Goal: Task Accomplishment & Management: Manage account settings

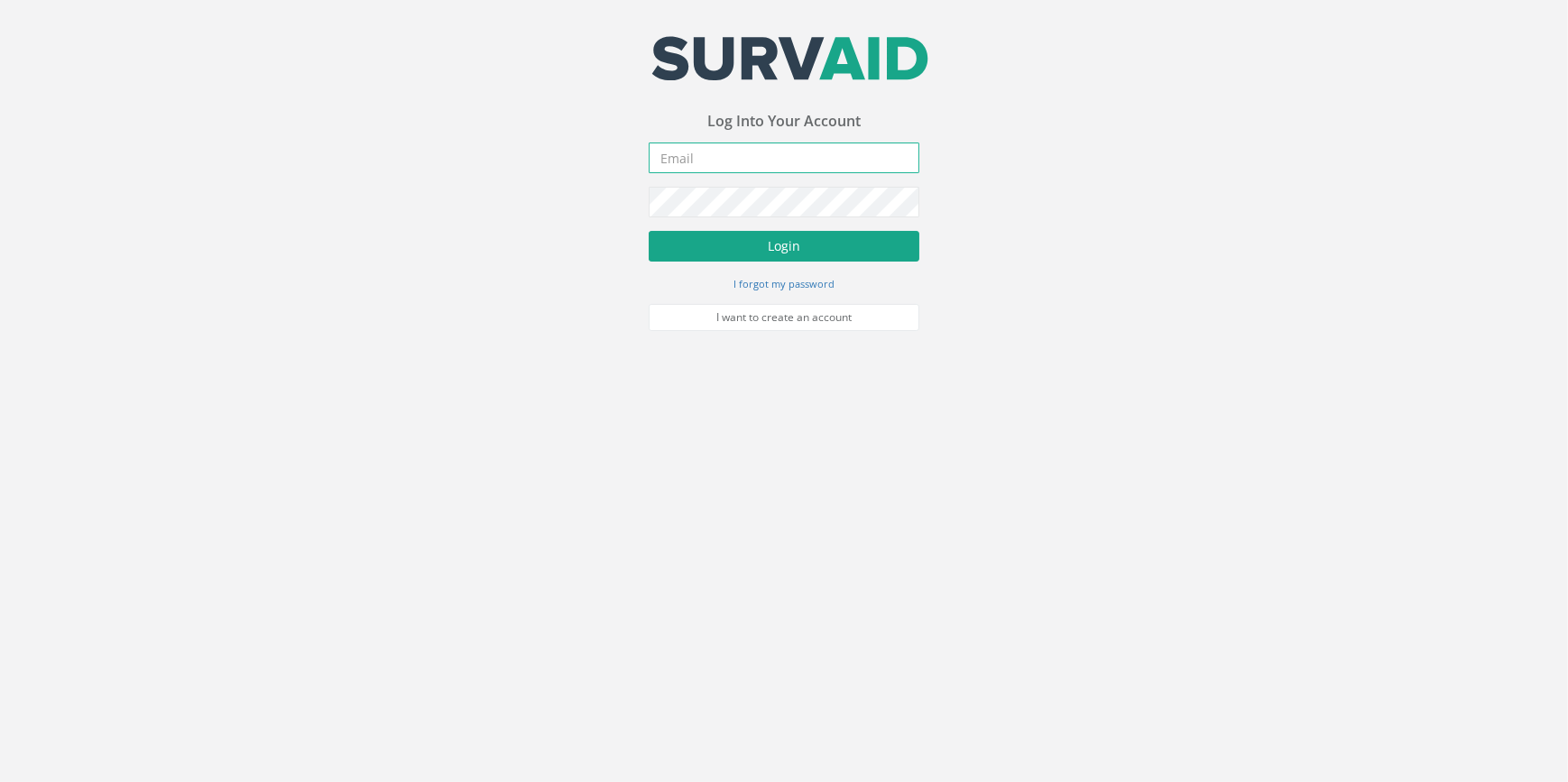
type input "[PERSON_NAME][EMAIL_ADDRESS][PERSON_NAME][DOMAIN_NAME]"
click at [876, 246] on button "Login" at bounding box center [784, 247] width 270 height 31
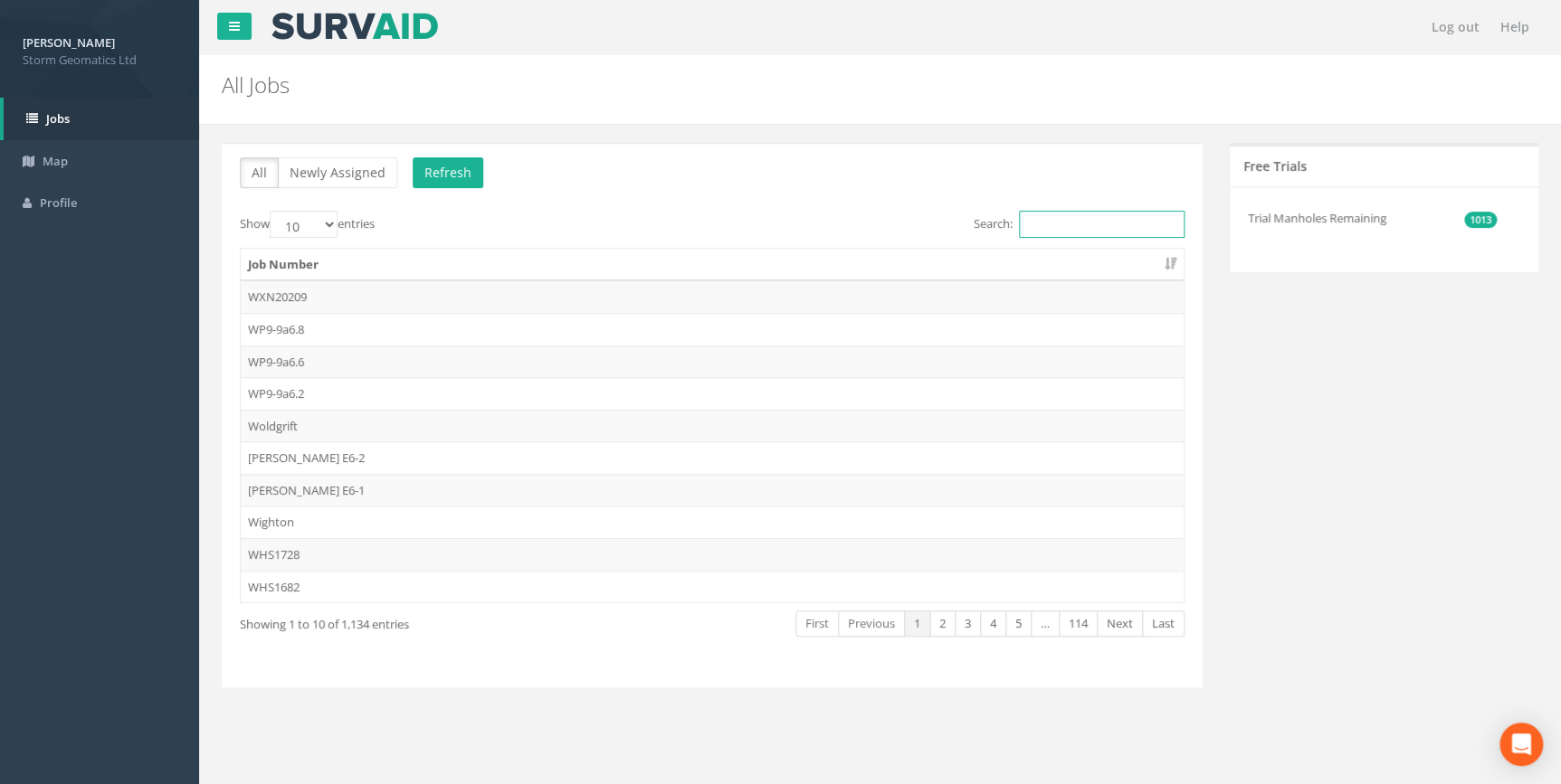
click at [1036, 222] on input "Search:" at bounding box center [1102, 224] width 166 height 27
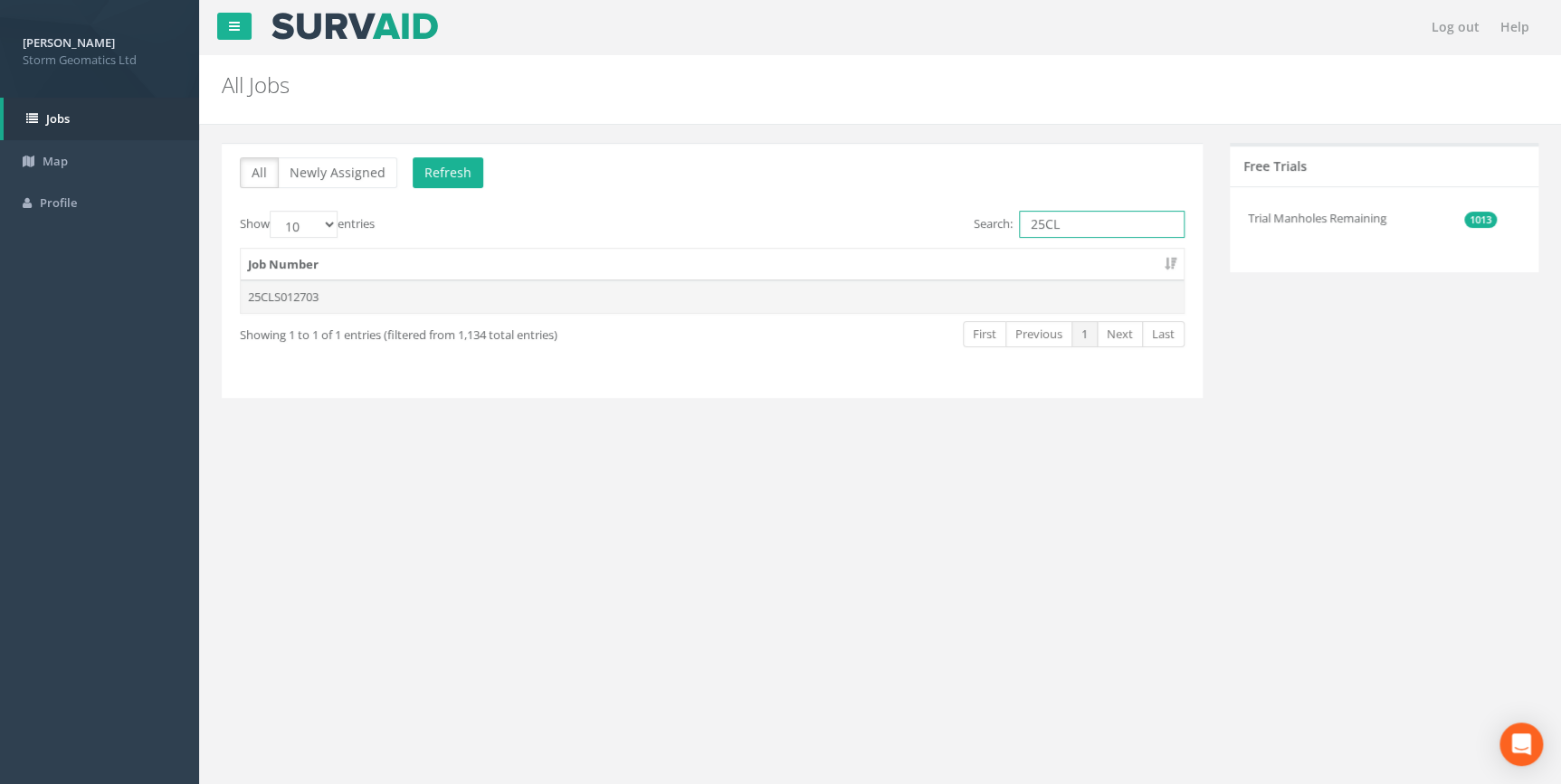
type input "25CL"
click at [350, 300] on td "25CLS012703" at bounding box center [712, 297] width 943 height 33
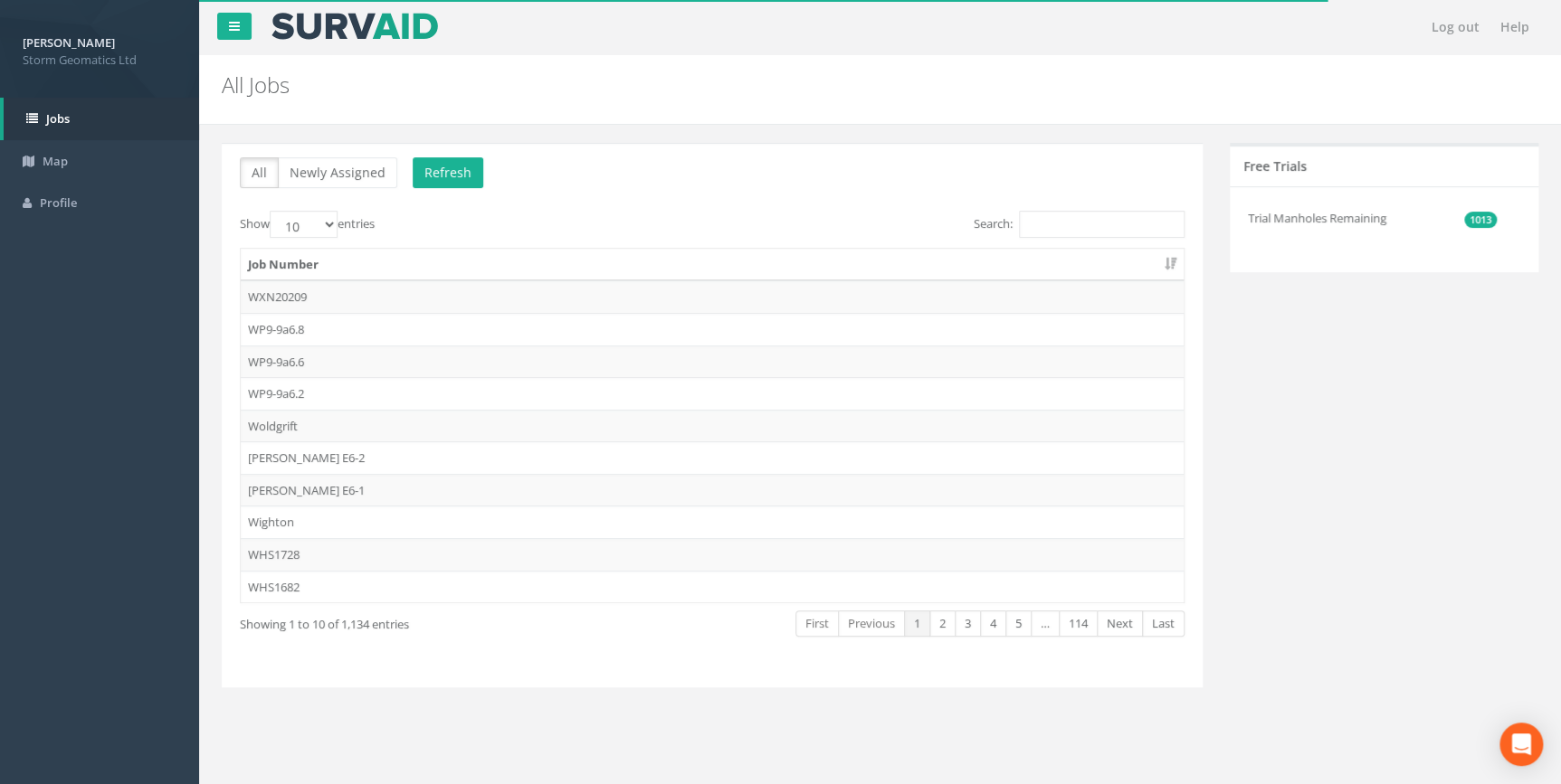
drag, startPoint x: 1062, startPoint y: 238, endPoint x: 1055, endPoint y: 229, distance: 11.4
click at [1062, 237] on div "Search:" at bounding box center [955, 226] width 459 height 32
click at [1051, 220] on input "Search:" at bounding box center [1102, 224] width 166 height 27
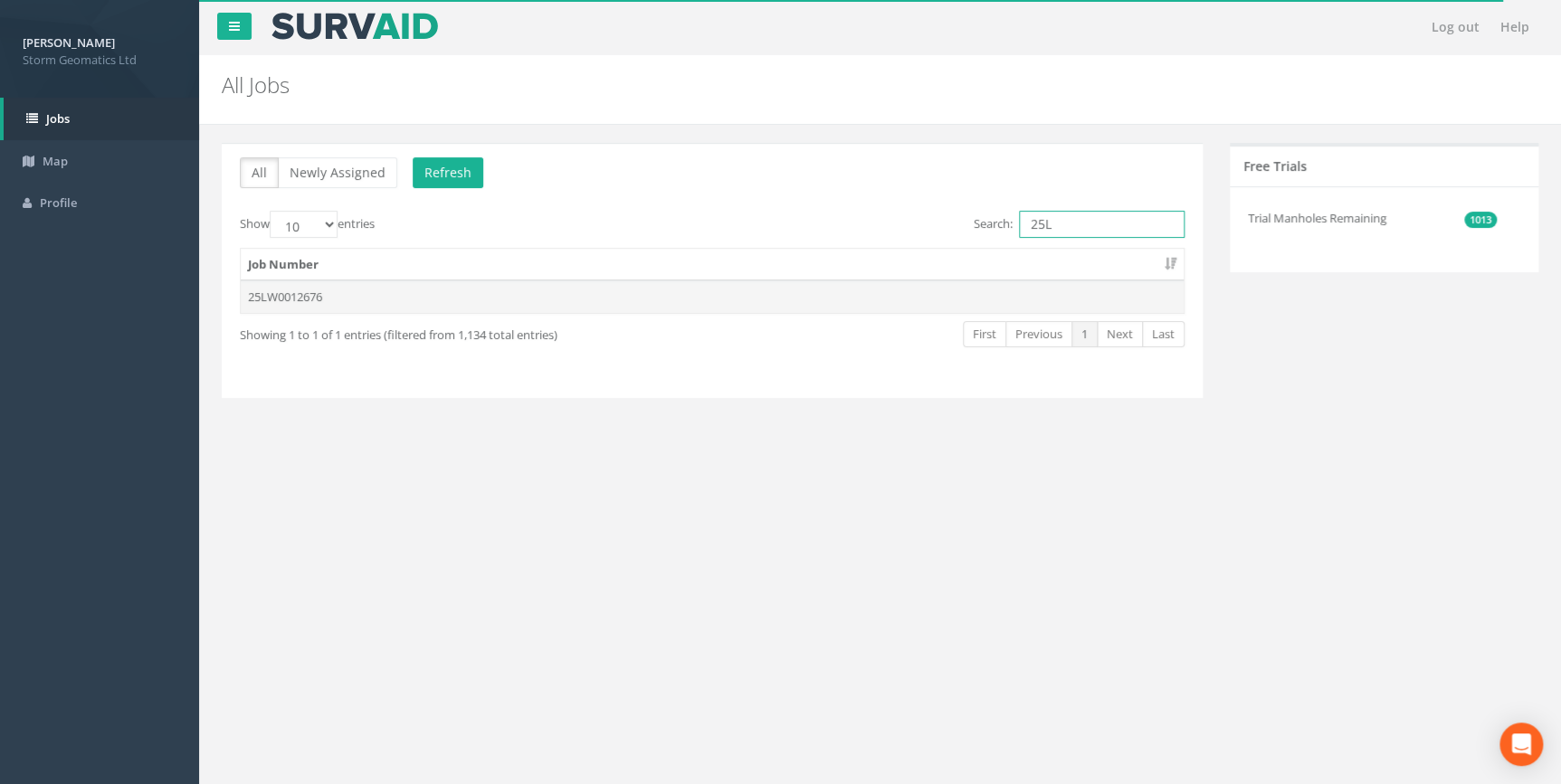
type input "25L"
click at [521, 292] on td "25LW0012676" at bounding box center [712, 297] width 943 height 33
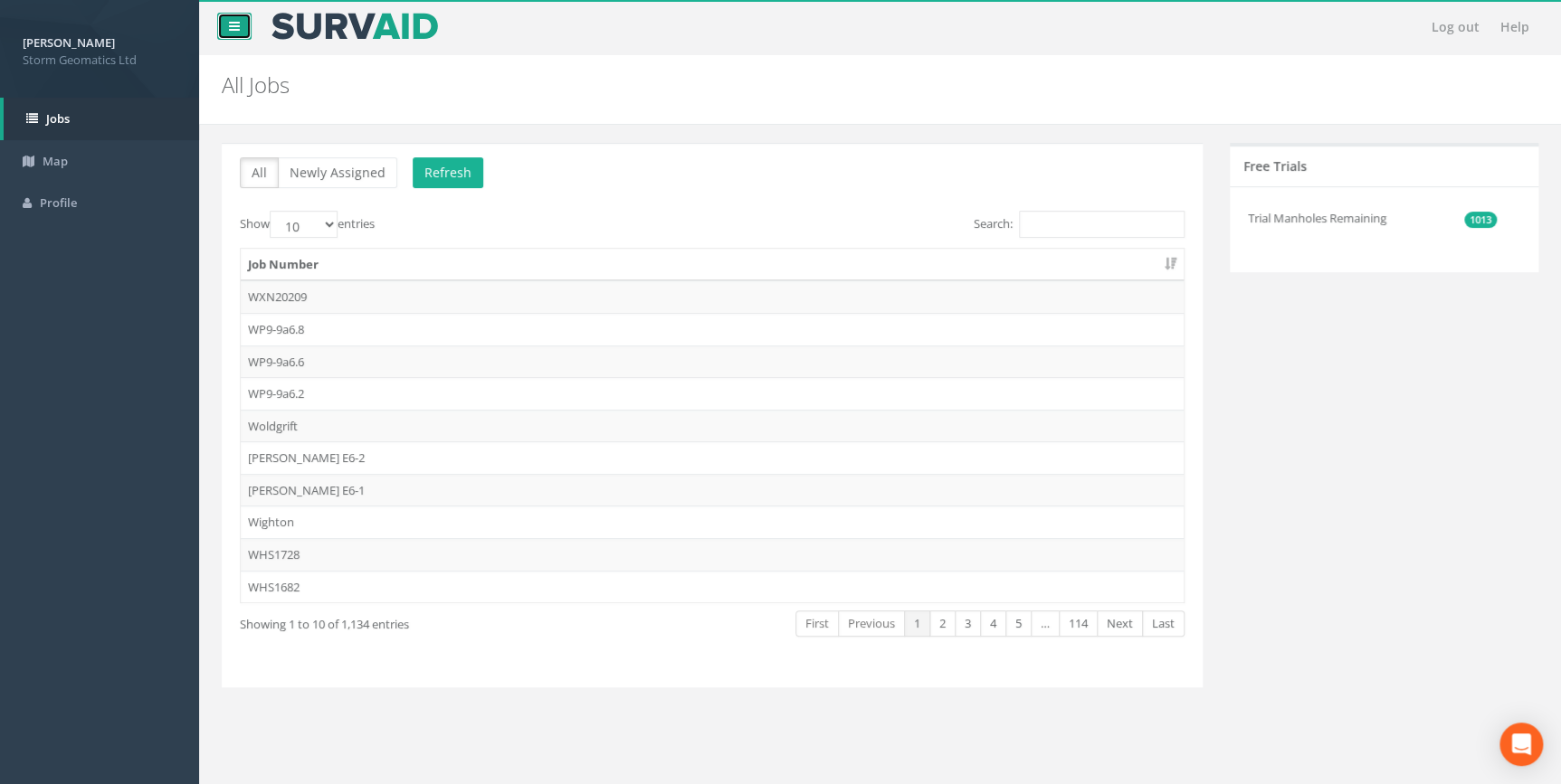
click at [243, 30] on link at bounding box center [235, 26] width 35 height 27
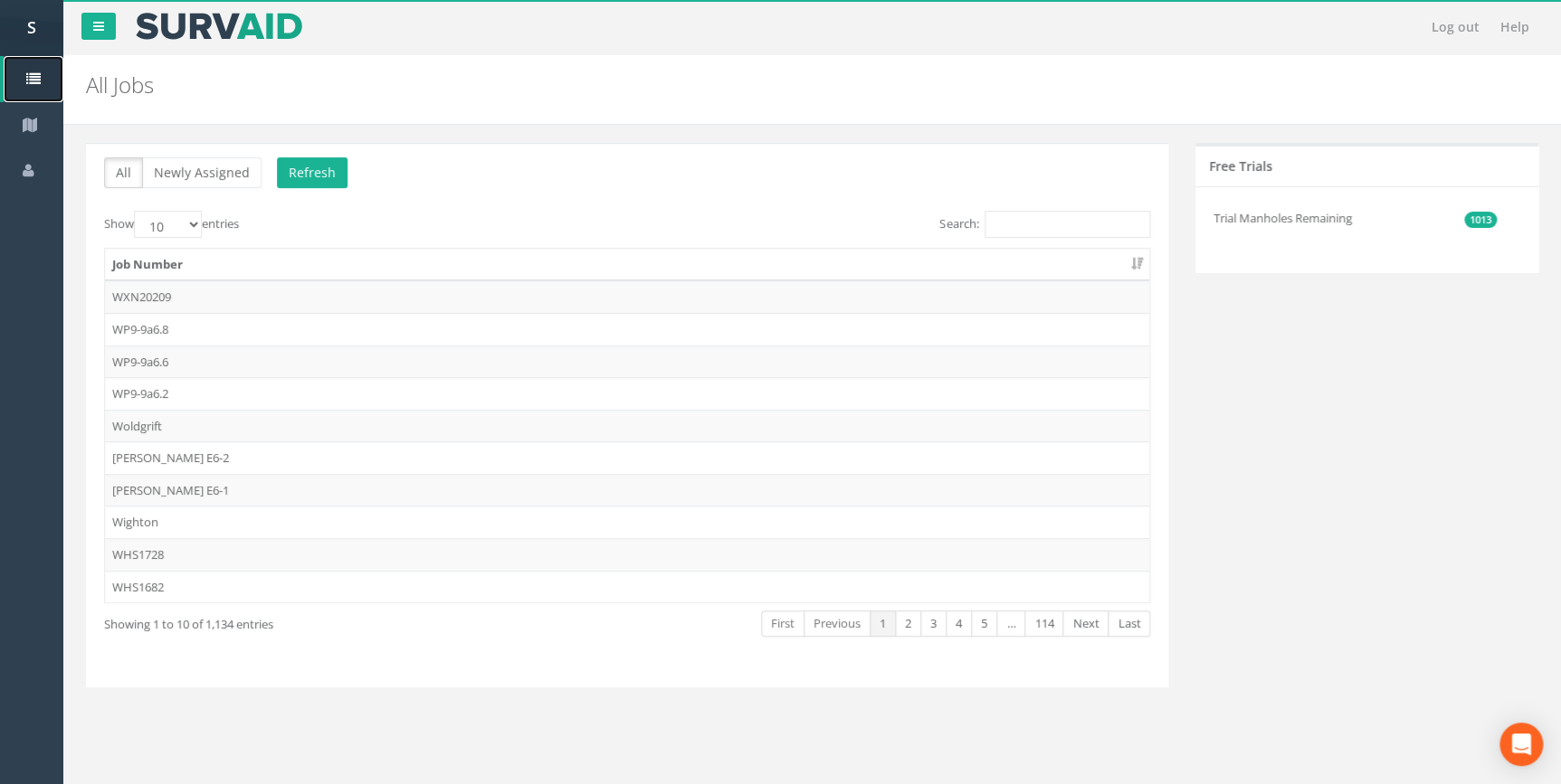
click at [38, 82] on icon at bounding box center [33, 79] width 14 height 14
click at [99, 28] on icon at bounding box center [98, 26] width 11 height 13
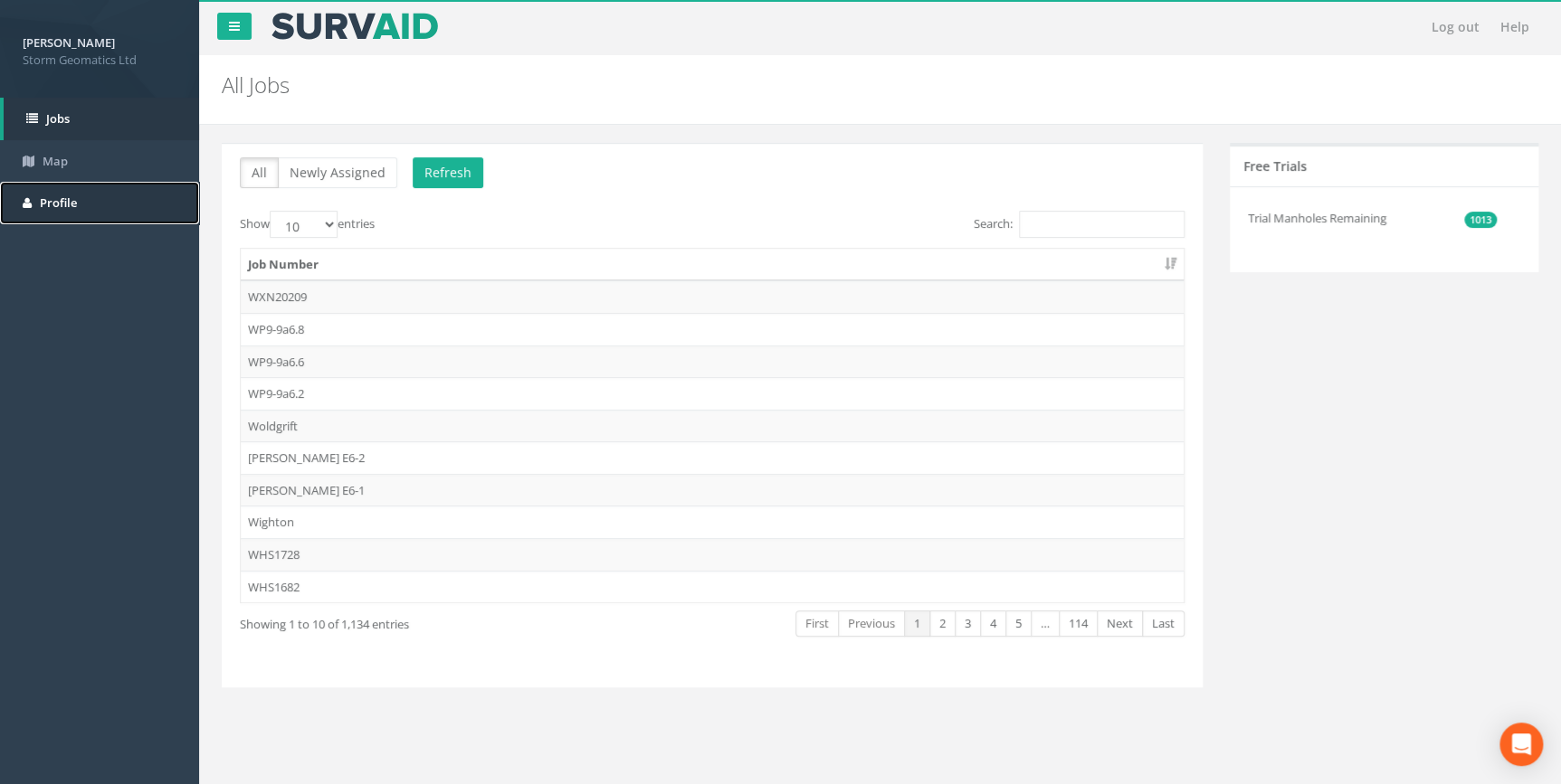
click at [91, 198] on link "Profile" at bounding box center [99, 203] width 199 height 42
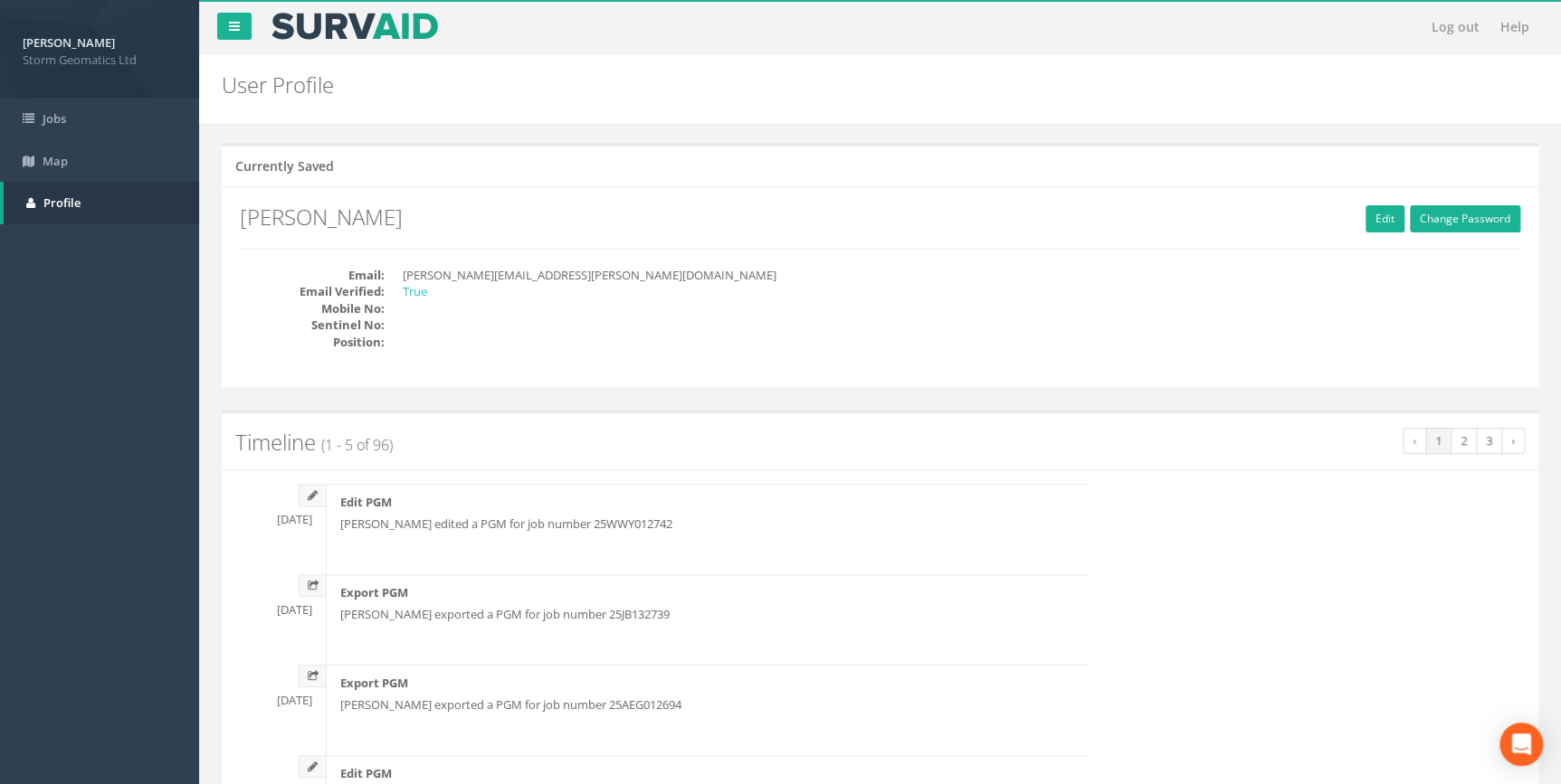
click at [109, 61] on span "Storm Geomatics Ltd" at bounding box center [100, 61] width 154 height 17
click at [235, 26] on icon at bounding box center [234, 26] width 11 height 13
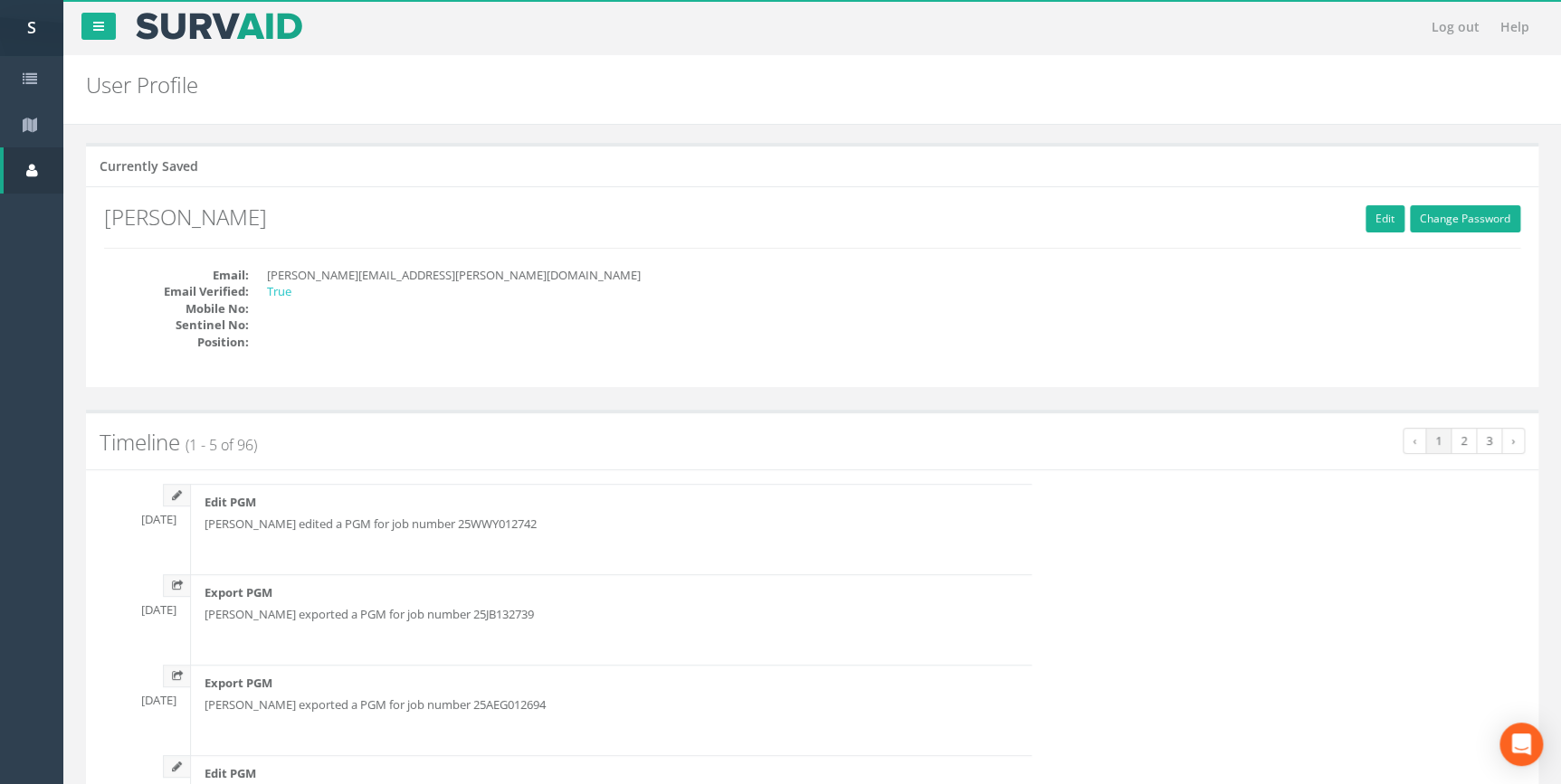
click at [38, 18] on div "S" at bounding box center [32, 28] width 64 height 56
click at [57, 32] on div "S" at bounding box center [32, 28] width 64 height 56
click at [35, 23] on div "S" at bounding box center [32, 28] width 64 height 56
click at [90, 27] on link at bounding box center [99, 26] width 35 height 27
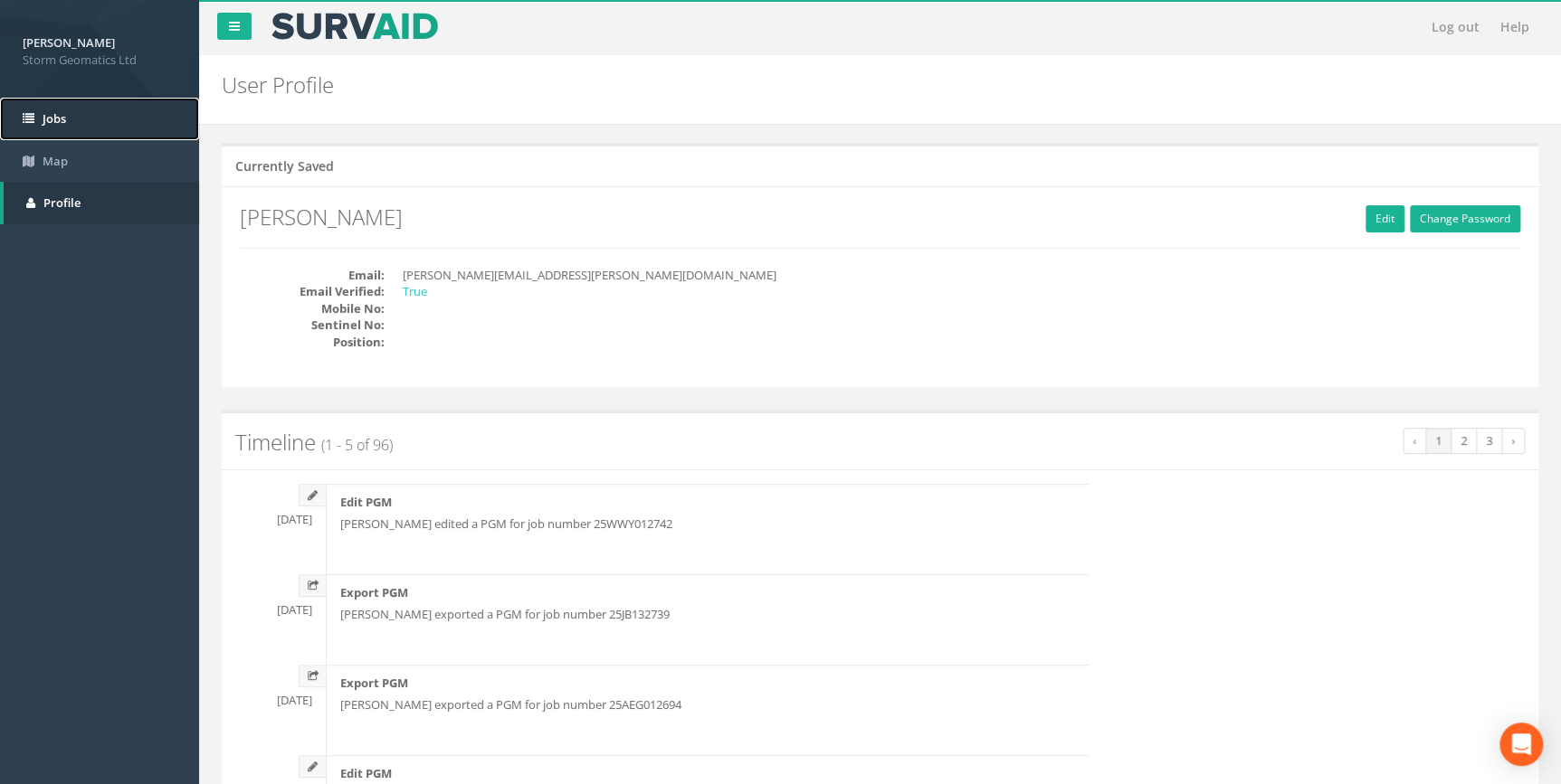
click at [121, 114] on link "Jobs" at bounding box center [99, 119] width 199 height 42
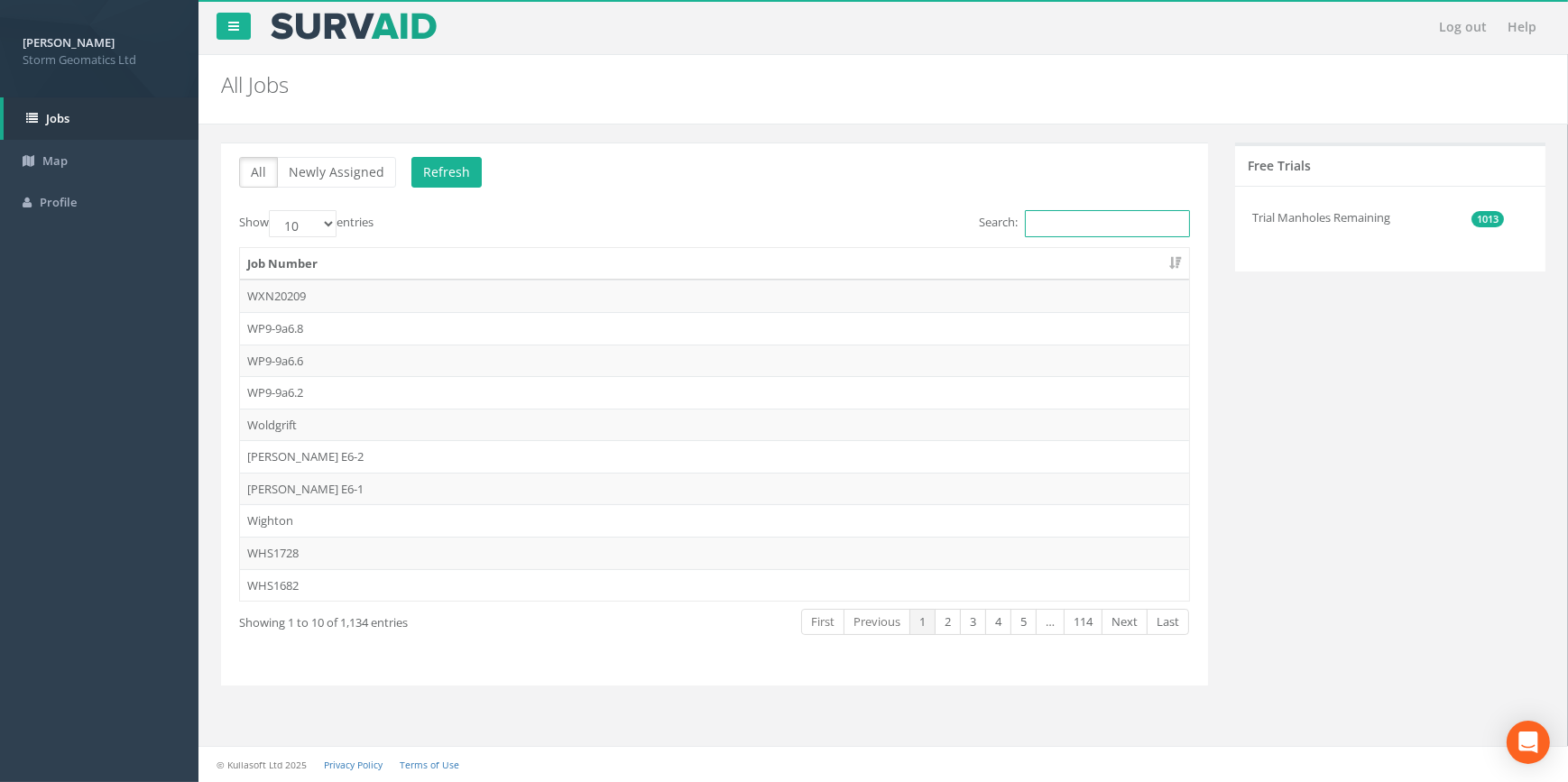
click at [1042, 228] on input "Search:" at bounding box center [1107, 224] width 165 height 27
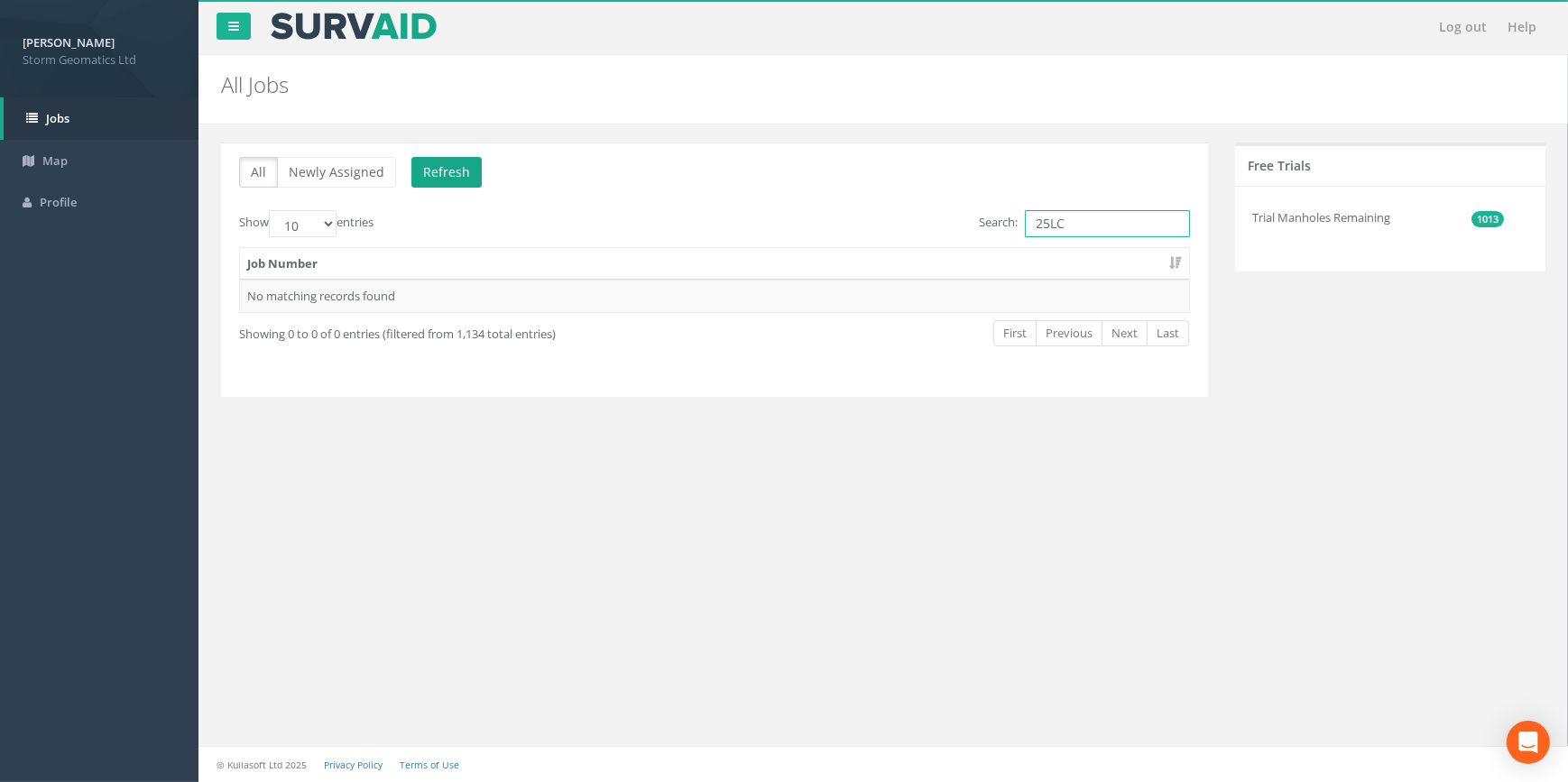
type input "25LC"
click at [432, 168] on button "Refresh" at bounding box center [446, 173] width 70 height 31
click at [456, 307] on td "25LCL012750" at bounding box center [714, 296] width 948 height 33
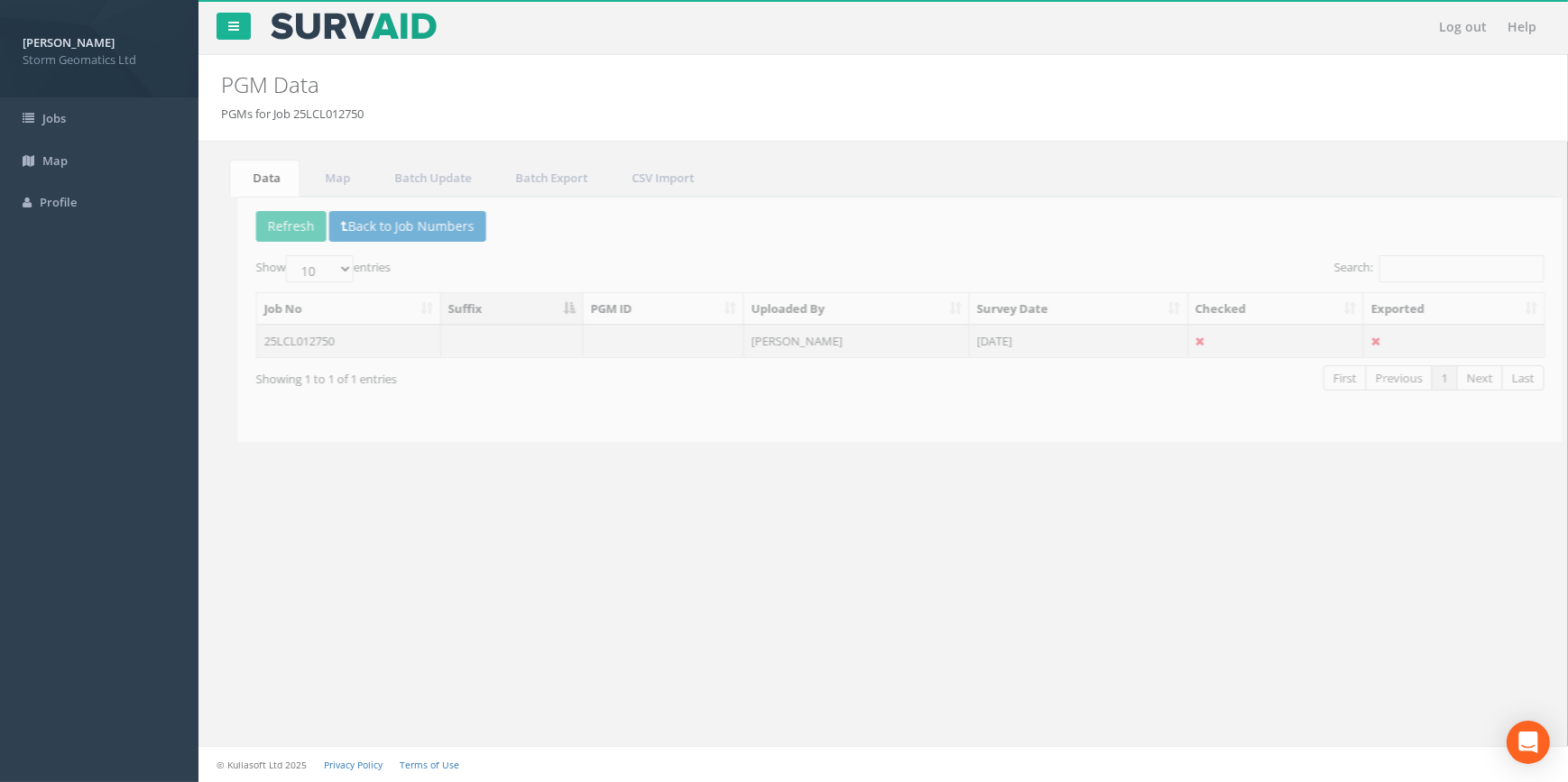
click at [436, 353] on td at bounding box center [495, 342] width 143 height 33
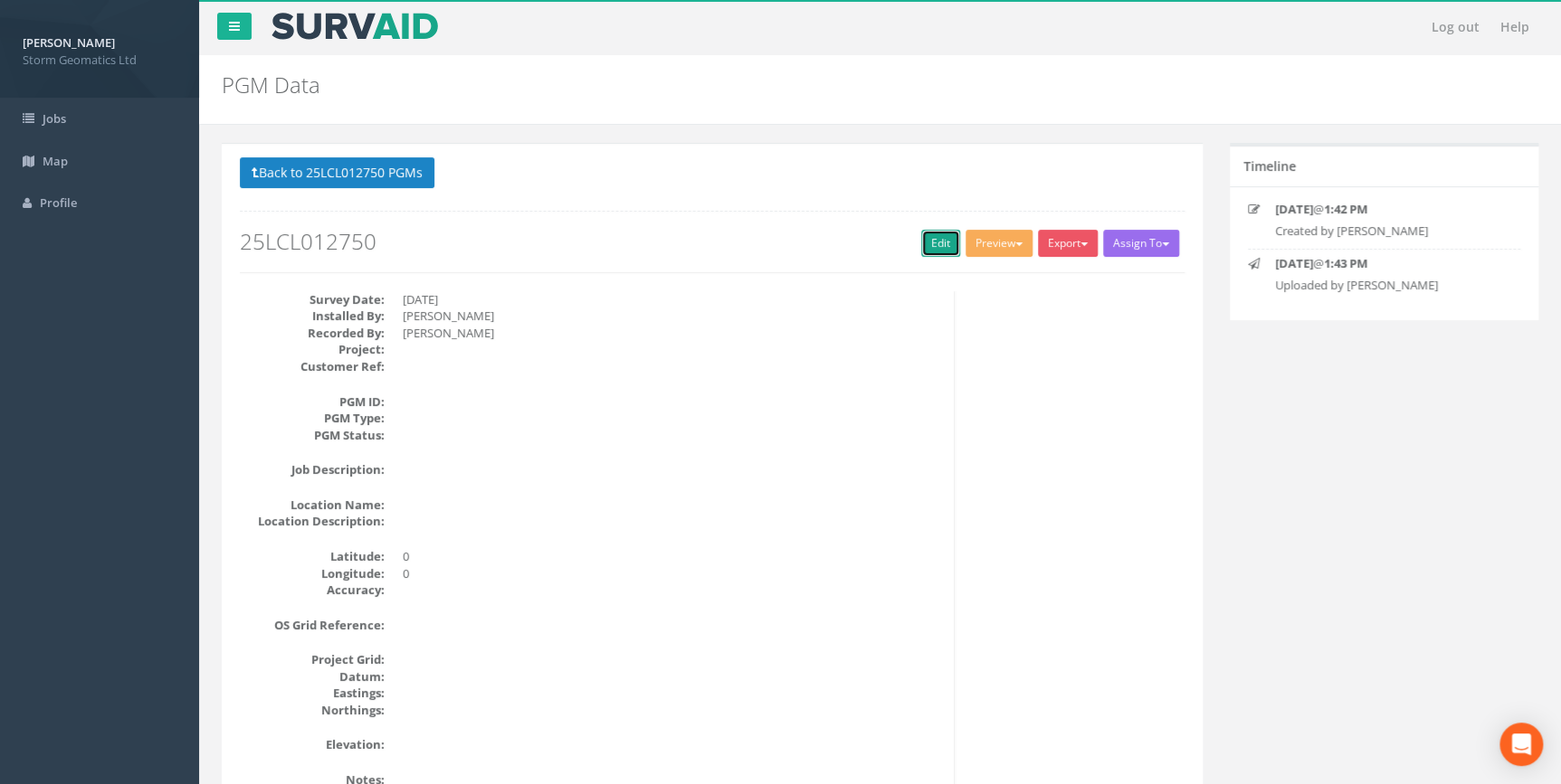
click at [921, 251] on link "Edit" at bounding box center [940, 243] width 38 height 27
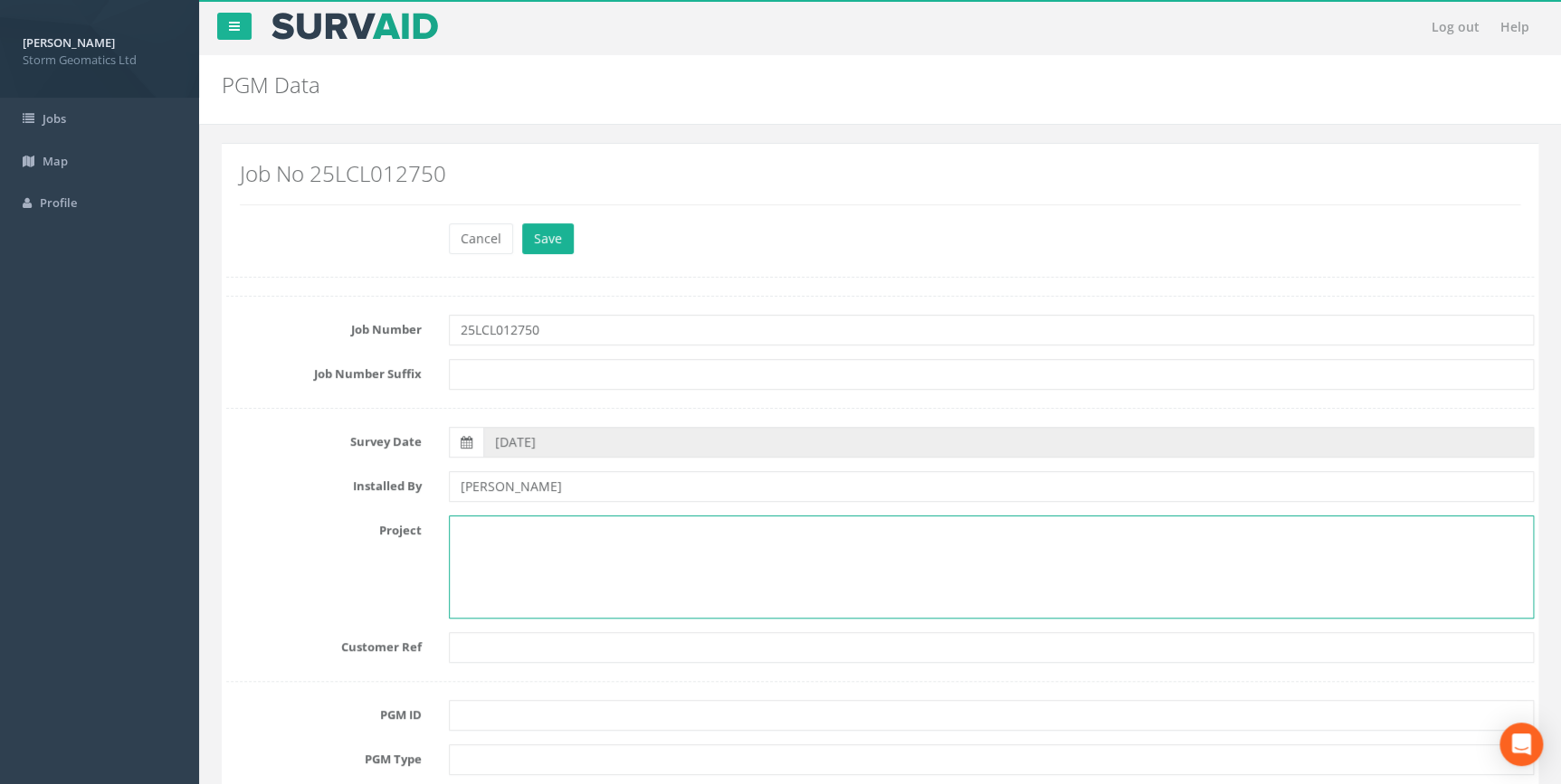
click at [544, 535] on textarea at bounding box center [991, 567] width 1086 height 103
type textarea "e"
type textarea "Elstree"
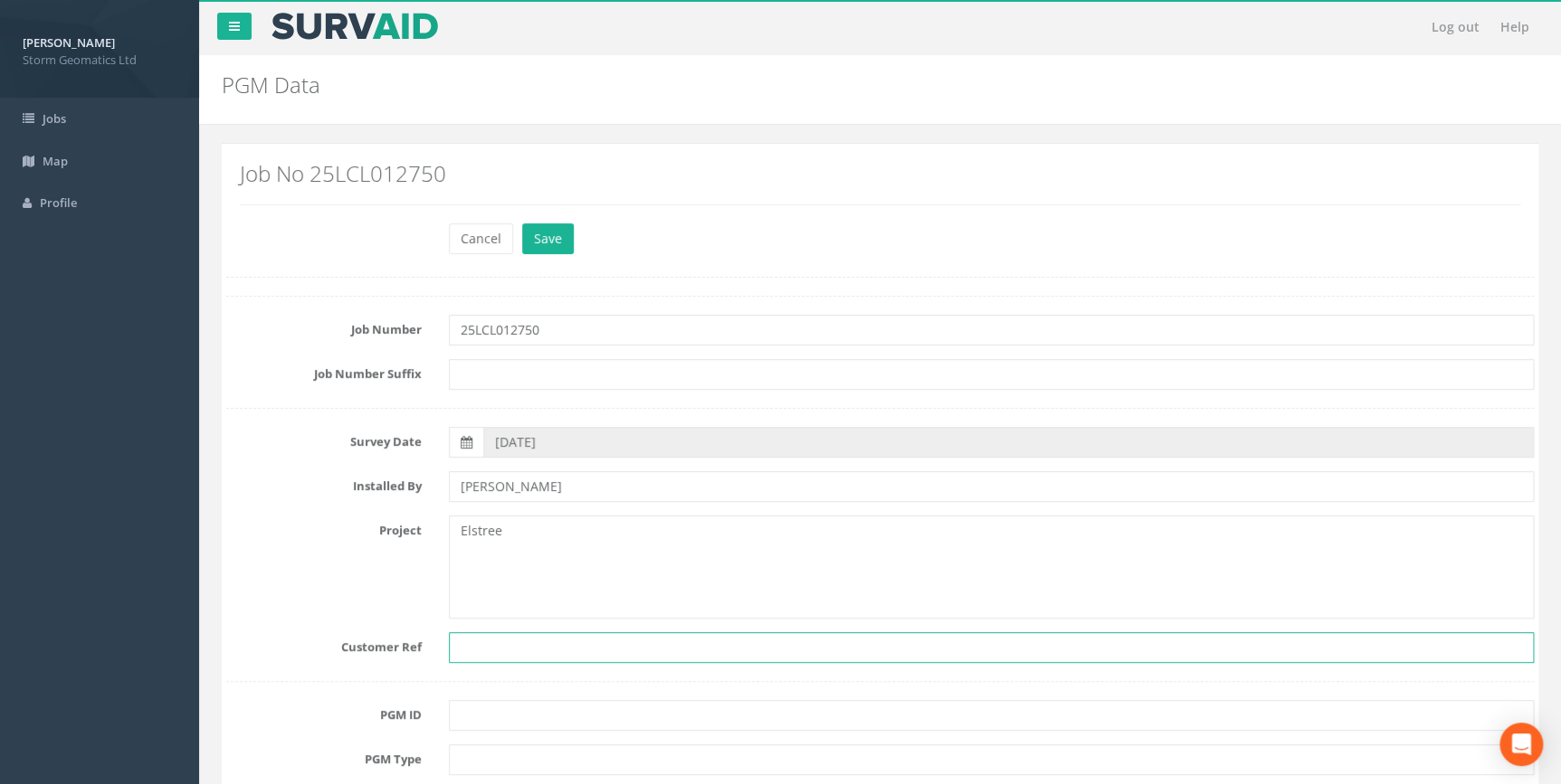
click at [503, 656] on input "text" at bounding box center [991, 647] width 1086 height 31
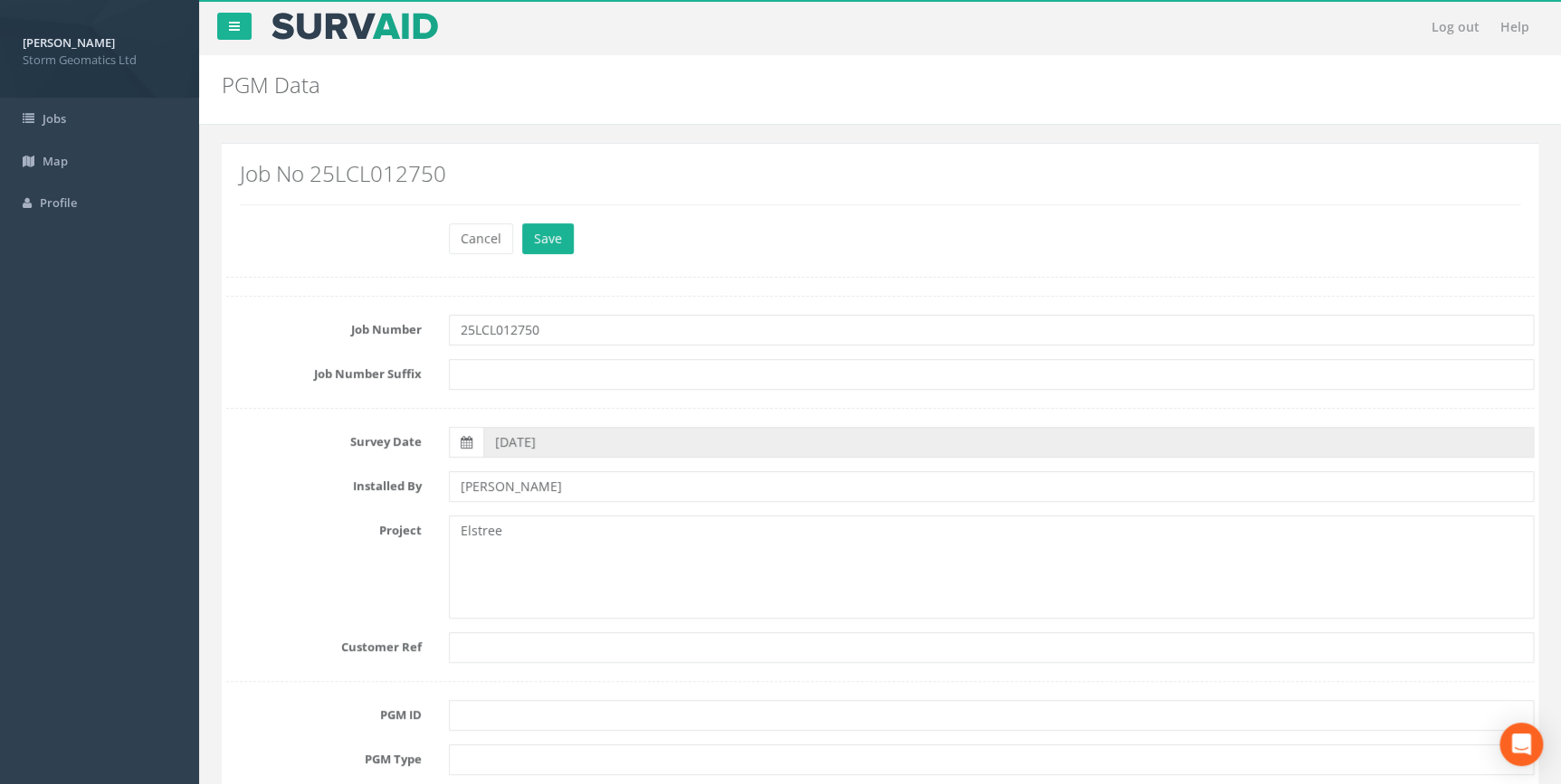
click at [625, 681] on div at bounding box center [880, 681] width 1308 height 1
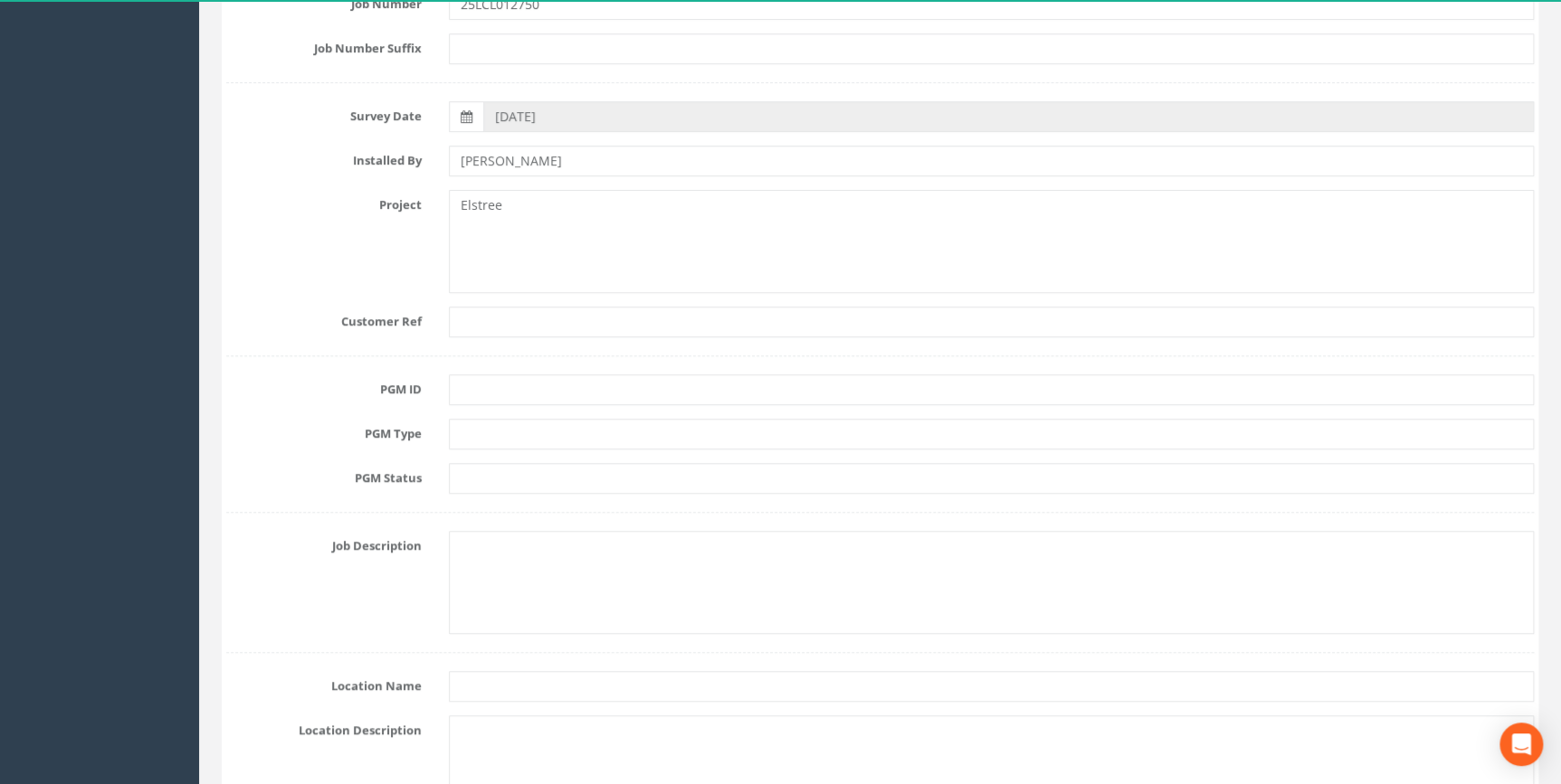
scroll to position [328, 0]
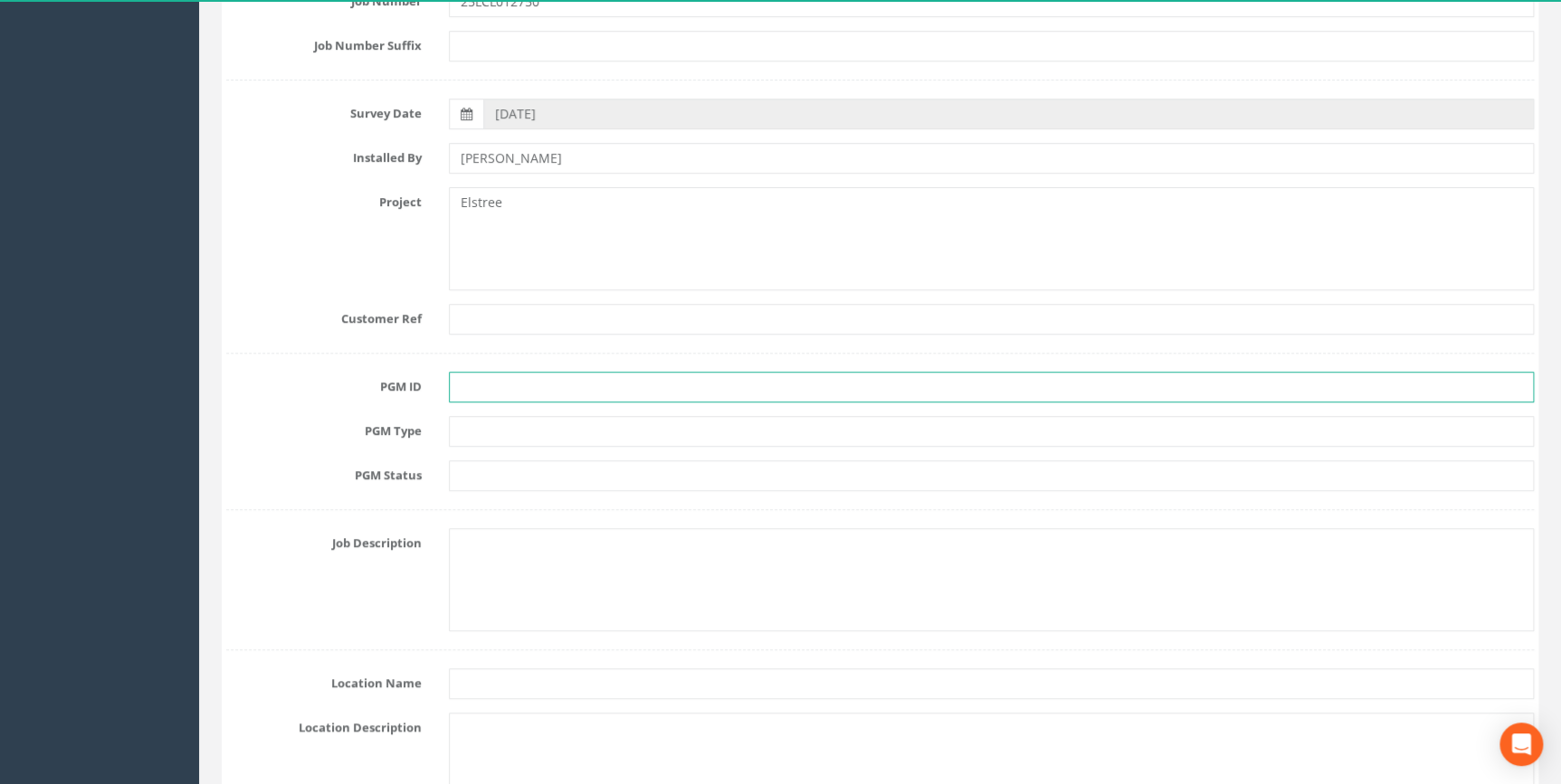
click at [476, 391] on input "text" at bounding box center [991, 388] width 1086 height 31
type input "E5-1"
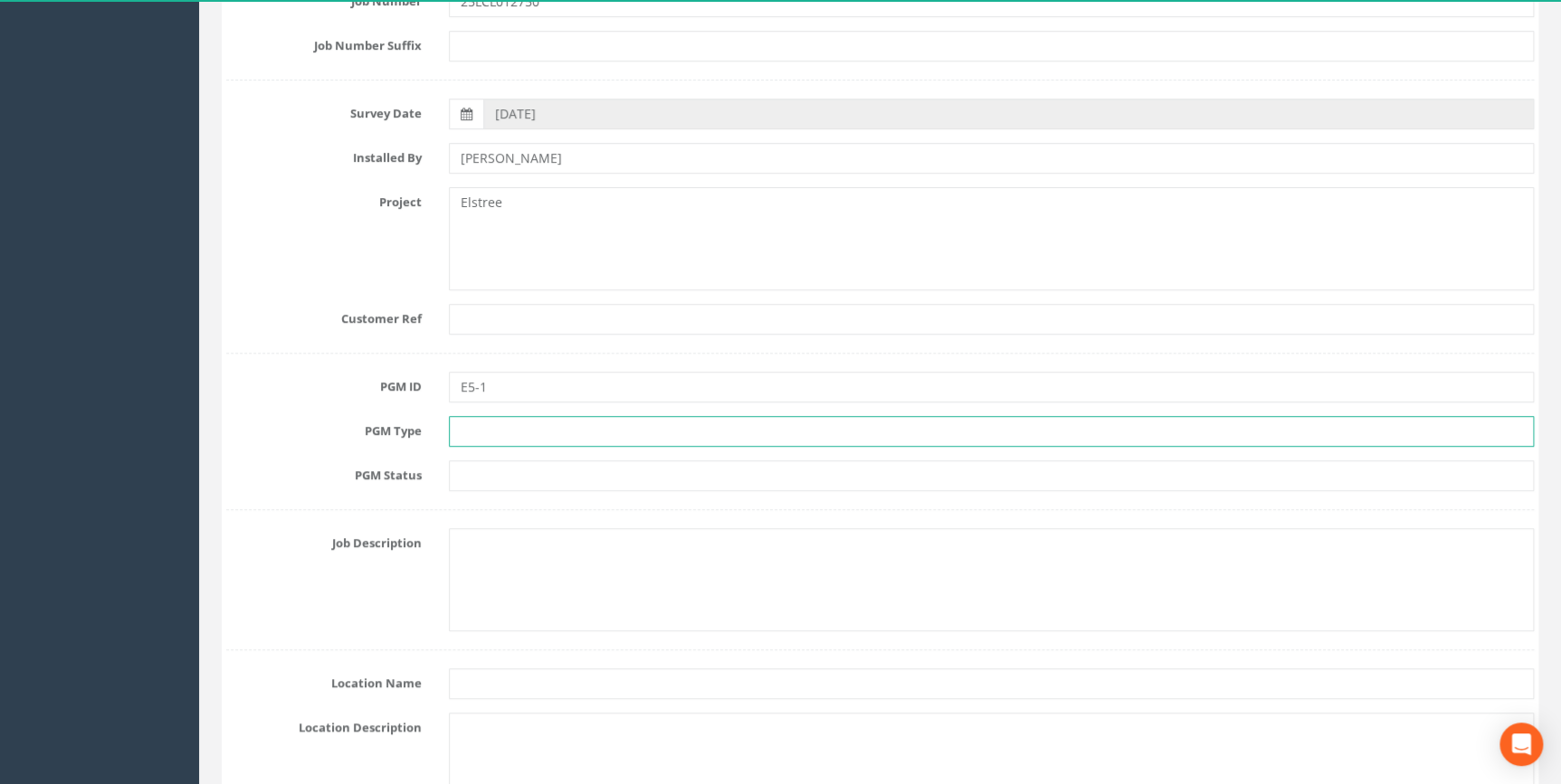
click at [489, 418] on input "text" at bounding box center [991, 432] width 1086 height 31
type input "PK Nail"
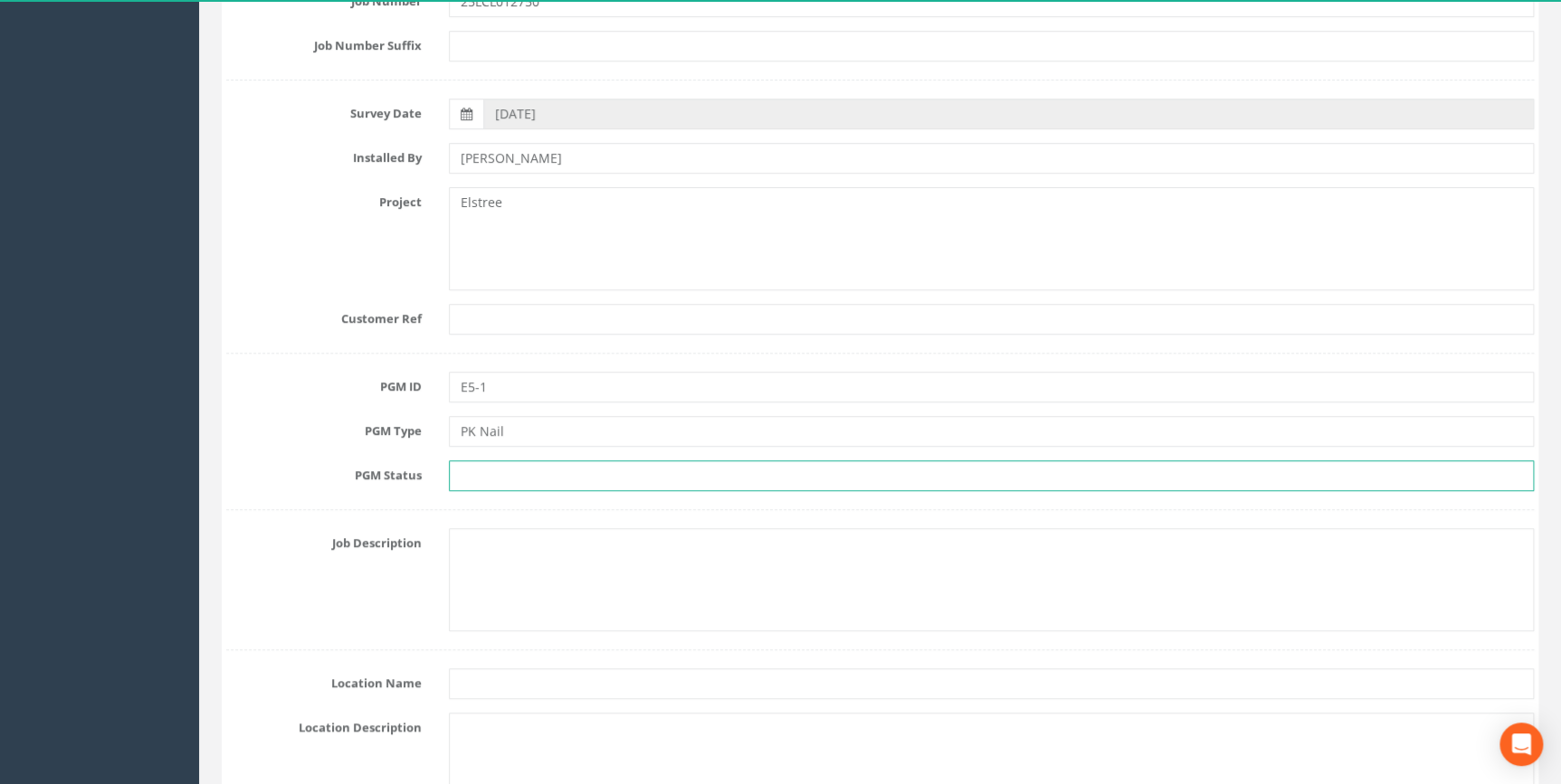
click at [458, 477] on input "text" at bounding box center [991, 476] width 1086 height 31
type input "Primary"
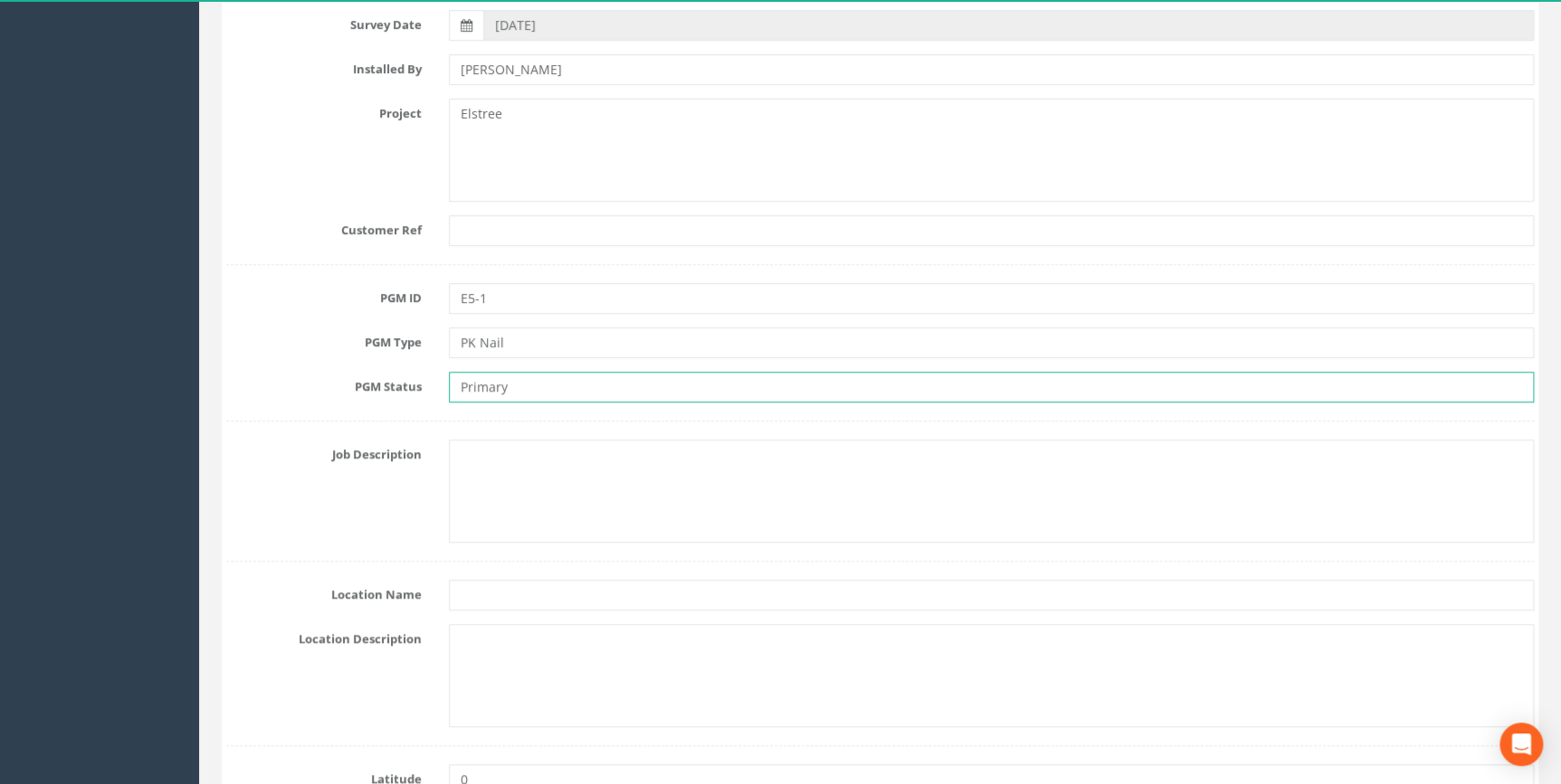
scroll to position [575, 0]
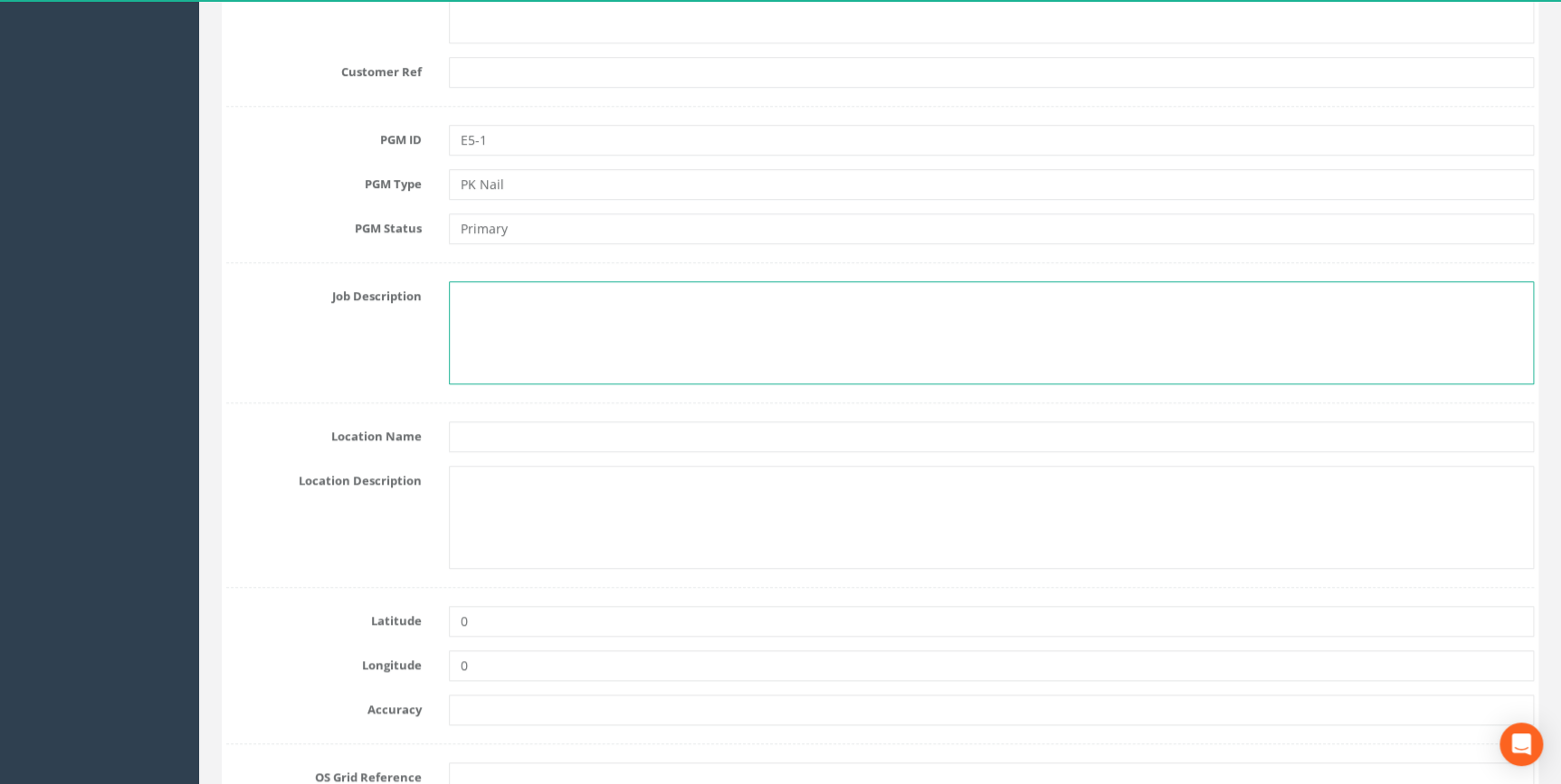
click at [491, 321] on textarea at bounding box center [991, 332] width 1086 height 103
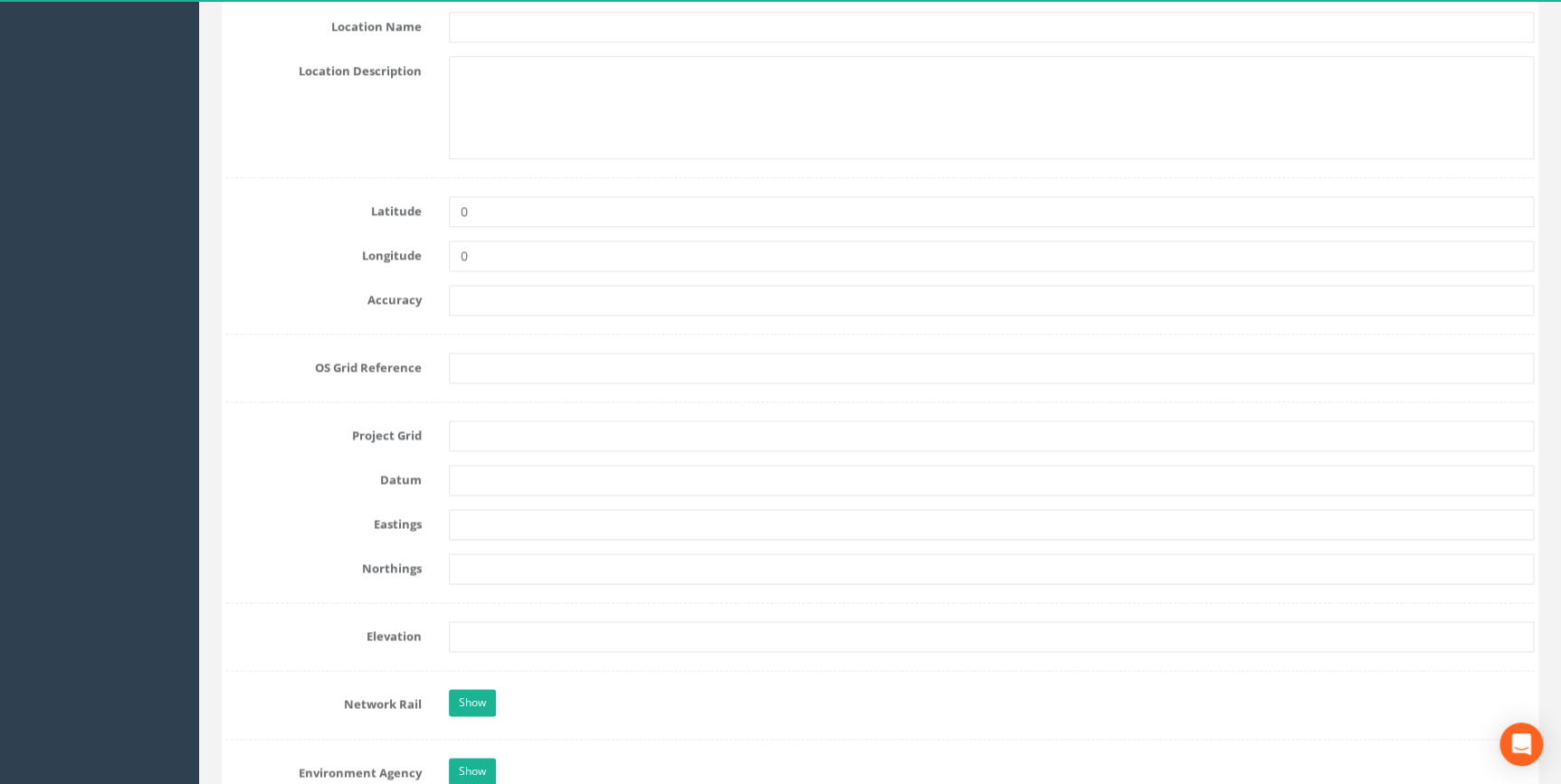
scroll to position [986, 0]
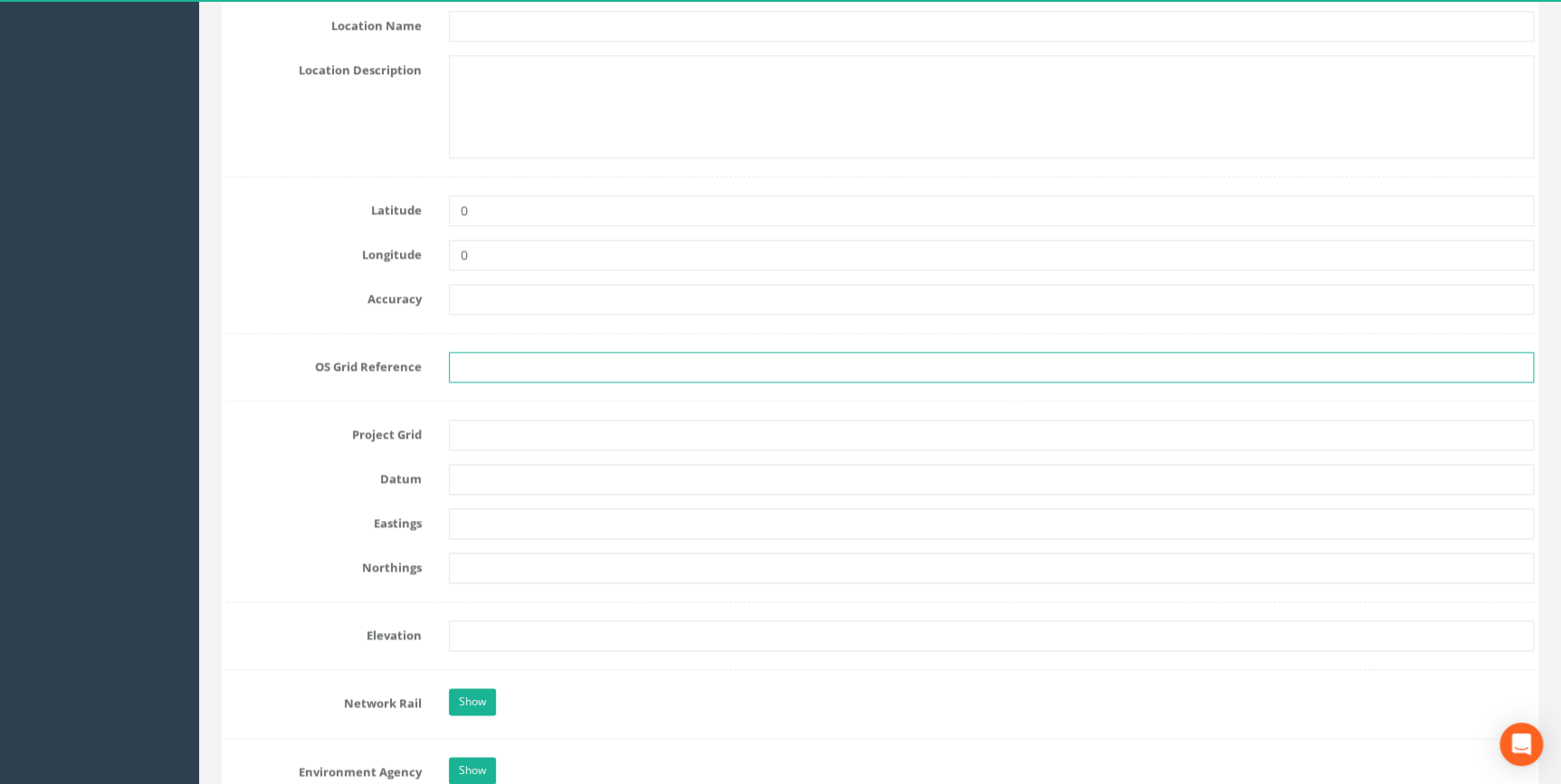
click at [477, 371] on input "text" at bounding box center [991, 367] width 1086 height 31
click at [477, 365] on input "text" at bounding box center [991, 367] width 1086 height 31
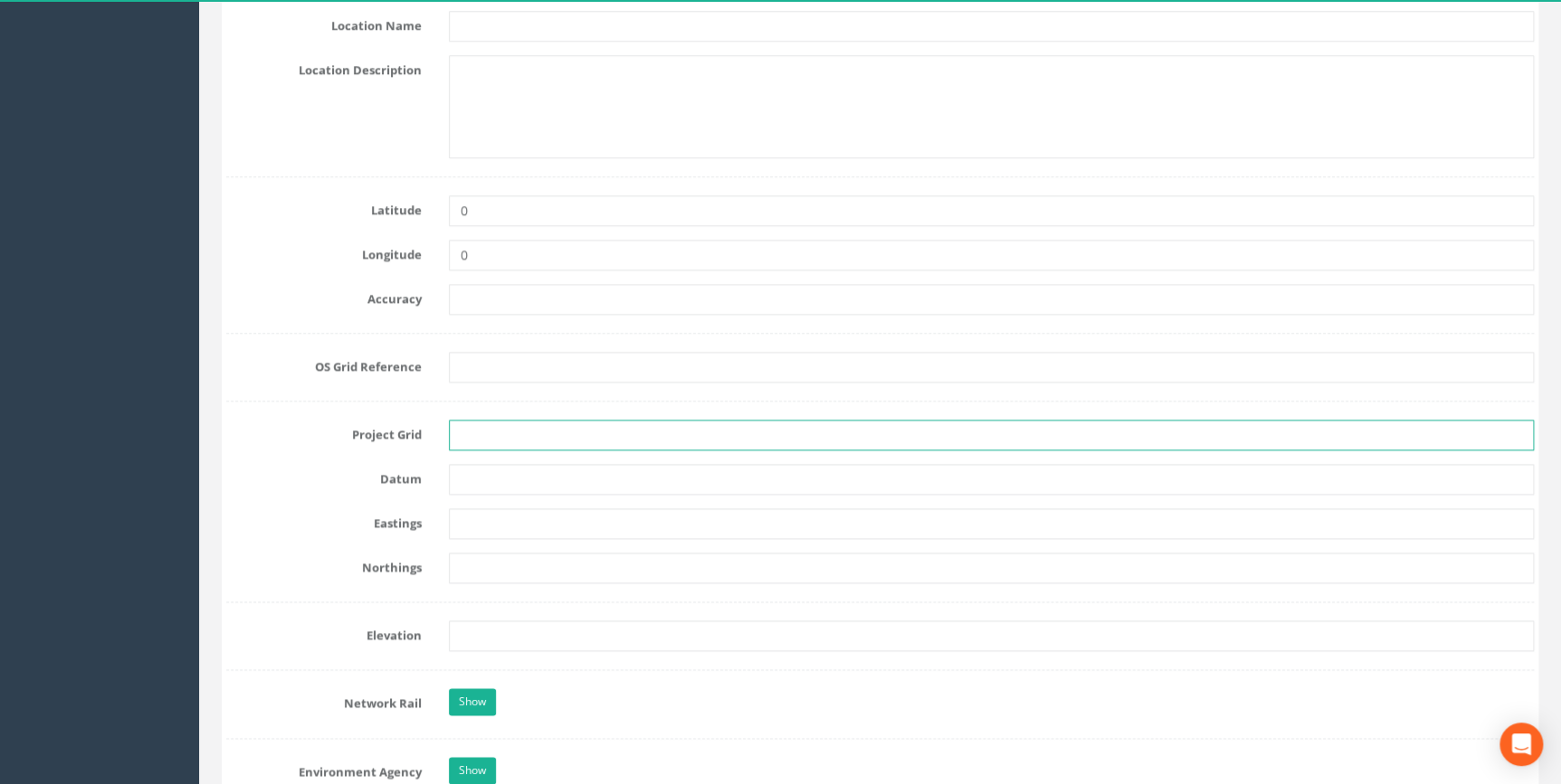
click at [464, 432] on input "text" at bounding box center [991, 435] width 1086 height 31
type input "OS Grid"
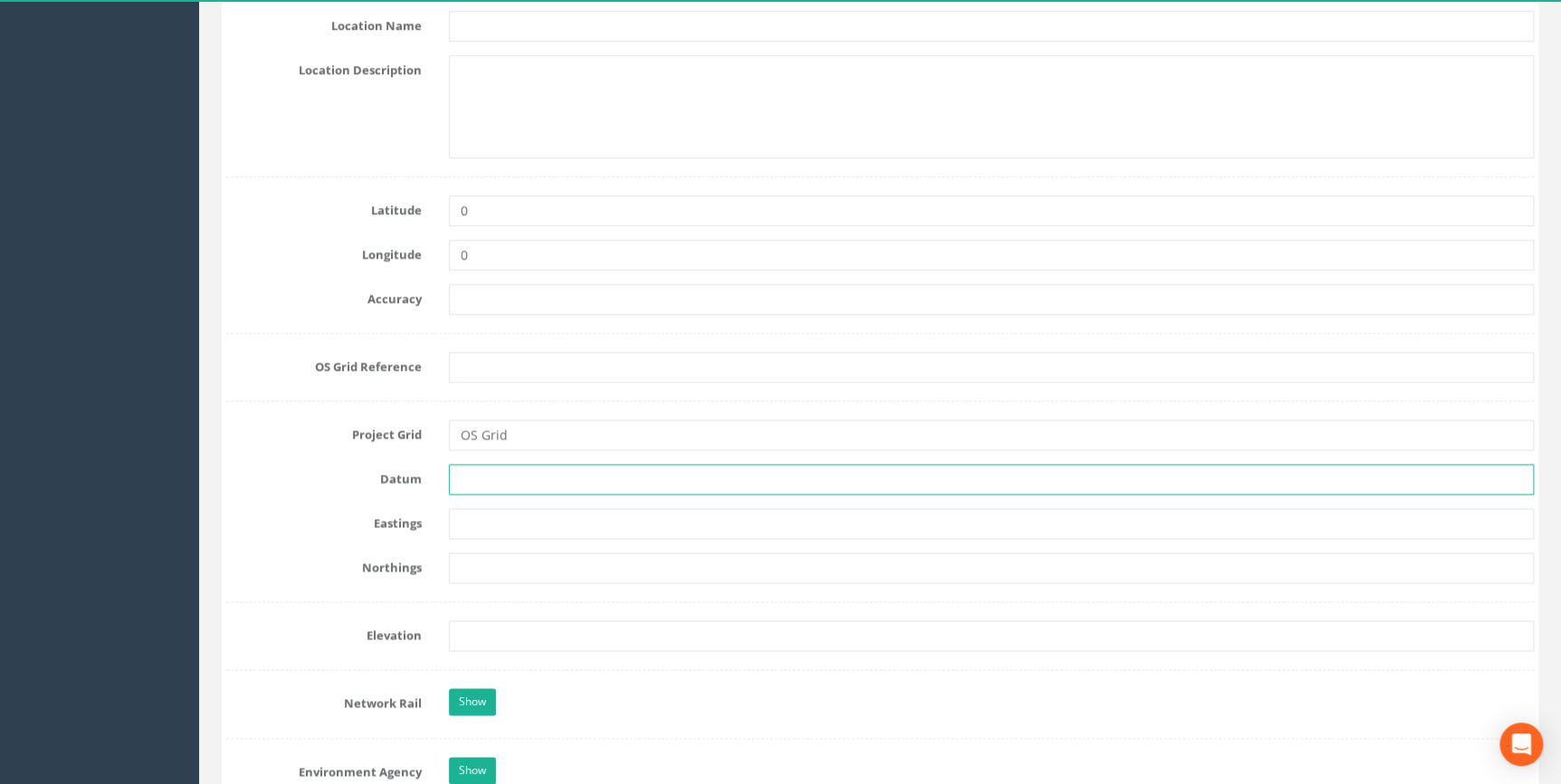
click at [452, 482] on input "text" at bounding box center [991, 479] width 1086 height 31
type input "OS Datum"
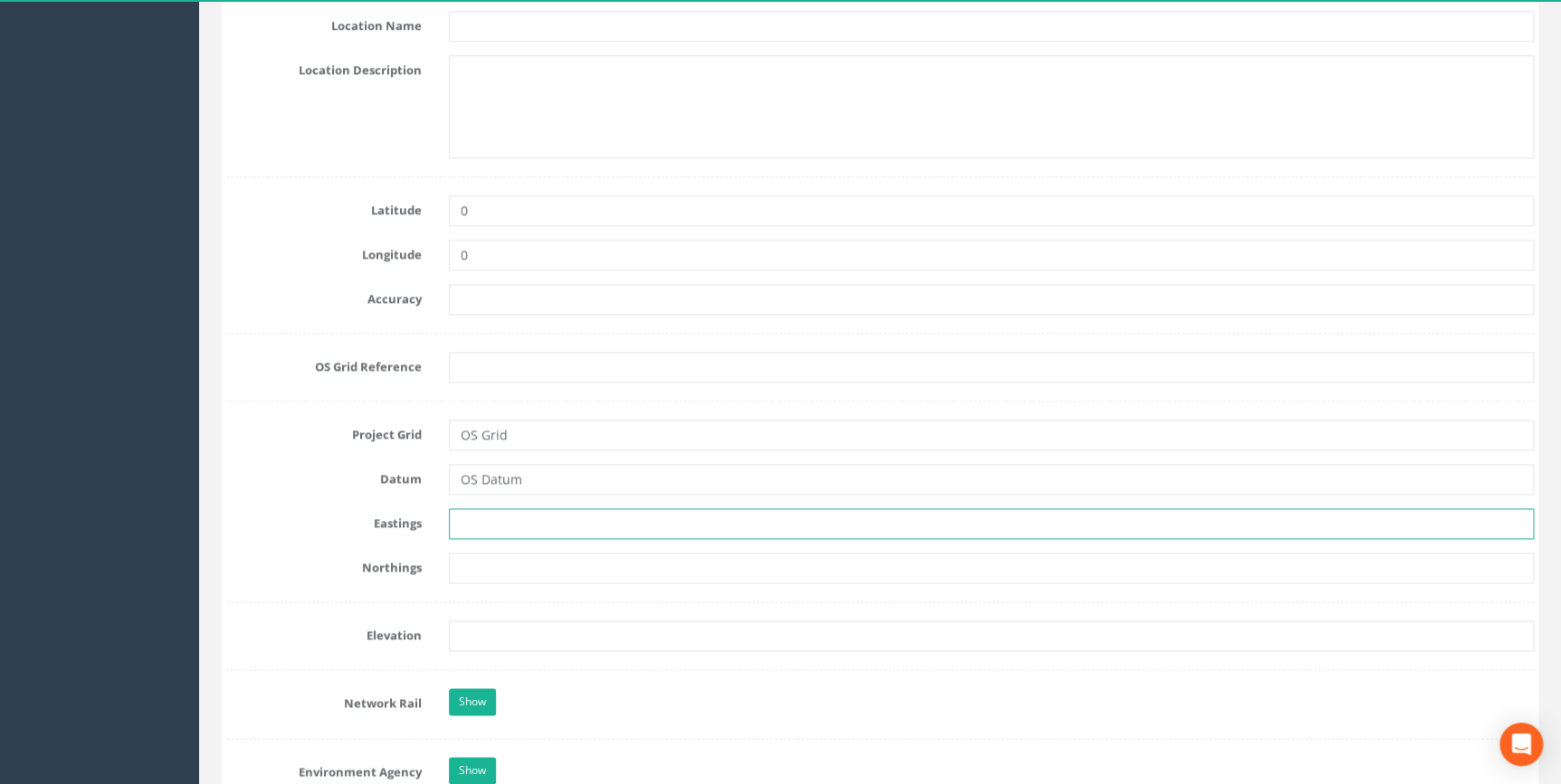
click at [471, 520] on input "text" at bounding box center [991, 524] width 1086 height 31
click at [471, 519] on input "text" at bounding box center [991, 524] width 1086 height 31
click at [533, 518] on input "text" at bounding box center [991, 524] width 1086 height 31
paste input "517290"
type input "517290"
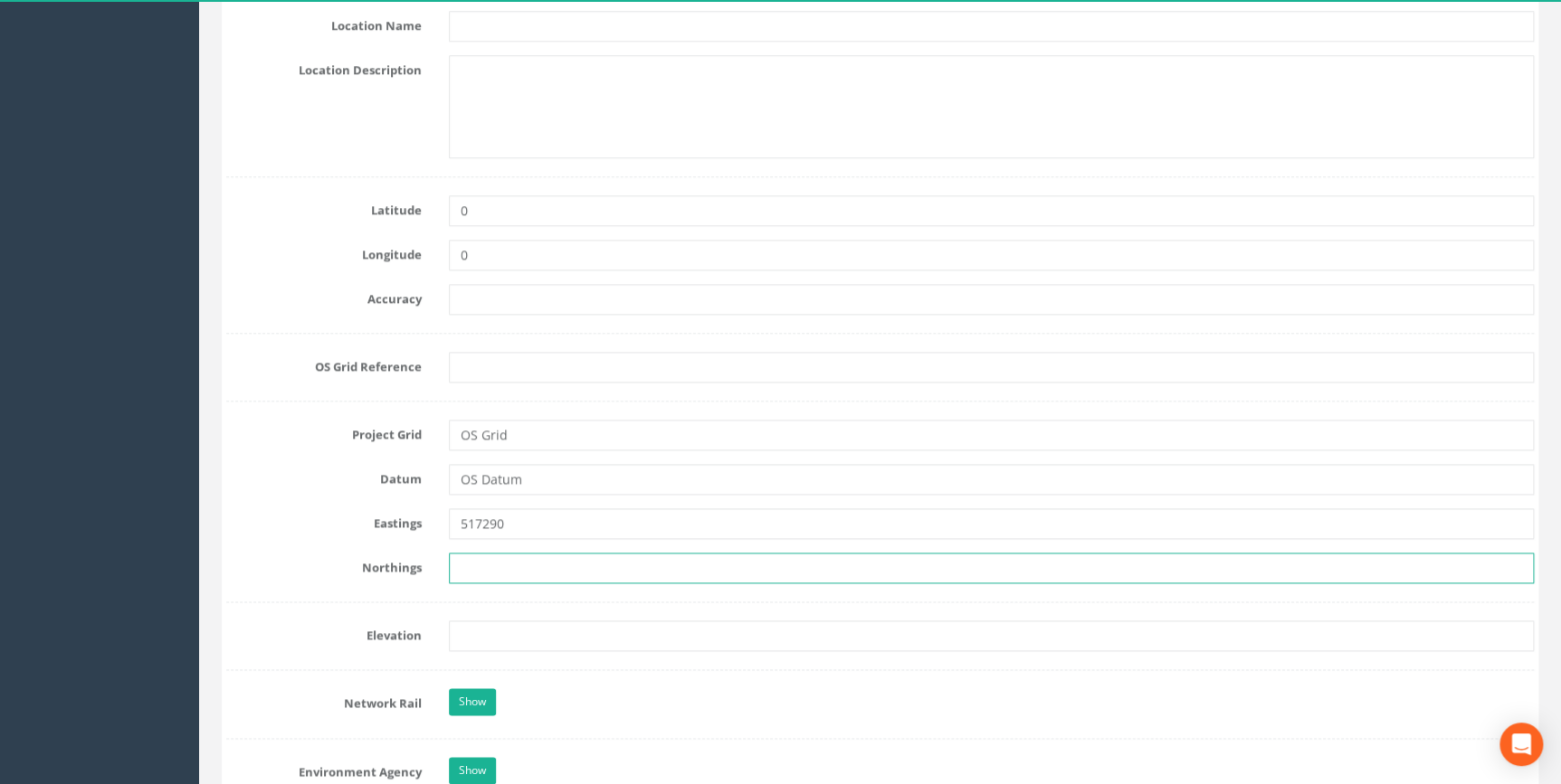
click at [524, 566] on input "text" at bounding box center [991, 569] width 1086 height 31
paste input "197330"
type input "197330"
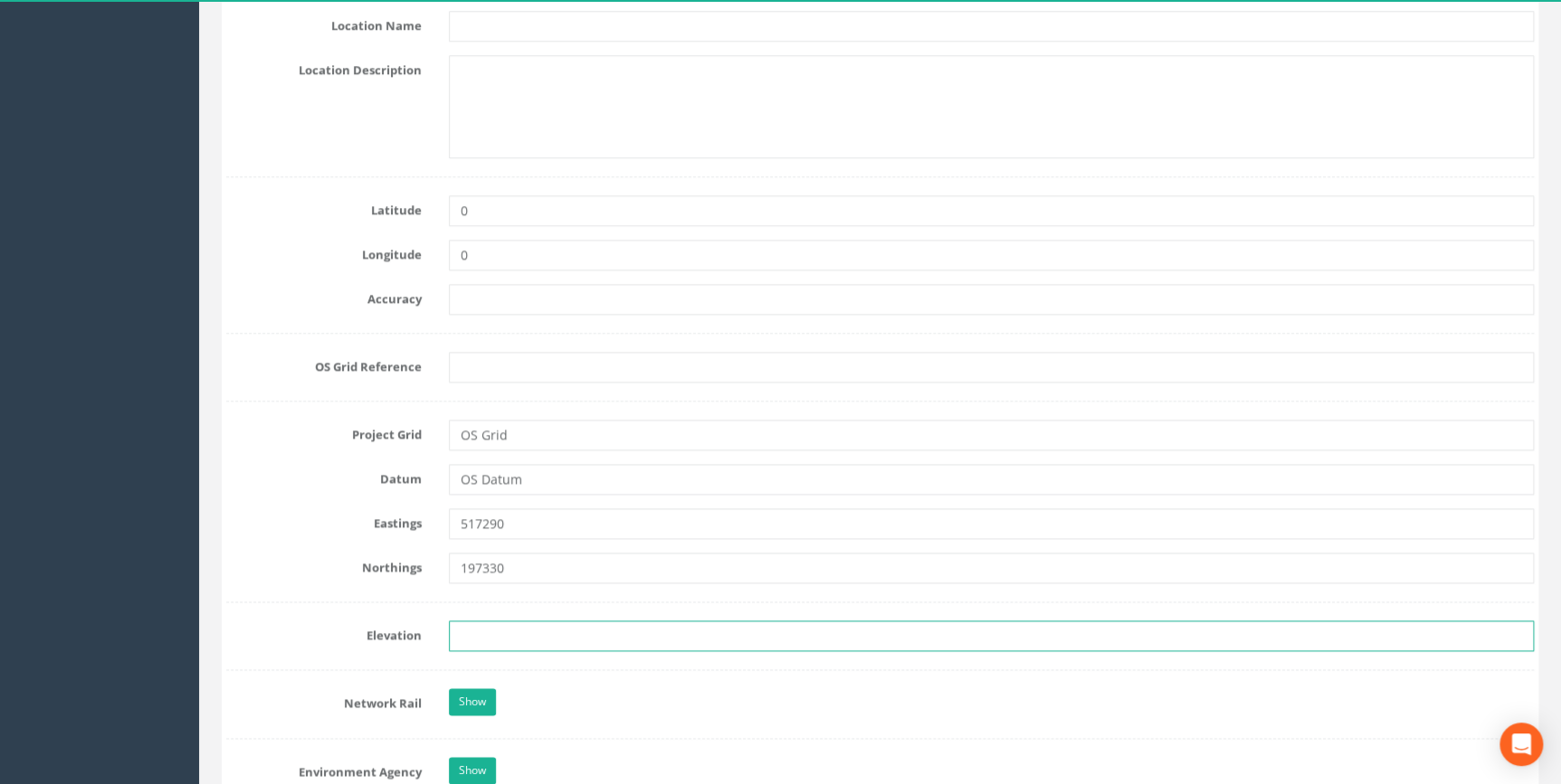
click at [556, 630] on input "text" at bounding box center [991, 636] width 1086 height 31
paste input "89.469"
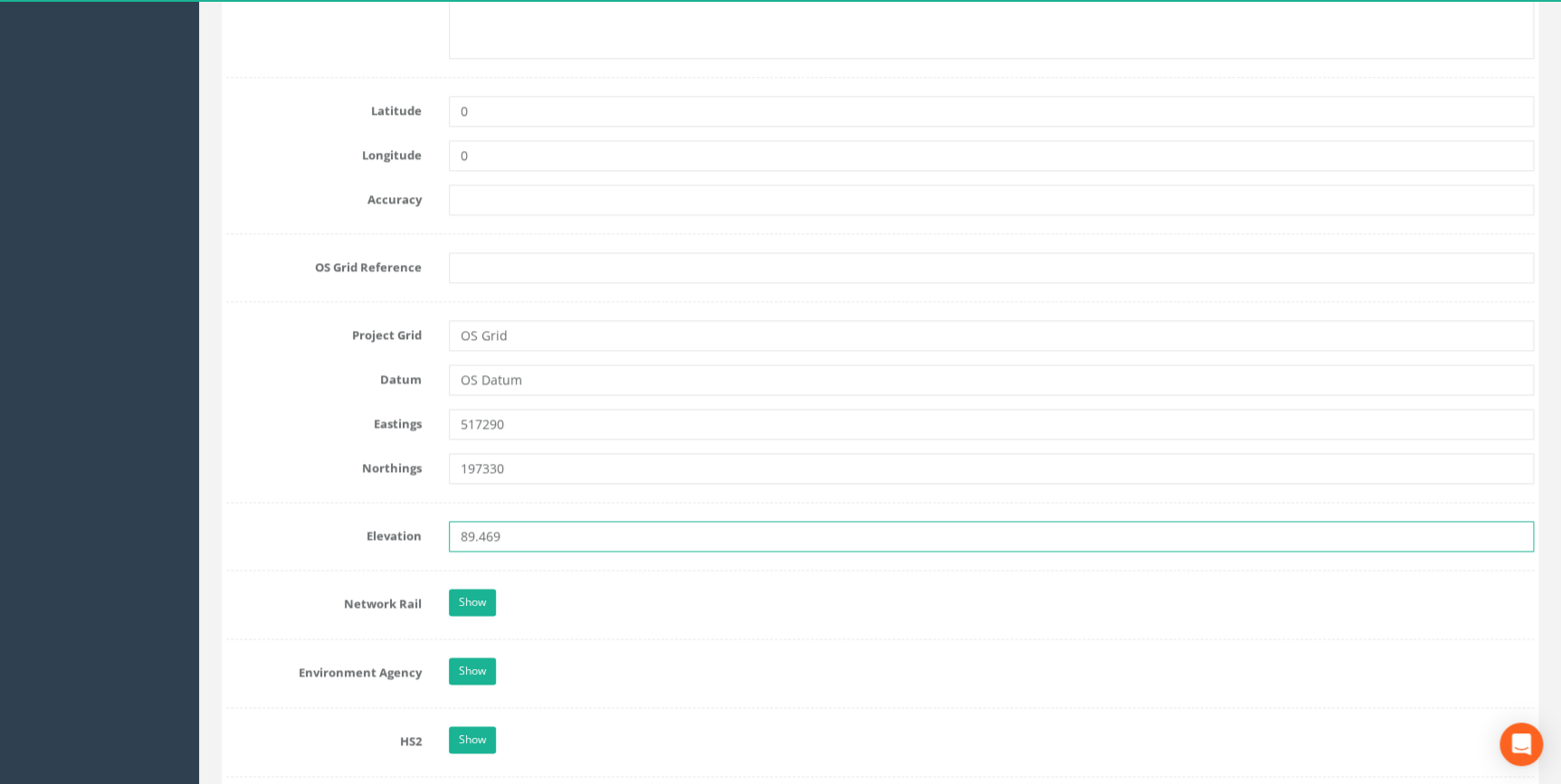
scroll to position [1233, 0]
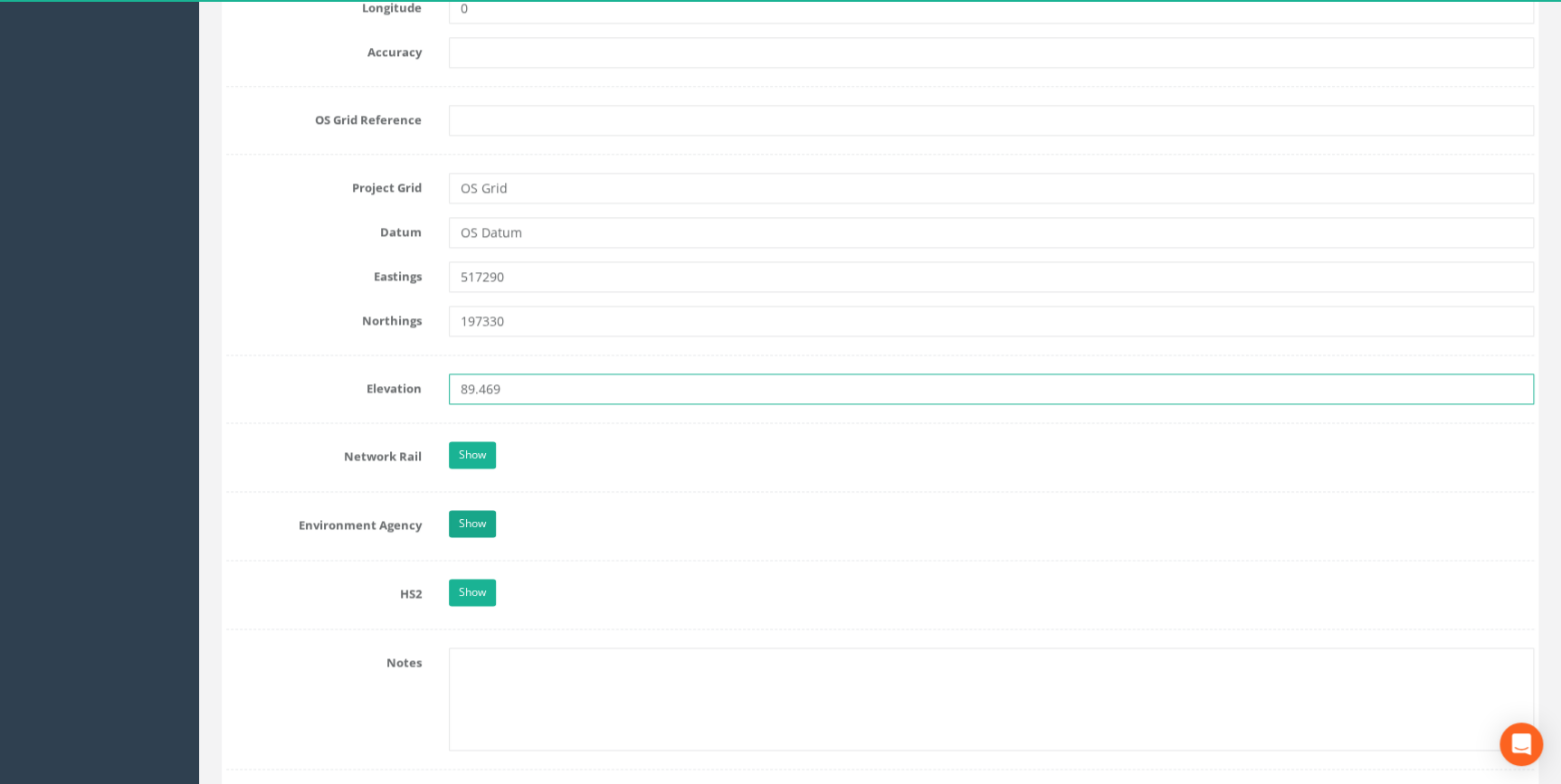
type input "89.469"
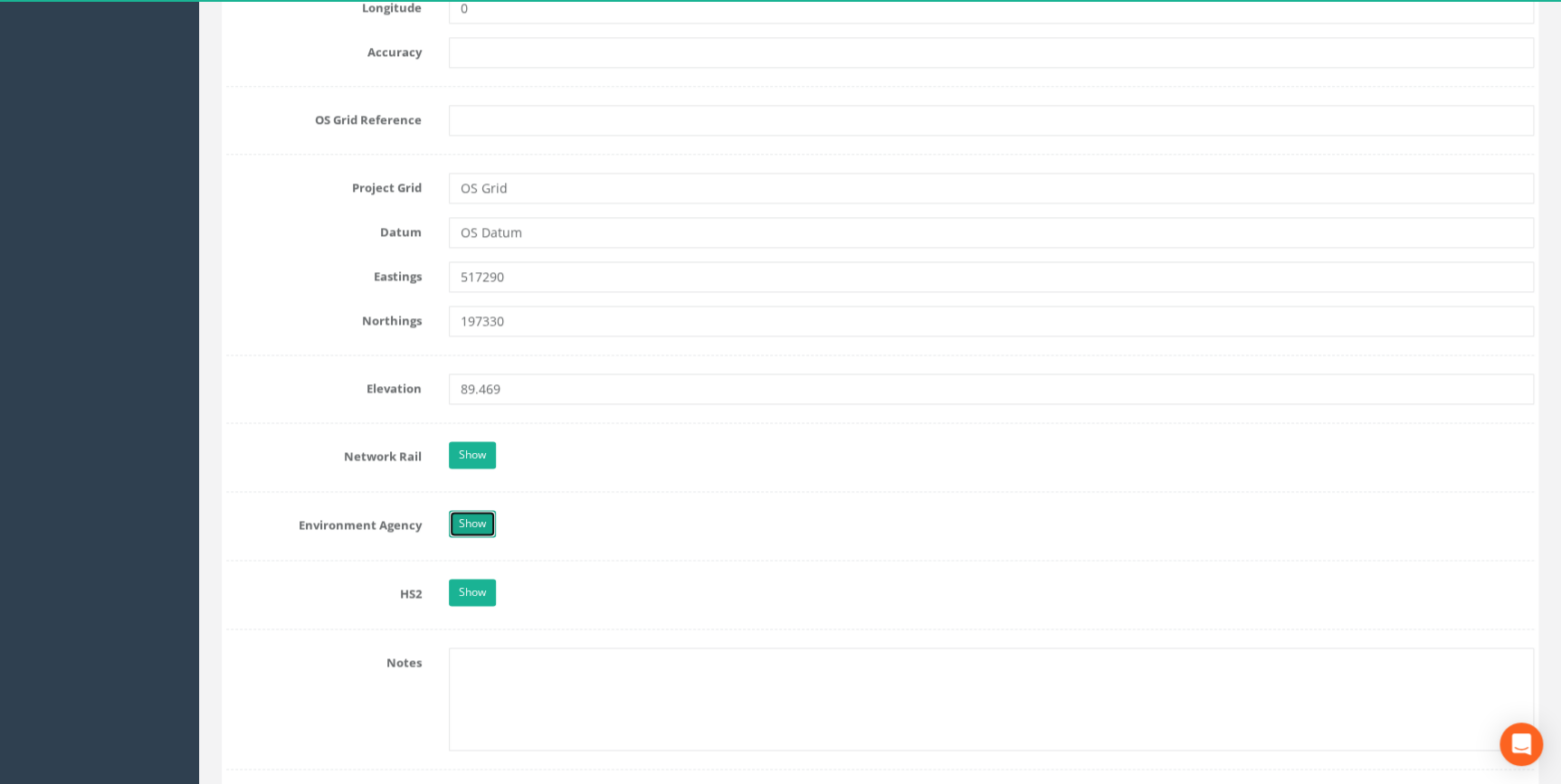
click at [475, 524] on link "Show" at bounding box center [472, 523] width 47 height 27
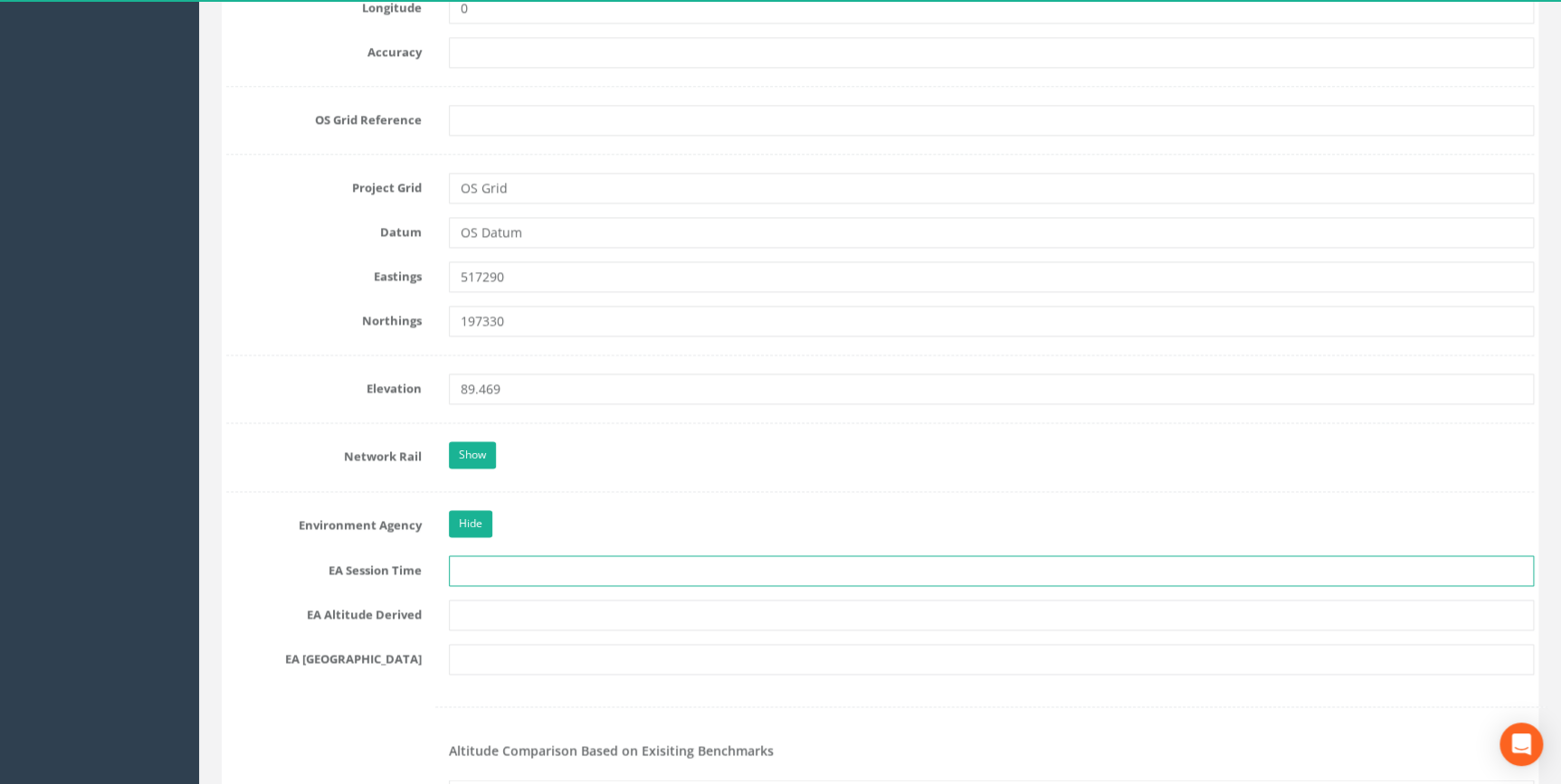
click at [491, 566] on input "text" at bounding box center [991, 570] width 1086 height 31
type input "2 x 3 Minutes"
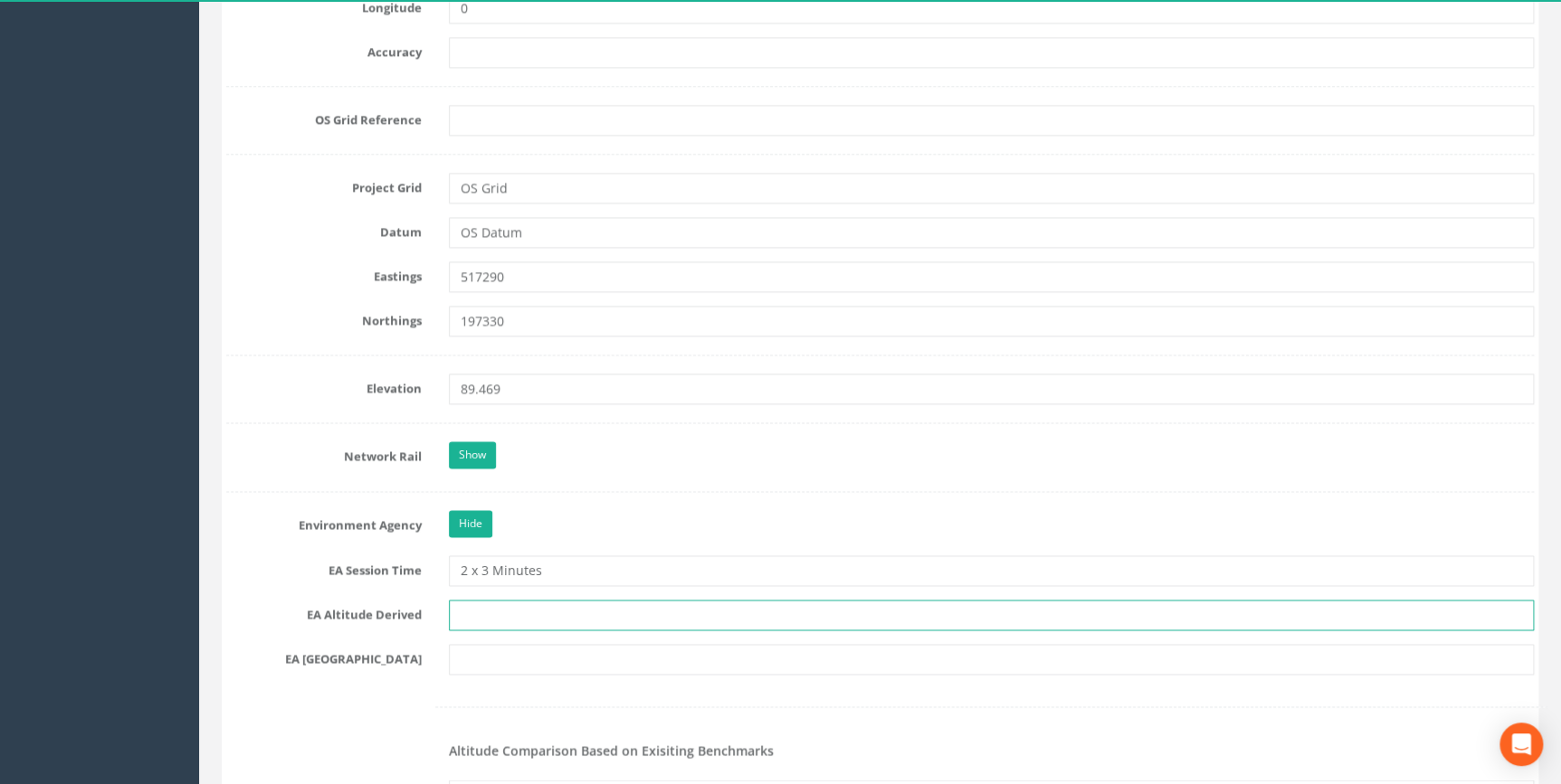
click at [484, 615] on input "text" at bounding box center [991, 616] width 1086 height 31
type input "[PERSON_NAME] VRS & Best Fit Levelling"
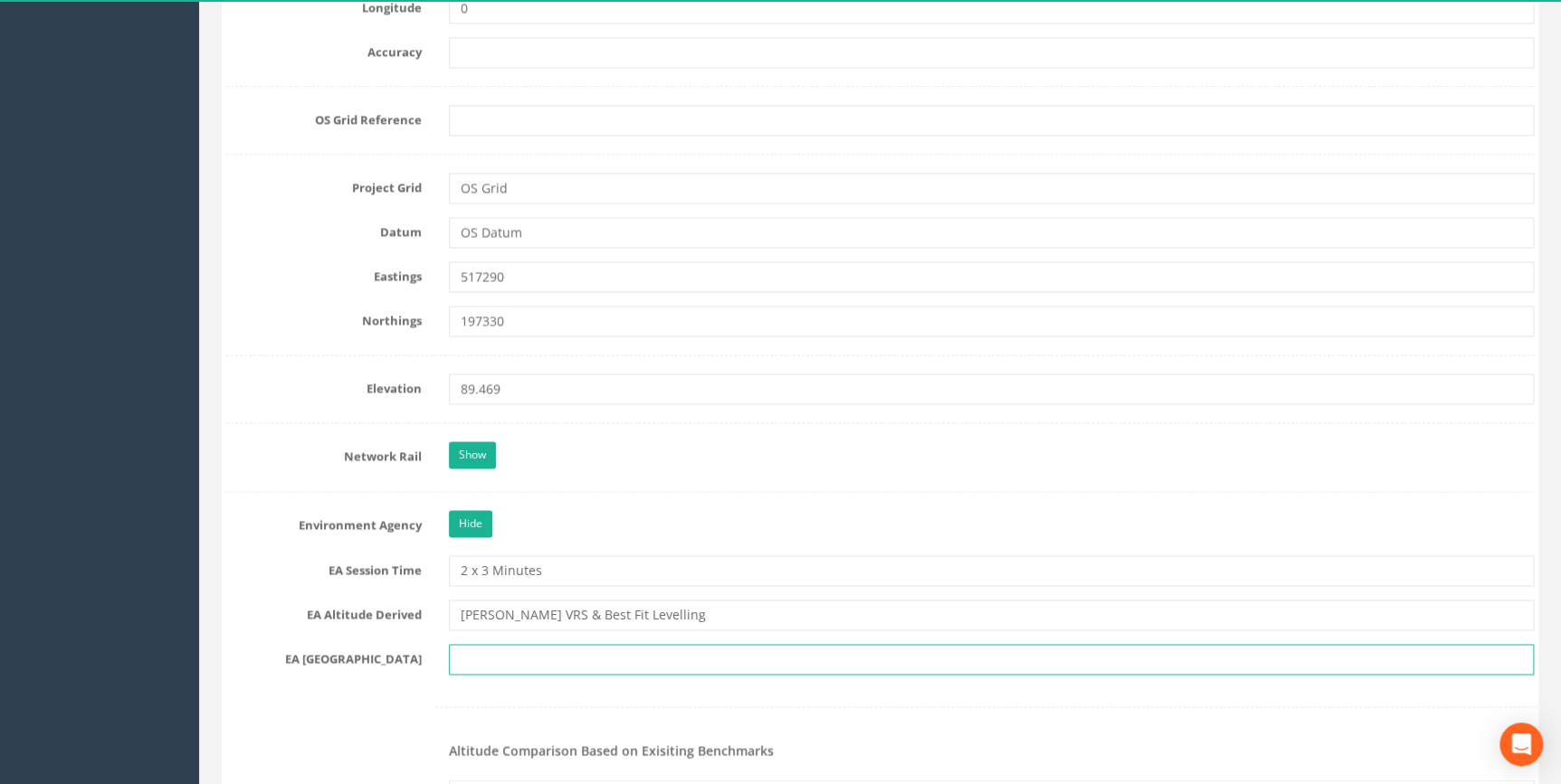
click at [510, 657] on input "text" at bounding box center [991, 660] width 1086 height 31
click at [575, 662] on input "text" at bounding box center [991, 660] width 1086 height 31
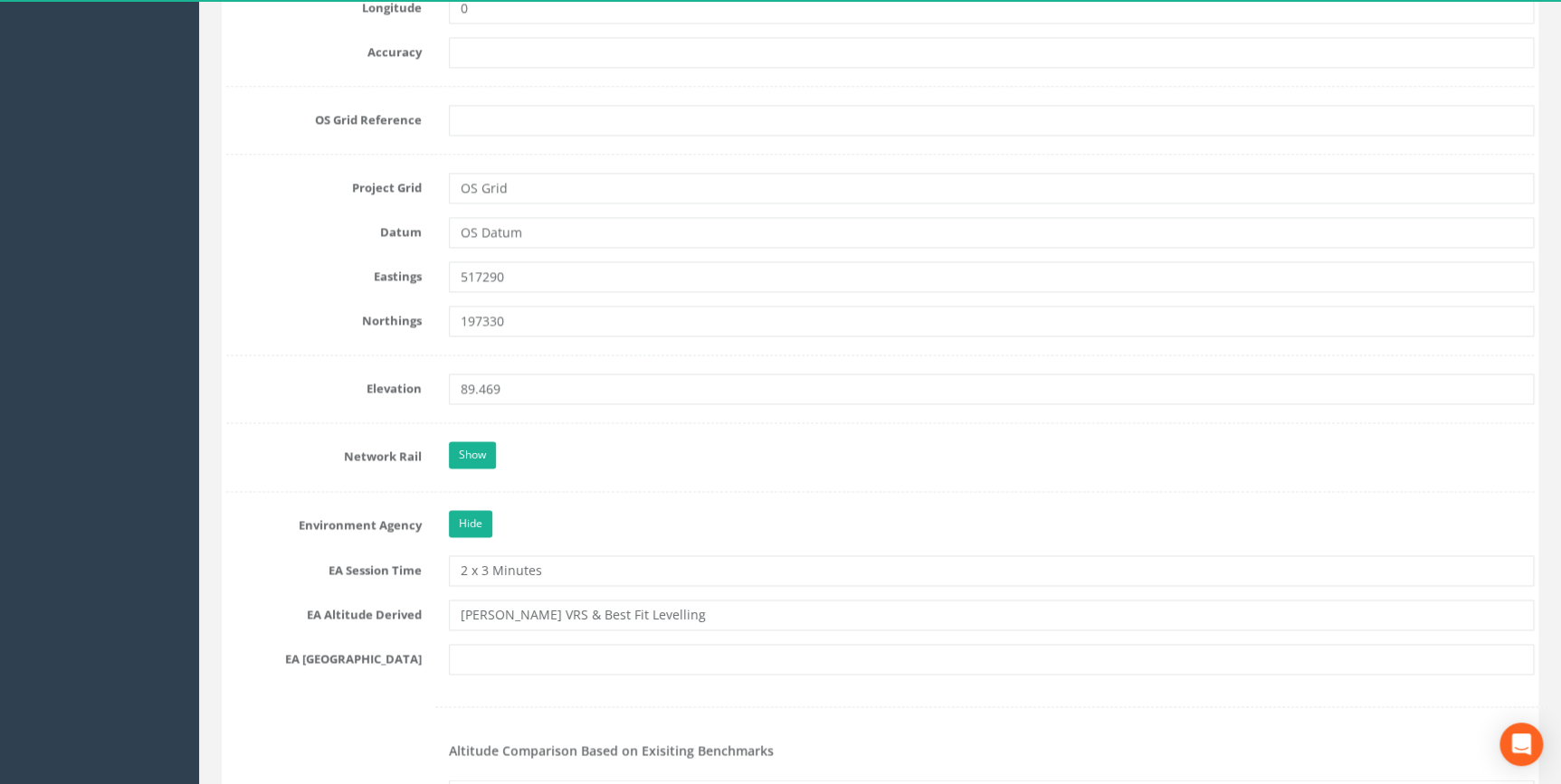
click at [625, 707] on div at bounding box center [880, 707] width 1335 height 38
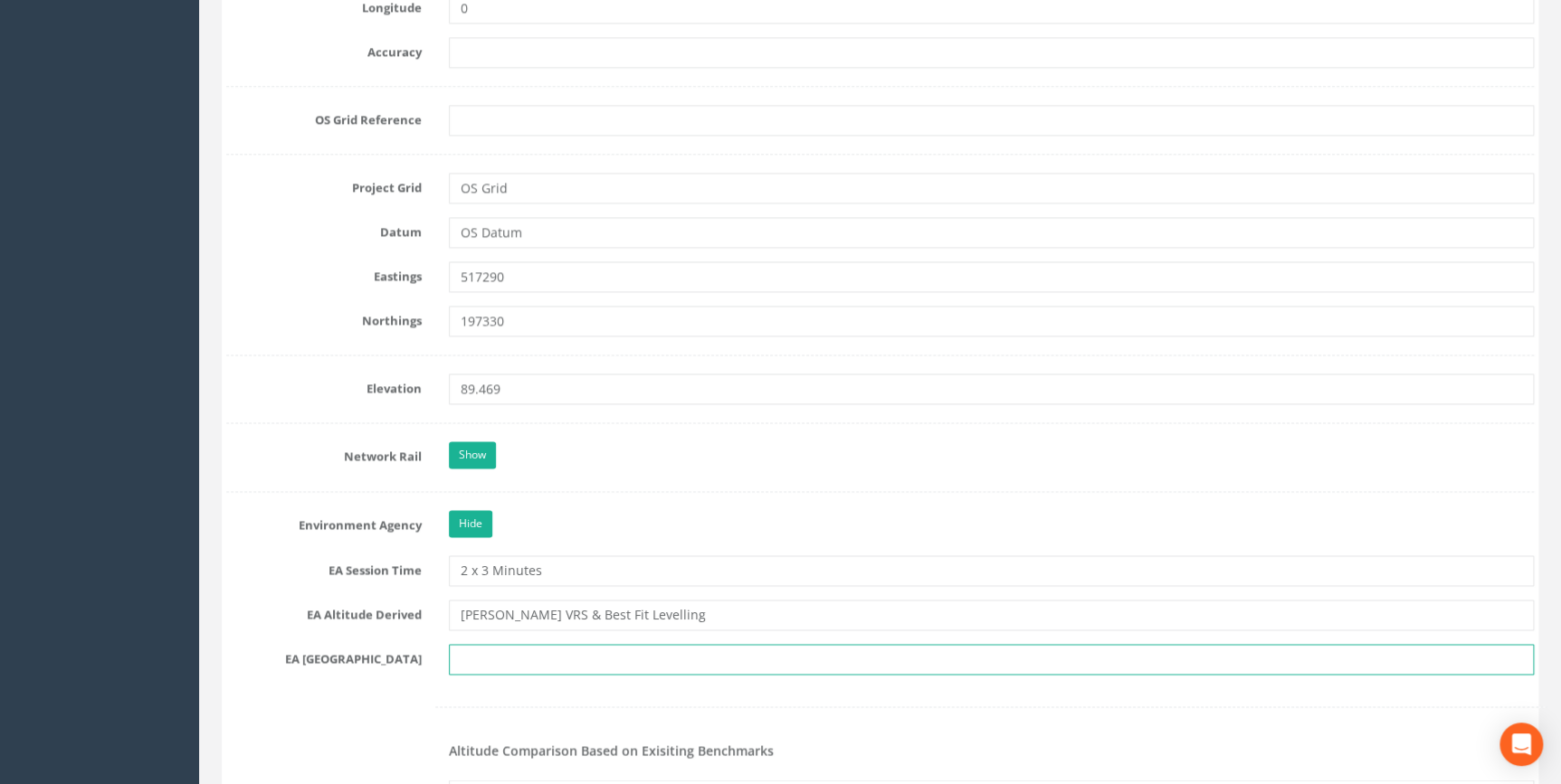
click at [503, 657] on input "text" at bounding box center [991, 660] width 1086 height 31
type input "t"
drag, startPoint x: 516, startPoint y: 656, endPoint x: 483, endPoint y: 656, distance: 33.0
click at [483, 656] on input "TQ 7273" at bounding box center [991, 660] width 1086 height 31
type input "TQ 1797"
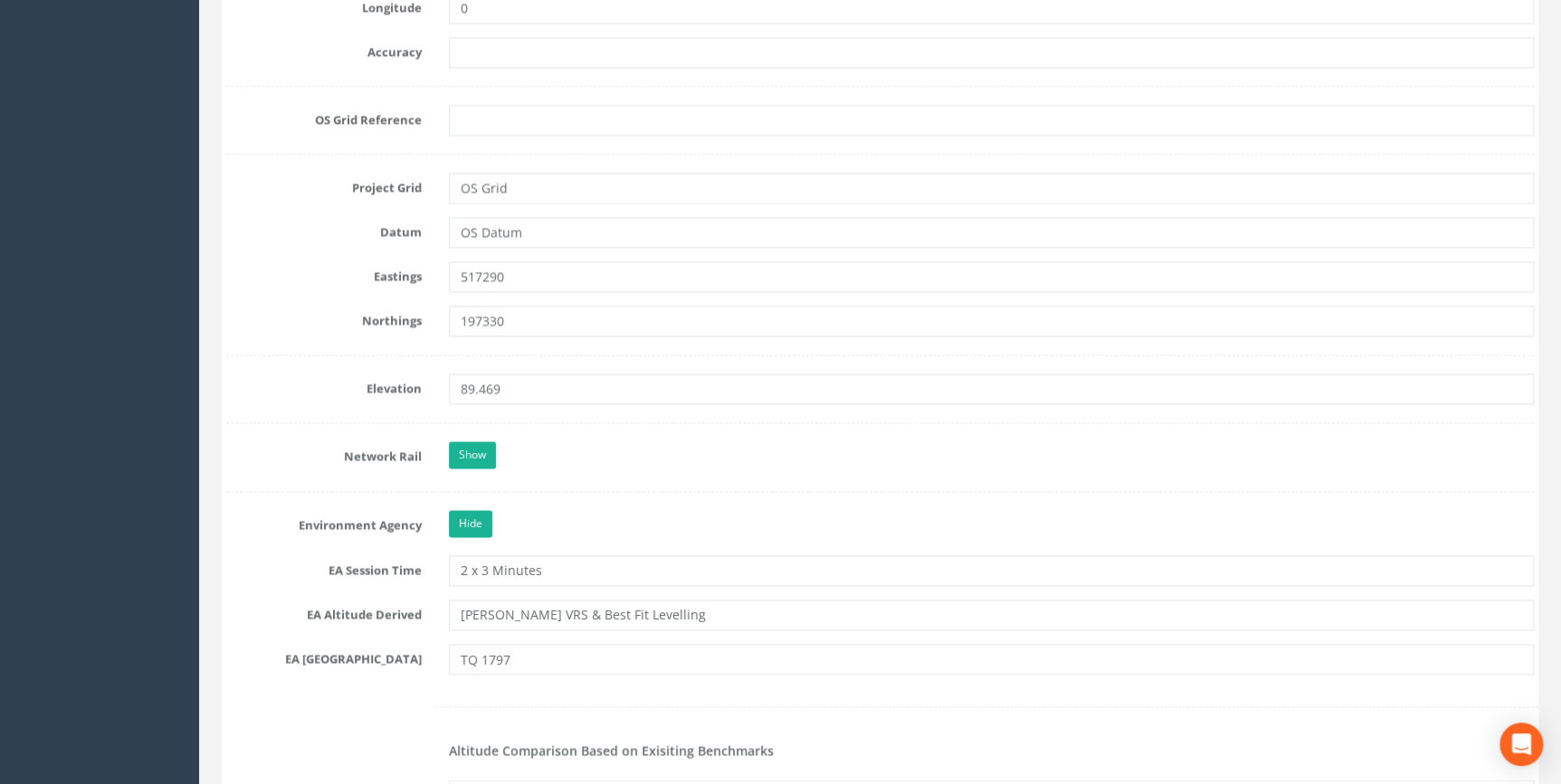
click at [696, 707] on div at bounding box center [991, 707] width 1113 height 1
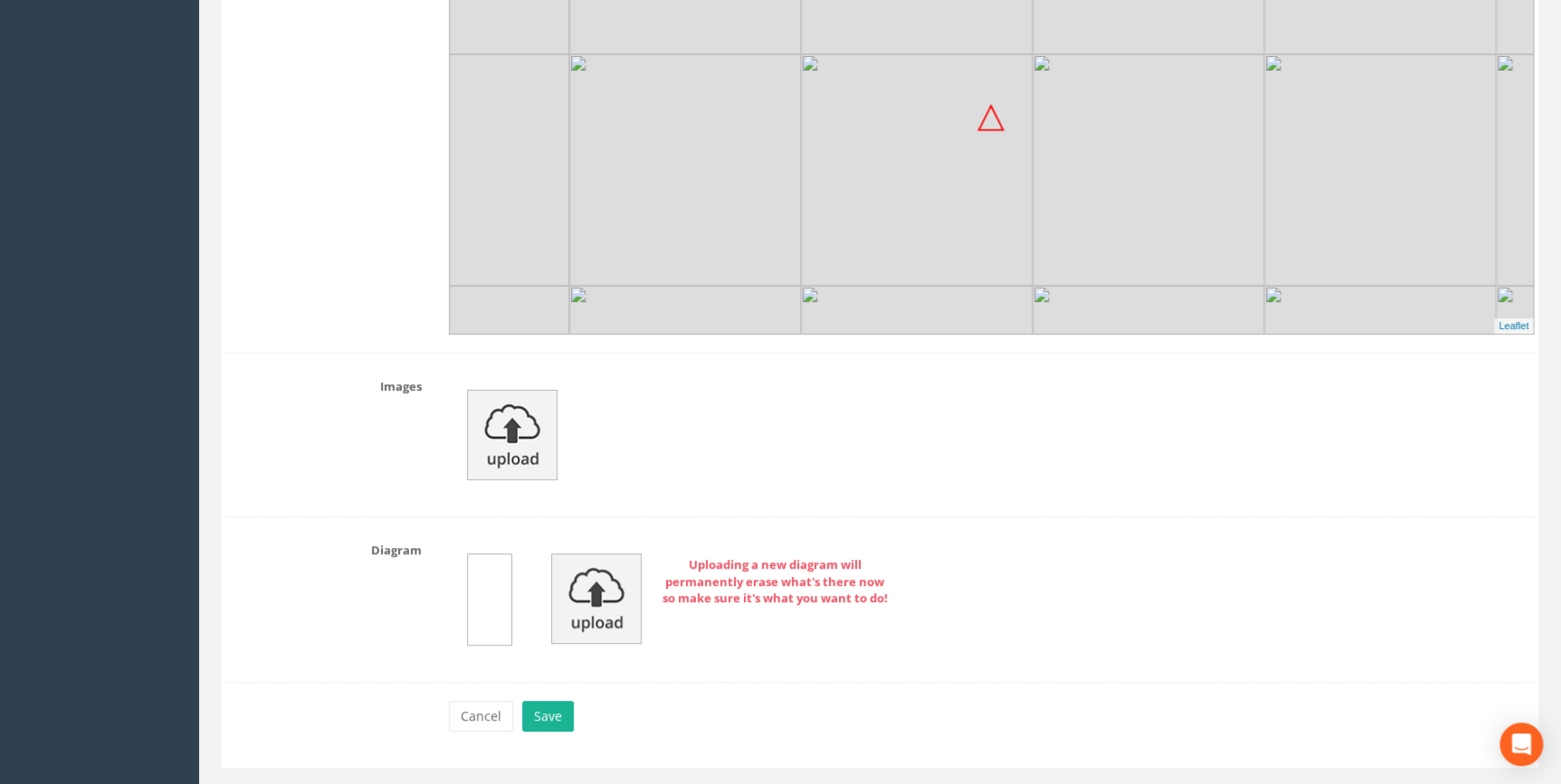
scroll to position [3535, 0]
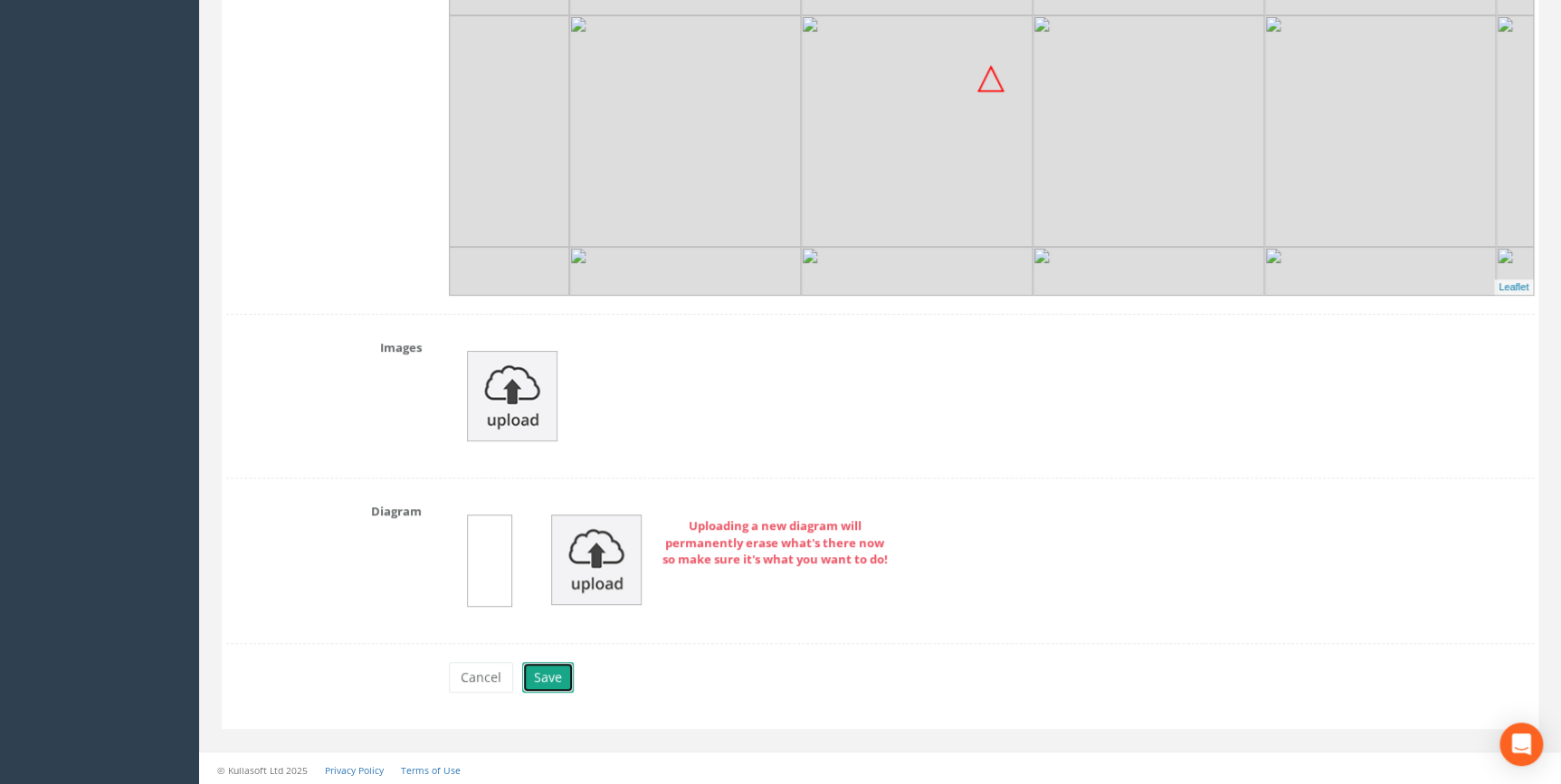
click at [538, 663] on button "Save" at bounding box center [549, 677] width 52 height 31
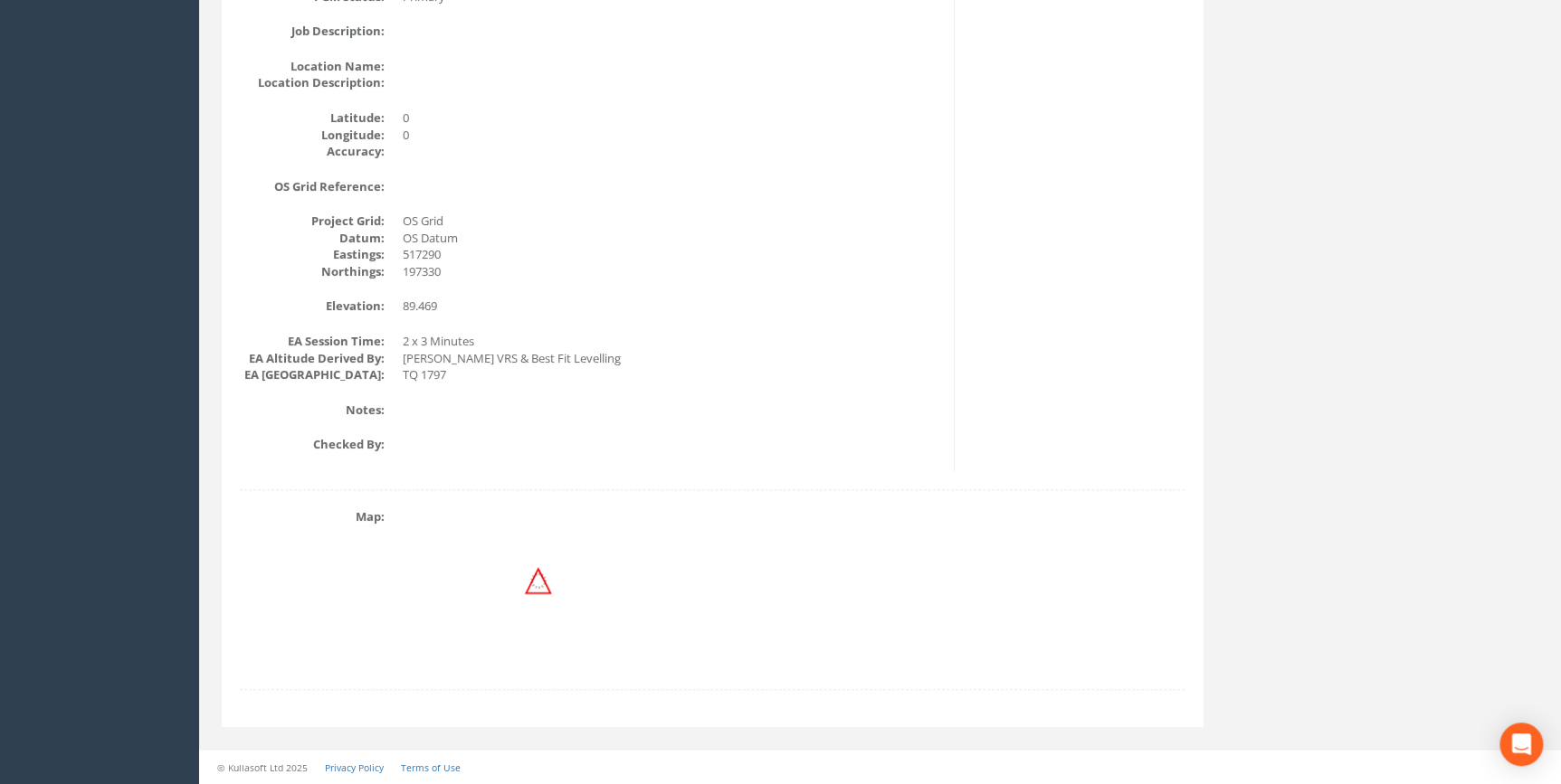
scroll to position [0, 0]
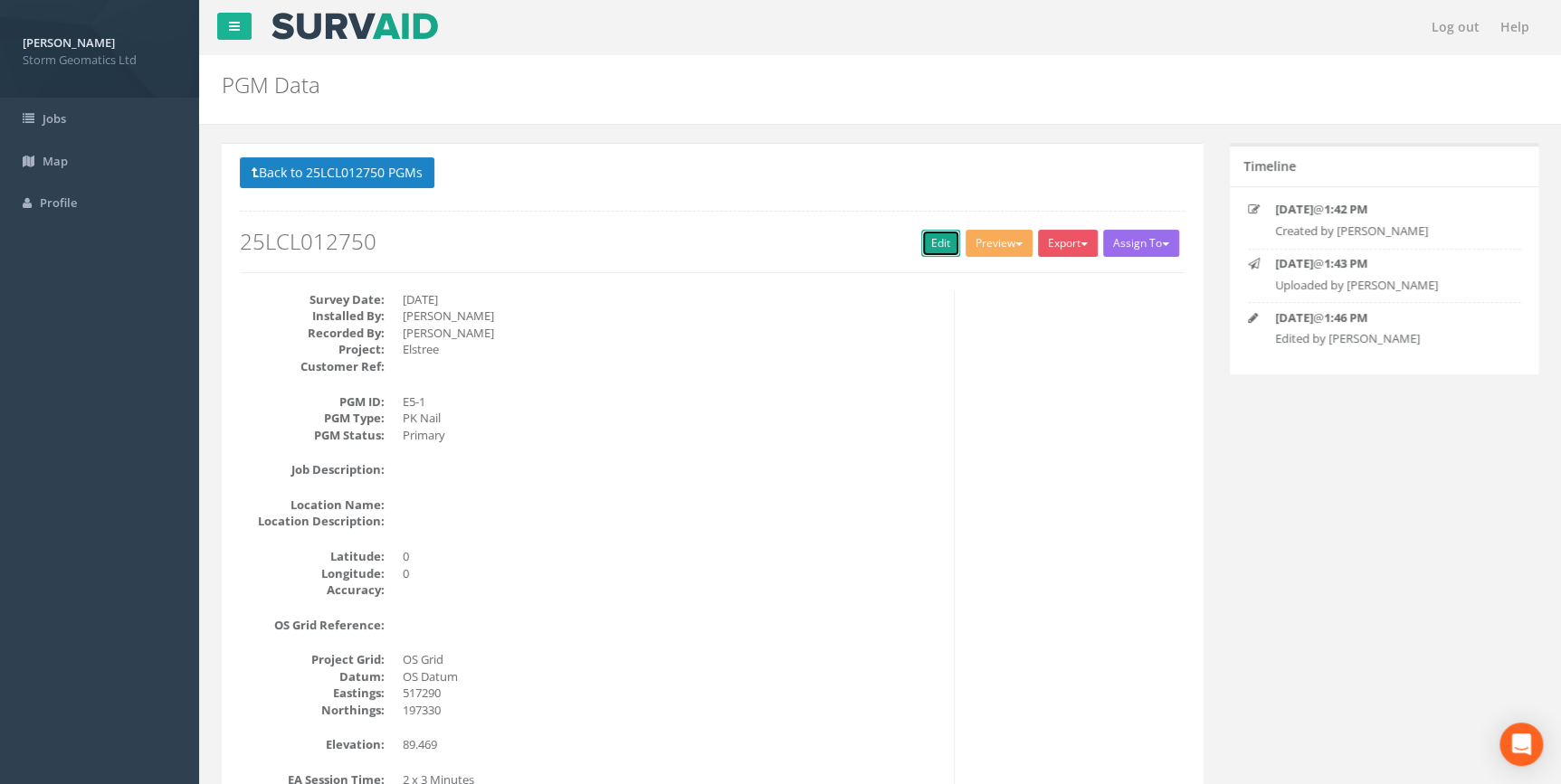
click at [929, 238] on link "Edit" at bounding box center [940, 243] width 38 height 27
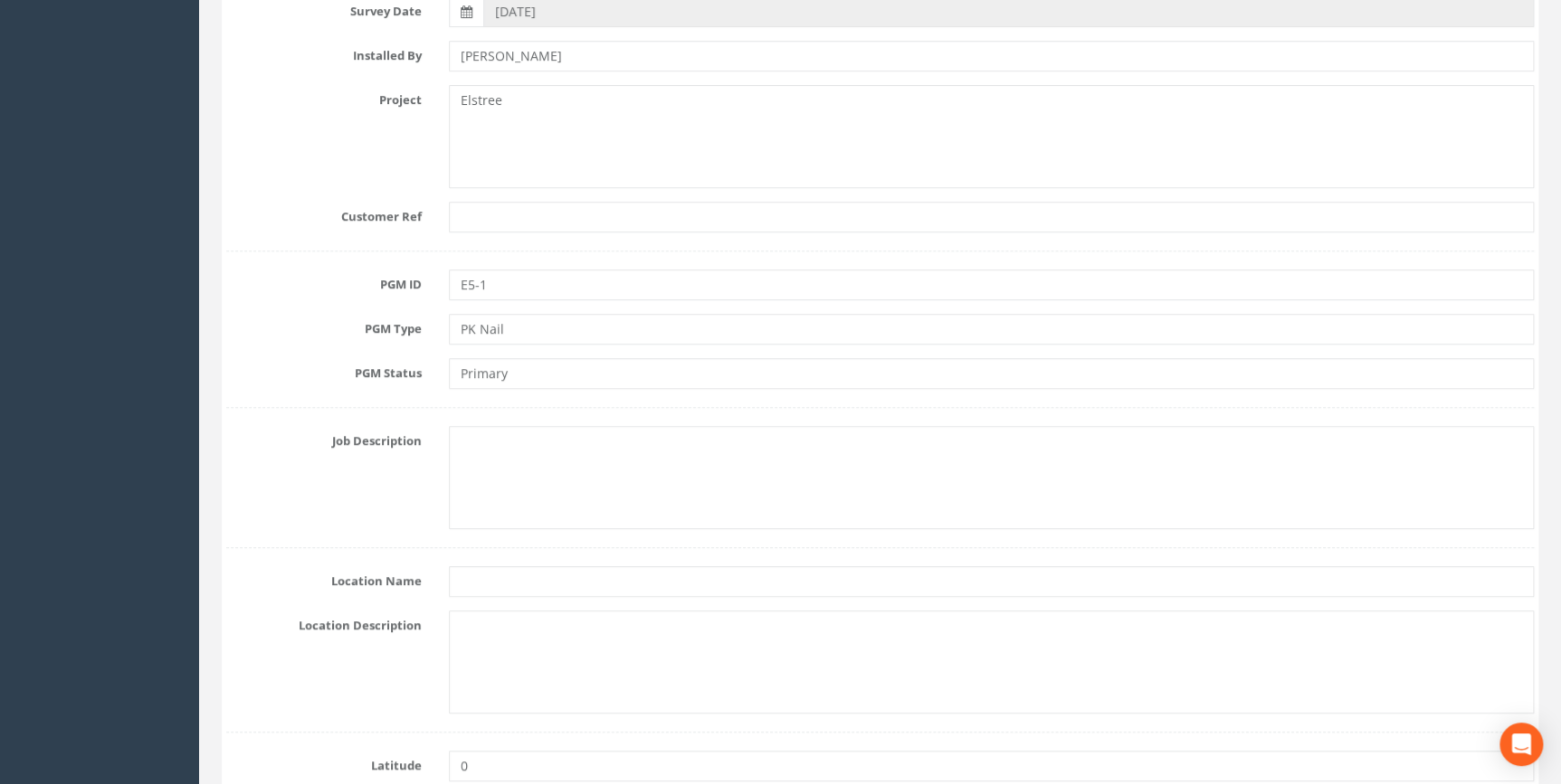
scroll to position [411, 0]
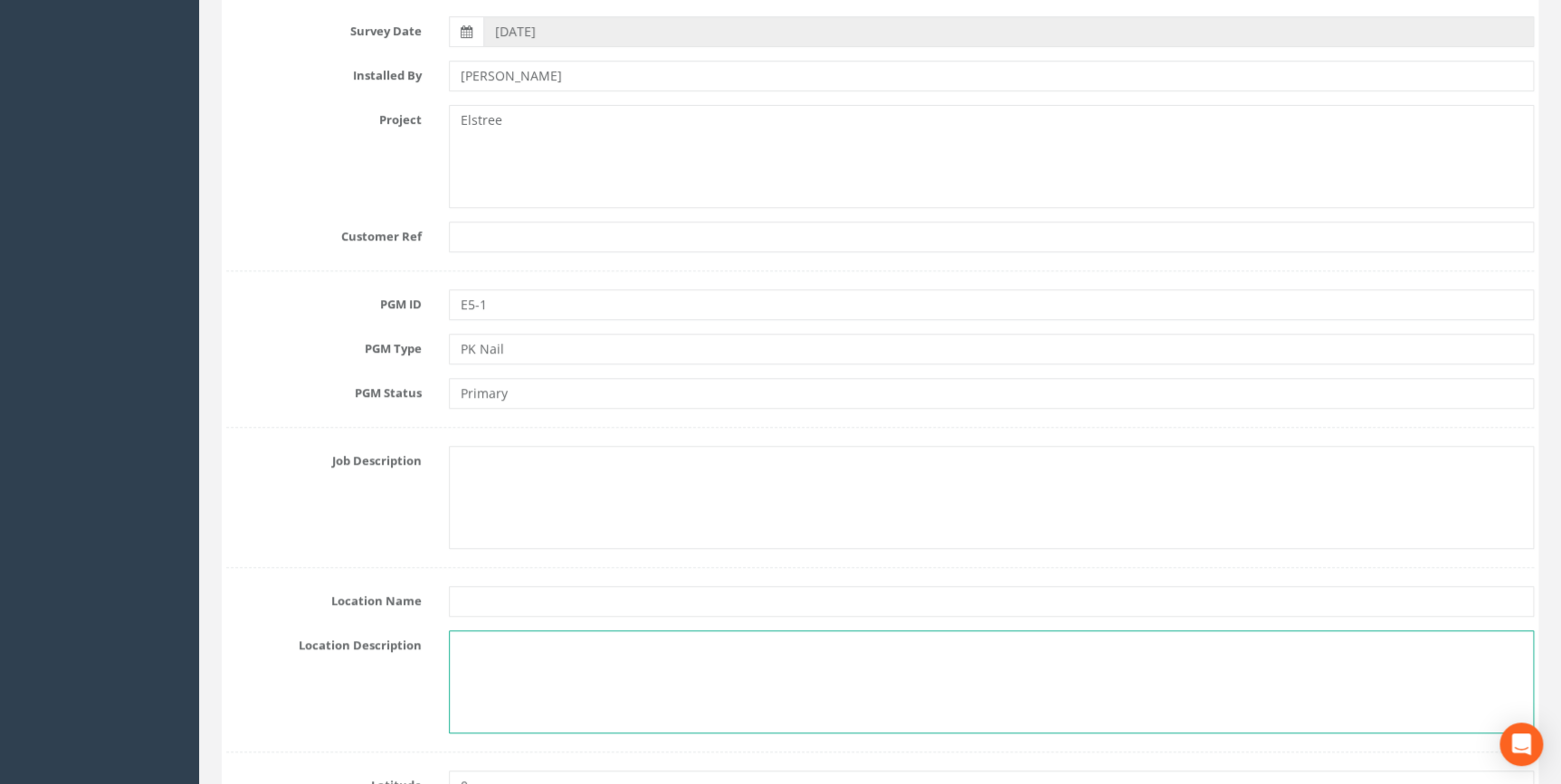
click at [550, 653] on textarea at bounding box center [991, 682] width 1086 height 103
paste textarea "Watling Street, Aldenham"
click at [692, 677] on textarea "Watling Street, Aldenham" at bounding box center [991, 682] width 1086 height 103
paste textarea "Hertfordshire"
click at [805, 660] on textarea "Watling Street, Aldenham, Hertfordshire" at bounding box center [991, 682] width 1086 height 103
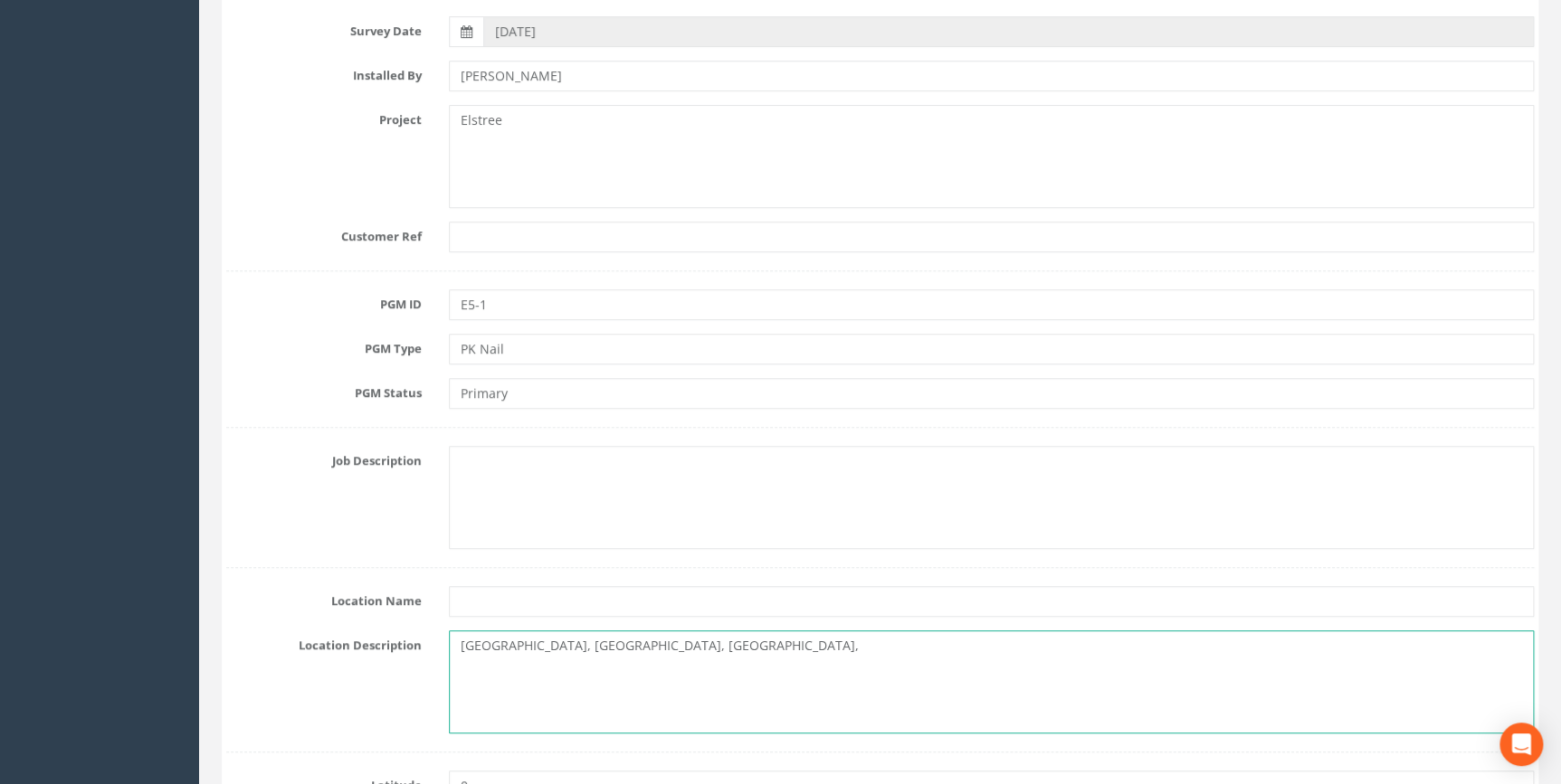
paste textarea "WD6 3AB"
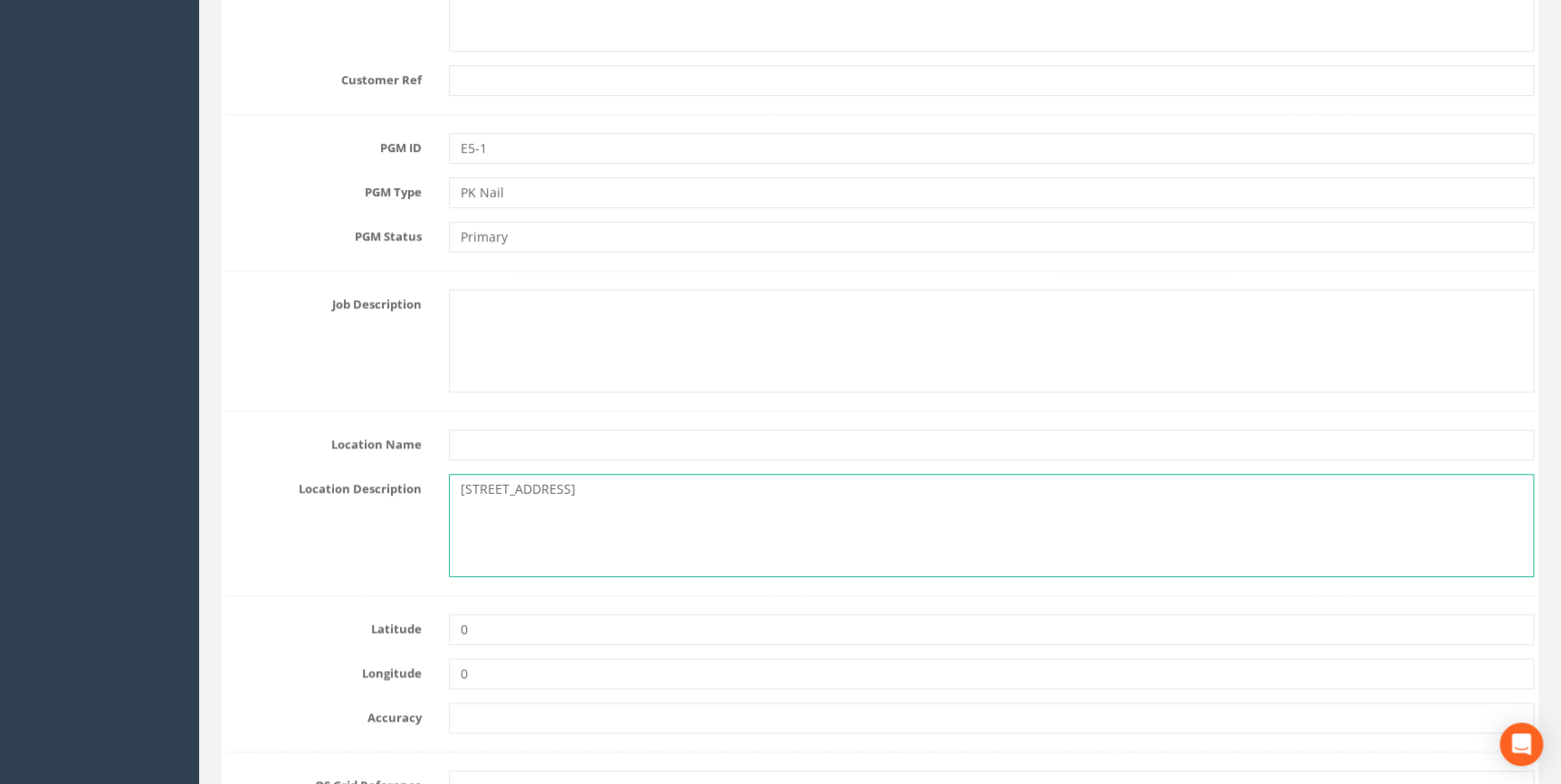
scroll to position [658, 0]
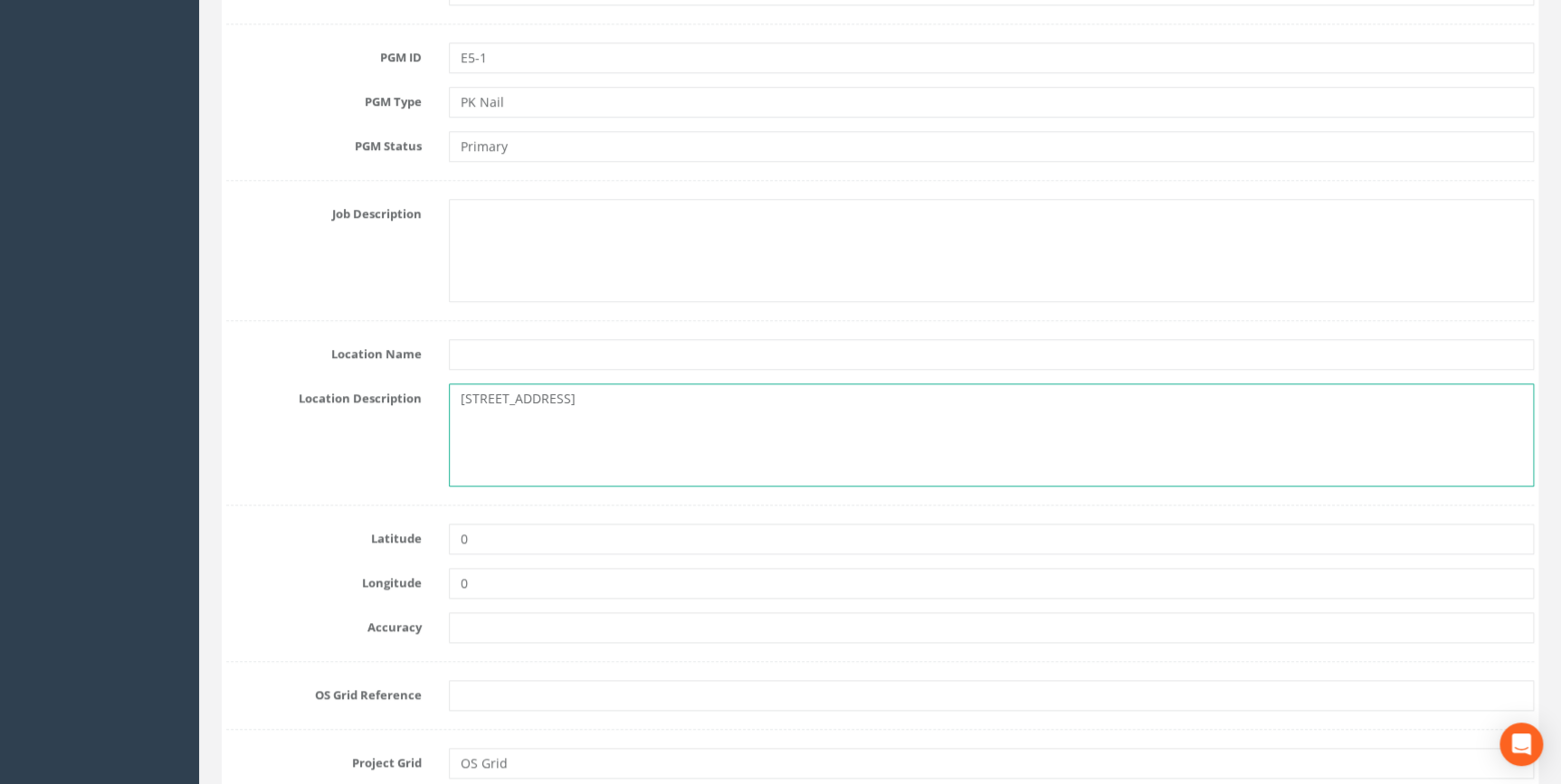
type textarea "[STREET_ADDRESS]"
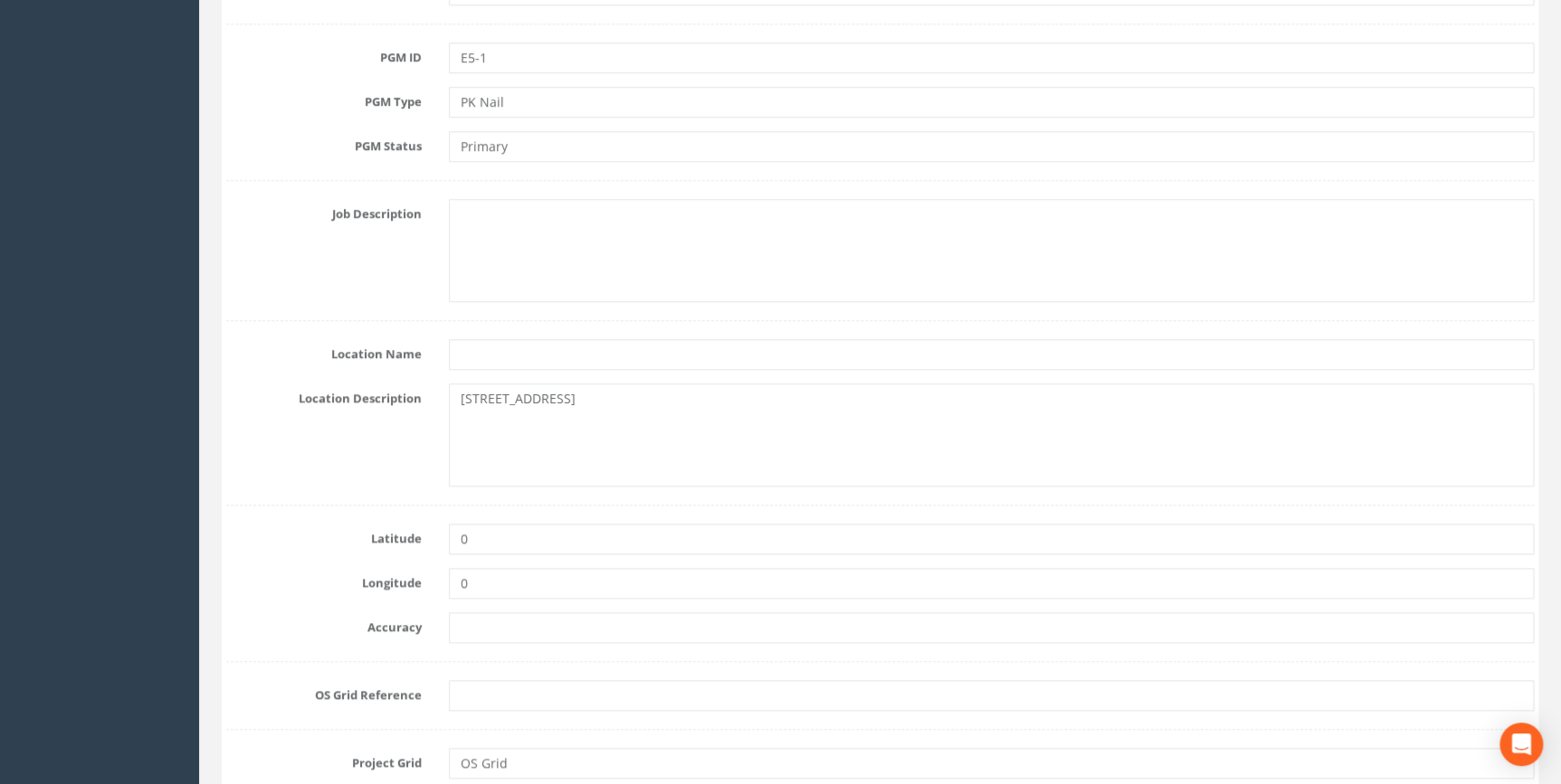
click at [336, 483] on div "Location Description Watling Street, Aldenham, Hertfordshire, WD6 3AB" at bounding box center [880, 435] width 1335 height 103
click at [493, 535] on input "0" at bounding box center [991, 540] width 1086 height 31
drag, startPoint x: 479, startPoint y: 539, endPoint x: 457, endPoint y: 548, distance: 23.8
click at [458, 544] on input "0" at bounding box center [991, 540] width 1086 height 31
paste input "51.662521 , -0.30560541"
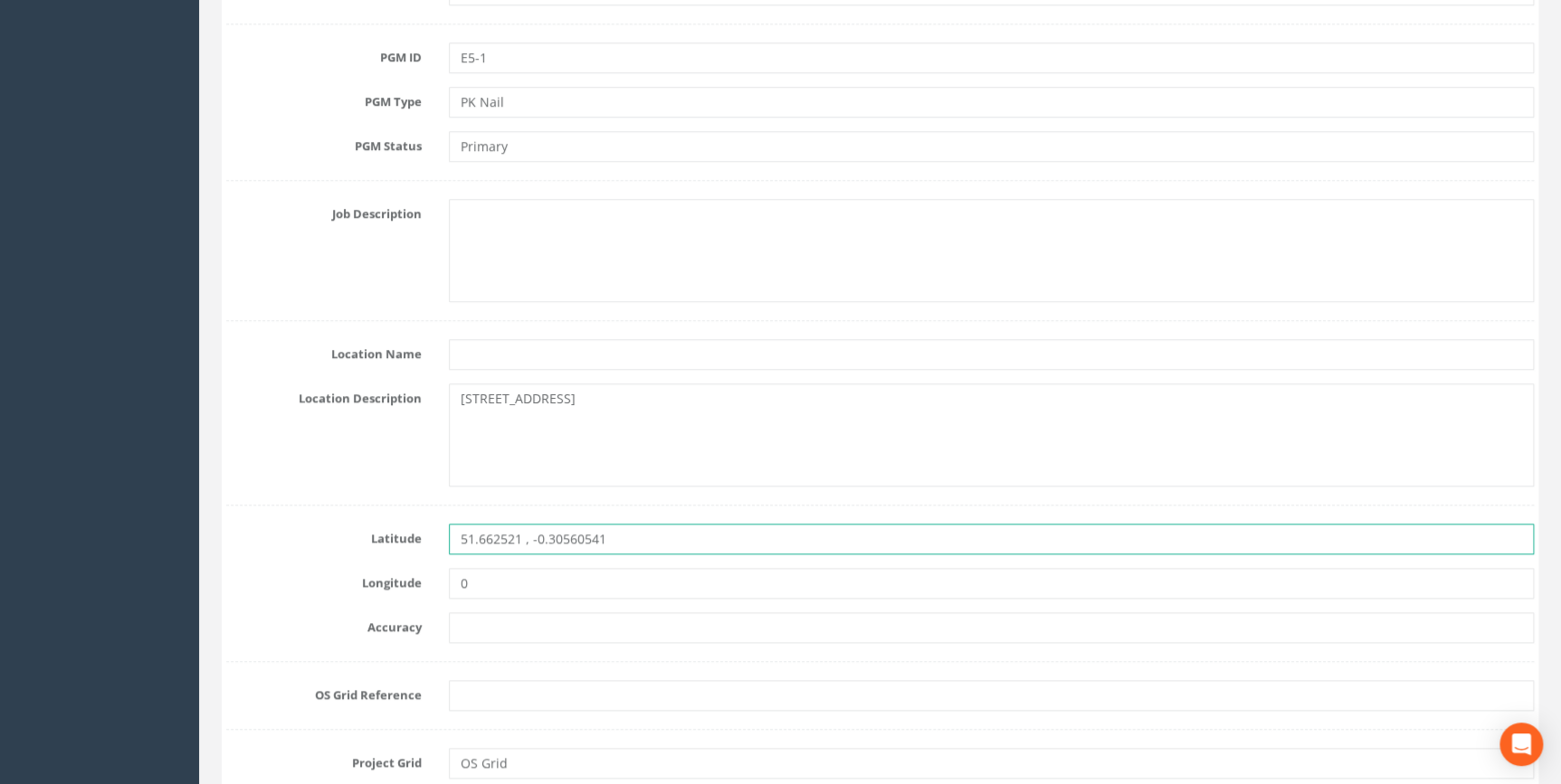
click at [518, 539] on input "51.662521 , -0.30560541" at bounding box center [991, 540] width 1086 height 31
drag, startPoint x: 585, startPoint y: 534, endPoint x: 525, endPoint y: 535, distance: 60.0
click at [525, 535] on input "51.662521 -0.30560541" at bounding box center [991, 540] width 1086 height 31
type input "51.662521"
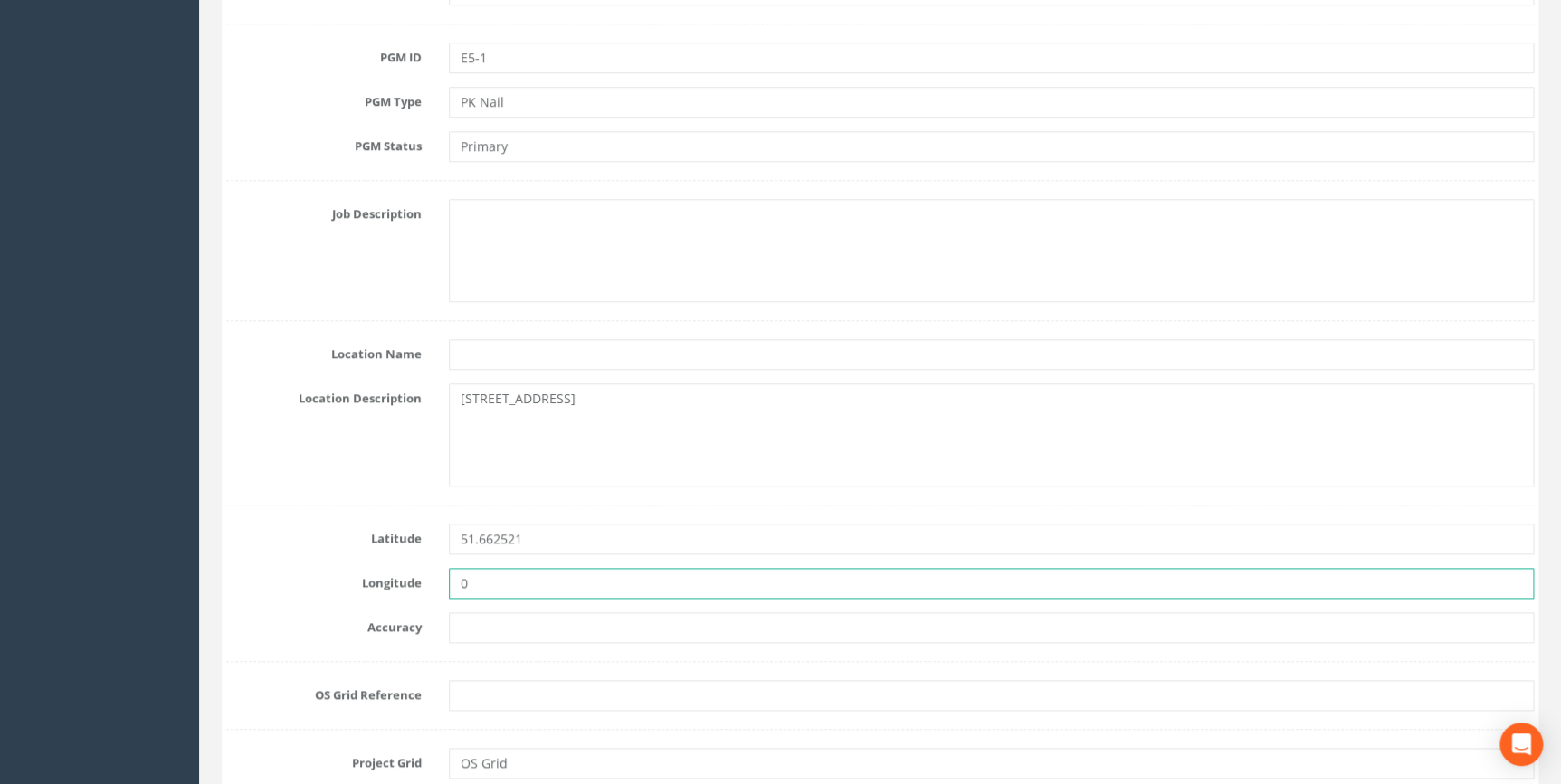
drag, startPoint x: 499, startPoint y: 585, endPoint x: 430, endPoint y: 584, distance: 69.0
click at [430, 584] on div "Longitude 0" at bounding box center [880, 584] width 1335 height 31
paste input "-0.30560541"
type input "-0.30560541"
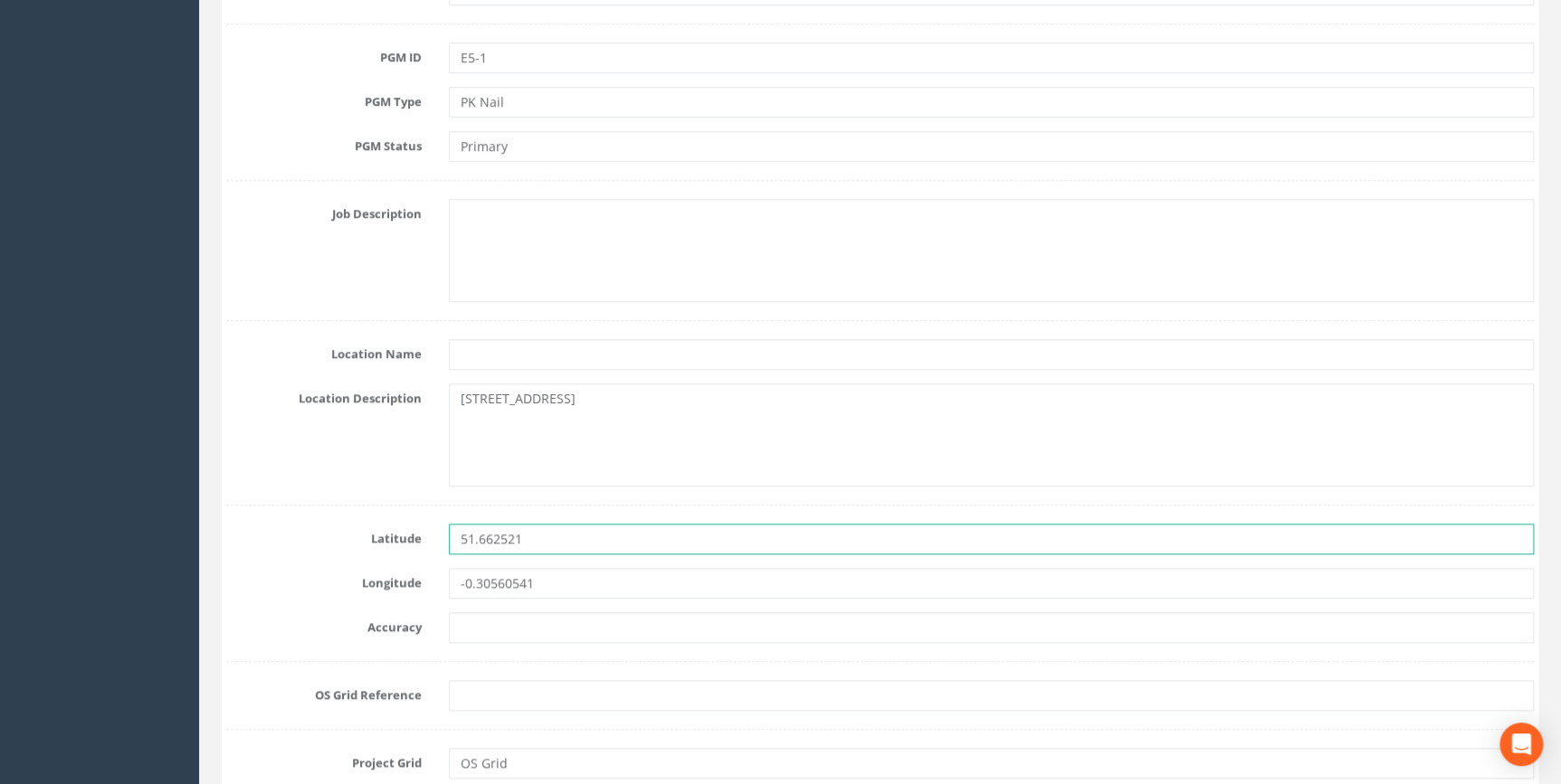
click at [540, 531] on input "51.662521" at bounding box center [991, 540] width 1086 height 31
type input "51.662521"
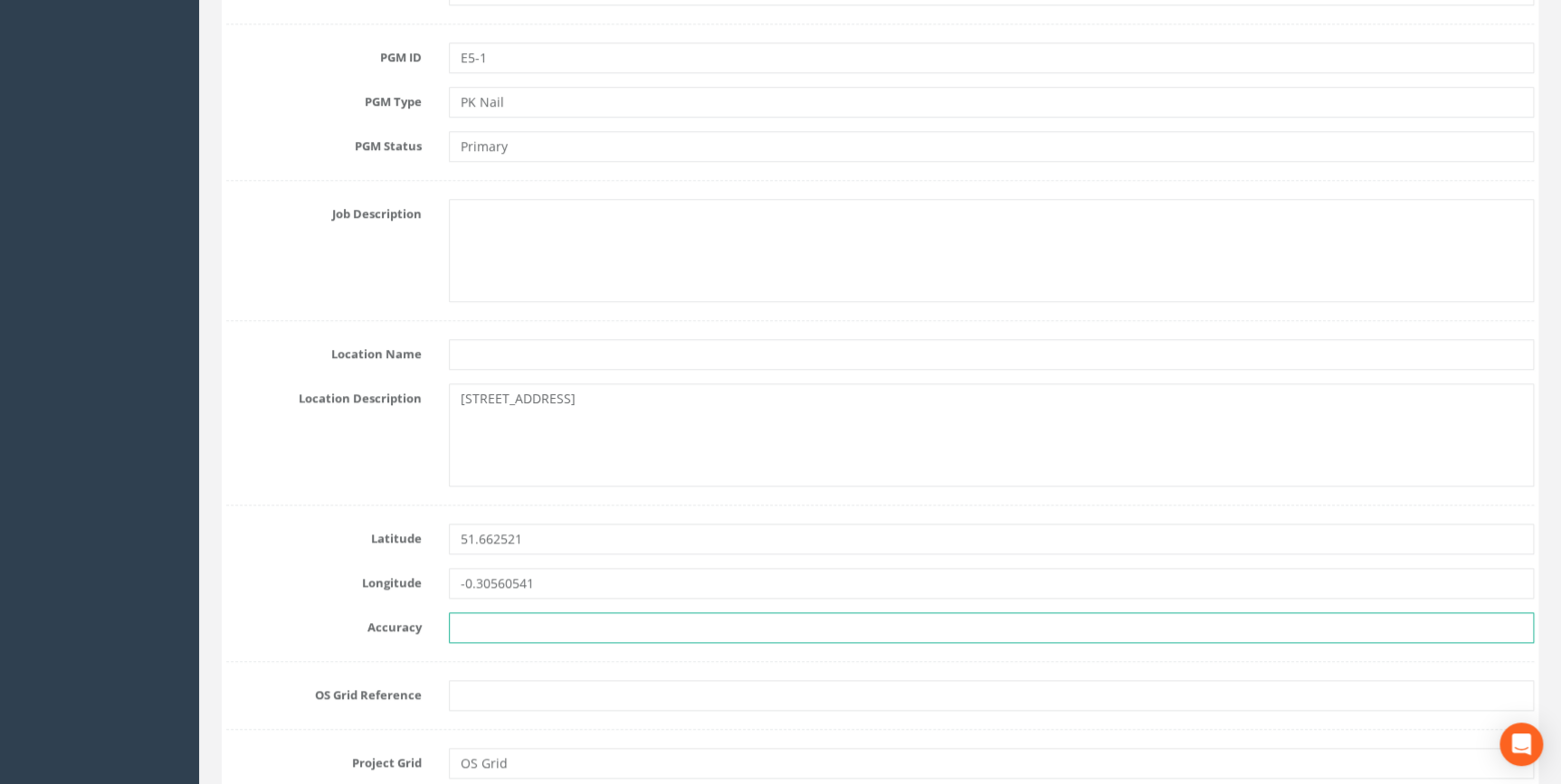
click at [525, 631] on input "text" at bounding box center [991, 628] width 1086 height 31
type input "4"
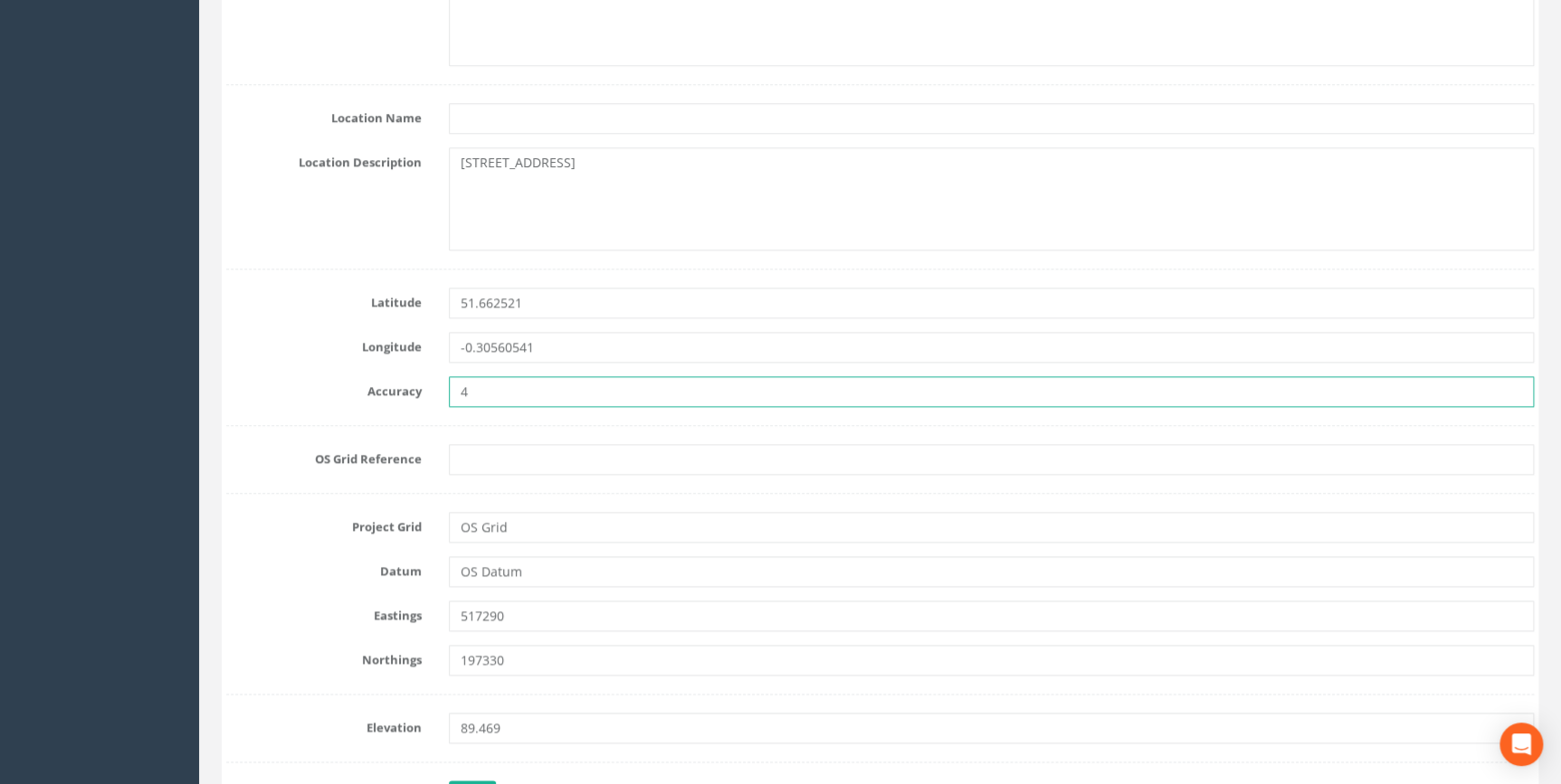
scroll to position [905, 0]
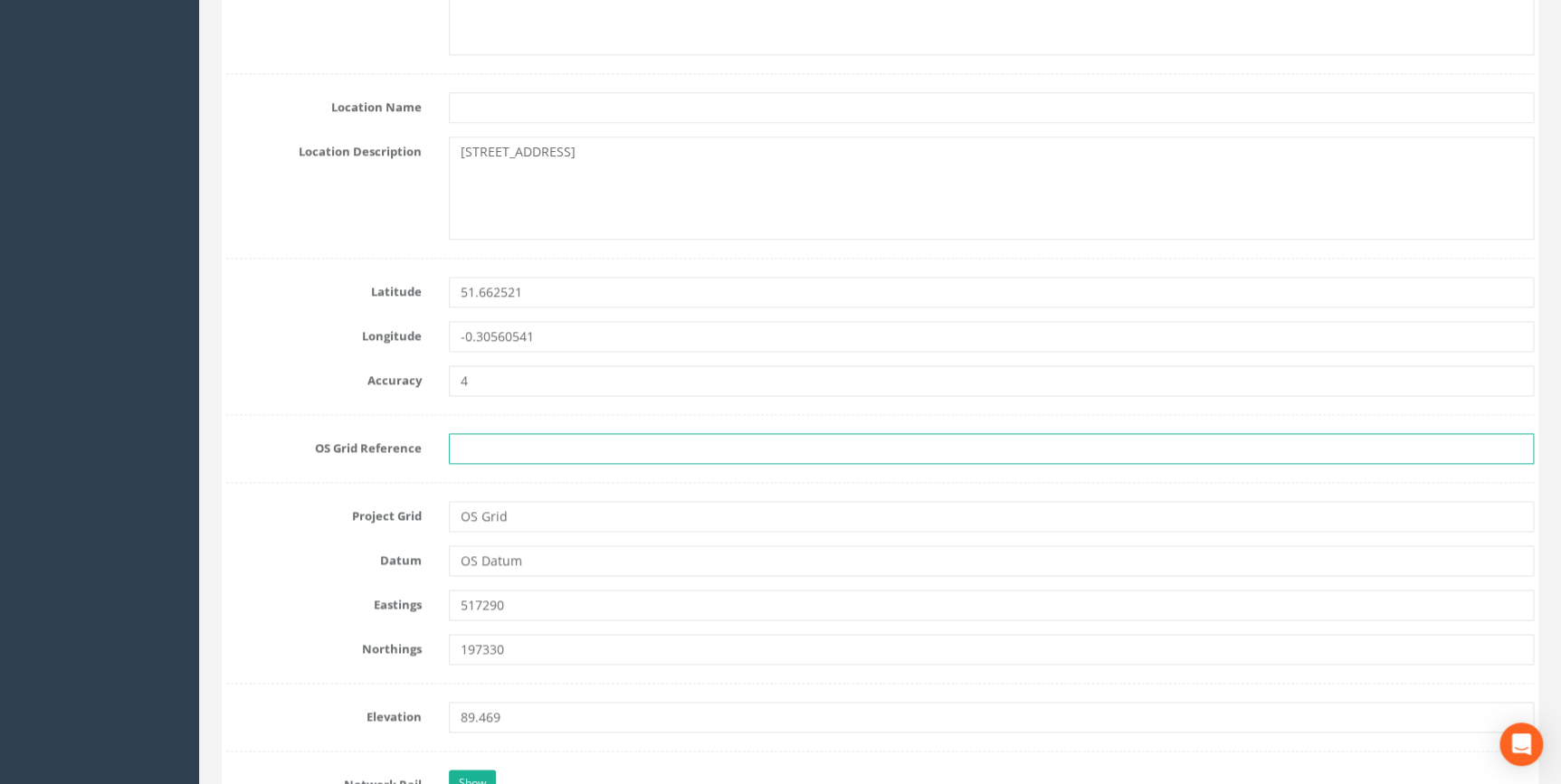
click at [510, 454] on input "text" at bounding box center [991, 449] width 1086 height 31
type input "r"
type input "TQ 1729 9733"
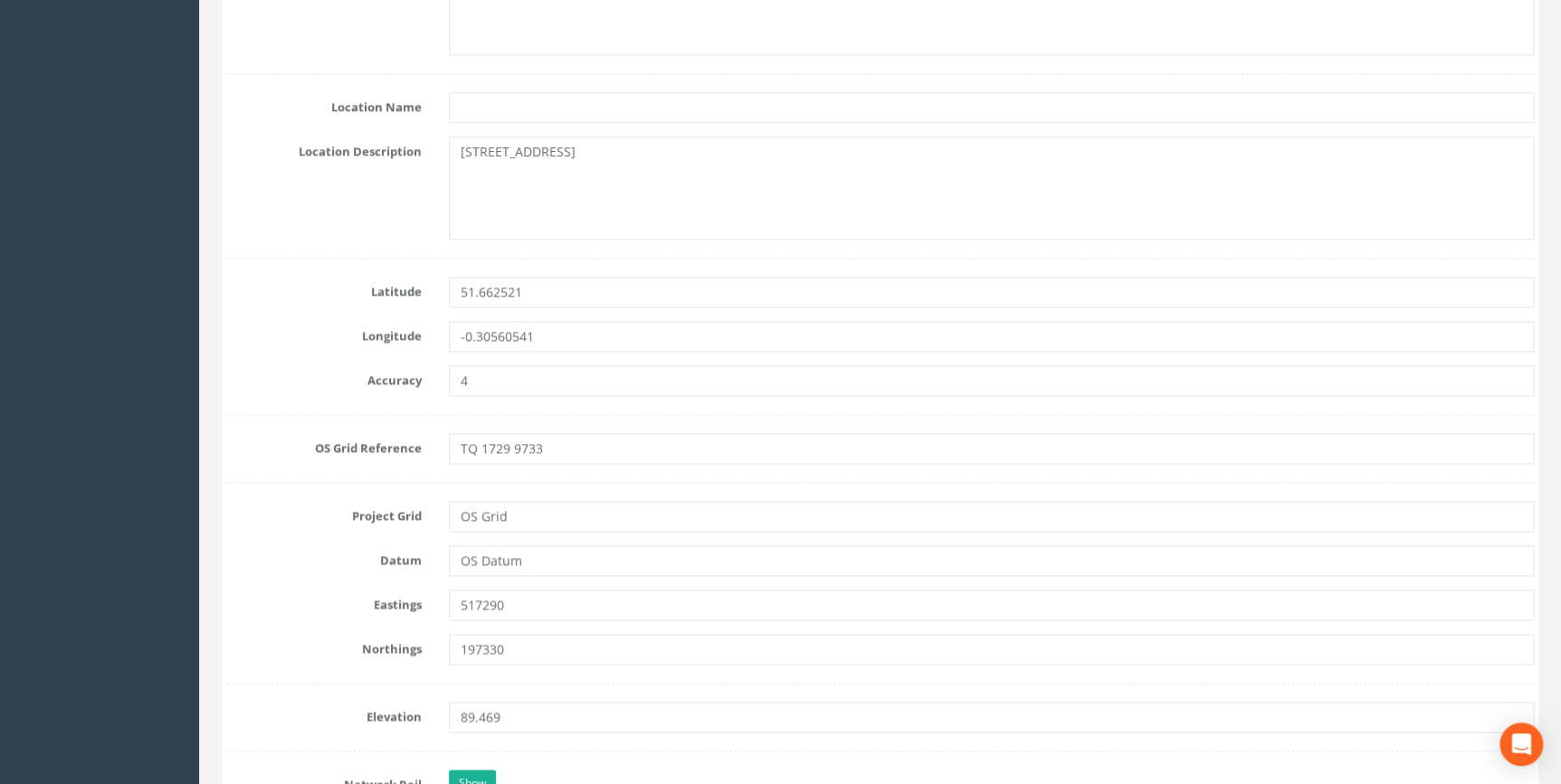
click at [333, 569] on div "Datum OS Datum" at bounding box center [880, 561] width 1335 height 31
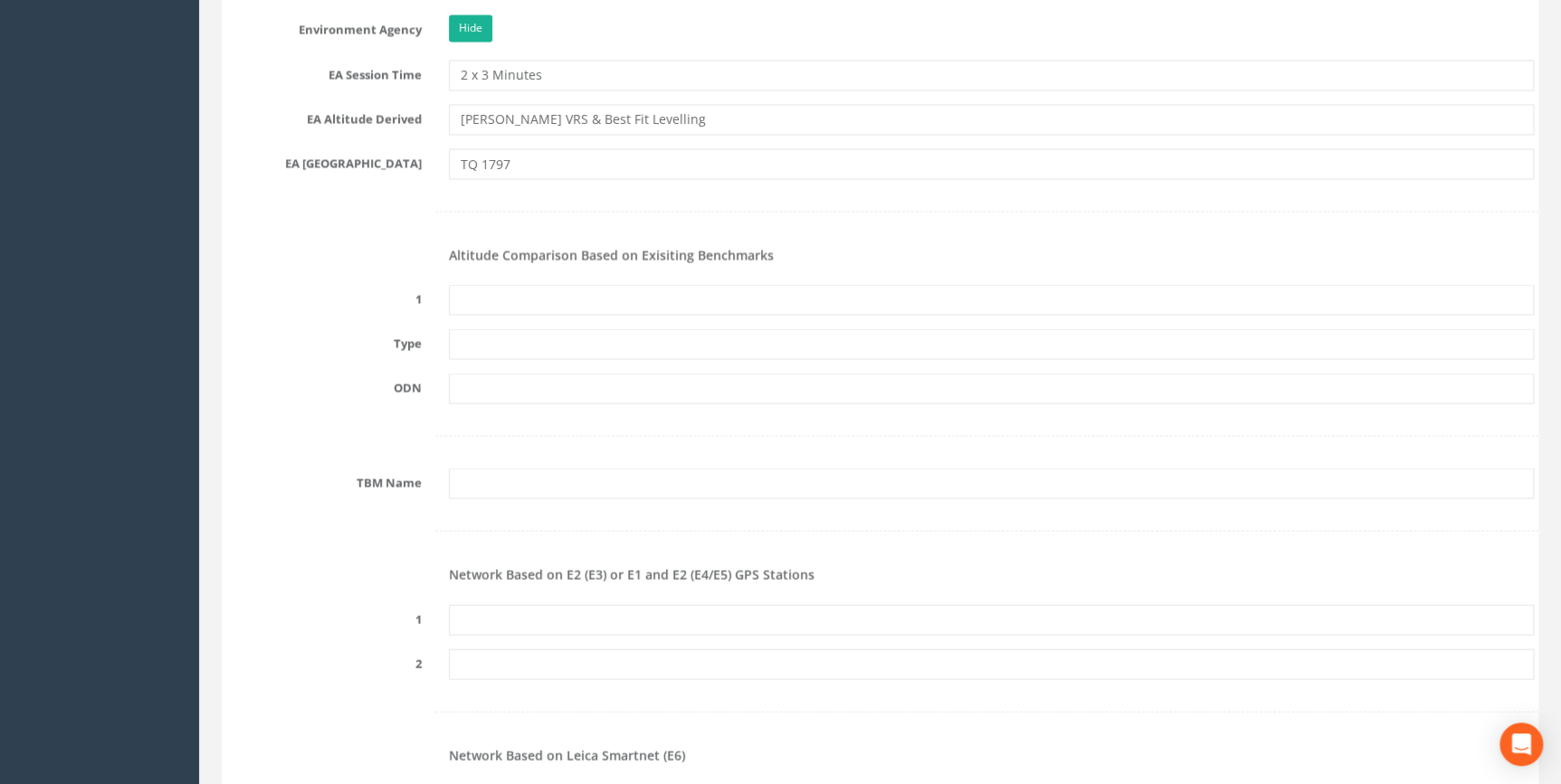
scroll to position [1809, 0]
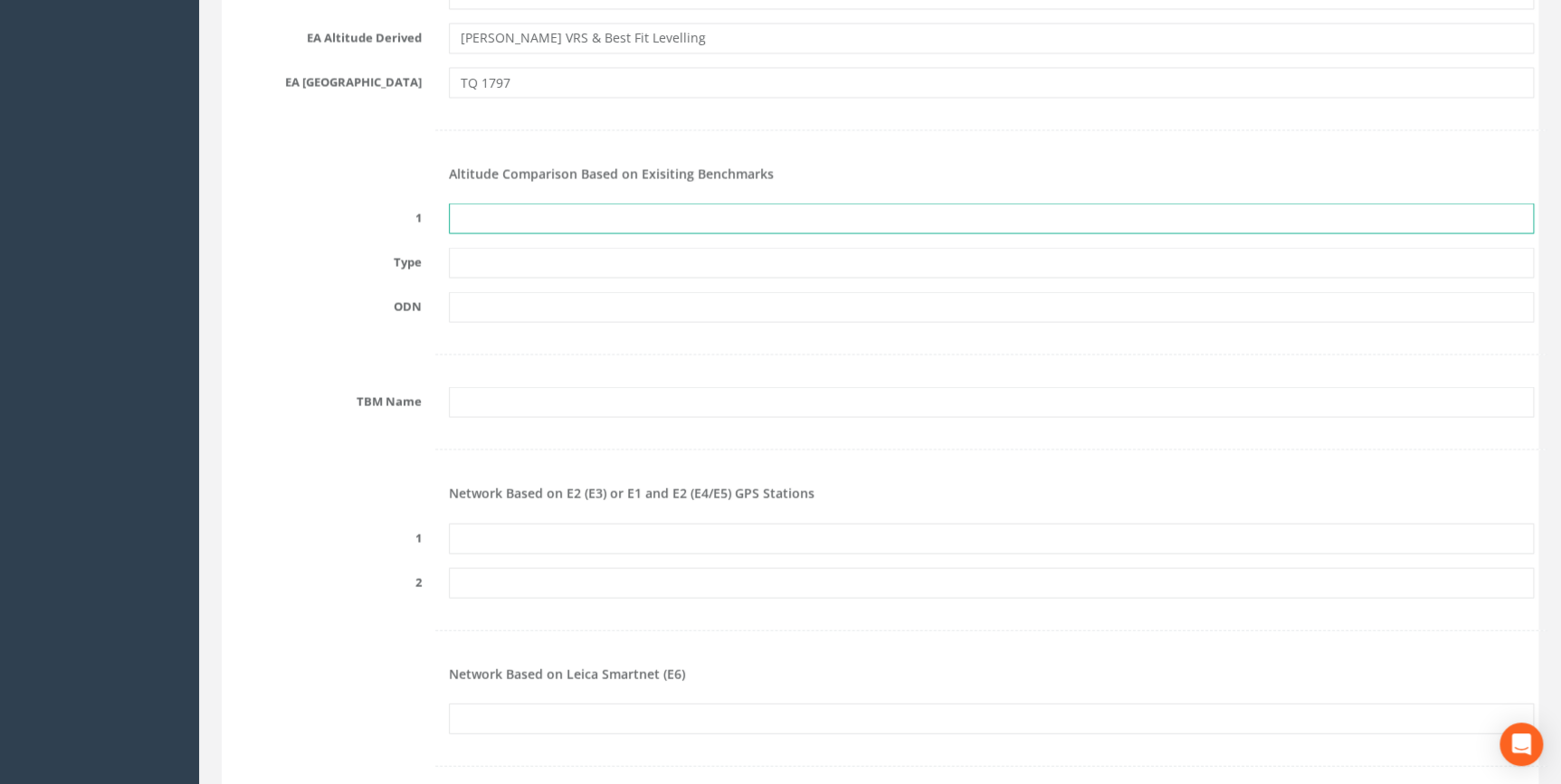
click at [489, 225] on input "text" at bounding box center [991, 219] width 1086 height 31
type input "None Recovered"
drag, startPoint x: 568, startPoint y: 216, endPoint x: 216, endPoint y: 266, distance: 355.5
click at [226, 266] on form "Cancel Save Delete Job Number 25LCL012750 Job Number Suffix Survey Date 22/09/2…" at bounding box center [880, 417] width 1308 height 4009
click at [358, 330] on form "Cancel Save Delete Job Number 25LCL012750 Job Number Suffix Survey Date 22/09/2…" at bounding box center [880, 417] width 1308 height 4009
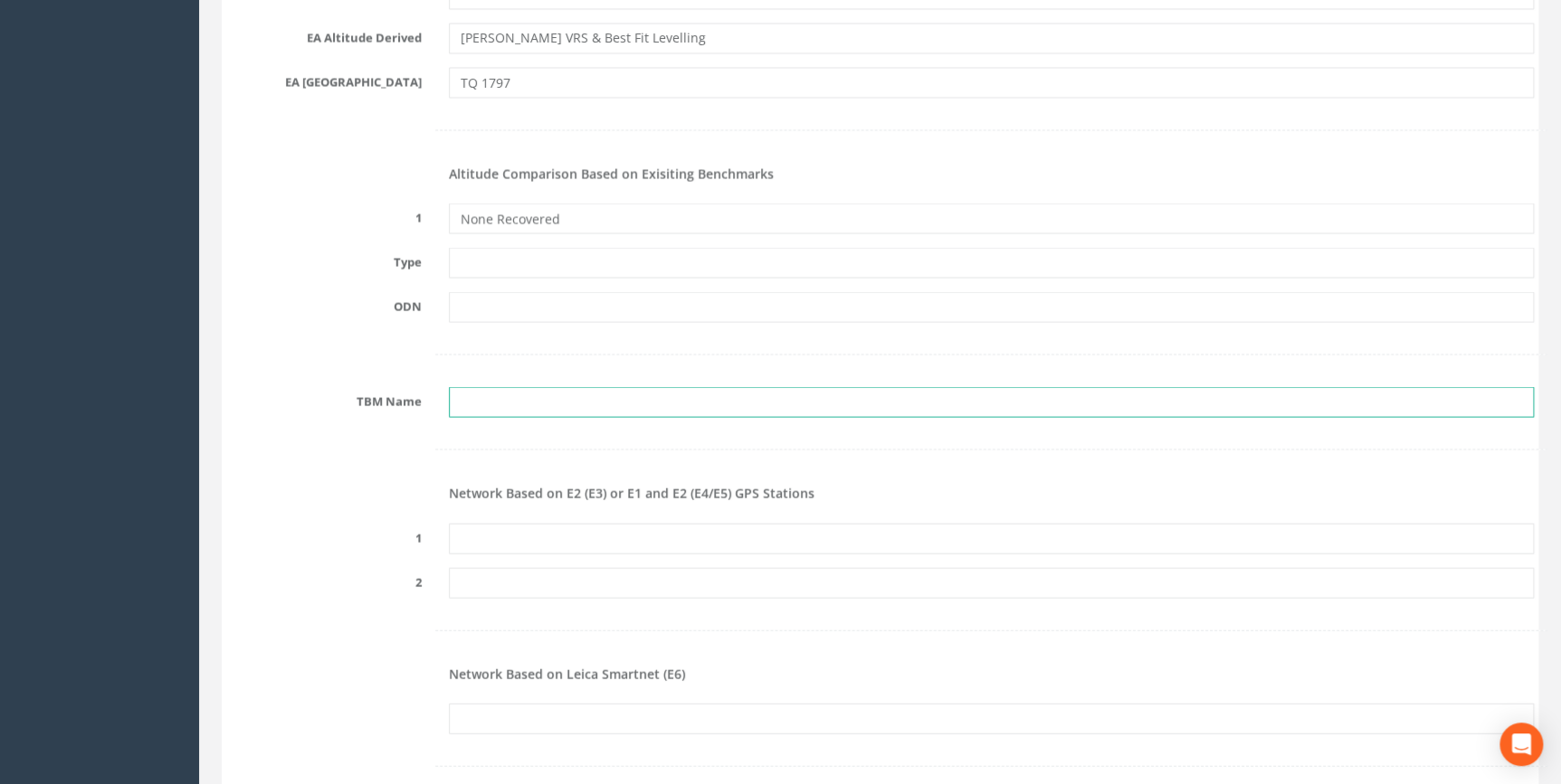
click at [494, 409] on input "text" at bounding box center [991, 403] width 1086 height 31
paste input "PRS514512986394"
type input "PRS514512986394"
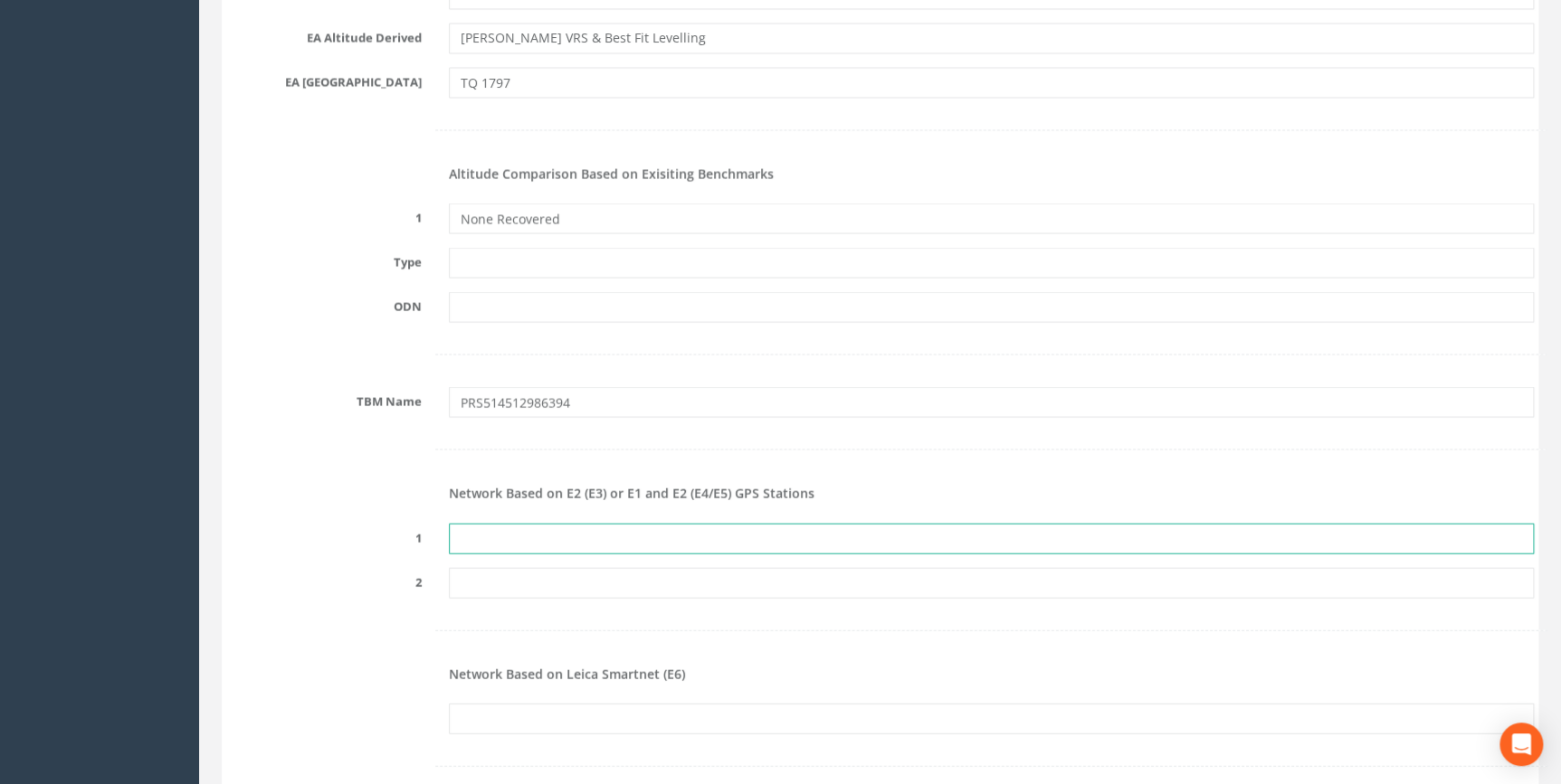
click at [498, 538] on input "text" at bounding box center [991, 540] width 1086 height 31
paste input "PRS514512986394"
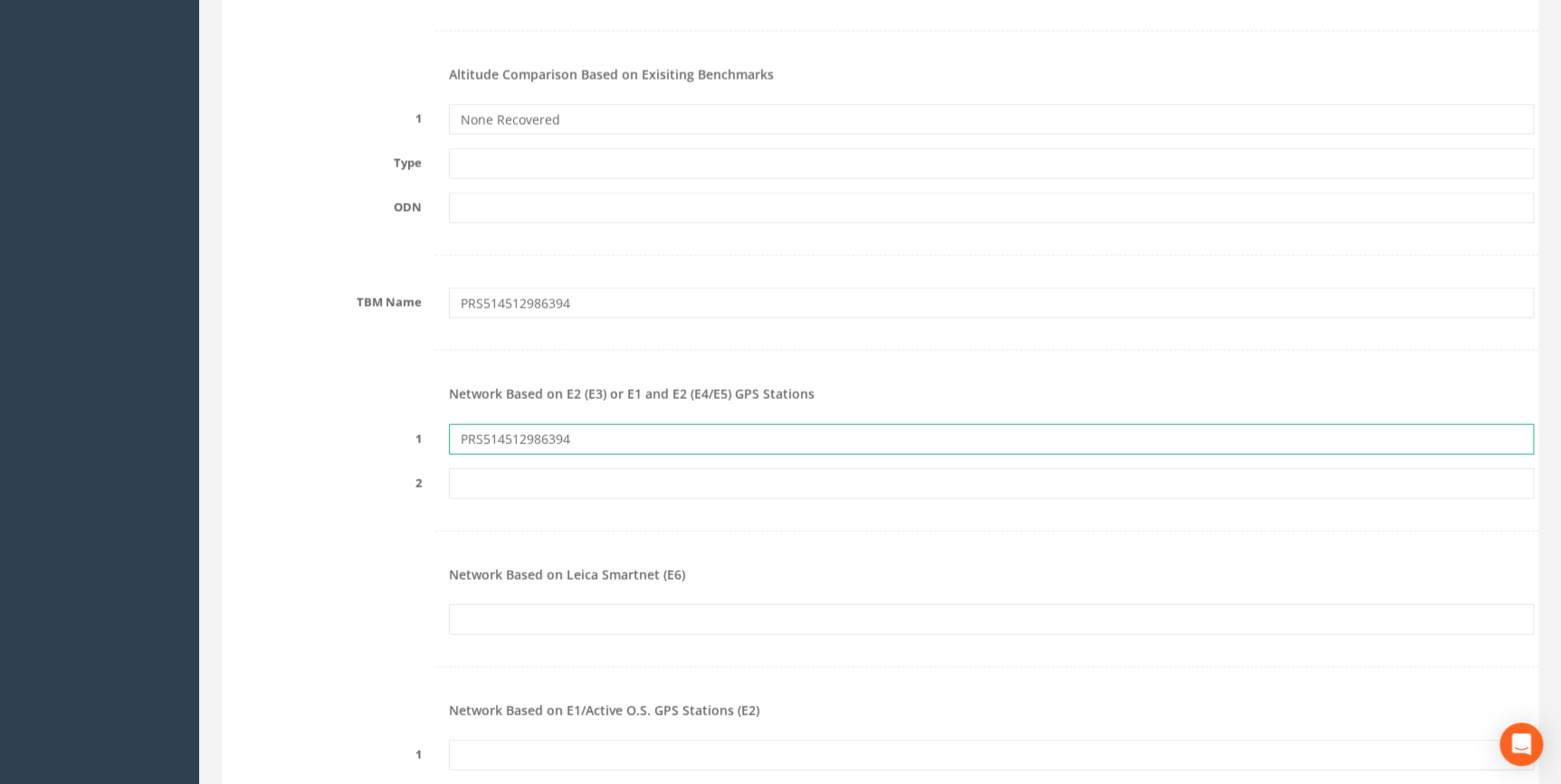
scroll to position [2137, 0]
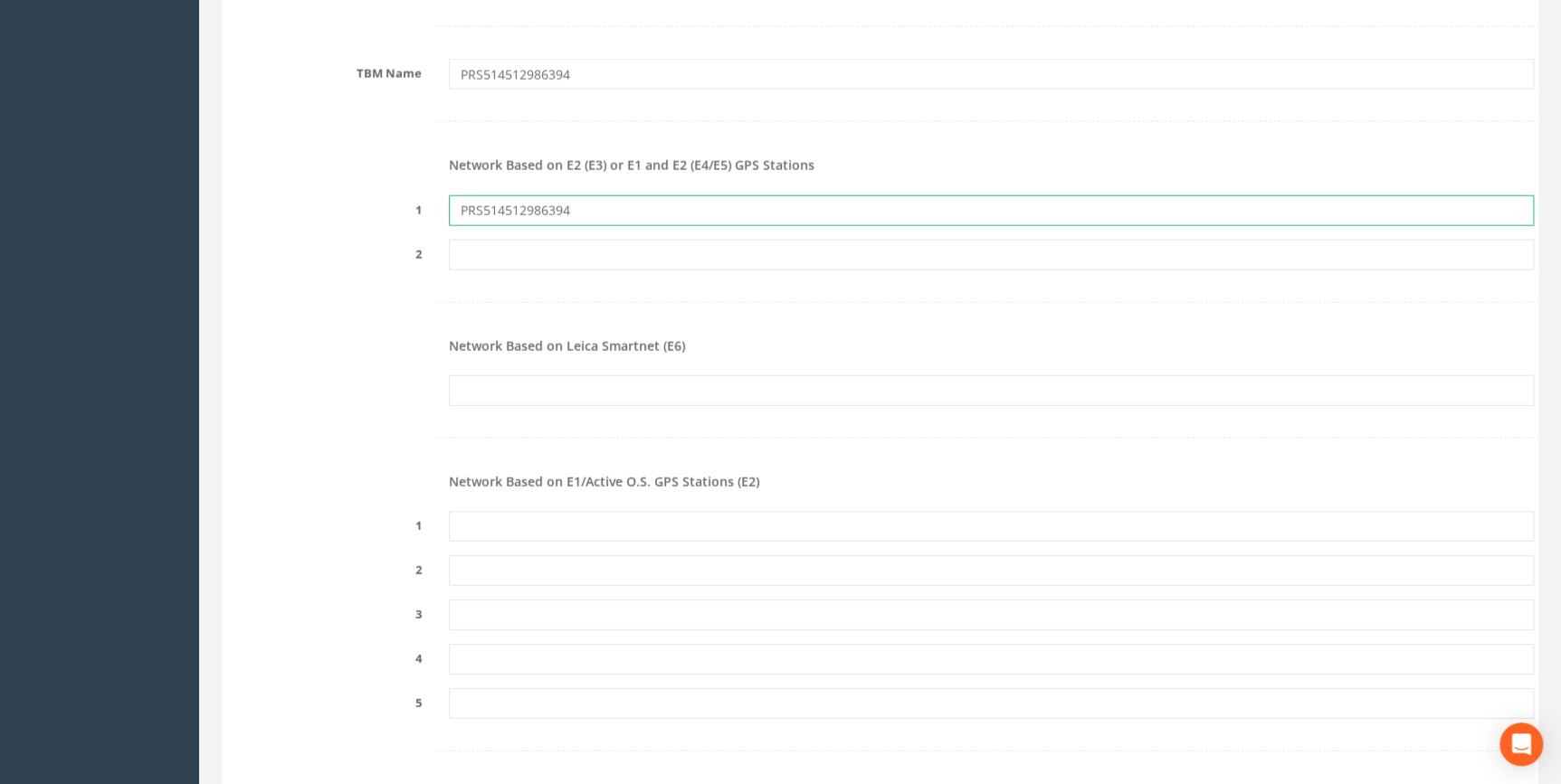
type input "PRS514512986394"
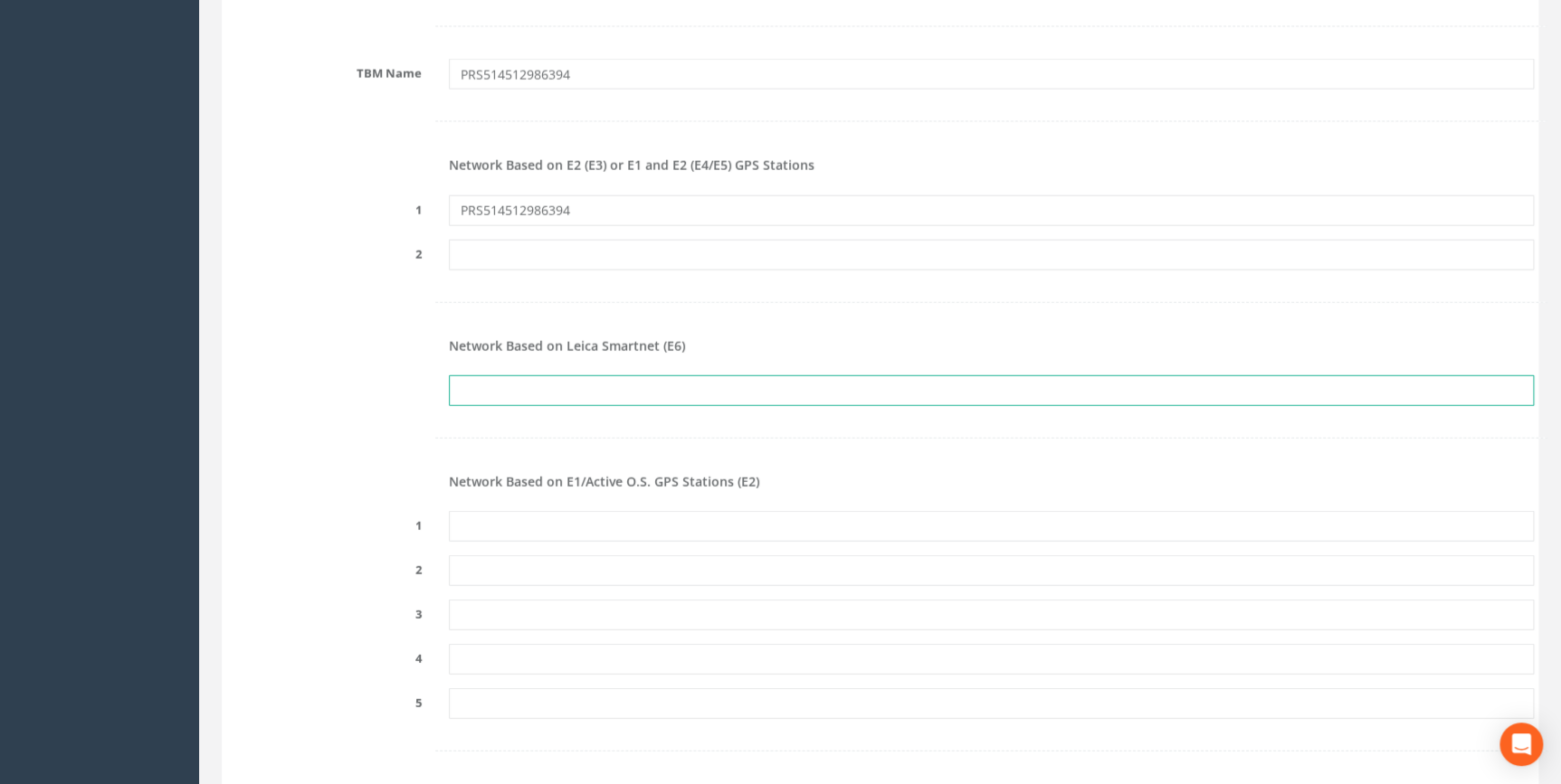
click at [468, 393] on input "text" at bounding box center [991, 391] width 1086 height 31
paste input "PRS514512986394"
type input "PRS514512986394"
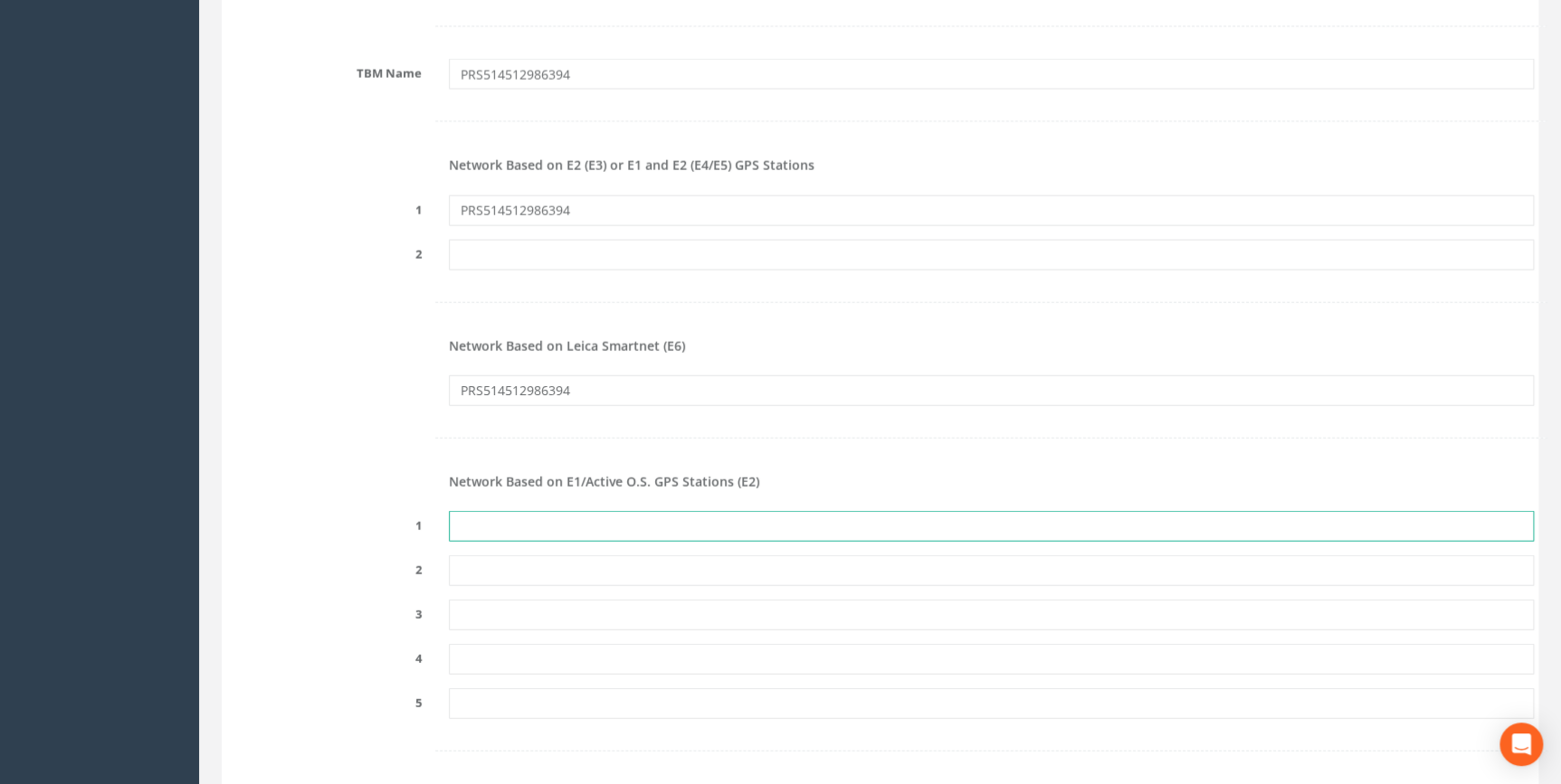
click at [482, 534] on input "text" at bounding box center [991, 526] width 1086 height 31
paste input "PRS514512986394"
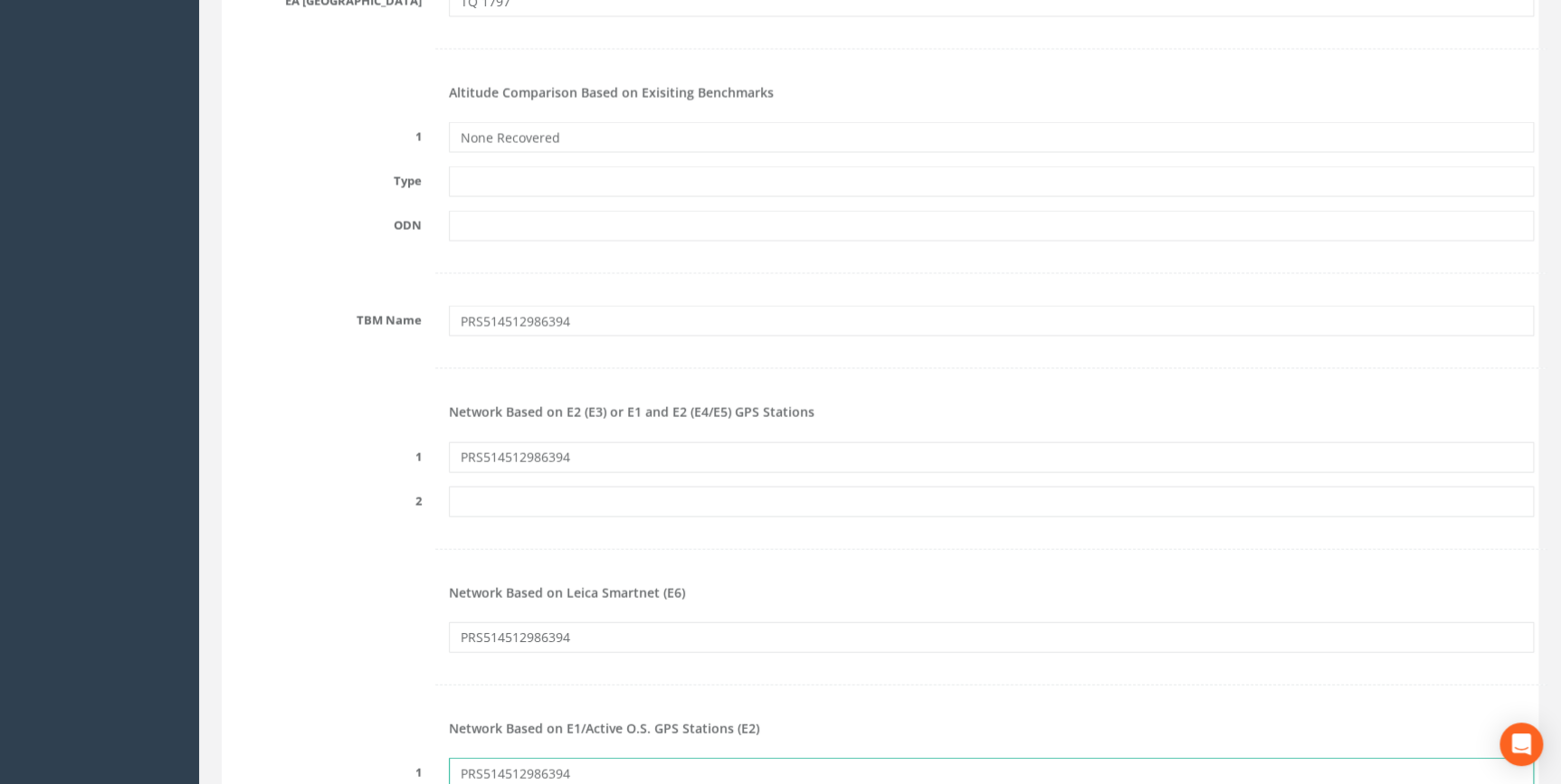
type input "PRS514512986394"
drag, startPoint x: 357, startPoint y: 328, endPoint x: 260, endPoint y: 335, distance: 97.3
click at [236, 329] on div "TBM Name PRS514512986394" at bounding box center [880, 321] width 1335 height 31
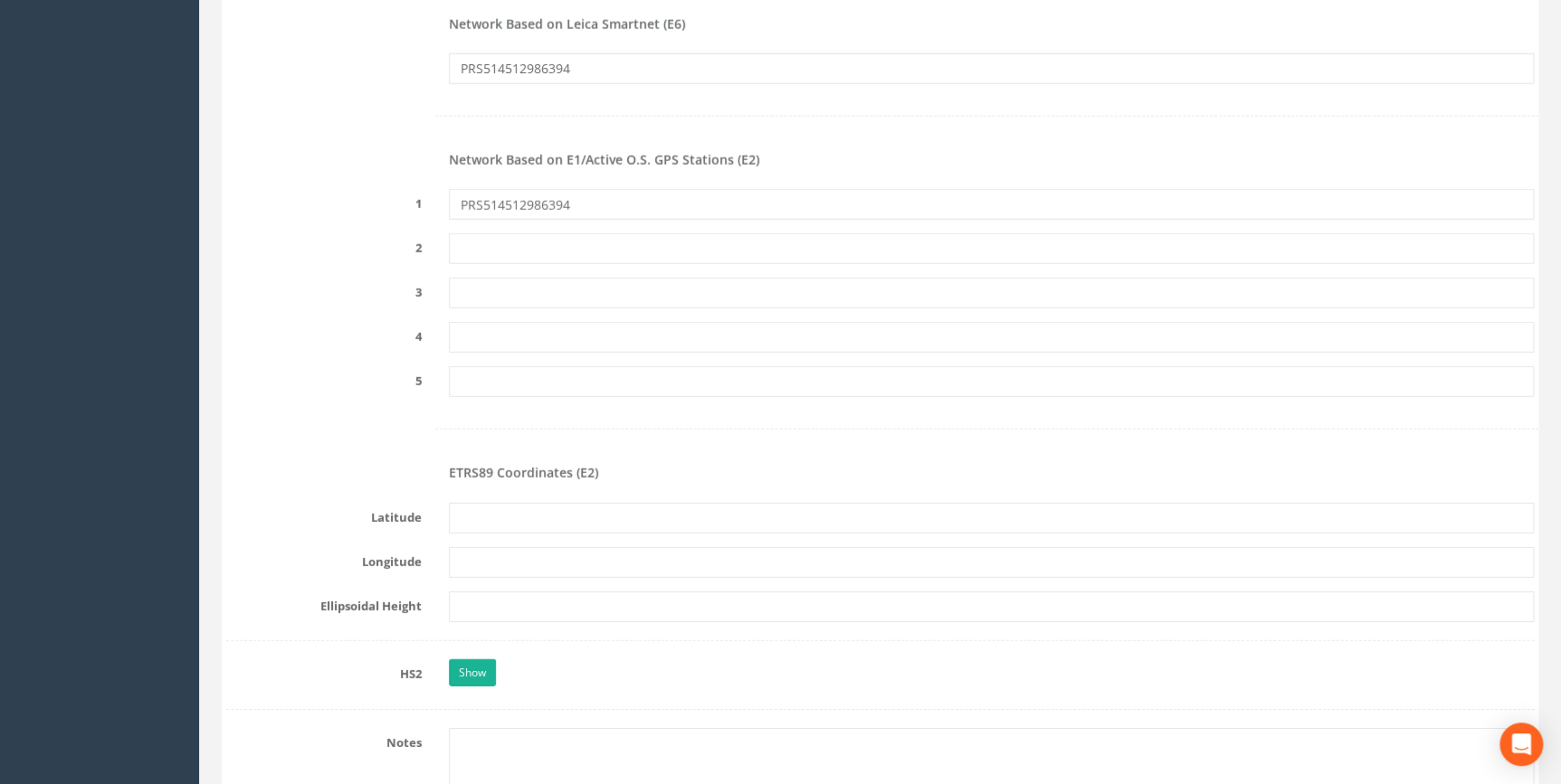
scroll to position [2467, 0]
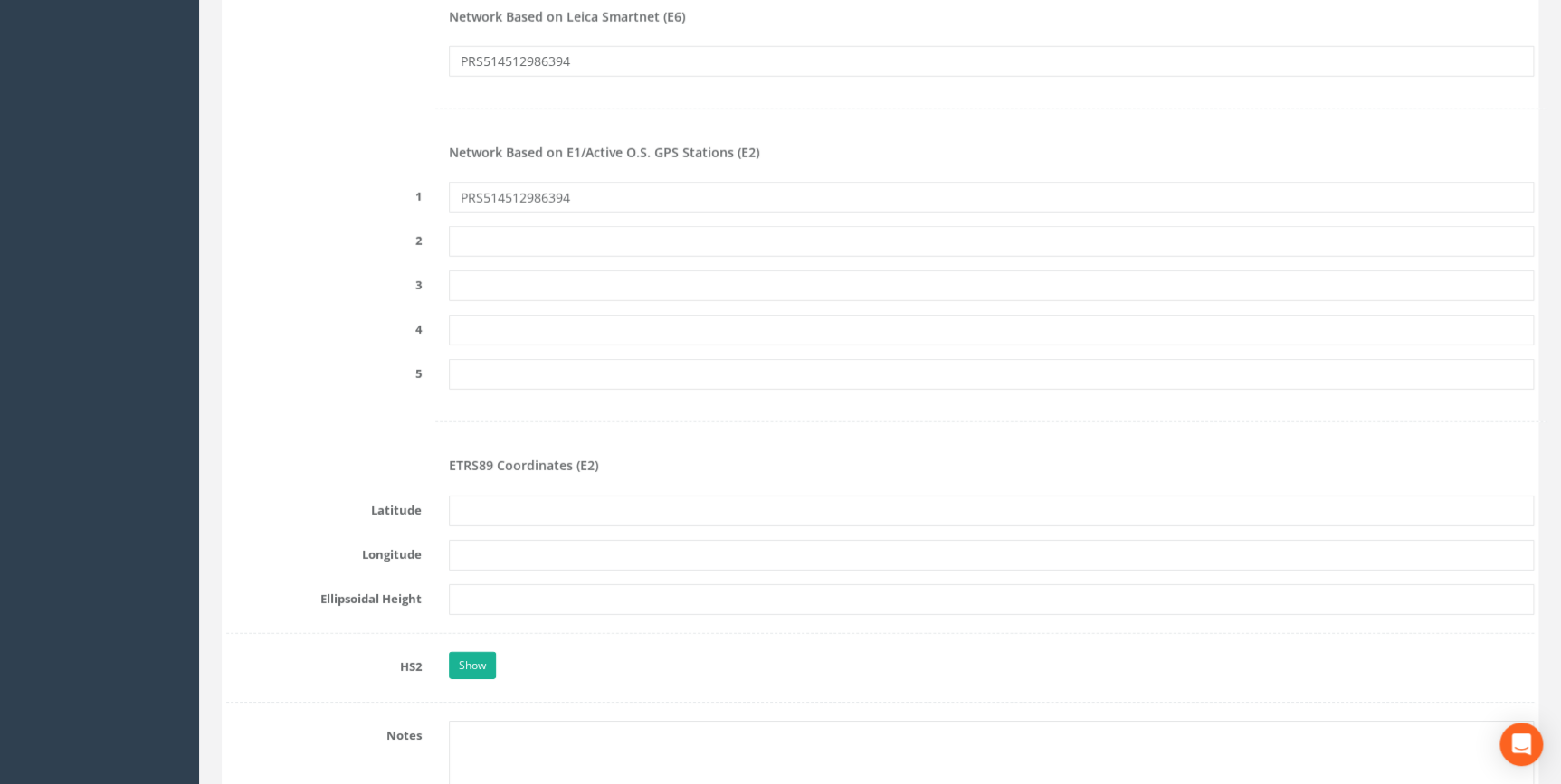
click at [303, 424] on div at bounding box center [880, 421] width 1335 height 38
click at [463, 497] on input "text" at bounding box center [991, 511] width 1086 height 31
drag, startPoint x: 448, startPoint y: 463, endPoint x: 602, endPoint y: 475, distance: 154.5
click at [602, 475] on div "ETRS89 Coordinates (E2)" at bounding box center [991, 468] width 1113 height 27
drag, startPoint x: 602, startPoint y: 475, endPoint x: 436, endPoint y: 465, distance: 166.3
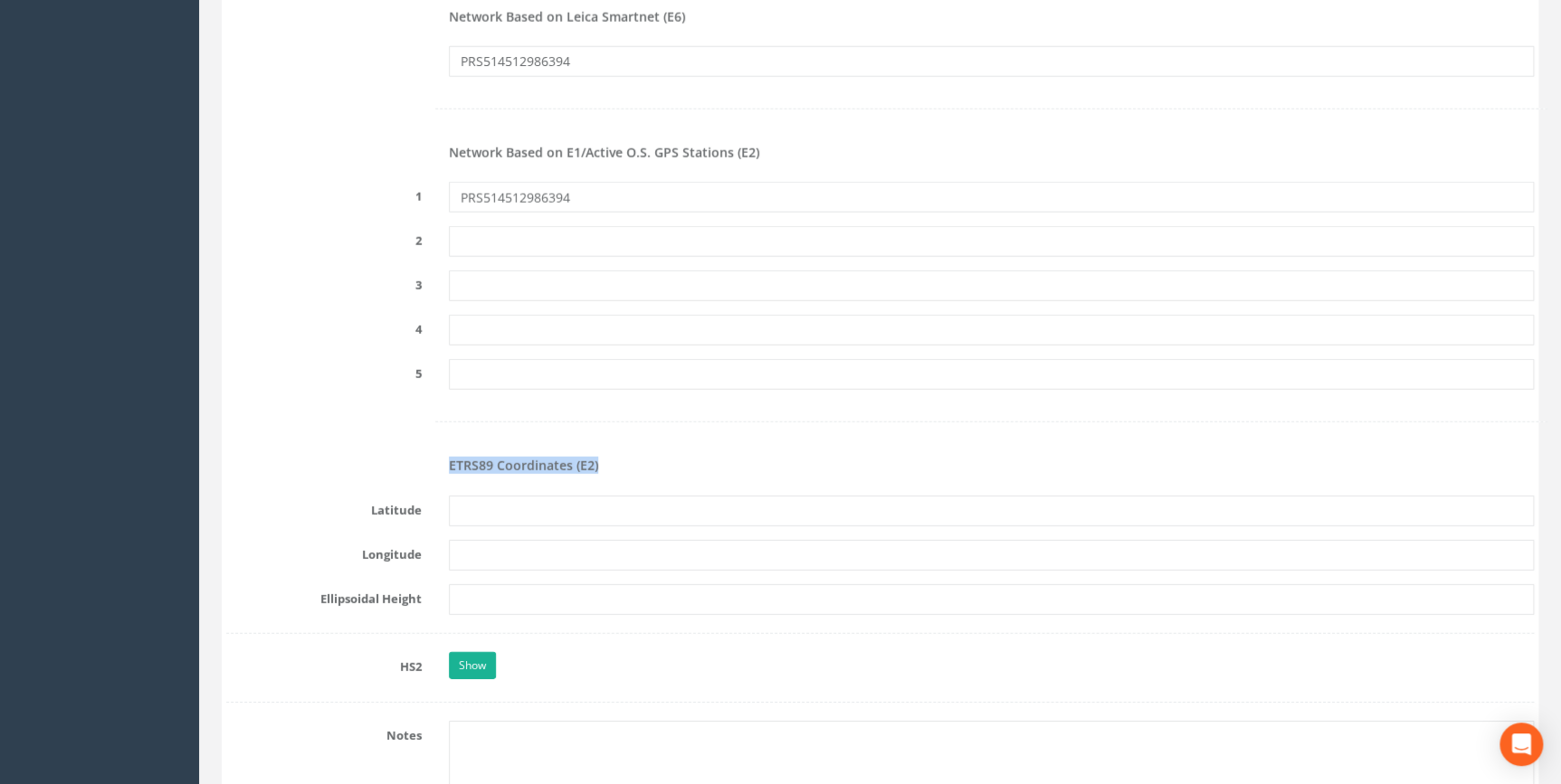
click at [436, 465] on div "ETRS89 Coordinates (E2)" at bounding box center [991, 468] width 1113 height 27
click at [487, 512] on input "text" at bounding box center [991, 511] width 1086 height 31
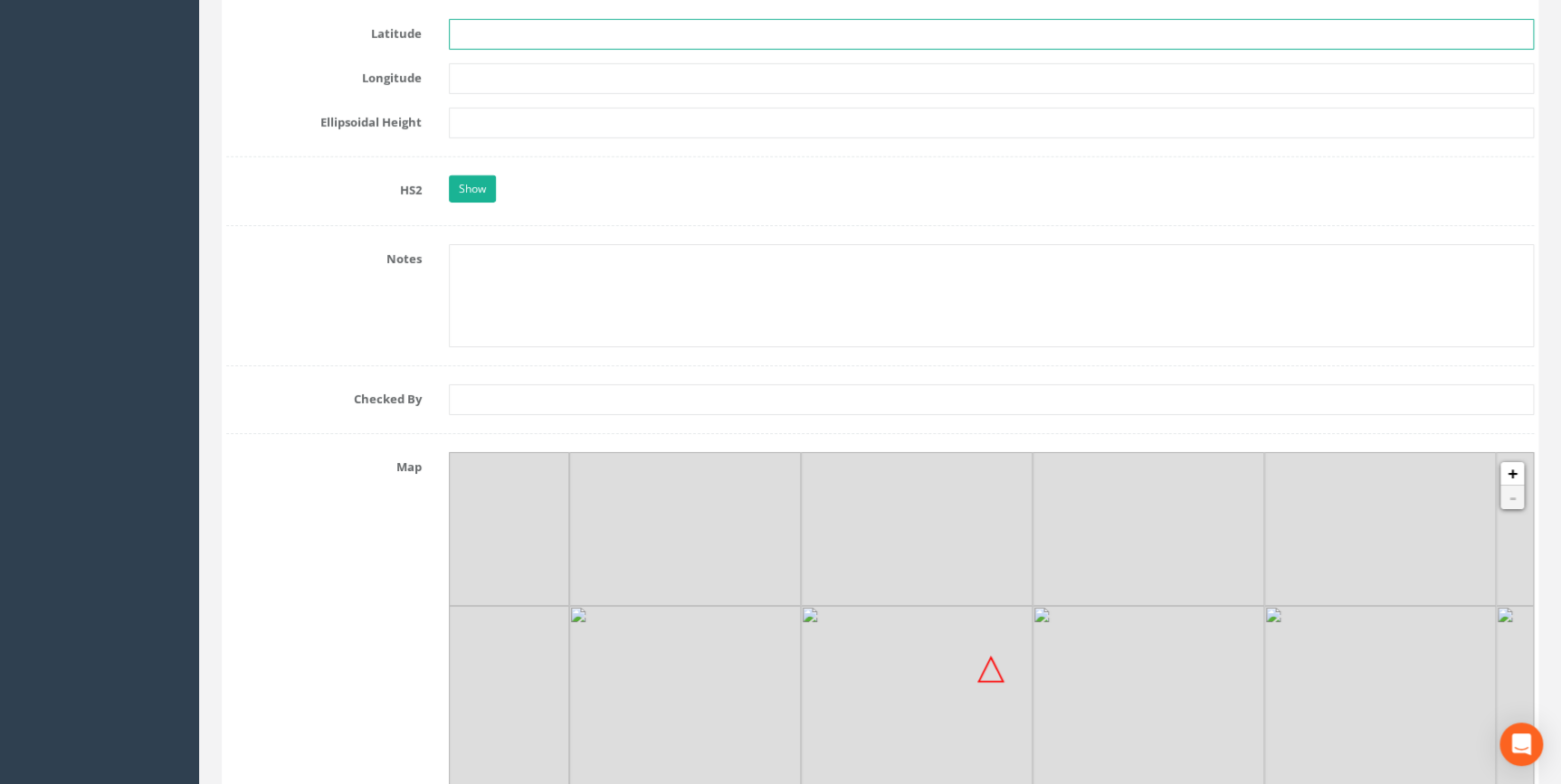
scroll to position [2960, 0]
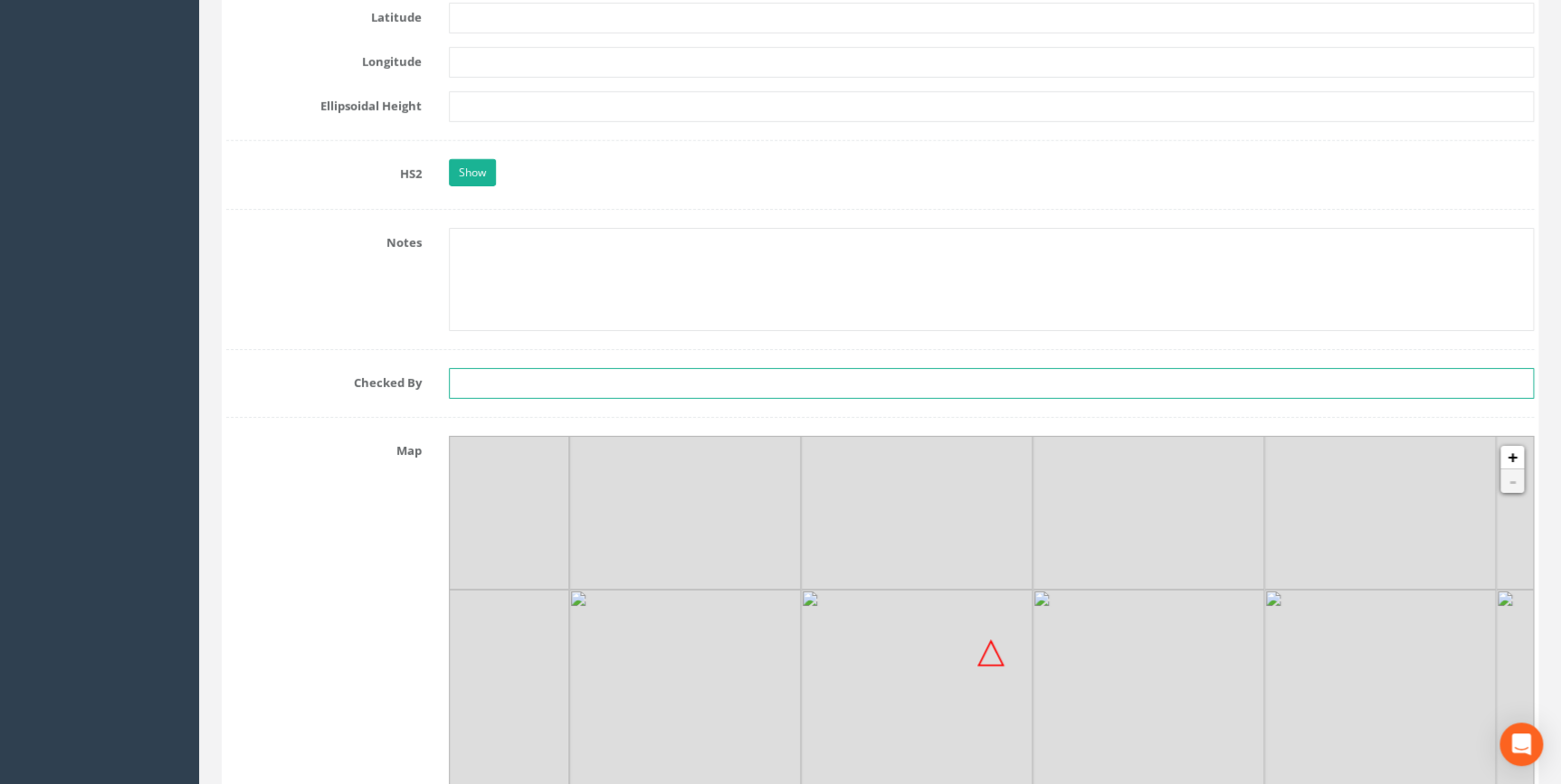
click at [472, 393] on input "text" at bounding box center [991, 384] width 1086 height 31
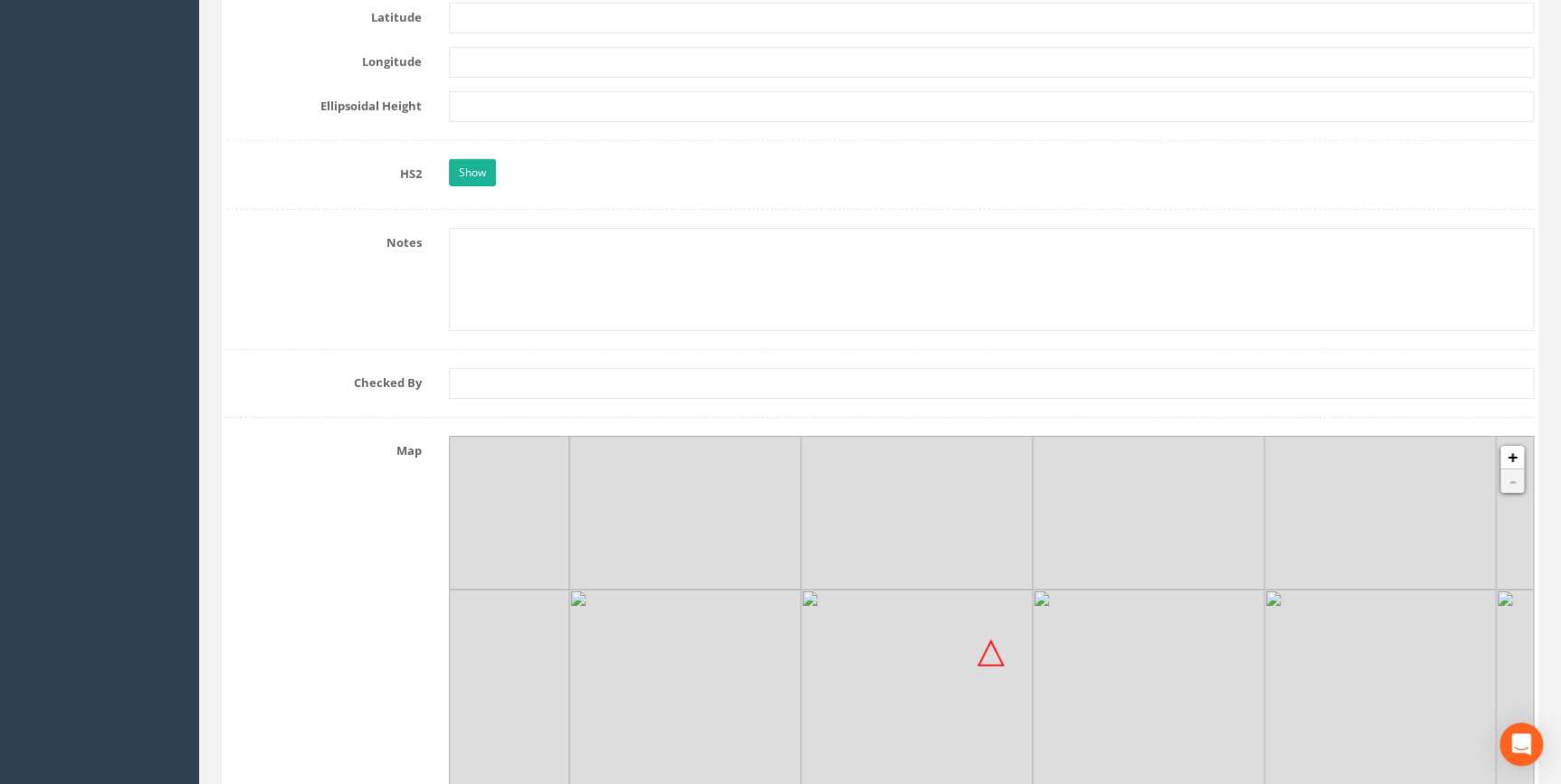
click at [416, 436] on label "Map" at bounding box center [323, 447] width 222 height 23
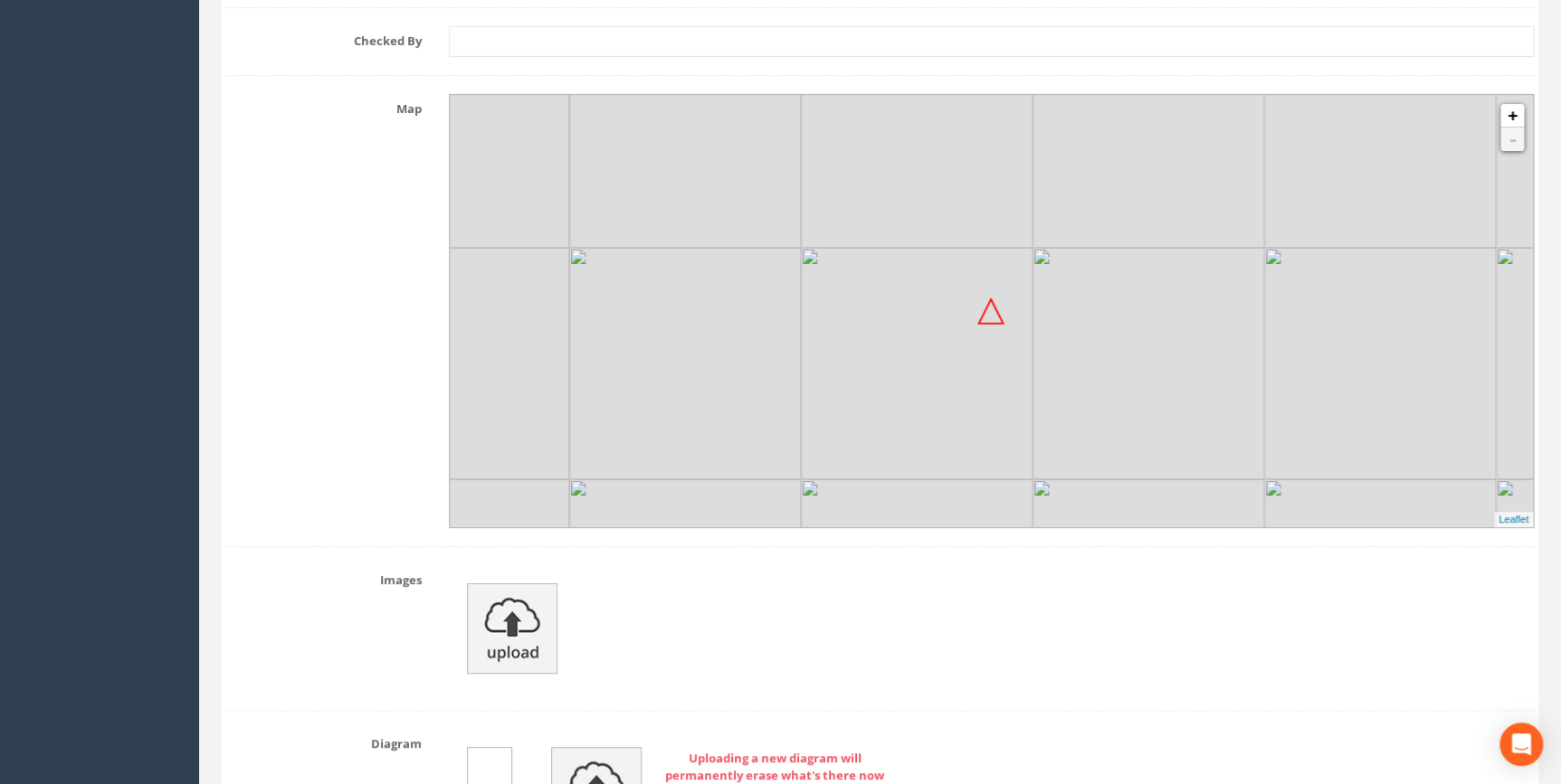
scroll to position [3207, 0]
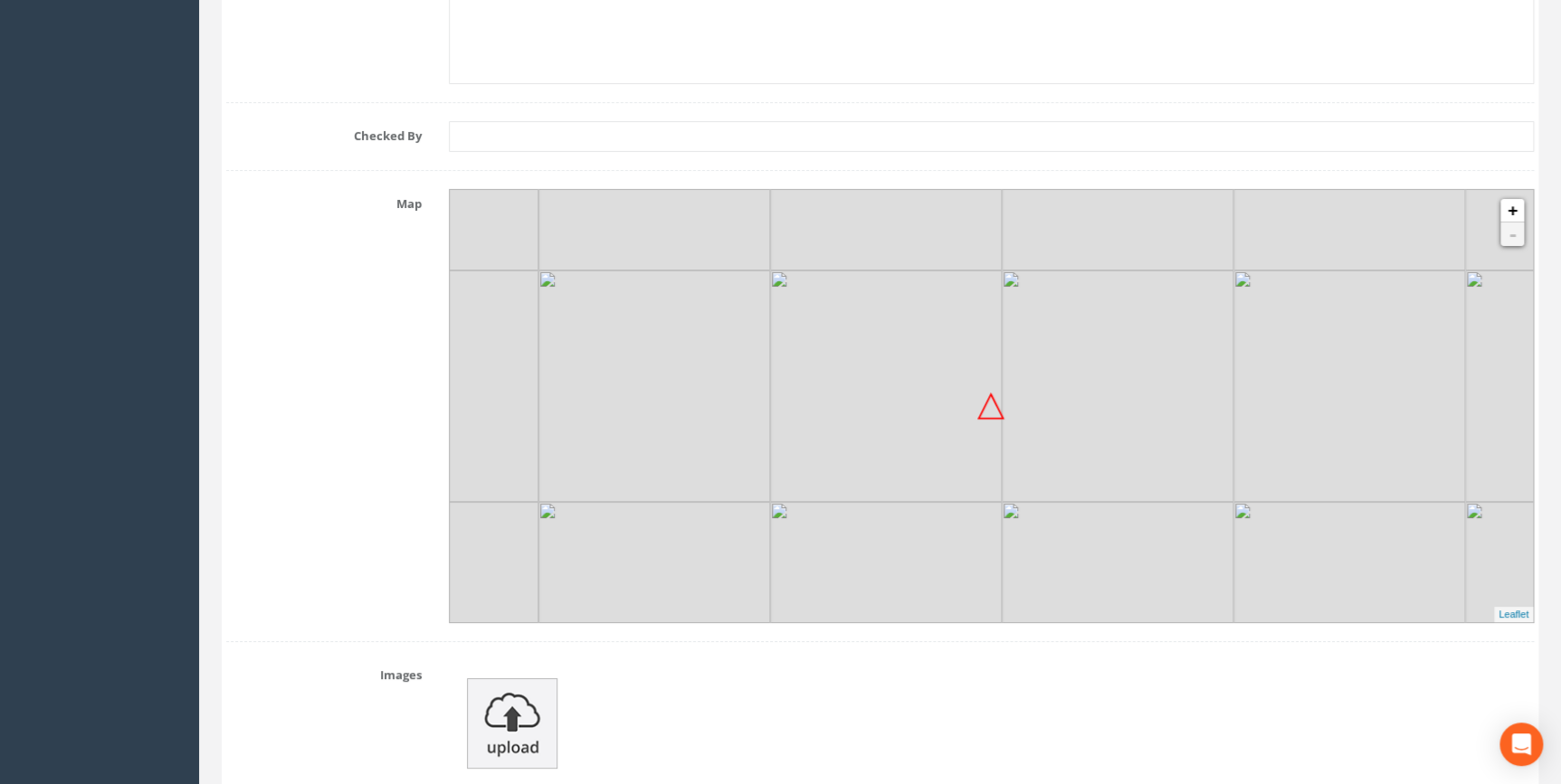
drag, startPoint x: 1032, startPoint y: 486, endPoint x: 1001, endPoint y: 396, distance: 95.2
click at [1000, 400] on div "+ - MapQuest Leaflet" at bounding box center [991, 406] width 1086 height 434
click at [1512, 208] on link "+" at bounding box center [1512, 211] width 23 height 23
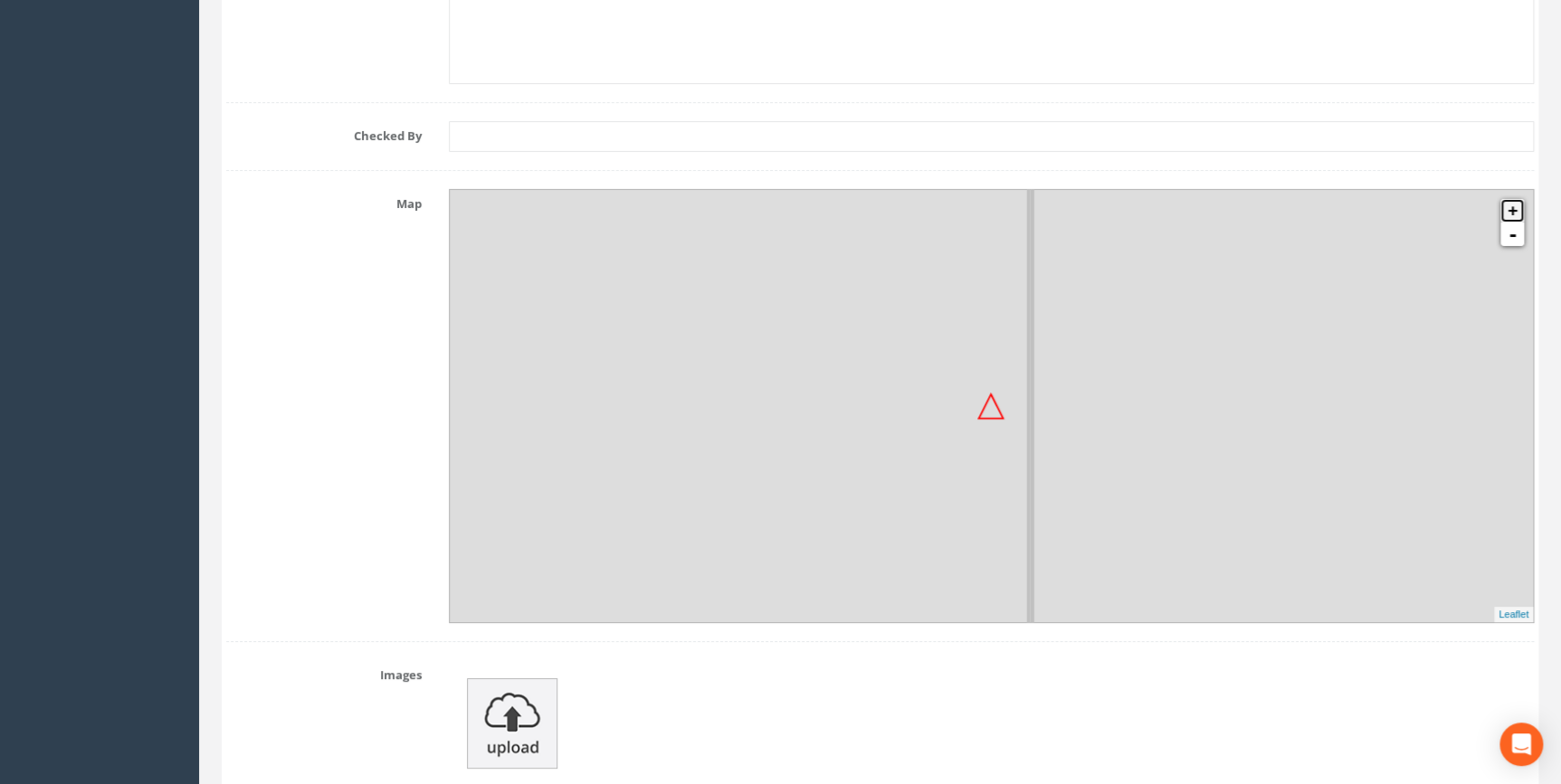
click at [1512, 208] on link "+" at bounding box center [1512, 211] width 23 height 23
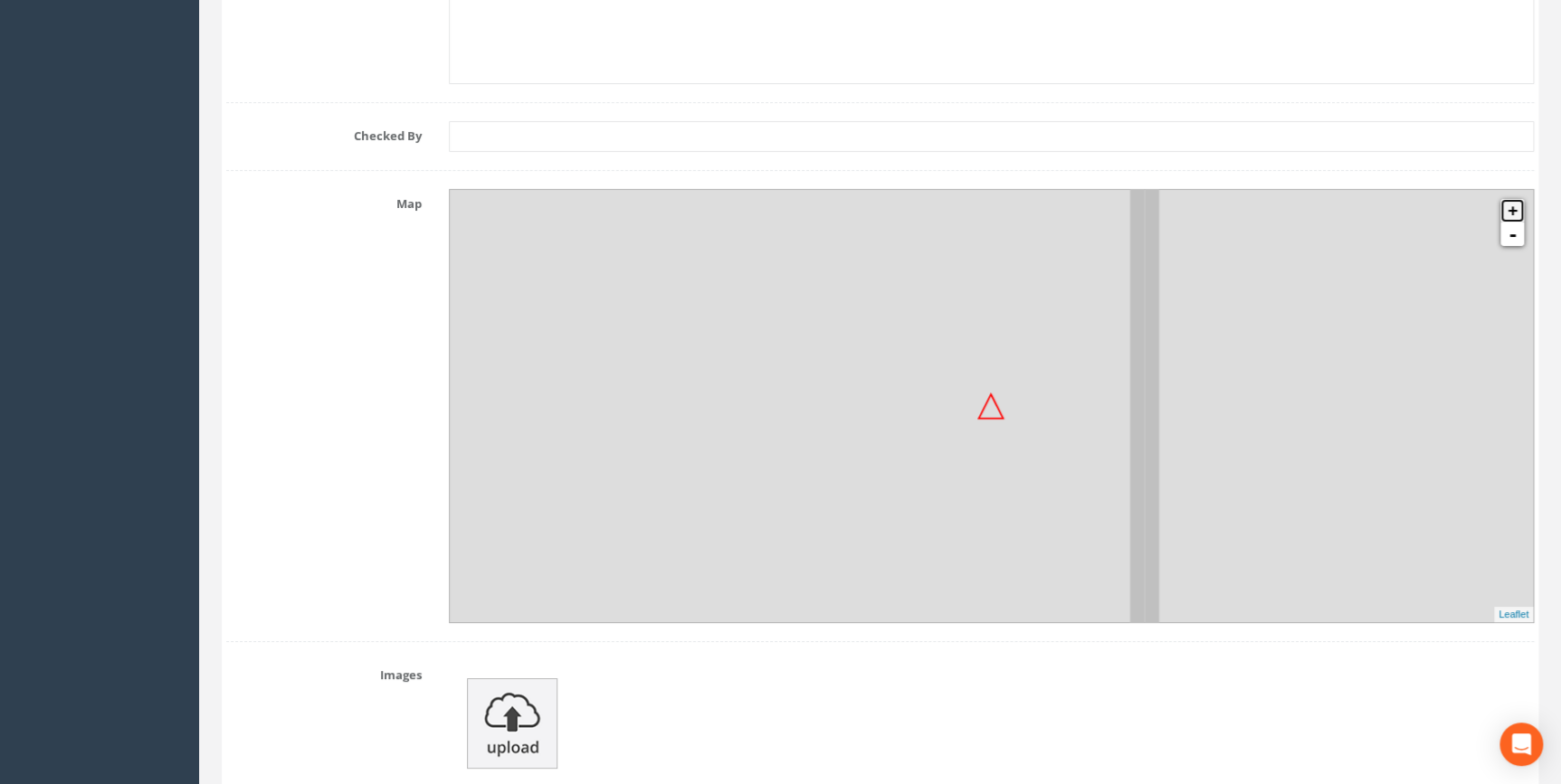
click at [1512, 208] on link "+" at bounding box center [1512, 211] width 23 height 23
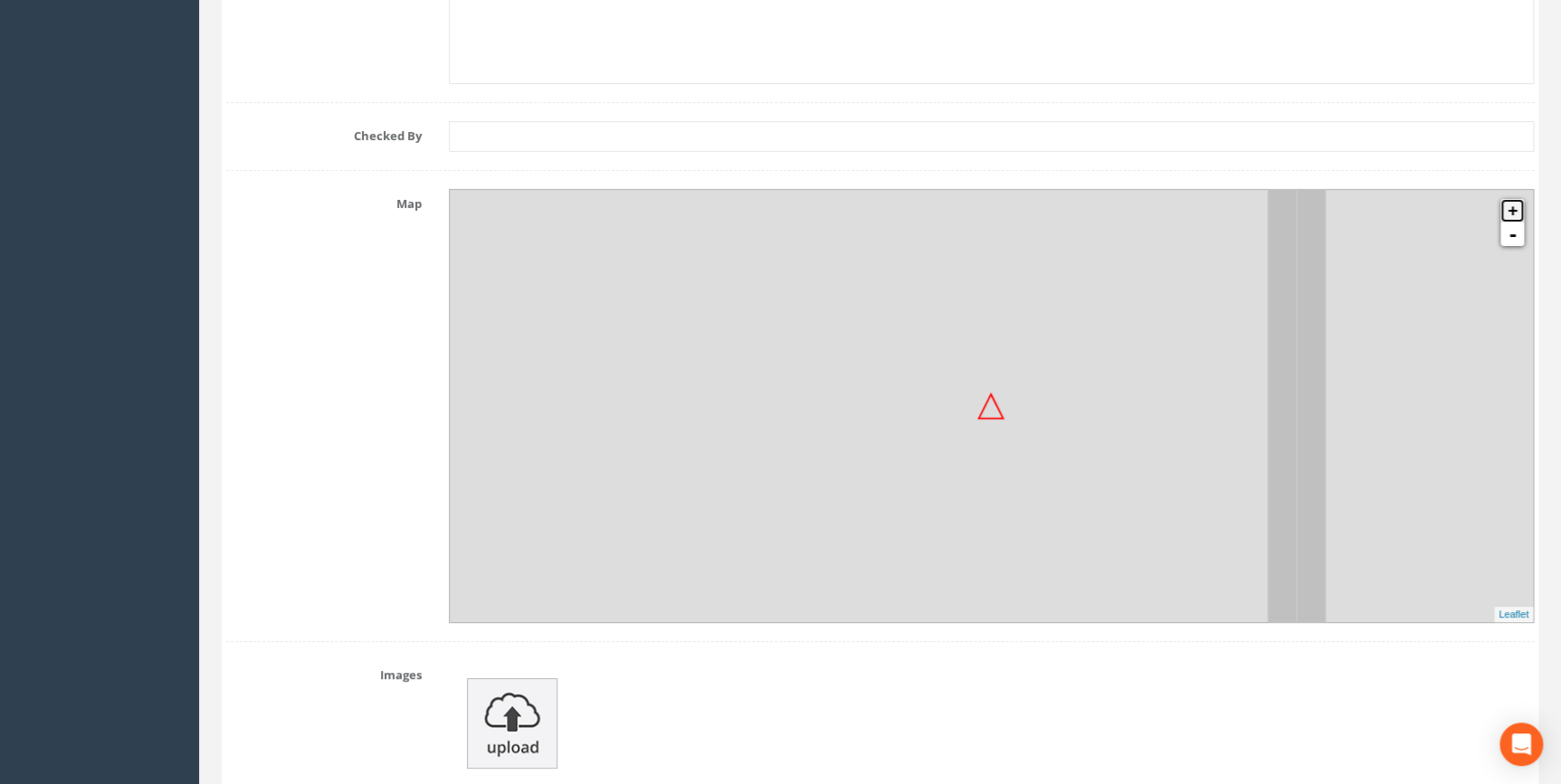
click at [1512, 208] on link "+" at bounding box center [1512, 211] width 23 height 23
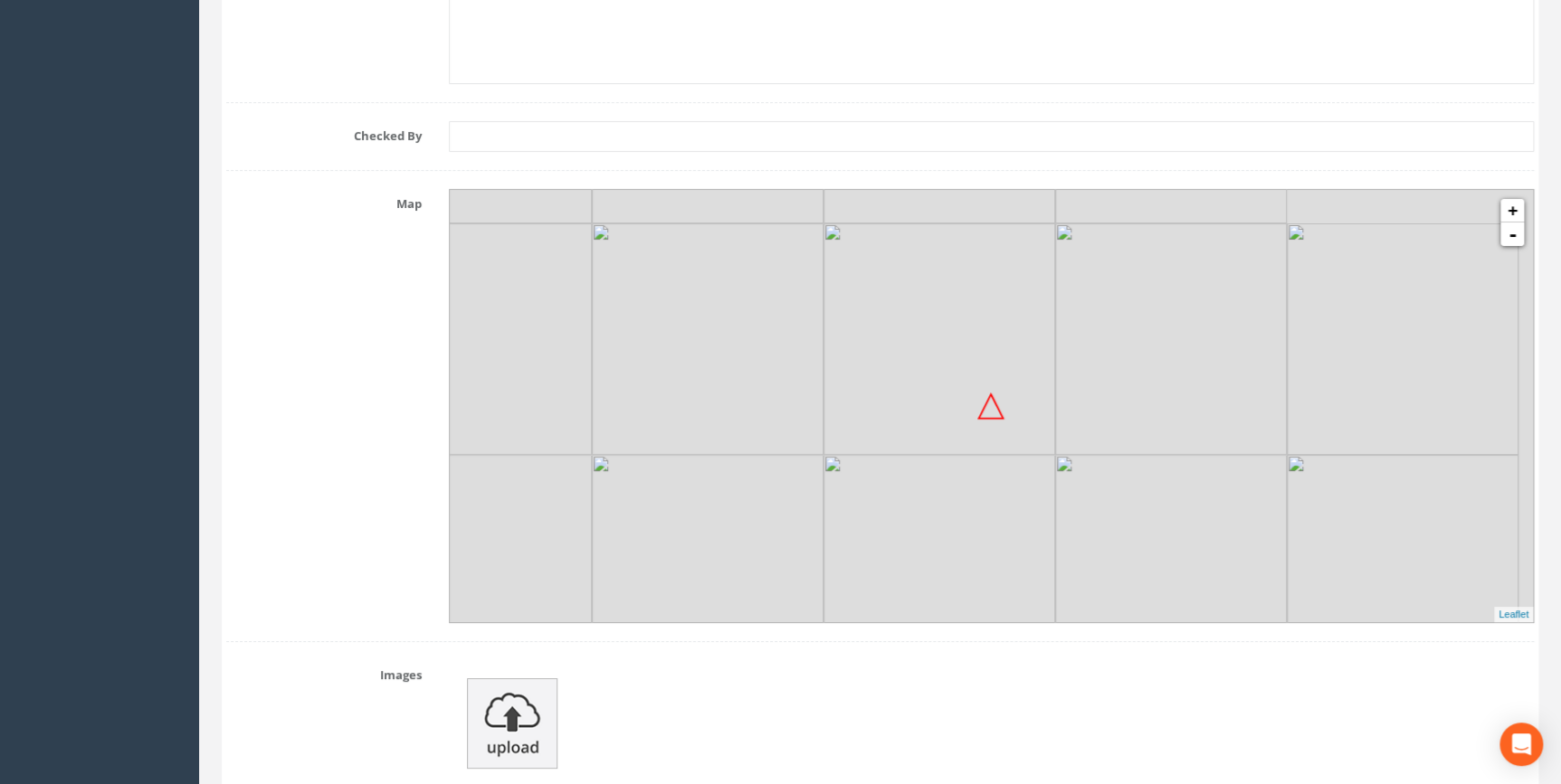
drag, startPoint x: 1132, startPoint y: 504, endPoint x: 892, endPoint y: 575, distance: 250.3
click at [892, 575] on img at bounding box center [939, 570] width 232 height 232
drag, startPoint x: 1032, startPoint y: 505, endPoint x: 1179, endPoint y: 511, distance: 147.1
click at [1179, 511] on img at bounding box center [1086, 576] width 232 height 232
click at [1516, 213] on link "+" at bounding box center [1512, 211] width 23 height 23
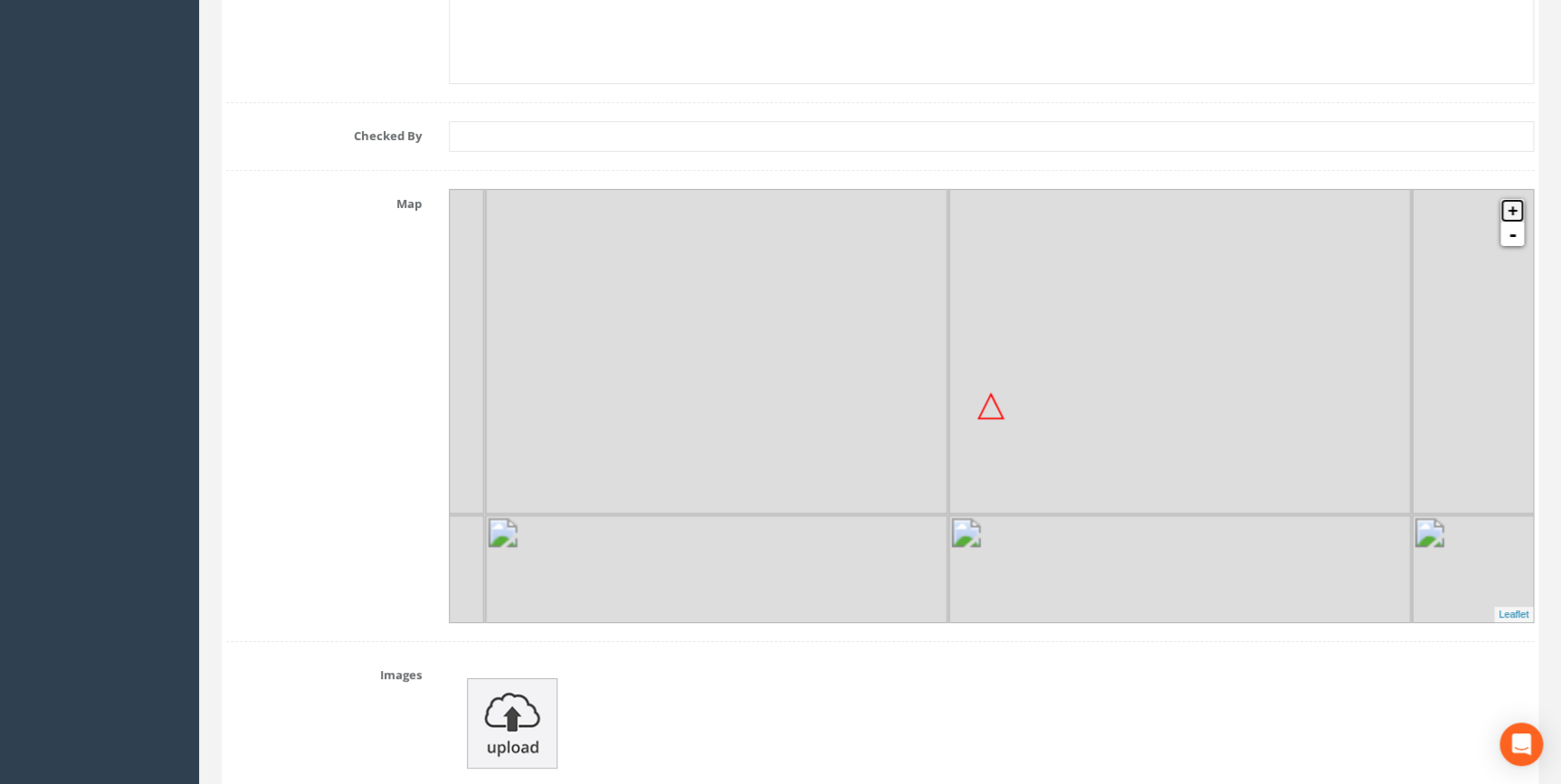
click at [1516, 213] on link "+" at bounding box center [1512, 211] width 23 height 23
drag, startPoint x: 1175, startPoint y: 462, endPoint x: 1136, endPoint y: 444, distance: 43.0
click at [1136, 444] on img at bounding box center [1212, 488] width 232 height 232
click at [1517, 207] on link "+" at bounding box center [1512, 211] width 23 height 23
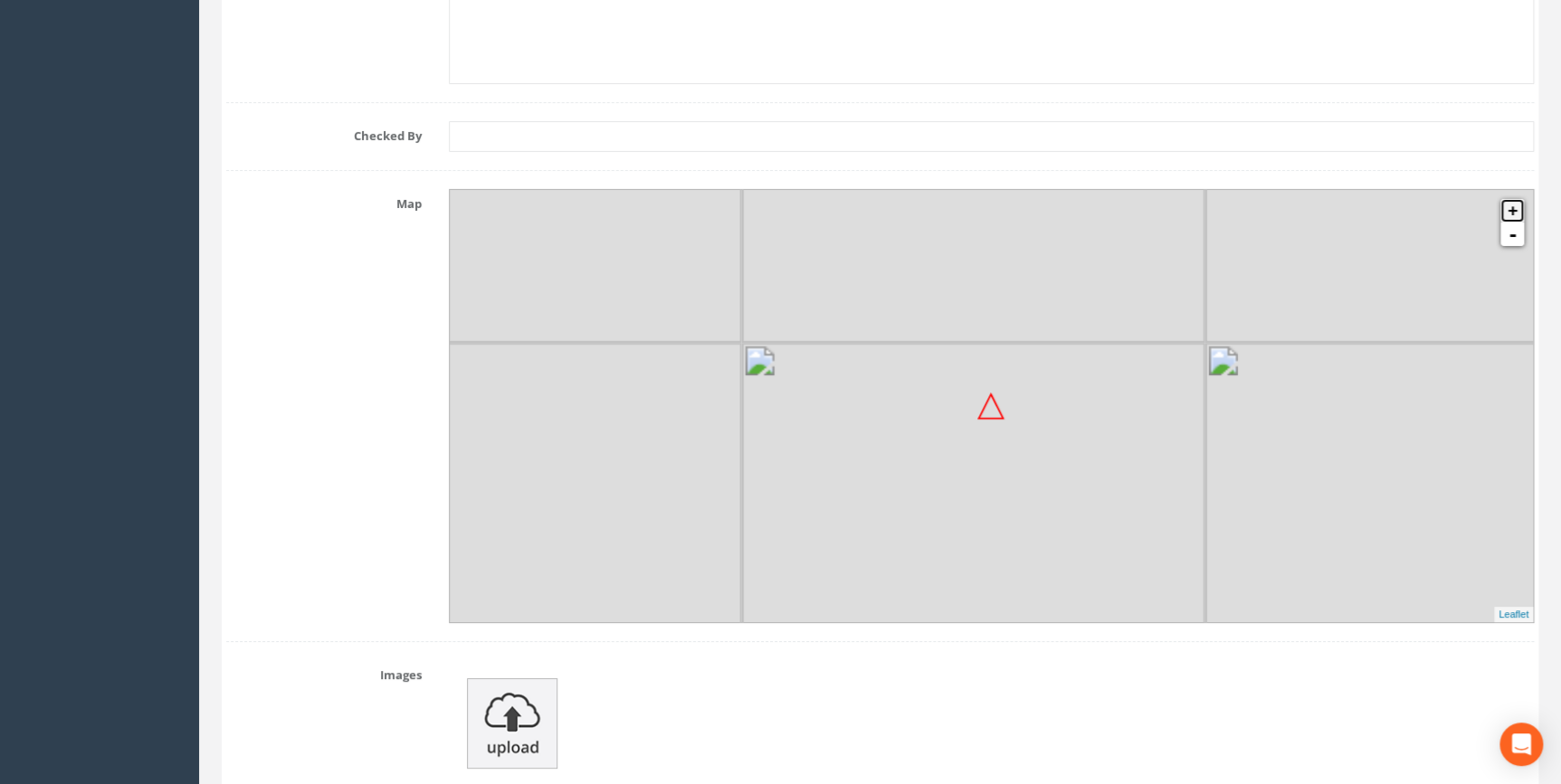
click at [1517, 207] on link "+" at bounding box center [1512, 211] width 23 height 23
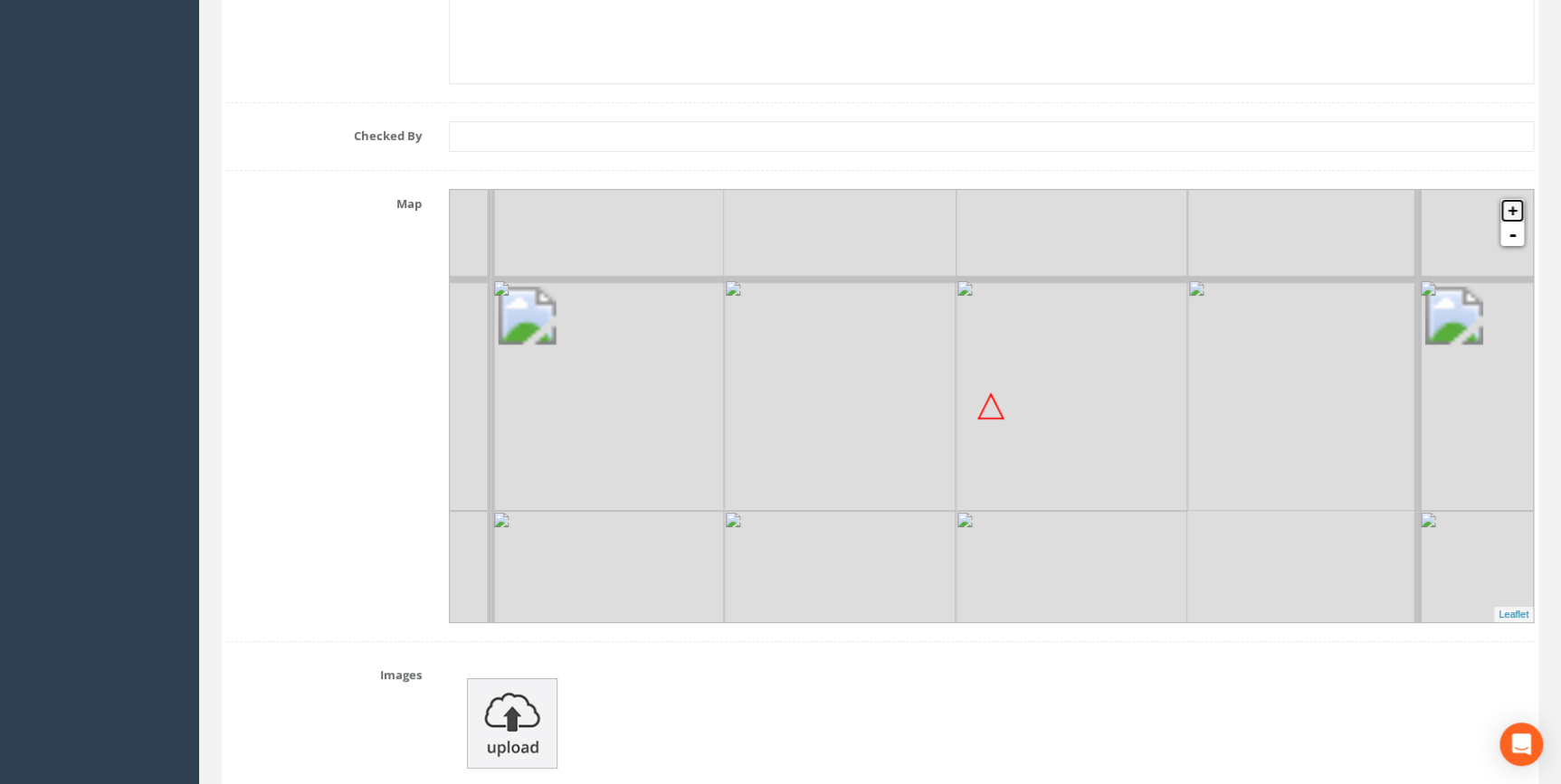
click at [1517, 206] on link "+" at bounding box center [1512, 211] width 23 height 23
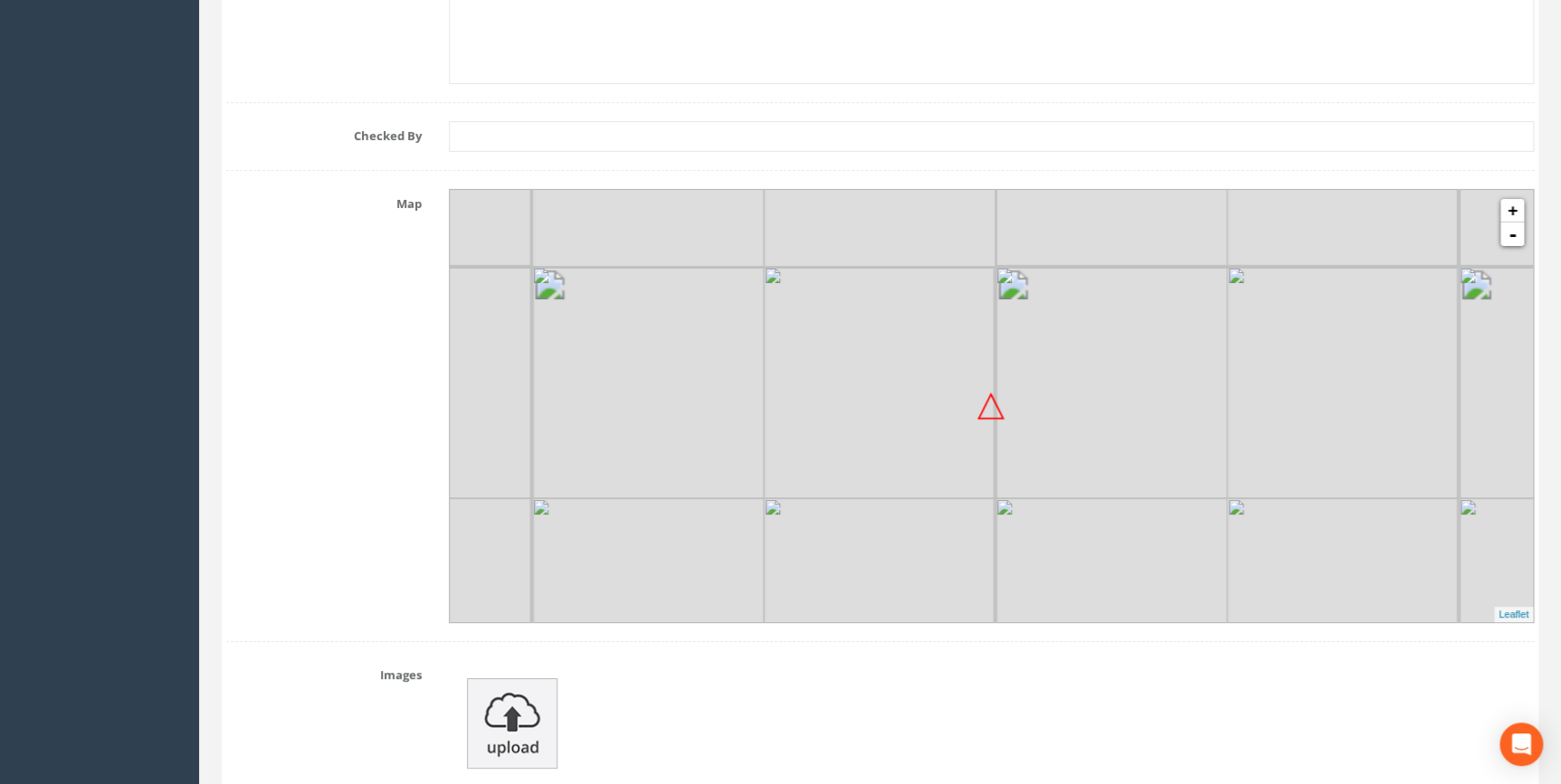
drag, startPoint x: 1140, startPoint y: 355, endPoint x: 1197, endPoint y: 396, distance: 70.2
click at [1197, 396] on img at bounding box center [1112, 382] width 232 height 232
click at [1512, 208] on link "+" at bounding box center [1512, 211] width 23 height 23
drag, startPoint x: 944, startPoint y: 307, endPoint x: 1046, endPoint y: 546, distance: 259.9
click at [446, 497] on div at bounding box center [446, 497] width 0 height 0
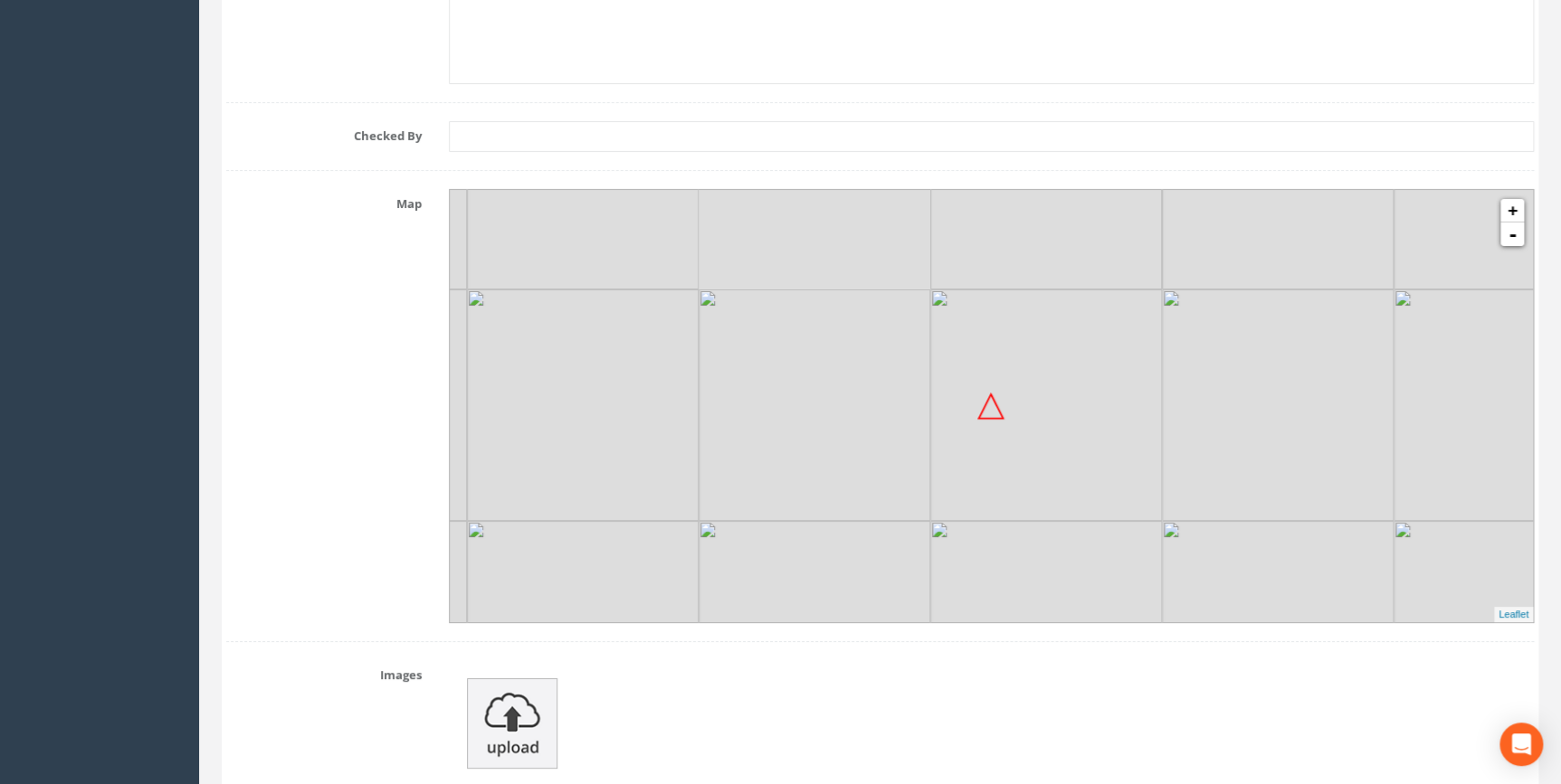
drag, startPoint x: 960, startPoint y: 326, endPoint x: 1032, endPoint y: 540, distance: 225.8
click at [1032, 540] on img at bounding box center [1046, 637] width 232 height 232
drag, startPoint x: 854, startPoint y: 222, endPoint x: 844, endPoint y: 195, distance: 28.8
click at [514, 708] on div at bounding box center [514, 708] width 0 height 0
drag, startPoint x: 1023, startPoint y: 476, endPoint x: 939, endPoint y: 252, distance: 239.2
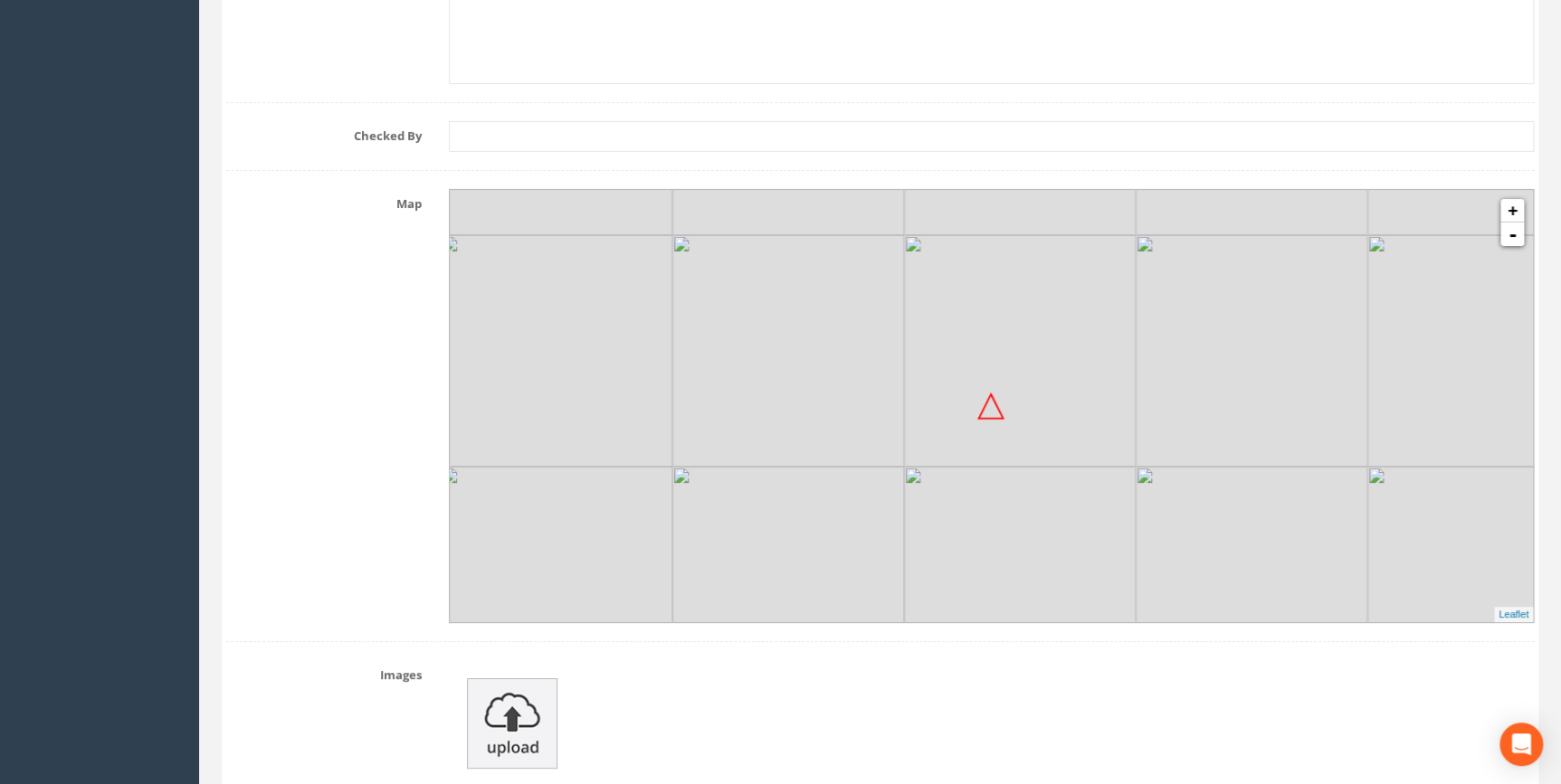
drag, startPoint x: 978, startPoint y: 342, endPoint x: 1239, endPoint y: 479, distance: 294.8
click at [1239, 479] on img at bounding box center [1246, 566] width 232 height 232
click at [1517, 205] on link "+" at bounding box center [1512, 211] width 23 height 23
click at [1514, 203] on link "+" at bounding box center [1512, 211] width 23 height 23
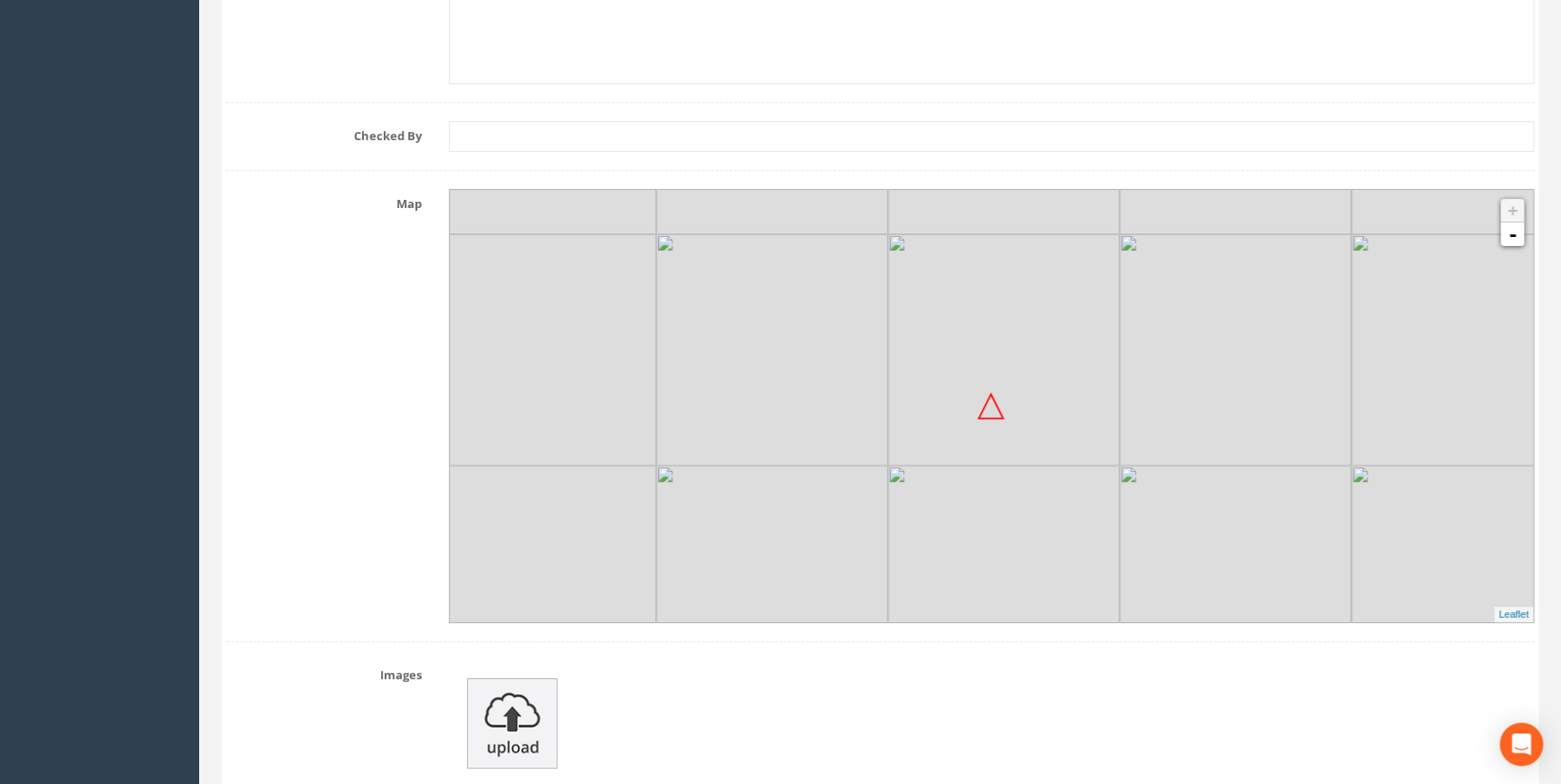
drag, startPoint x: 1213, startPoint y: 495, endPoint x: 1252, endPoint y: 377, distance: 124.3
click at [1252, 377] on img at bounding box center [1235, 350] width 232 height 232
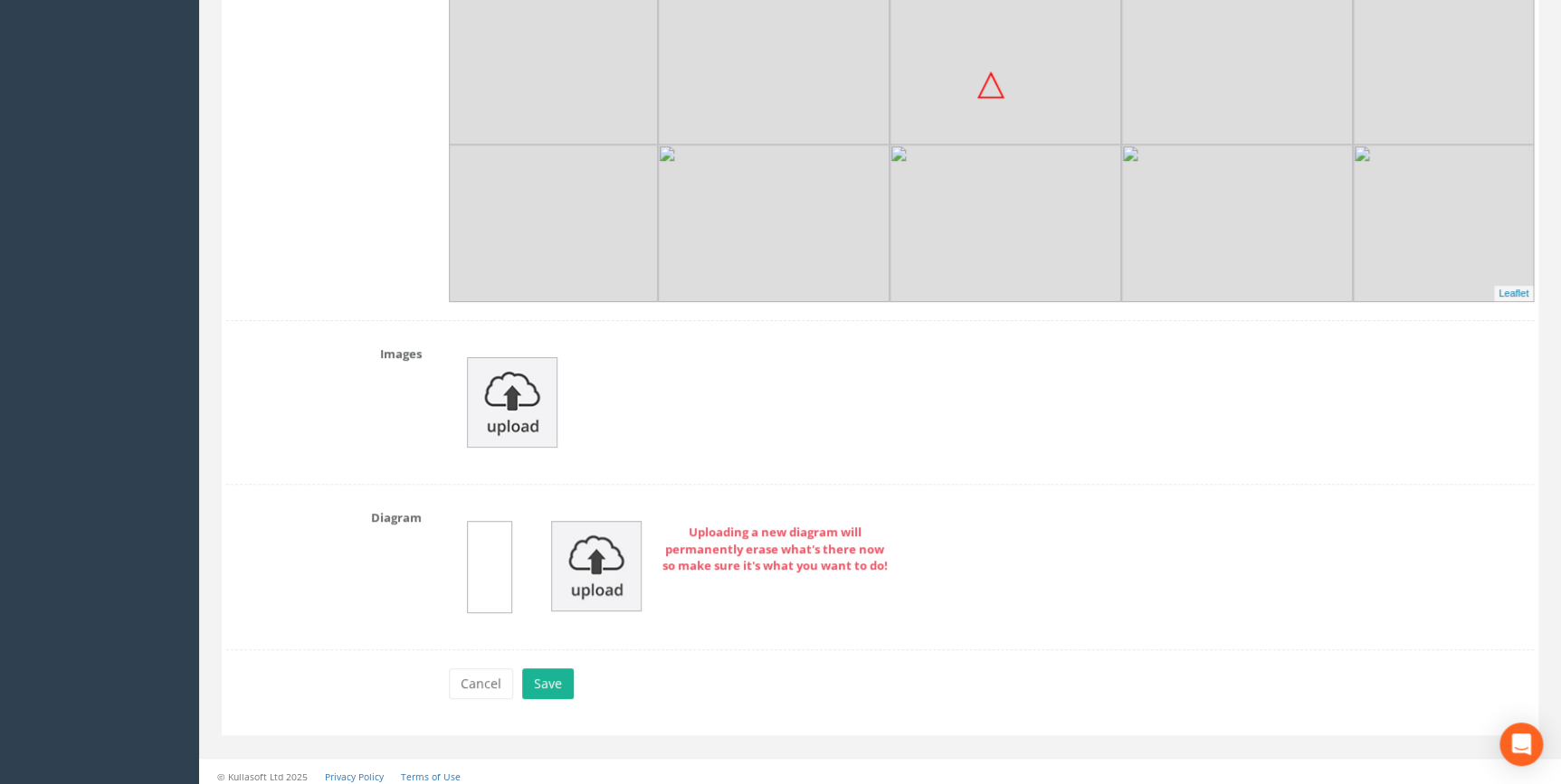
scroll to position [3535, 0]
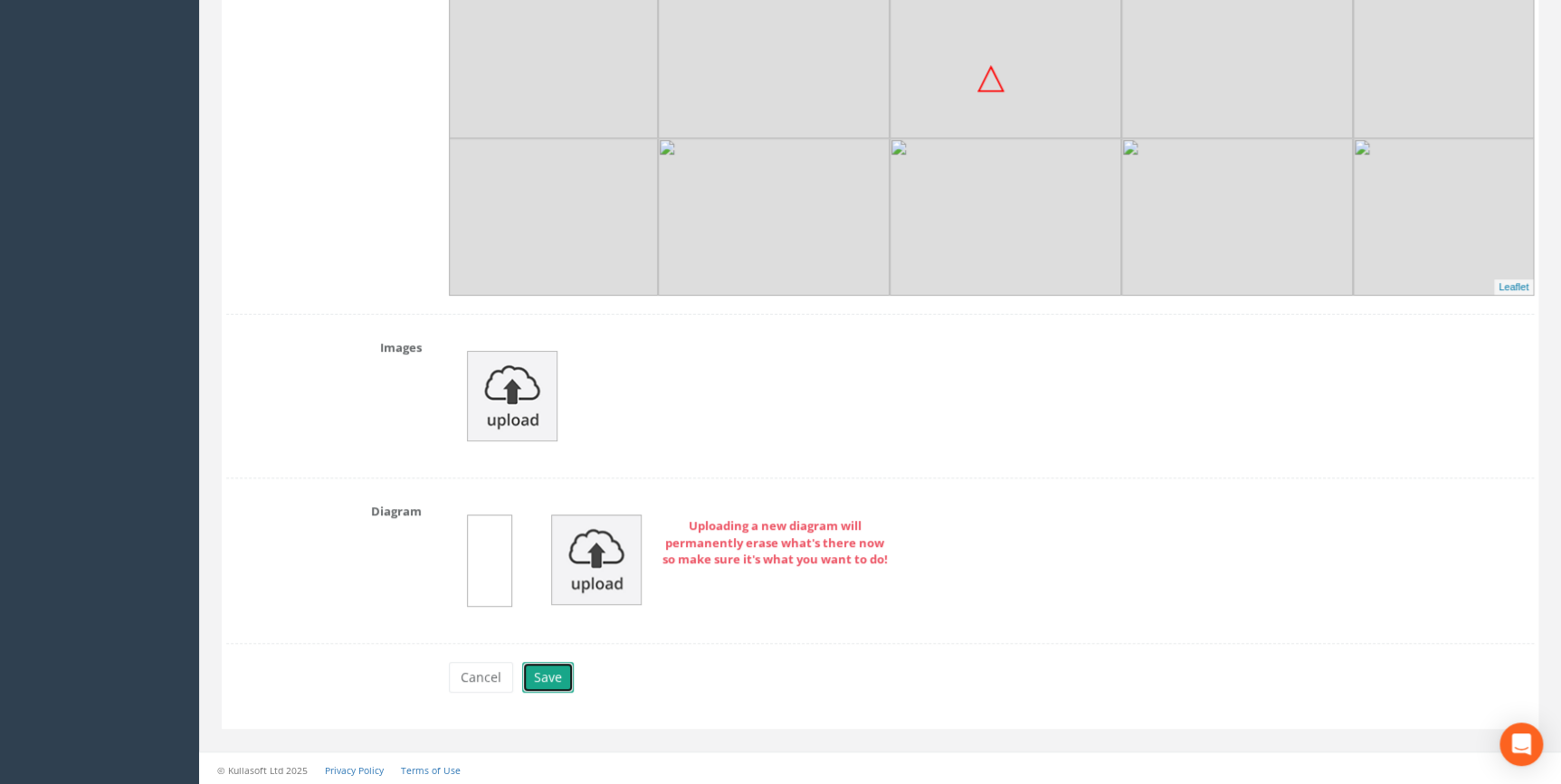
click at [546, 679] on button "Save" at bounding box center [549, 677] width 52 height 31
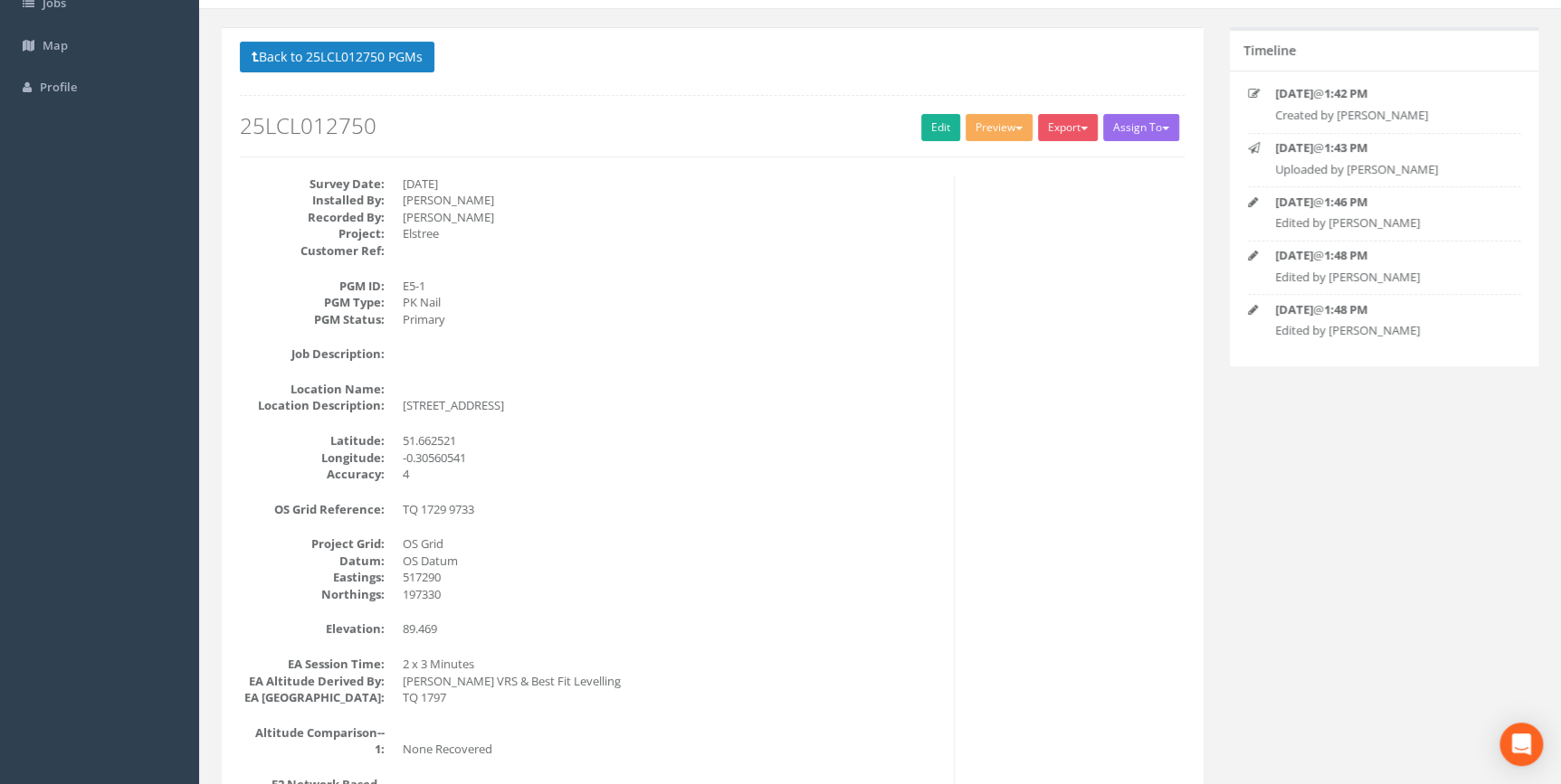
scroll to position [0, 0]
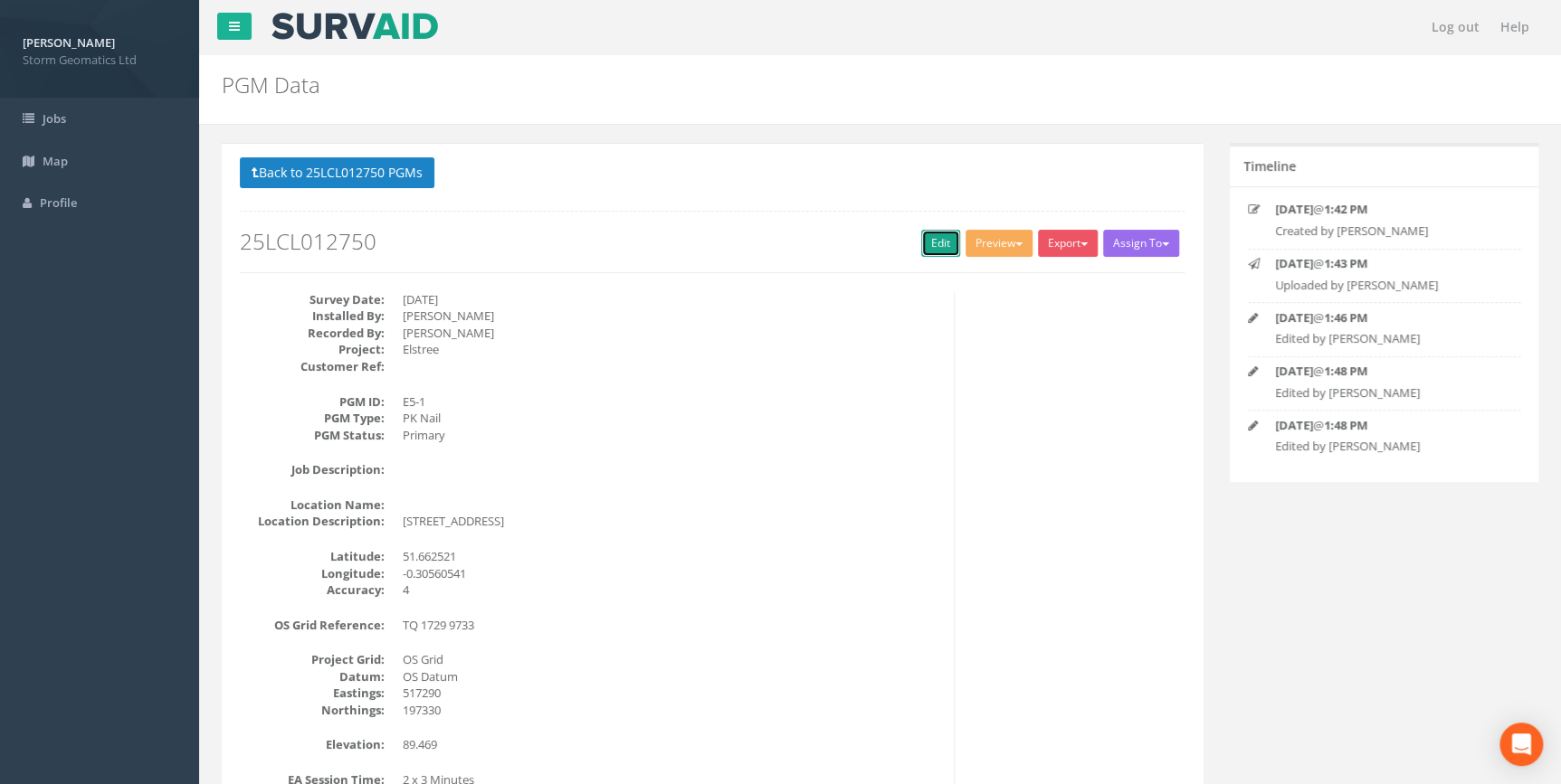
click at [933, 244] on link "Edit" at bounding box center [940, 243] width 38 height 27
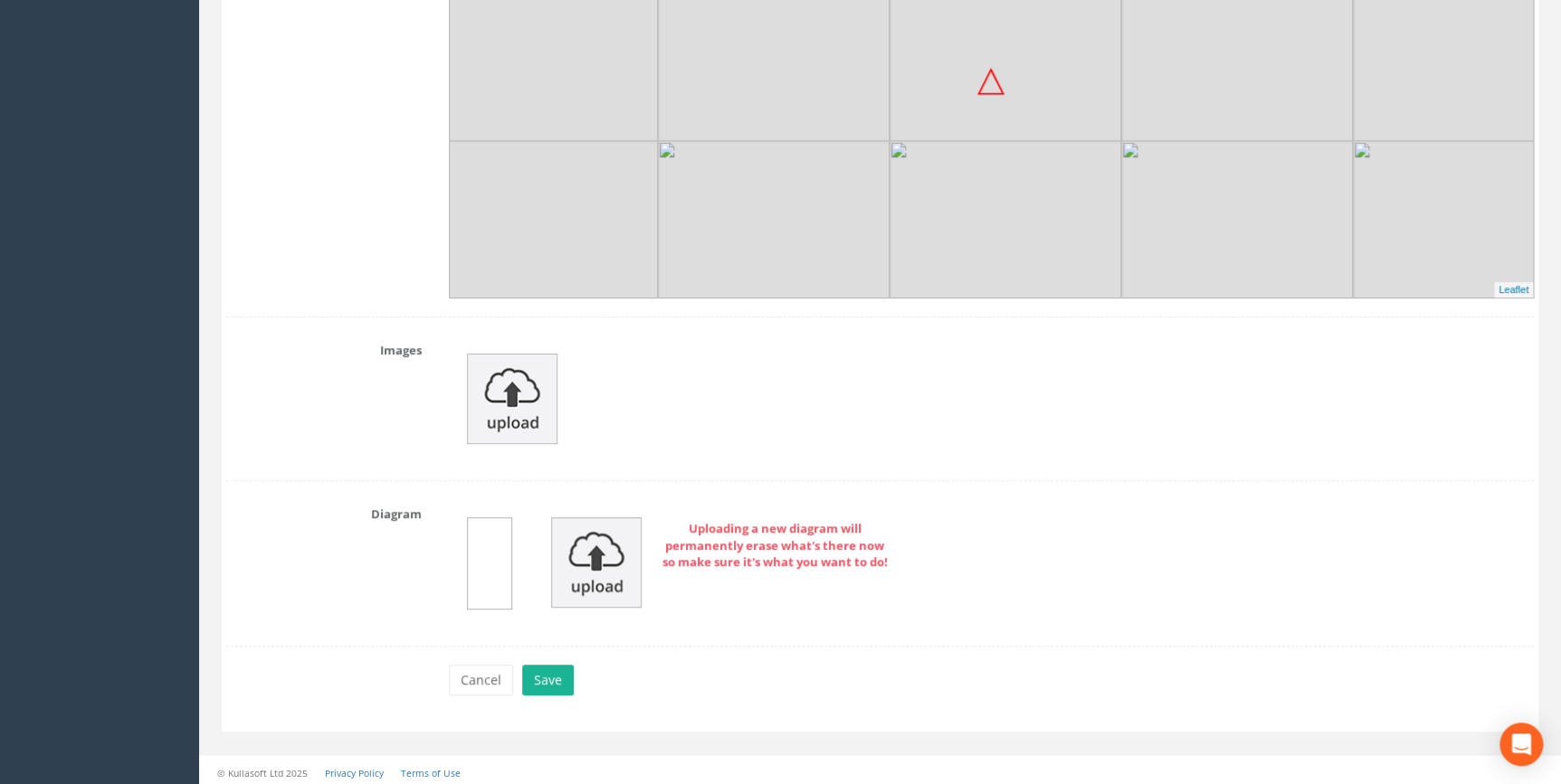
scroll to position [3535, 0]
click at [564, 674] on button "Save" at bounding box center [549, 677] width 52 height 31
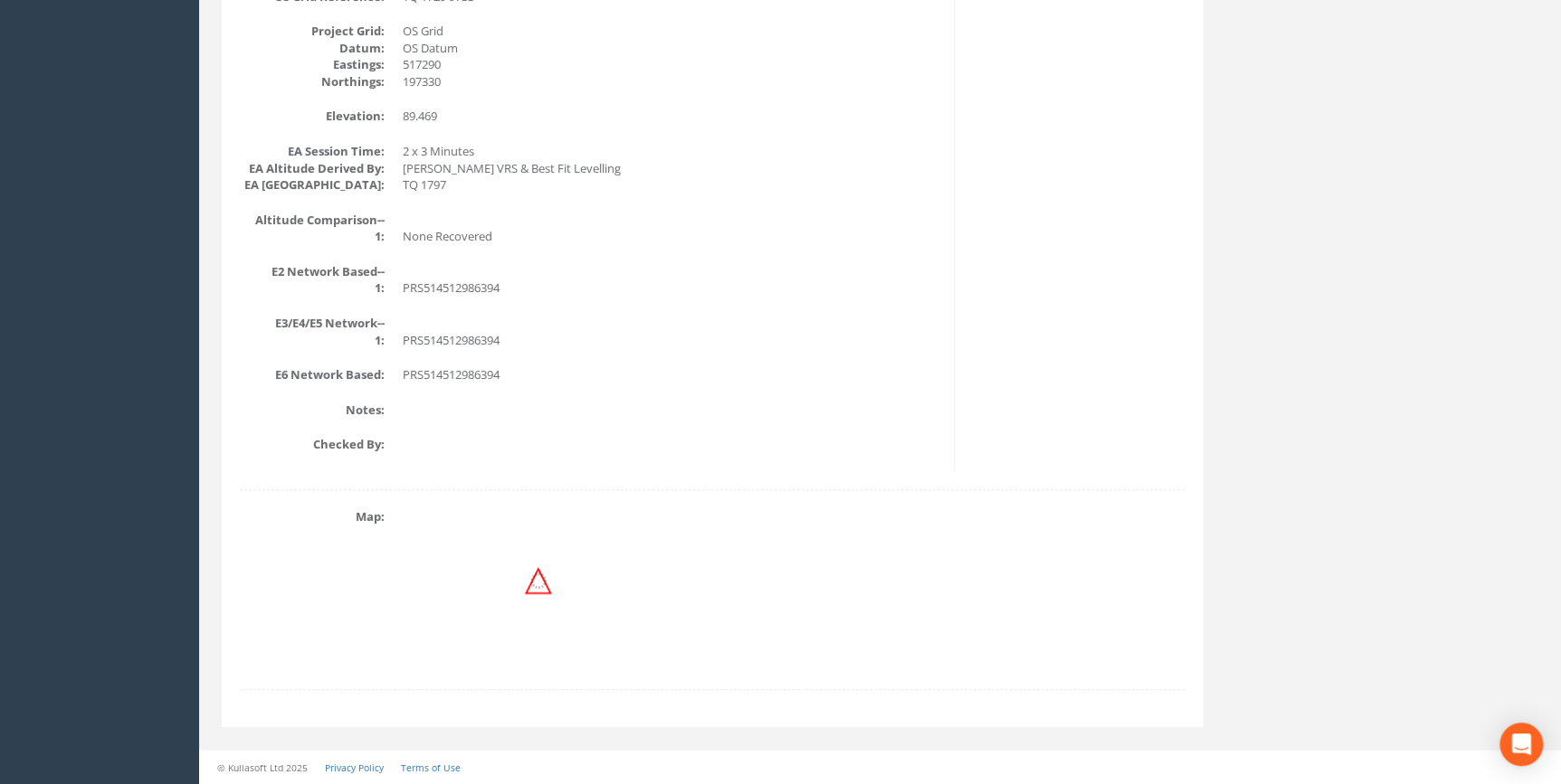
drag, startPoint x: 1059, startPoint y: 82, endPoint x: 1054, endPoint y: 96, distance: 14.9
click at [1059, 82] on div "Survey Date: 22/09/2025 Installed By: Morgan Haylor Recorded By: Morgan Haylor …" at bounding box center [712, 66] width 972 height 809
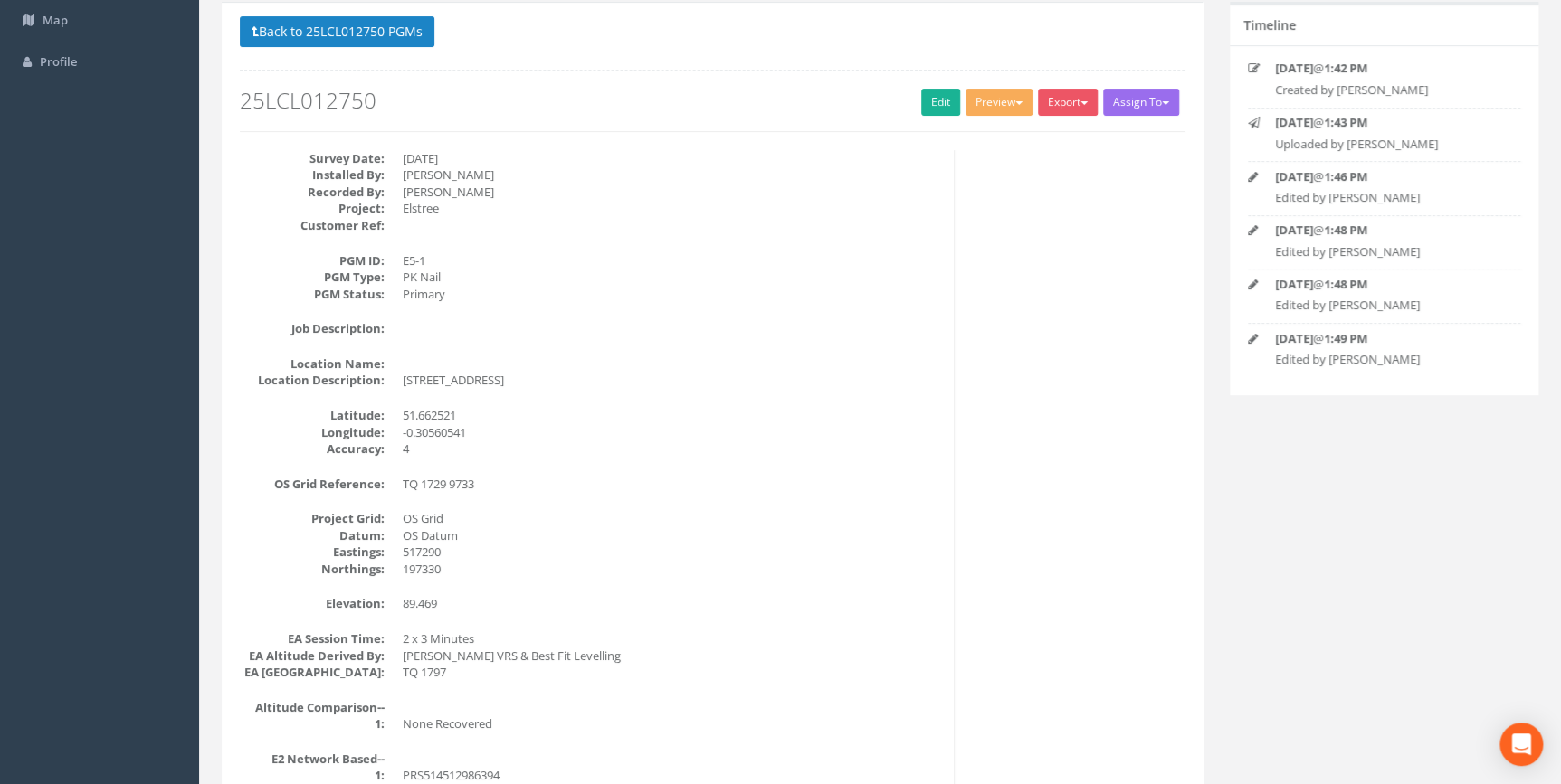
scroll to position [0, 0]
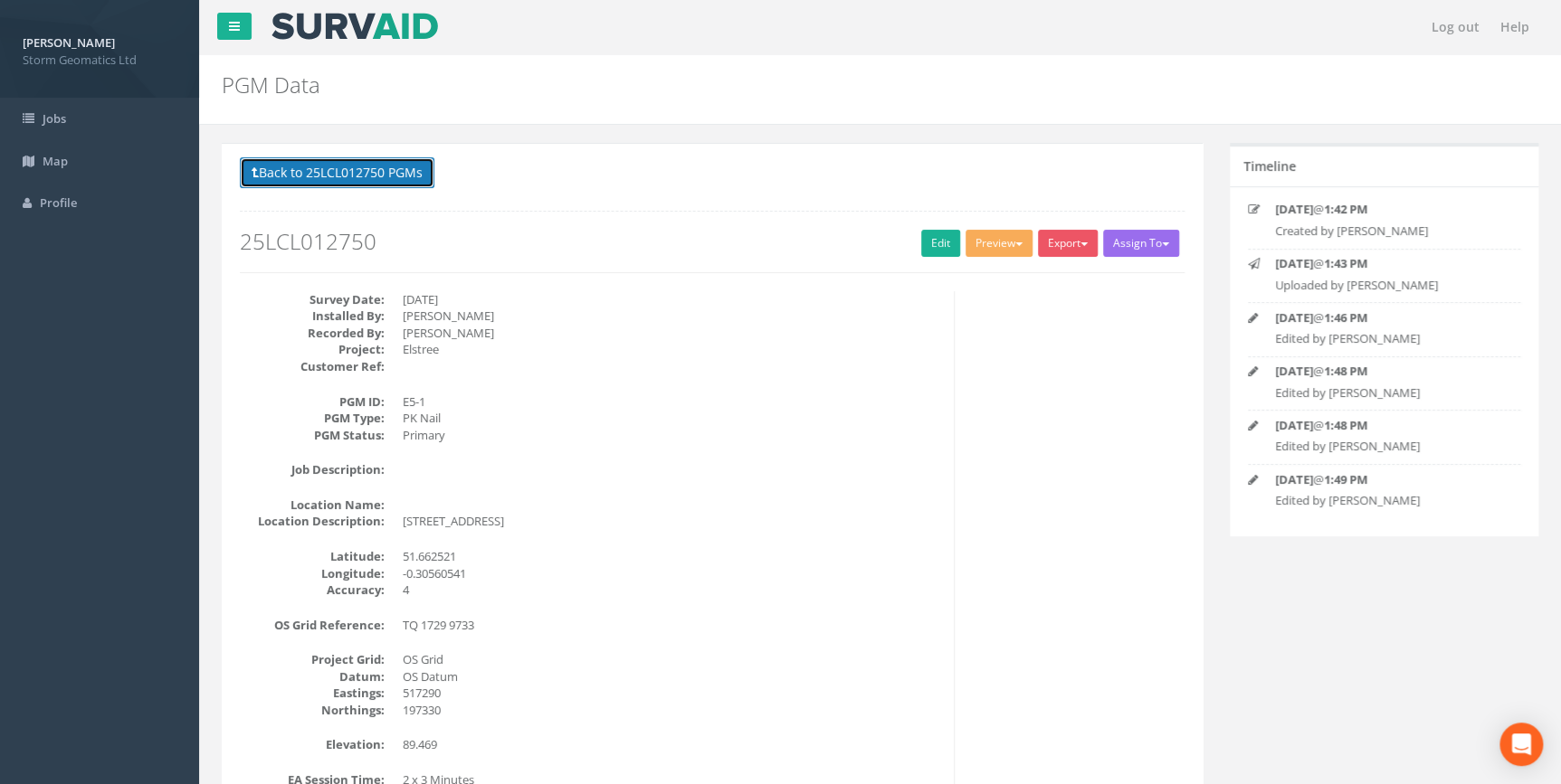
click at [352, 171] on button "Back to 25LCL012750 PGMs" at bounding box center [337, 173] width 194 height 31
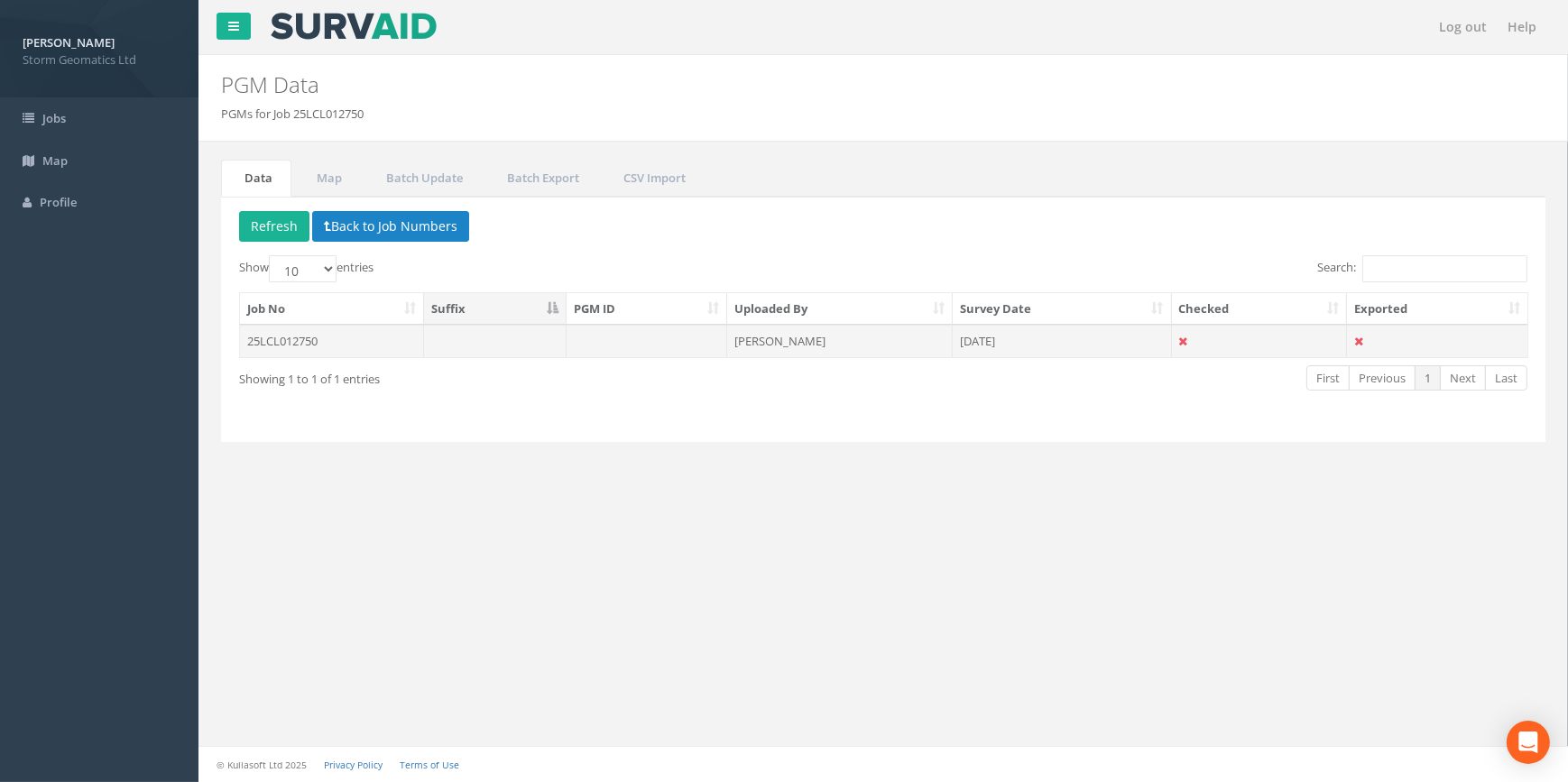
click at [386, 339] on td "25LCL012750" at bounding box center [332, 342] width 184 height 33
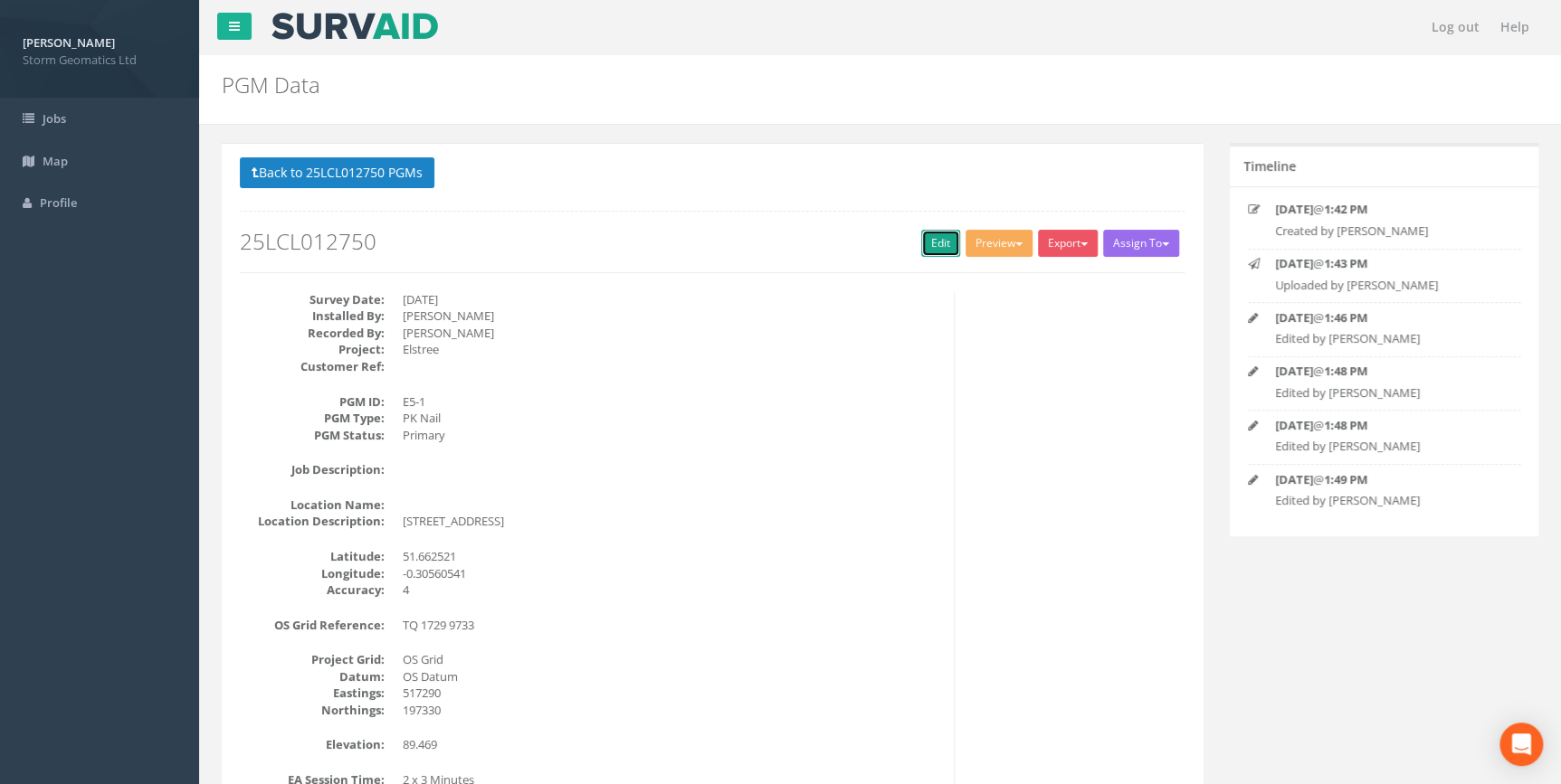
click at [923, 254] on link "Edit" at bounding box center [940, 243] width 38 height 27
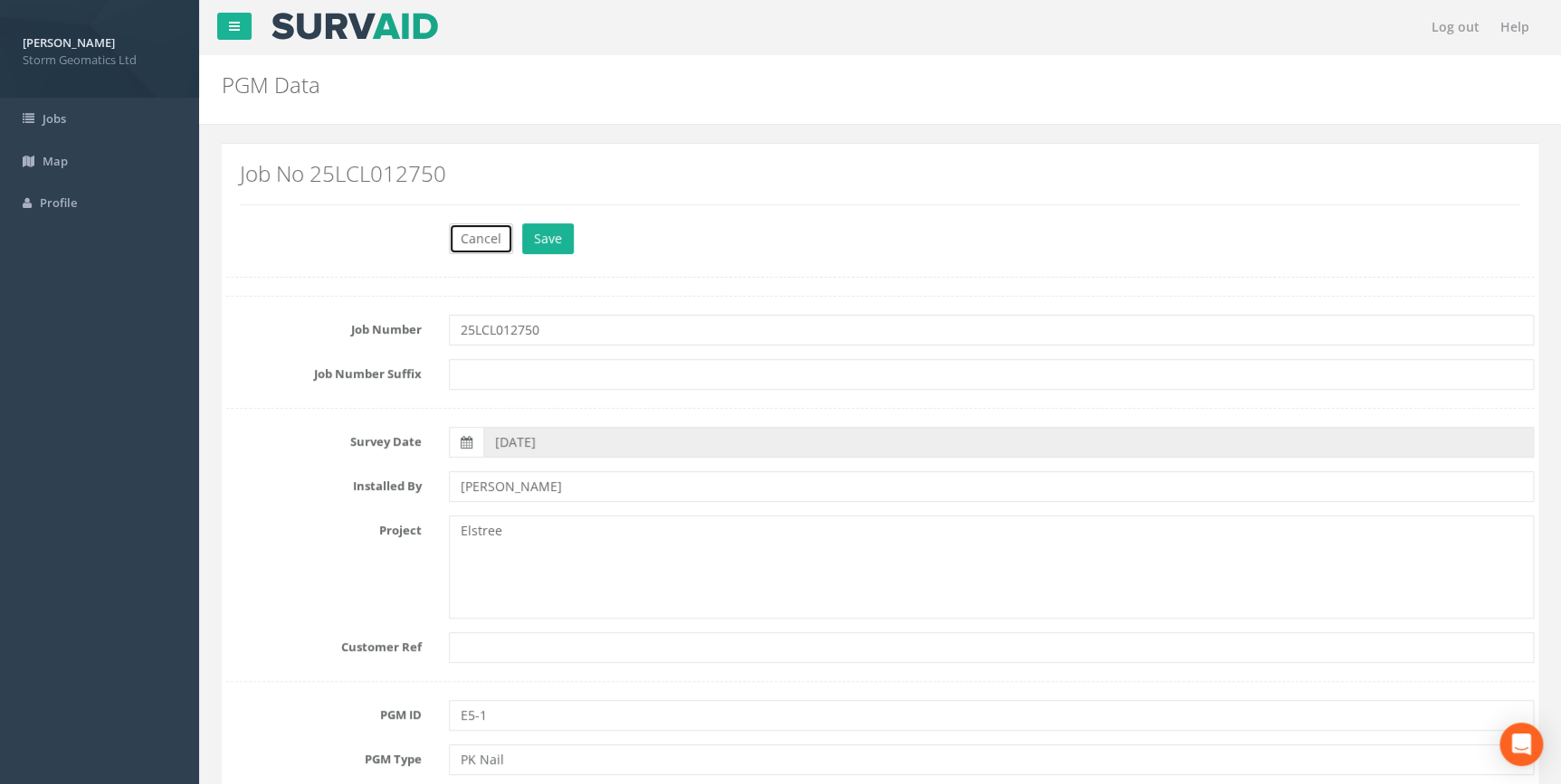
click at [467, 231] on button "Cancel" at bounding box center [480, 239] width 64 height 31
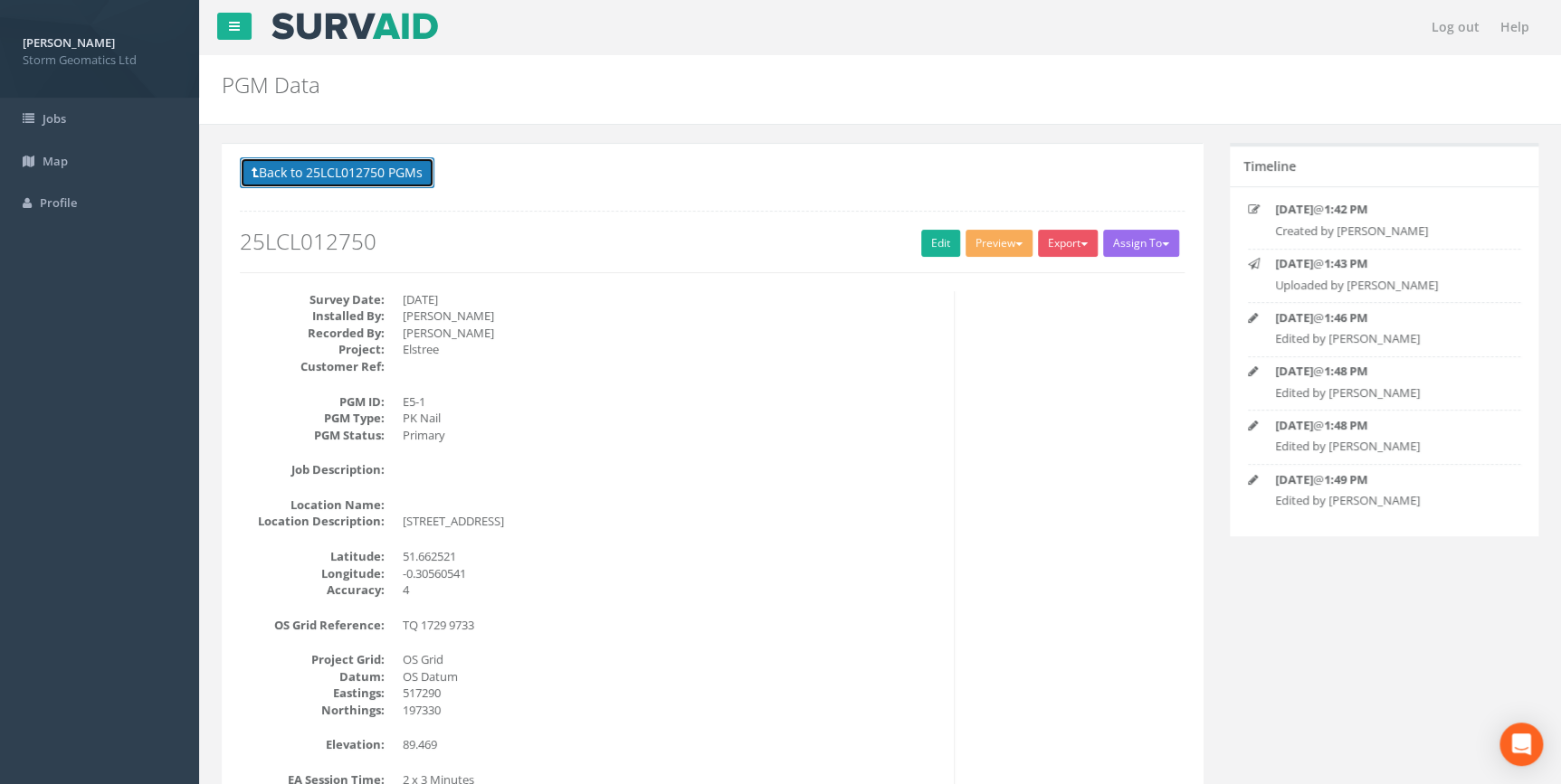
click at [346, 176] on button "Back to 25LCL012750 PGMs" at bounding box center [337, 173] width 194 height 31
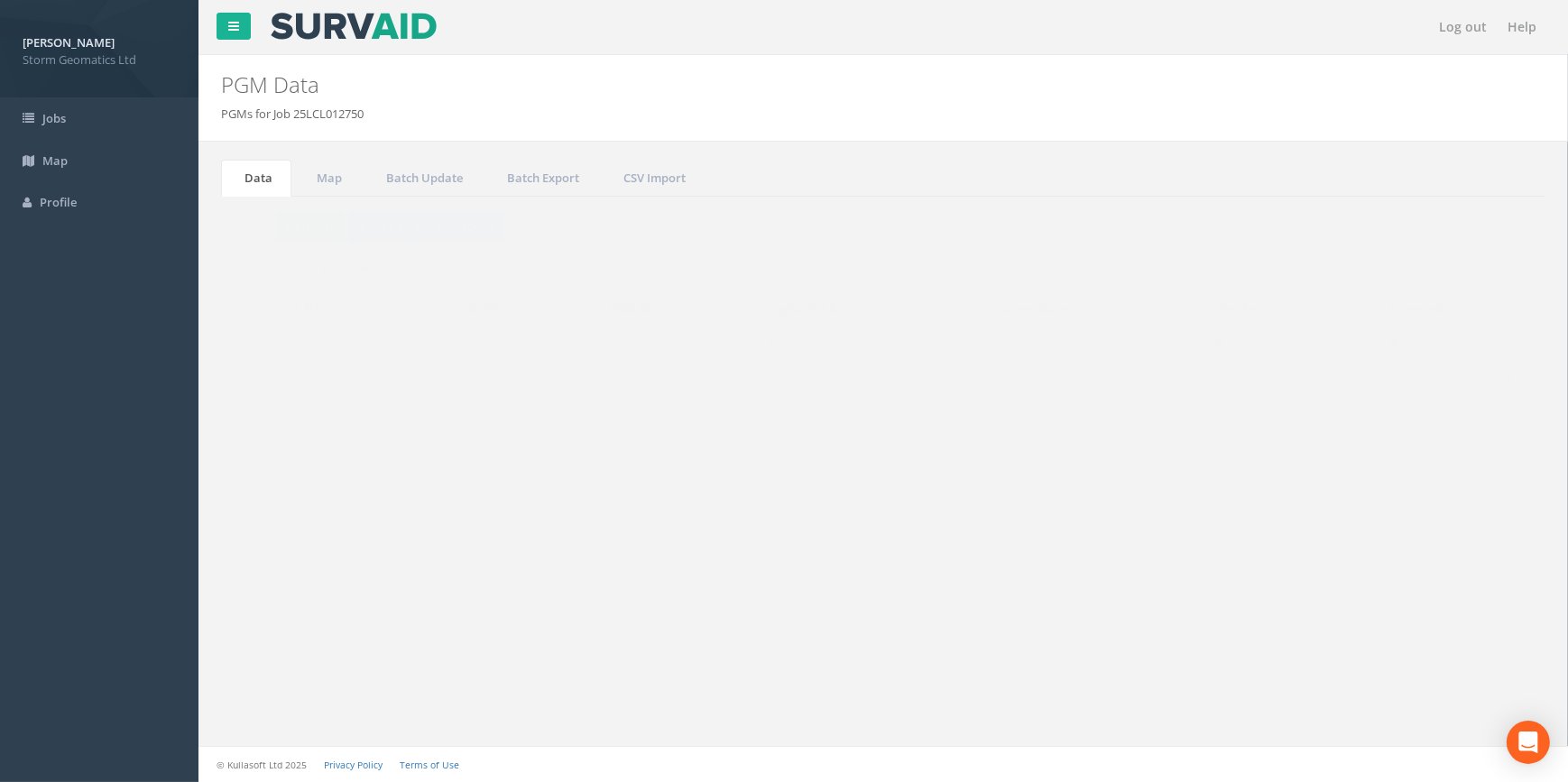
click at [1047, 343] on td "[DATE]" at bounding box center [1062, 342] width 220 height 33
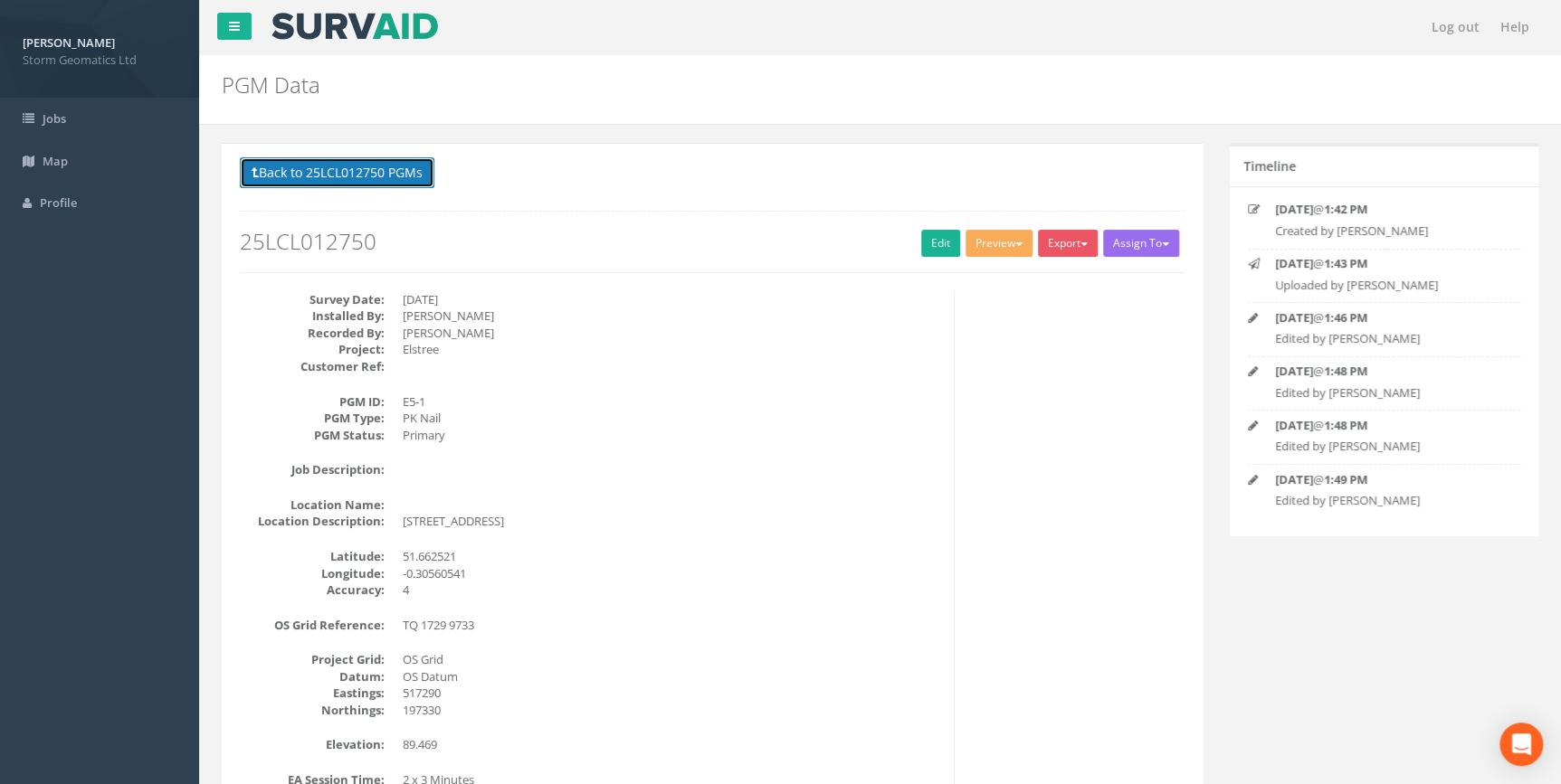
click at [330, 174] on button "Back to 25LCL012750 PGMs" at bounding box center [337, 173] width 194 height 31
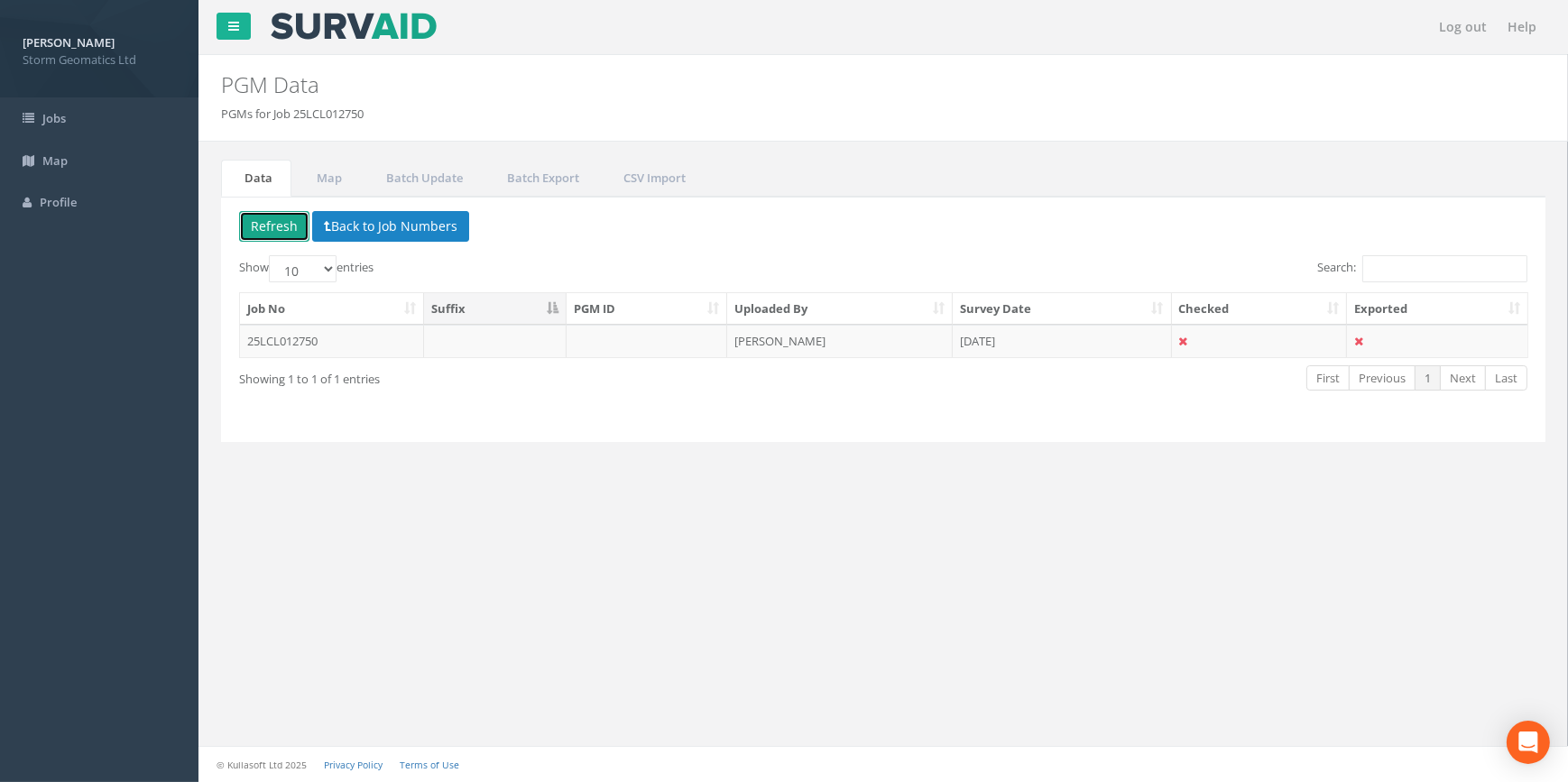
click at [297, 223] on button "Refresh" at bounding box center [273, 226] width 70 height 31
click at [540, 342] on td at bounding box center [495, 342] width 143 height 33
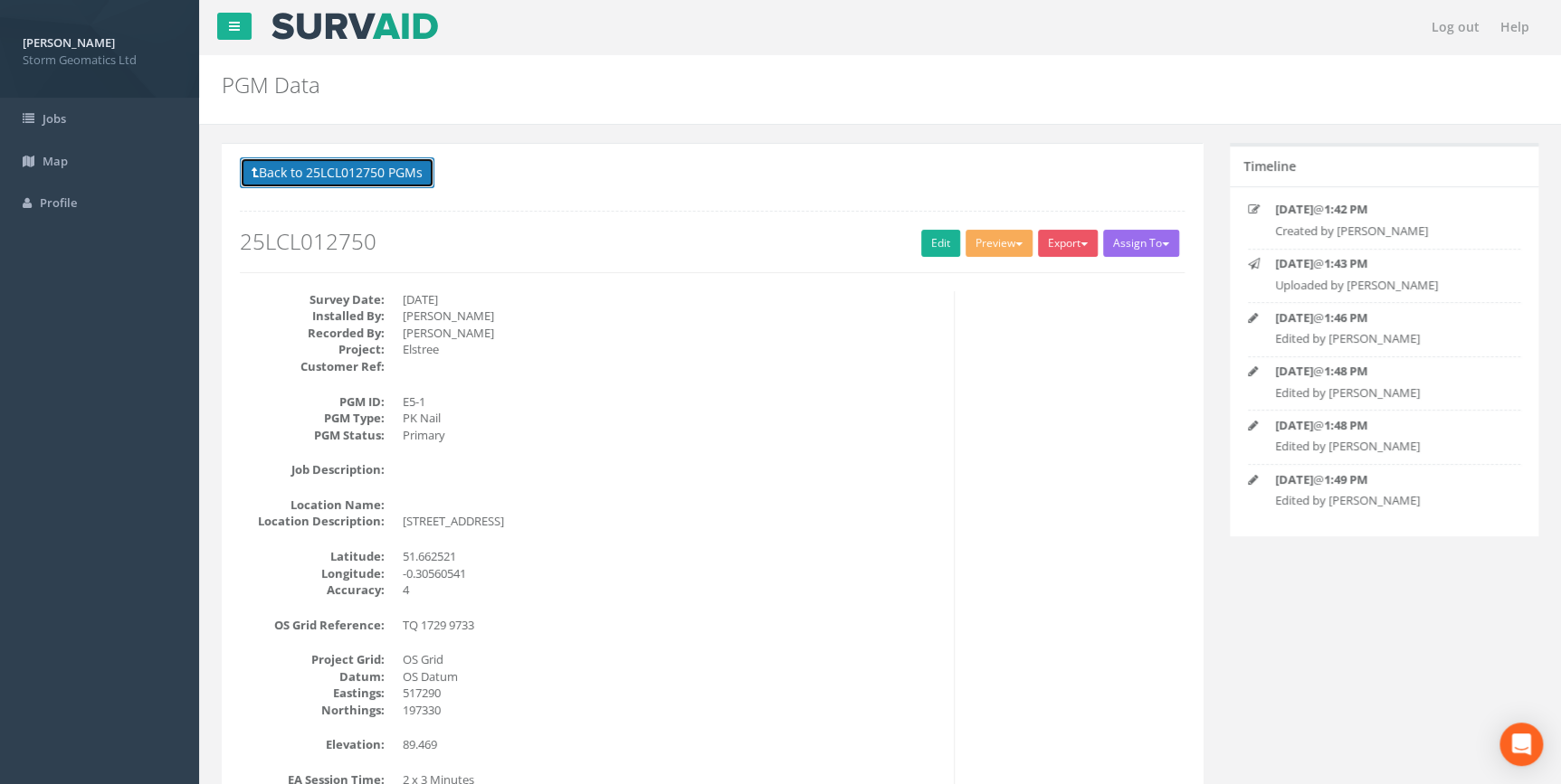
click at [362, 166] on button "Back to 25LCL012750 PGMs" at bounding box center [337, 173] width 194 height 31
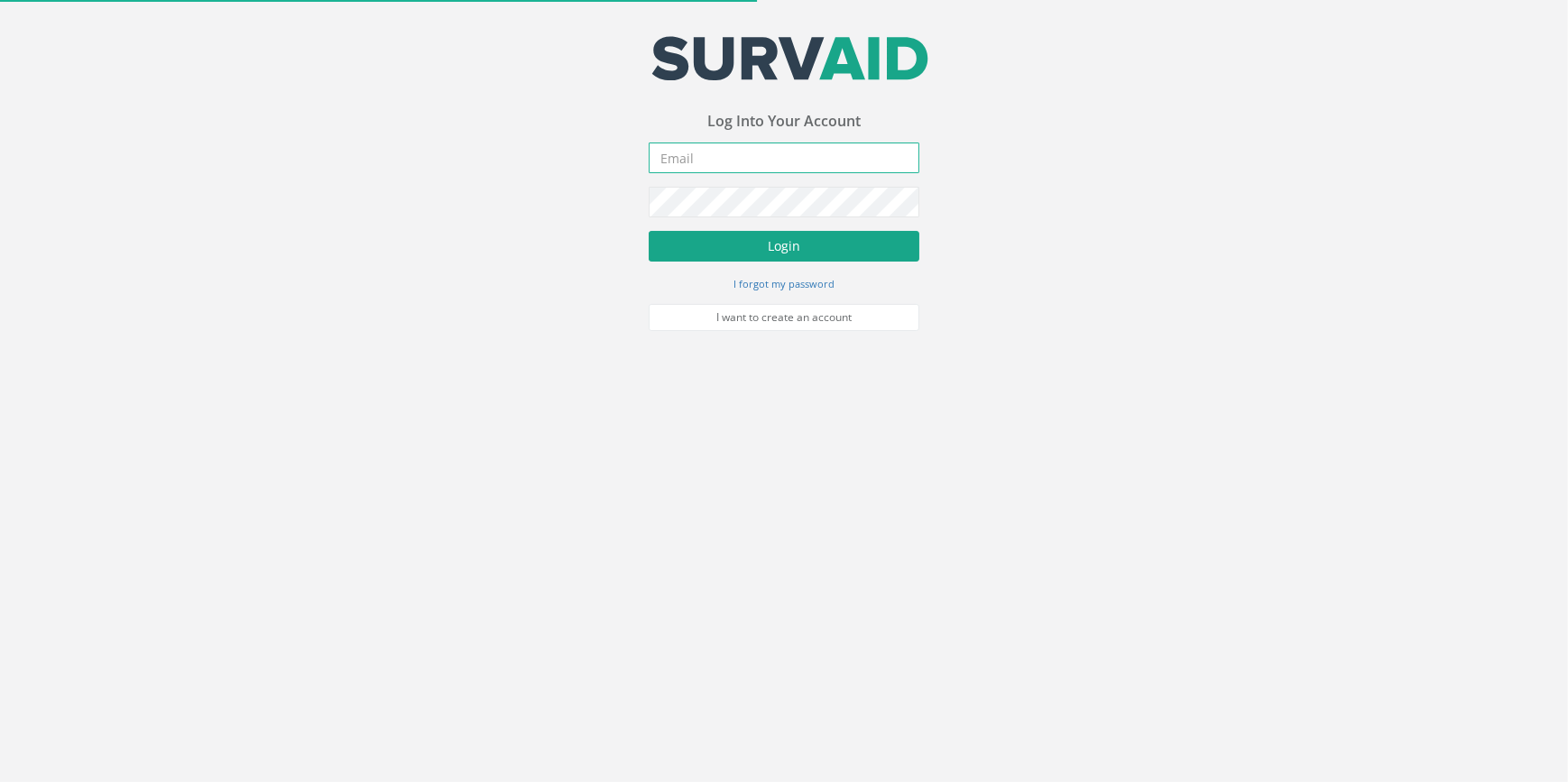
type input "[PERSON_NAME][EMAIL_ADDRESS][PERSON_NAME][DOMAIN_NAME]"
click at [725, 251] on button "Login" at bounding box center [784, 247] width 270 height 31
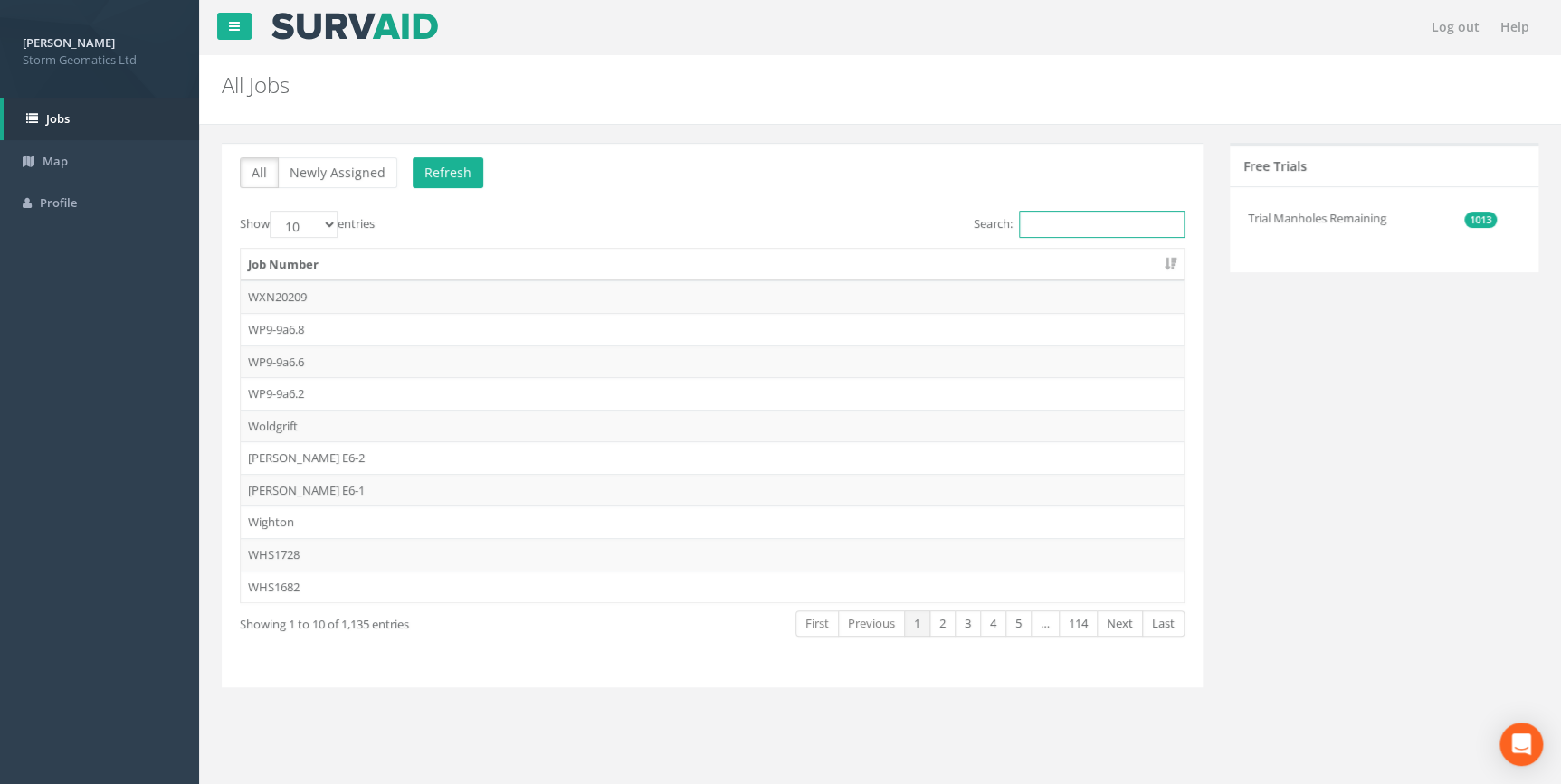
click at [1059, 225] on input "Search:" at bounding box center [1102, 224] width 166 height 27
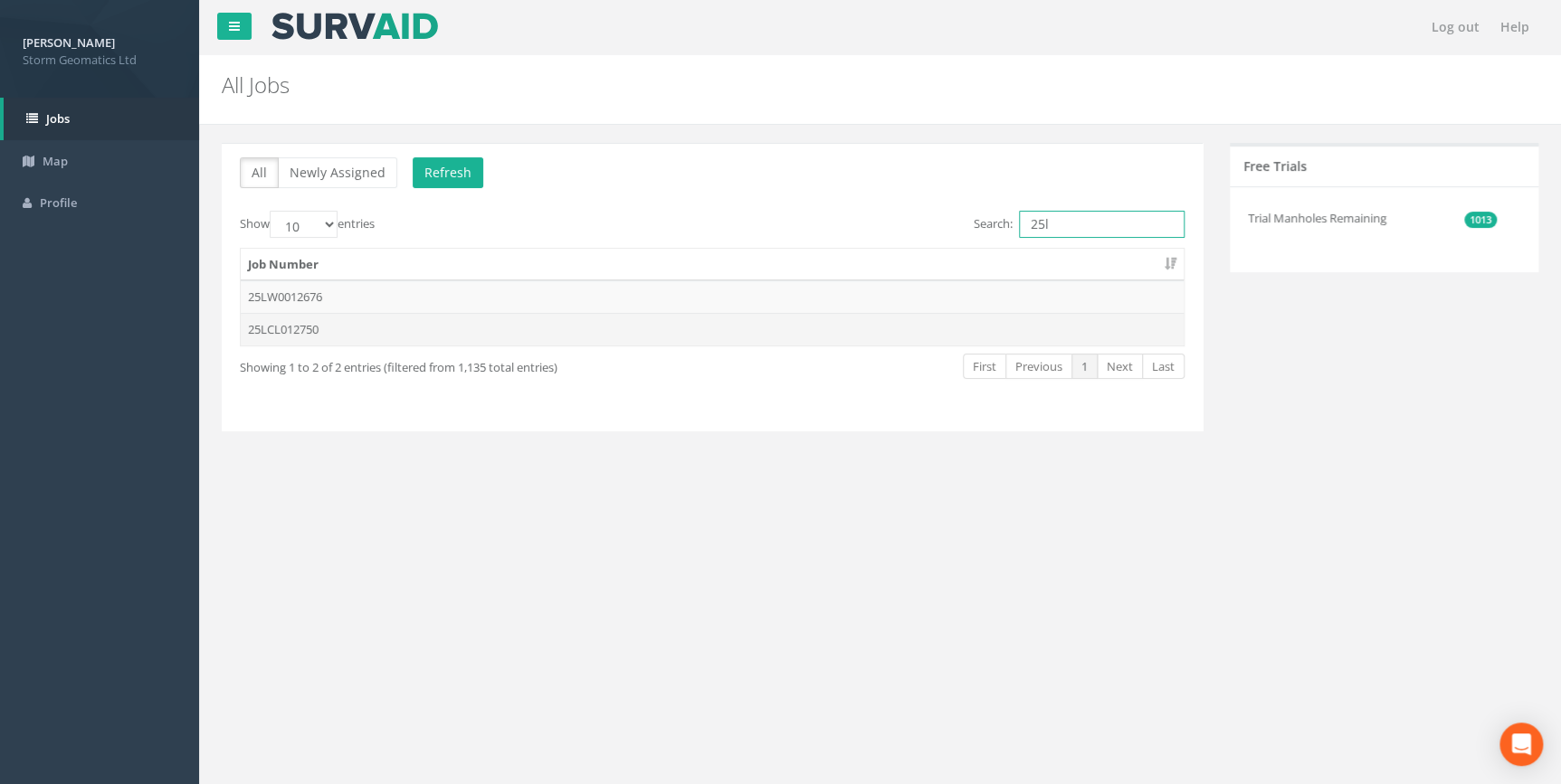
type input "25l"
click at [409, 335] on td "25LCL012750" at bounding box center [712, 329] width 943 height 33
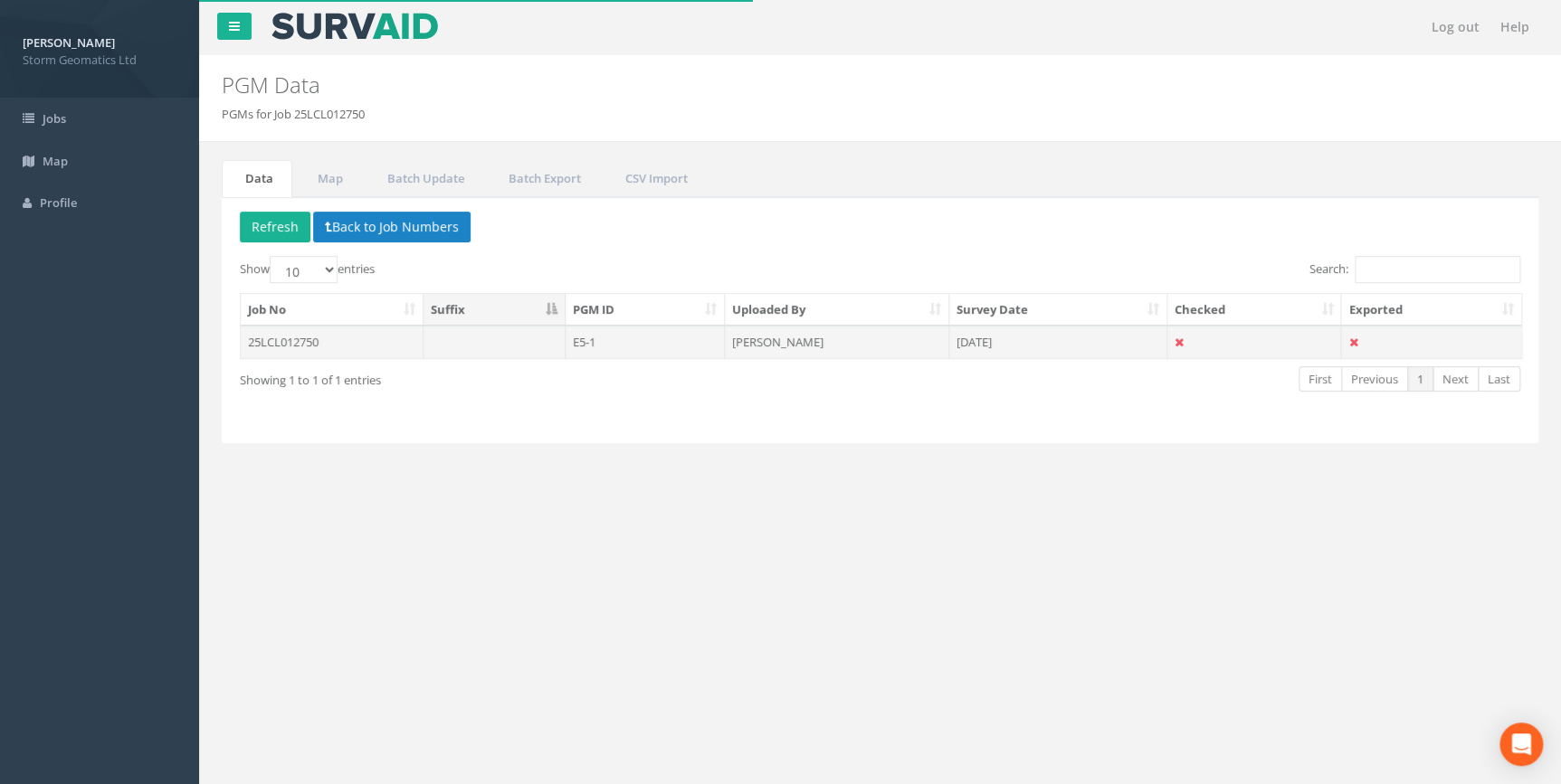
click at [443, 346] on td at bounding box center [495, 342] width 142 height 33
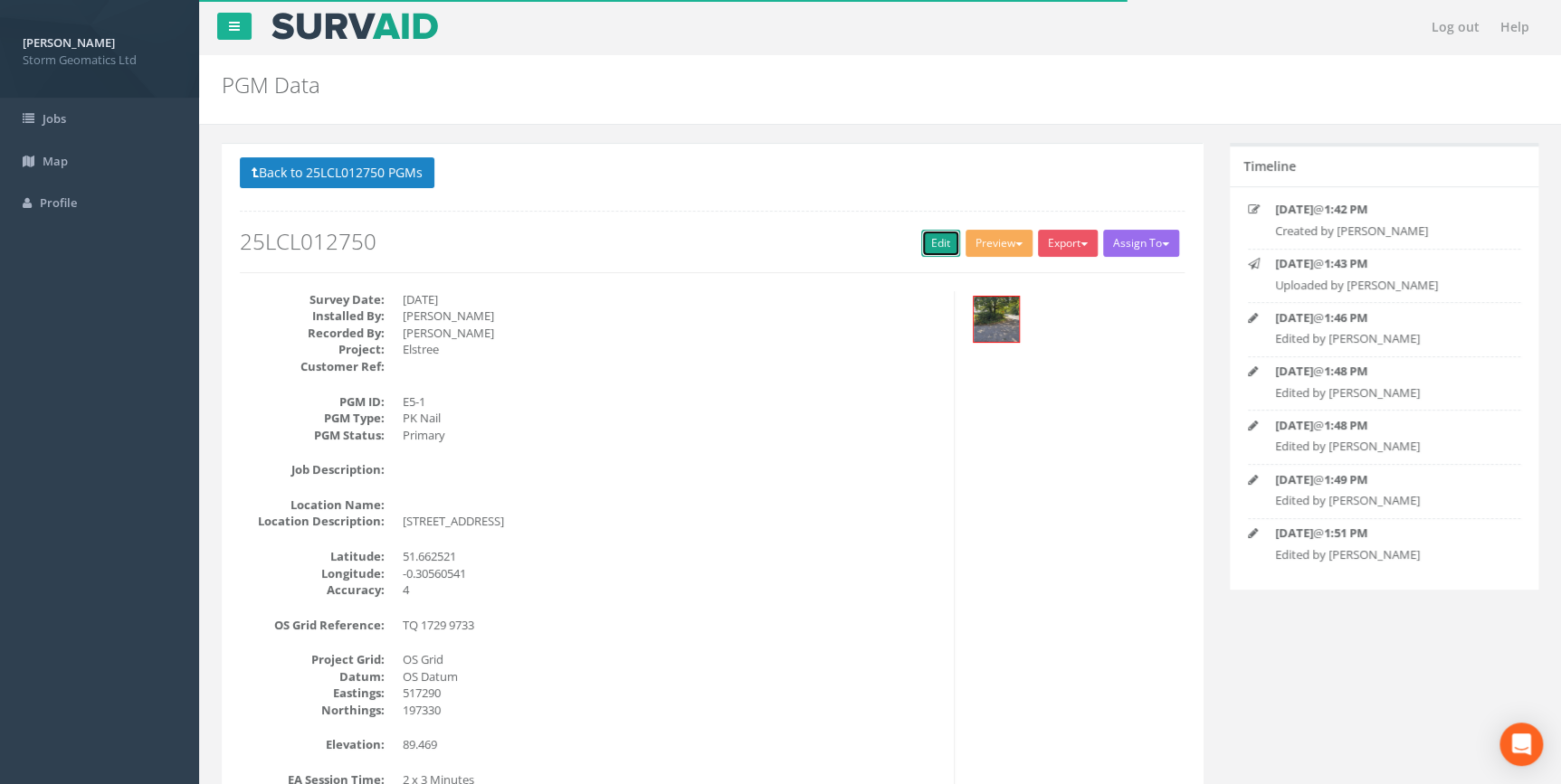
click at [929, 246] on link "Edit" at bounding box center [940, 243] width 38 height 27
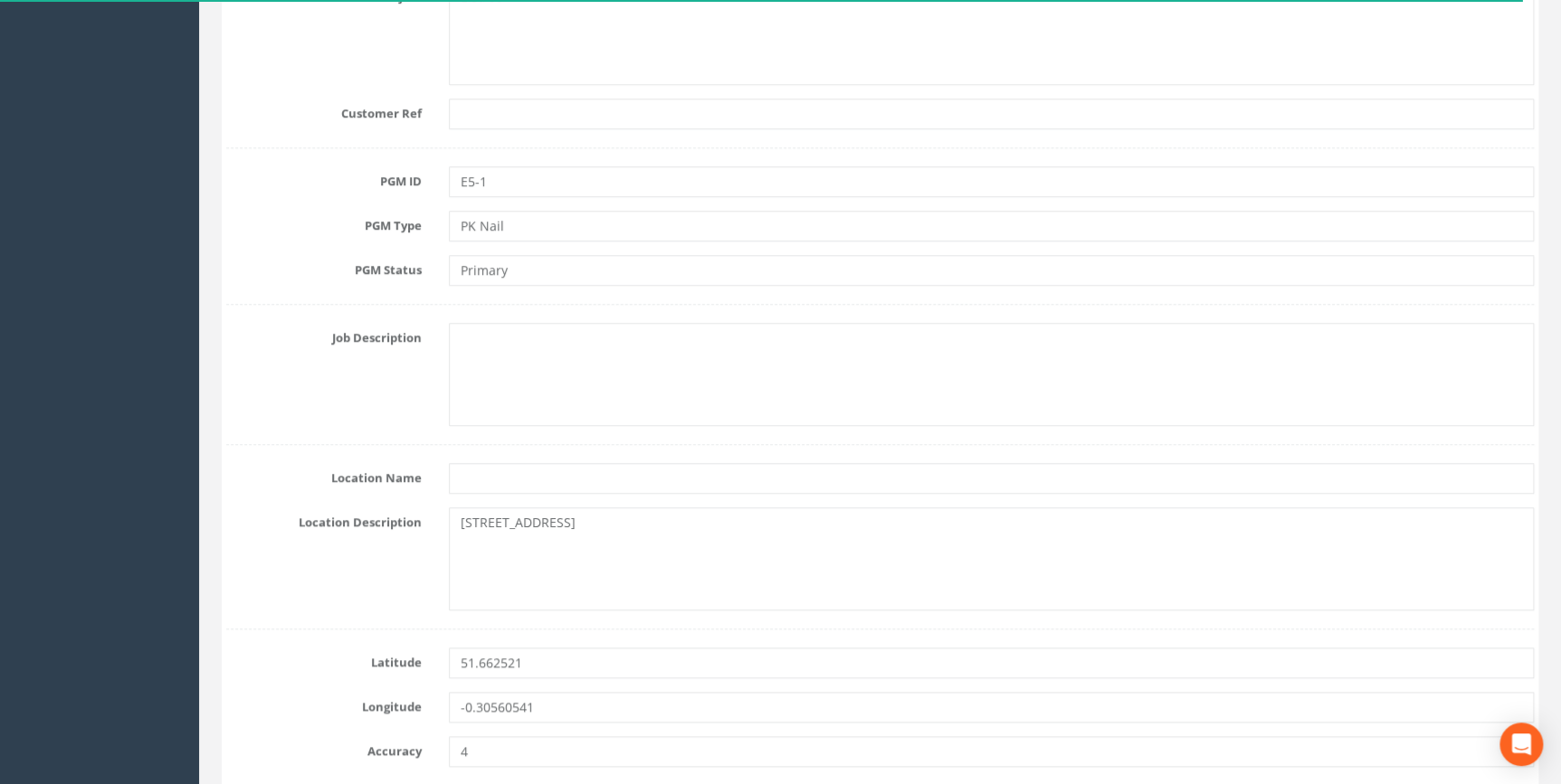
scroll to position [475, 0]
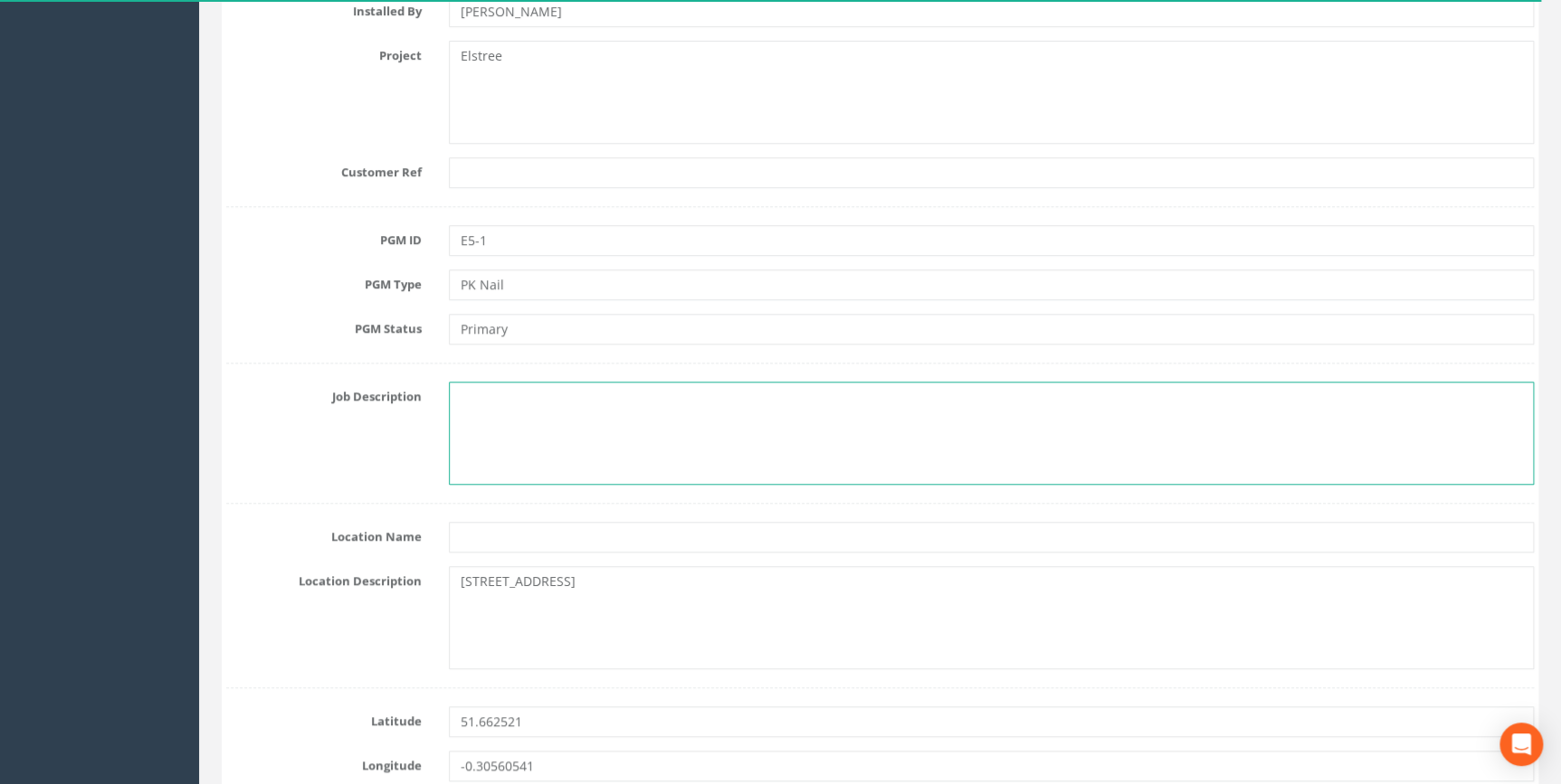
click at [581, 392] on textarea at bounding box center [991, 433] width 1086 height 103
type textarea "B"
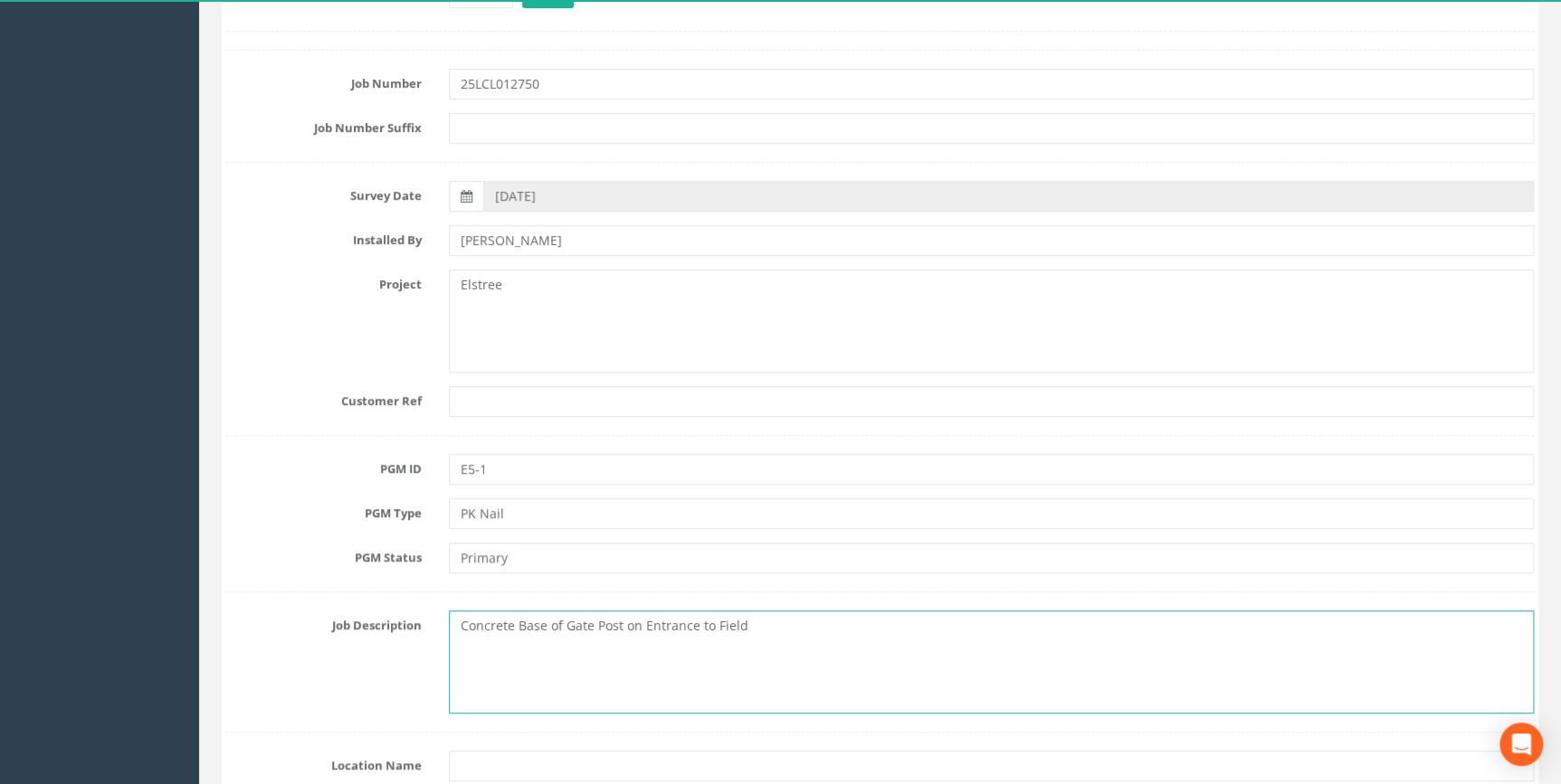
scroll to position [411, 0]
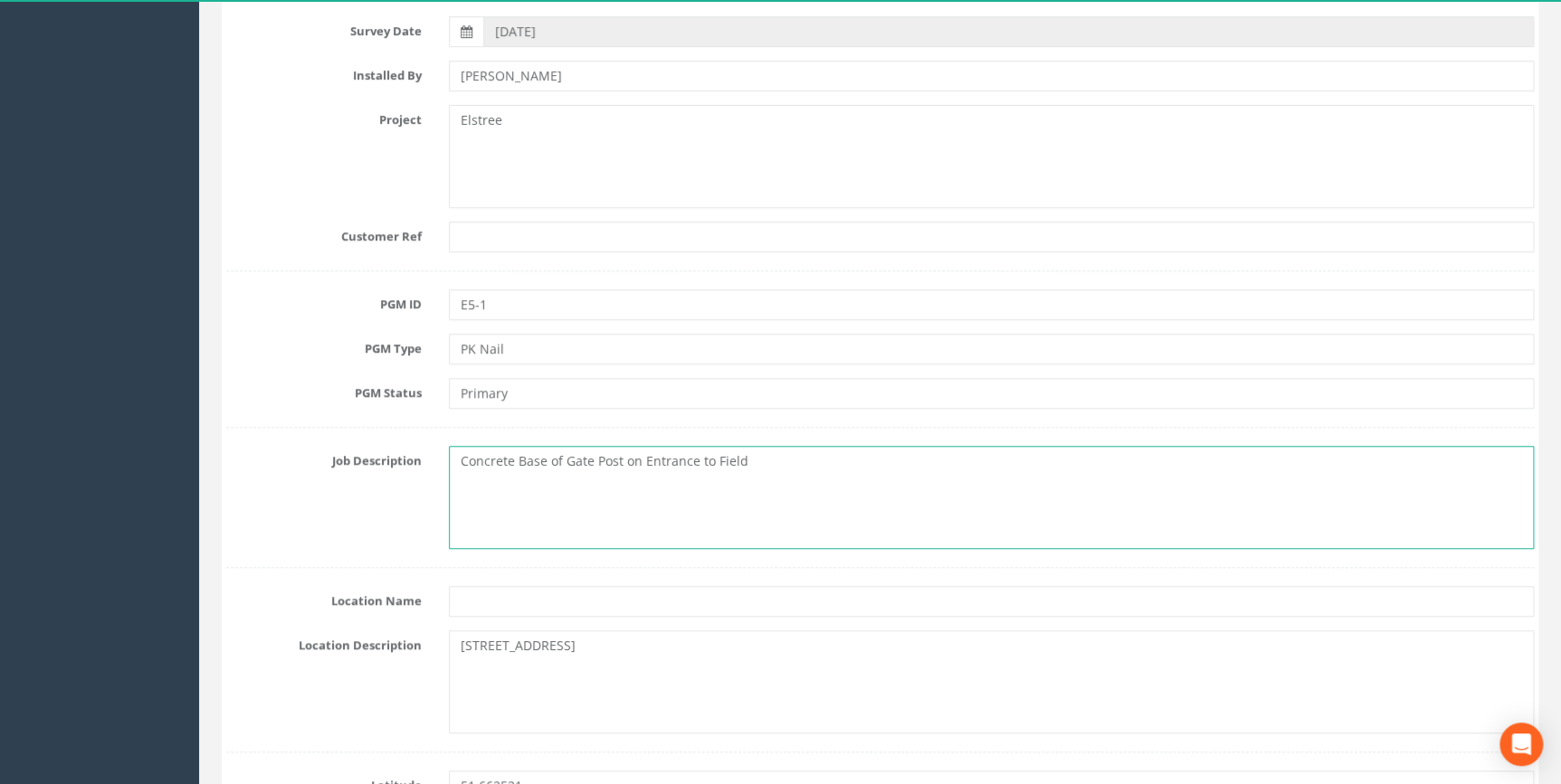
type textarea "Concrete Base of Gate Post on Entrance to Field"
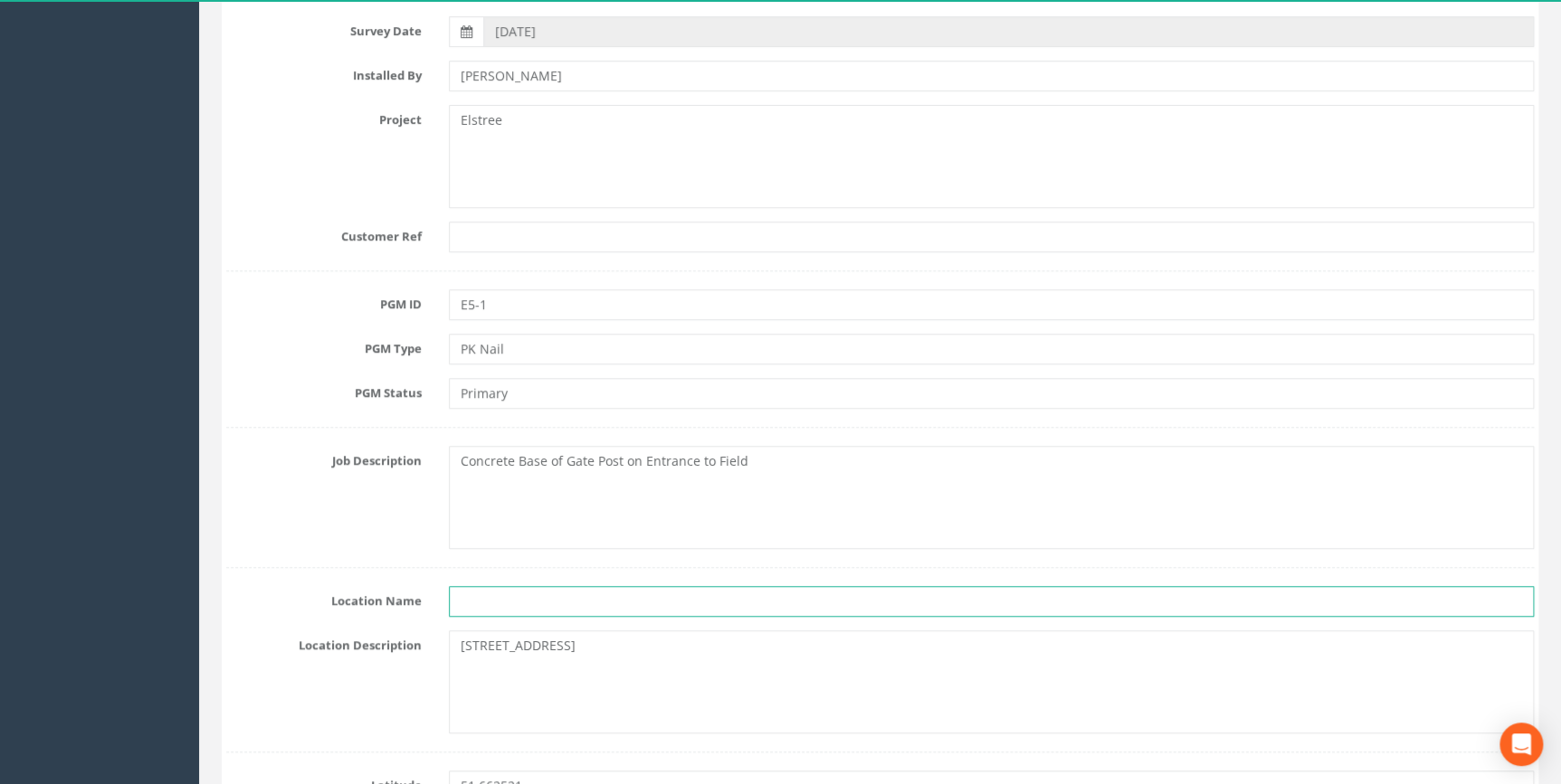
click at [631, 603] on input "text" at bounding box center [991, 601] width 1086 height 31
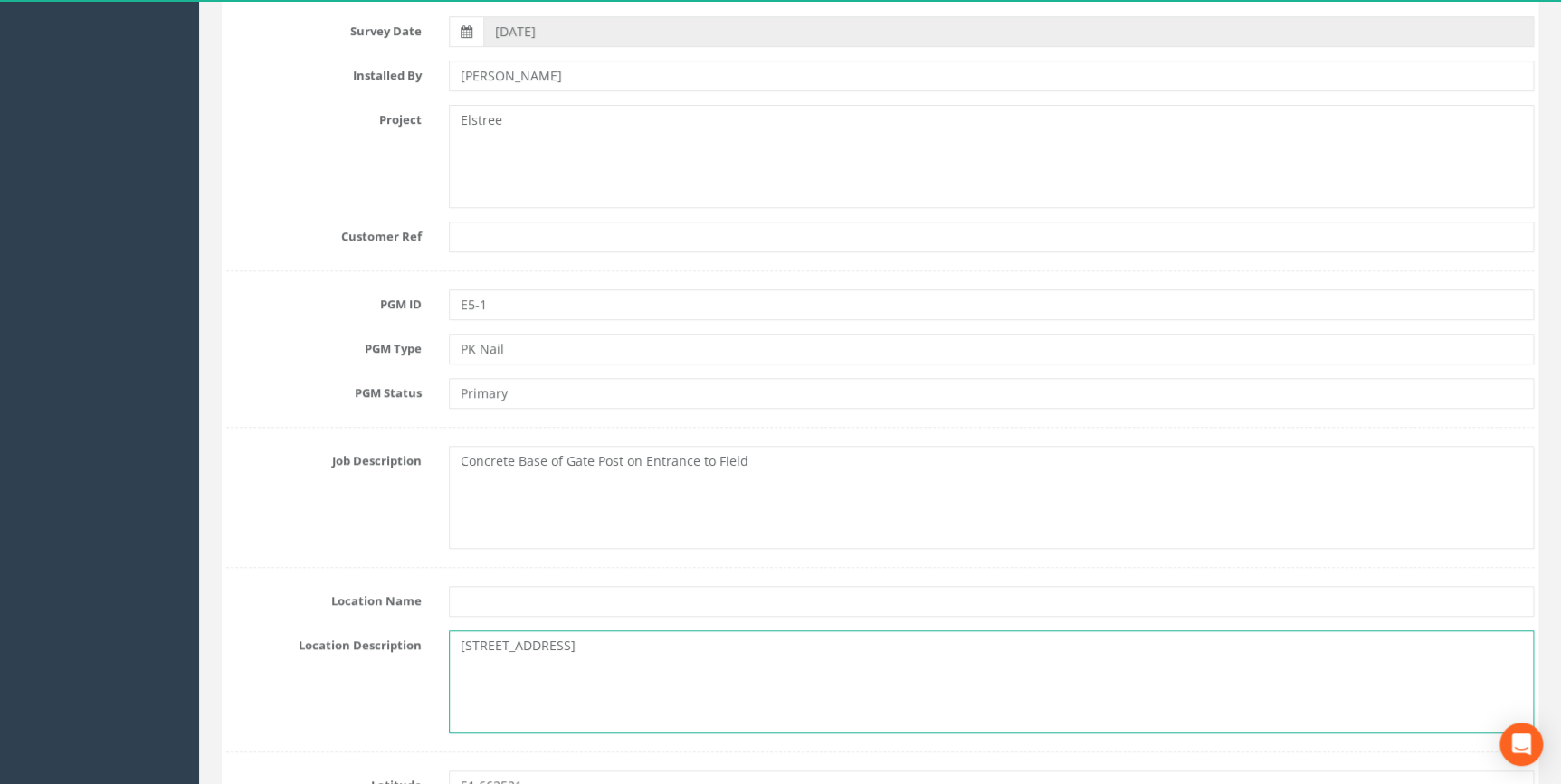
drag, startPoint x: 542, startPoint y: 643, endPoint x: 456, endPoint y: 648, distance: 86.1
click at [456, 648] on textarea "[STREET_ADDRESS]" at bounding box center [991, 682] width 1086 height 103
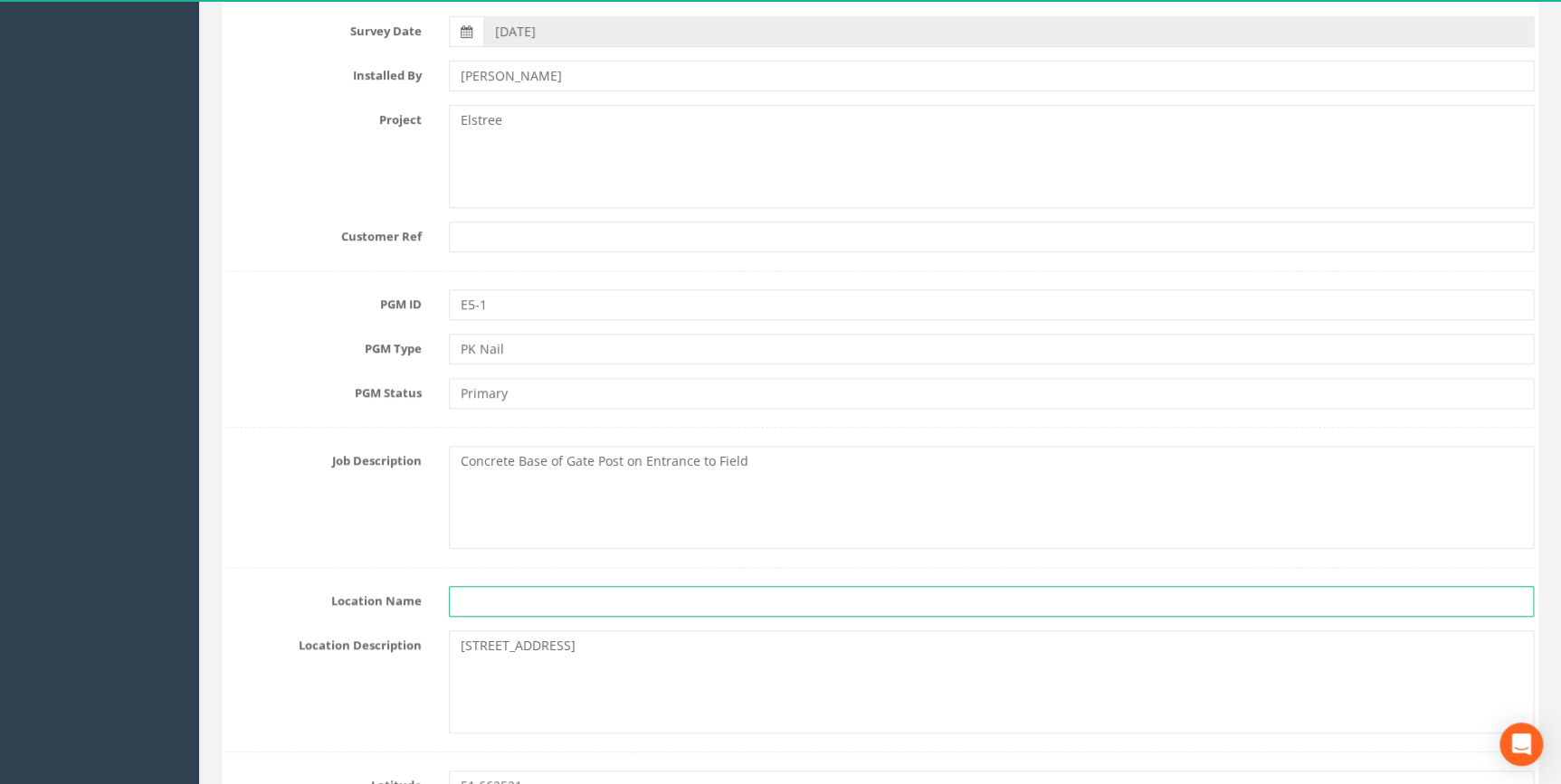
click at [497, 600] on input "text" at bounding box center [991, 601] width 1086 height 31
paste input "[GEOGRAPHIC_DATA]"
type input "[GEOGRAPHIC_DATA]"
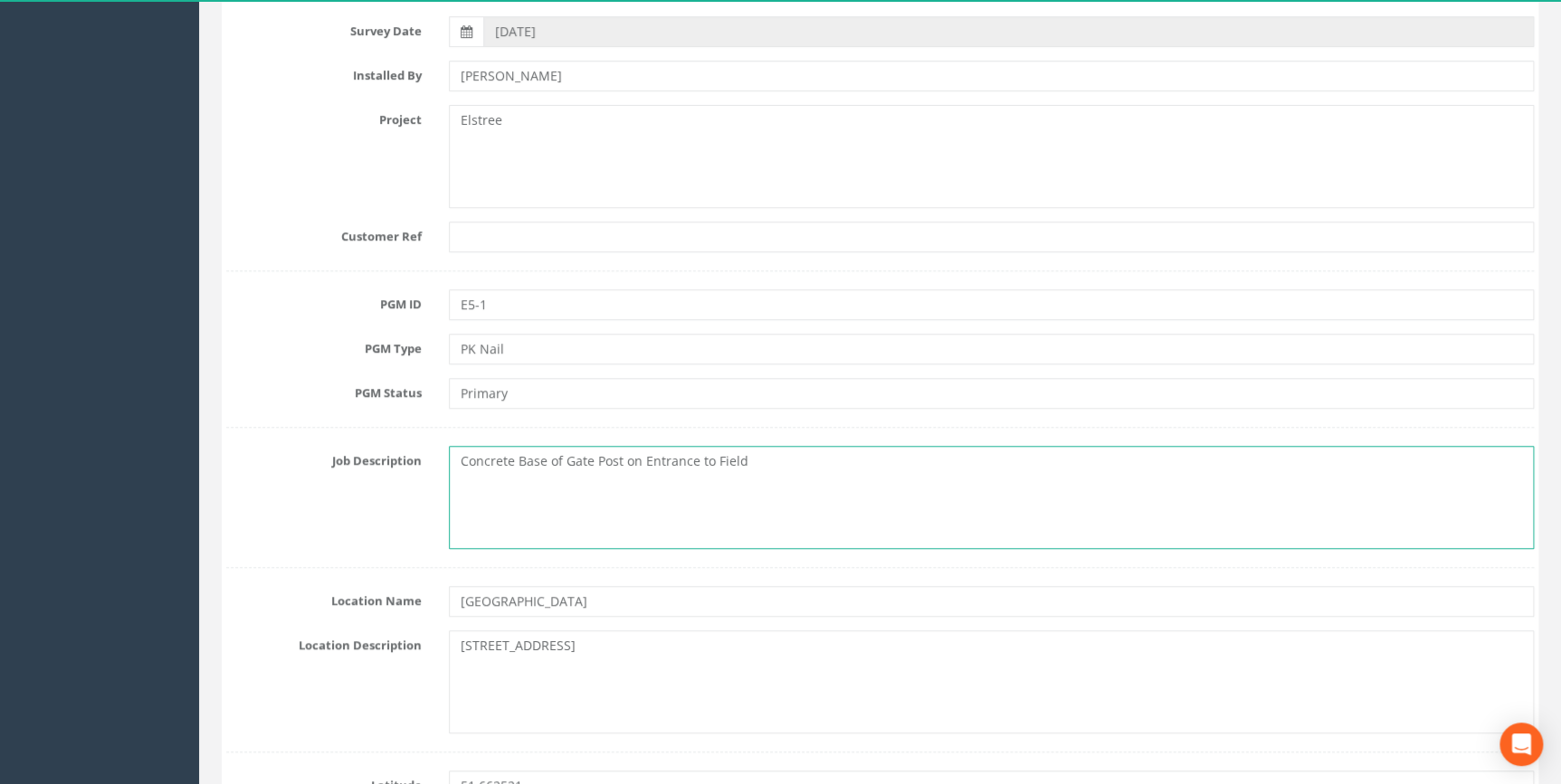
click at [799, 460] on textarea "Concrete Base of Gate Post on Entrance to Field" at bounding box center [991, 497] width 1086 height 103
click at [830, 478] on textarea "Concrete Base of Gate Post on Entrance to Field. Near to Entrance to [GEOGRAPHI…" at bounding box center [991, 497] width 1086 height 103
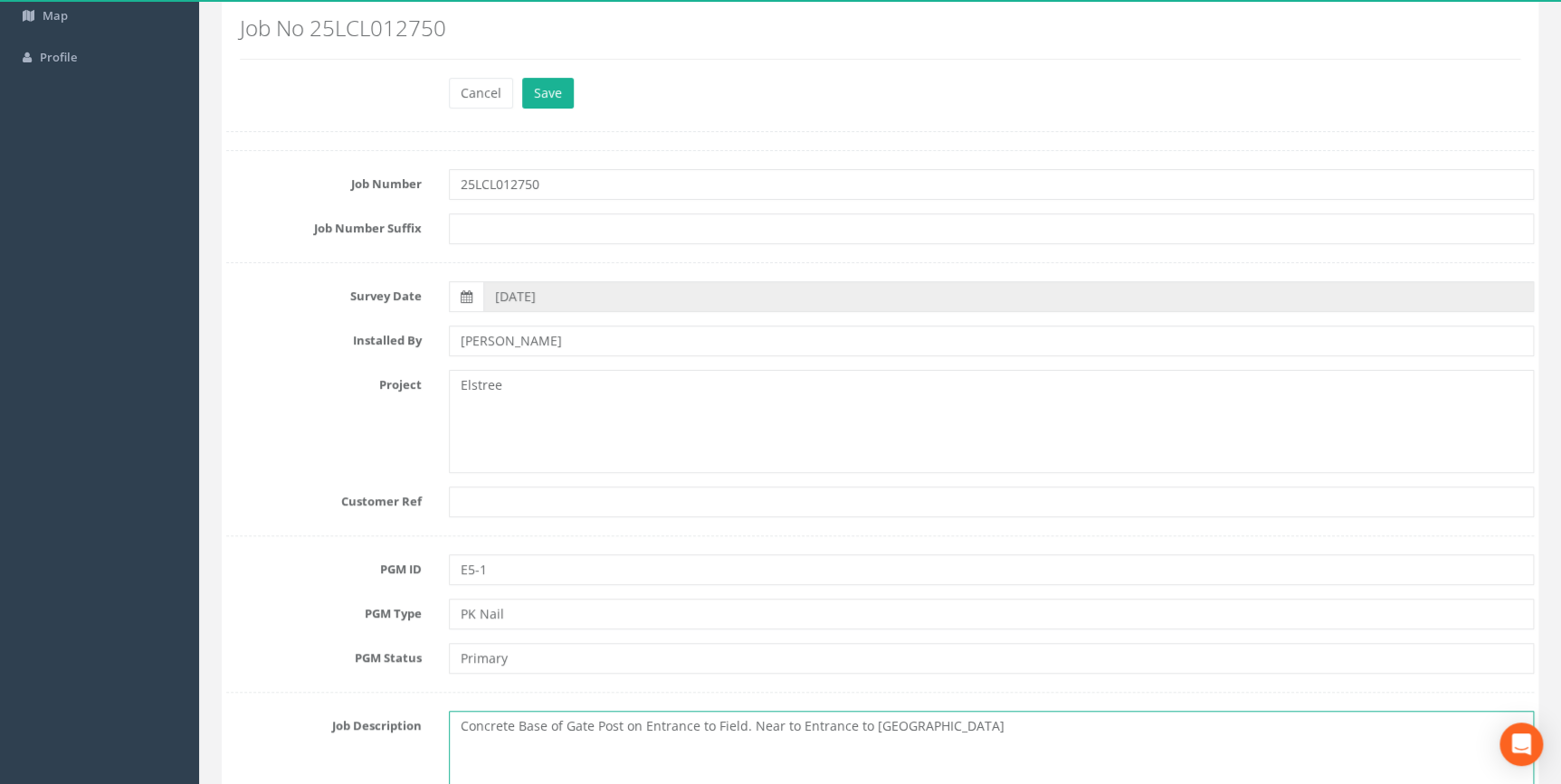
scroll to position [63, 0]
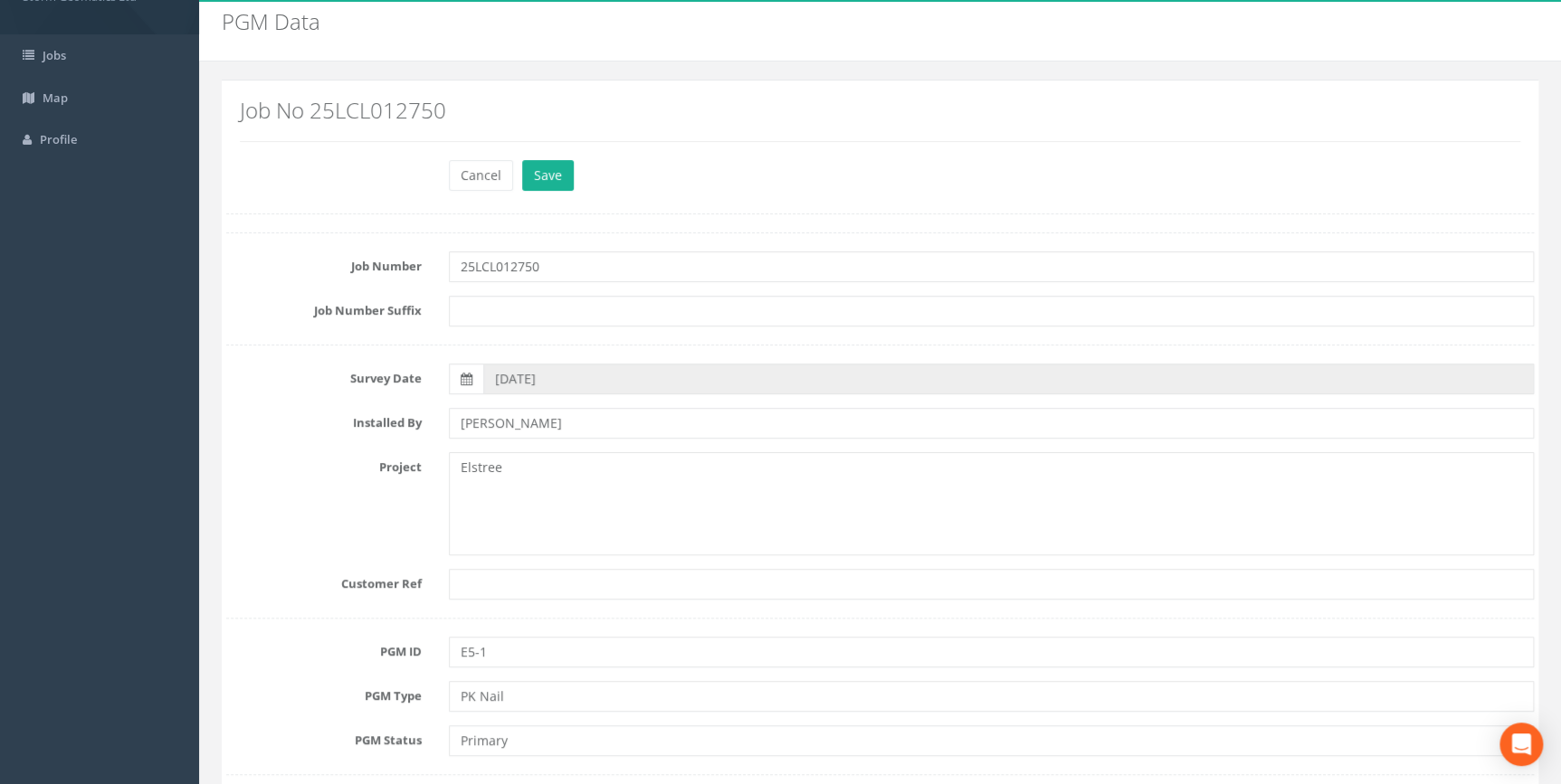
type textarea "Concrete Base of Gate Post on Entrance to Field. Near to Entrance to [GEOGRAPHI…"
click at [553, 167] on button "Save" at bounding box center [549, 175] width 52 height 31
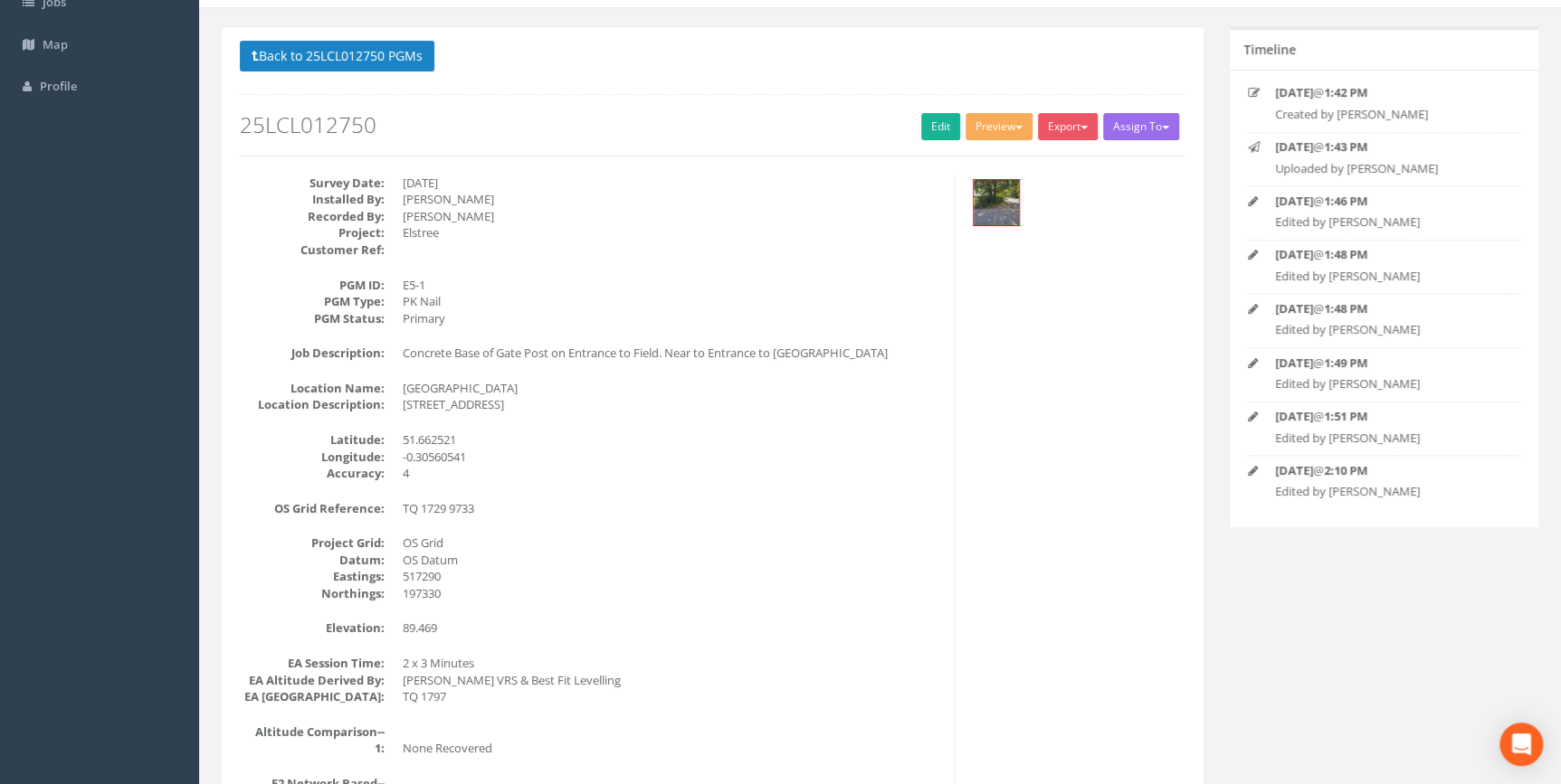
scroll to position [145, 0]
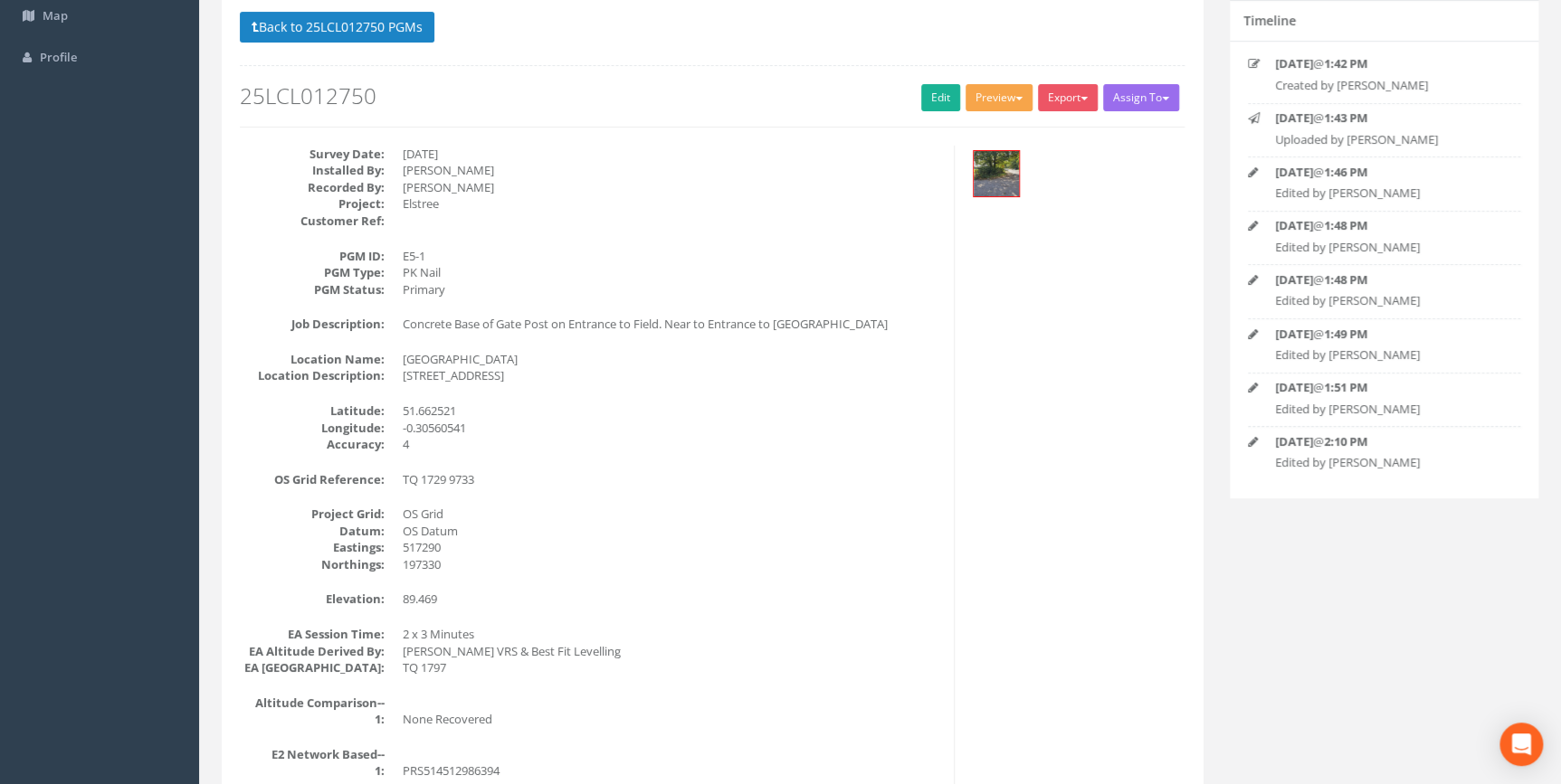
click at [1004, 108] on button "Preview" at bounding box center [1000, 97] width 67 height 27
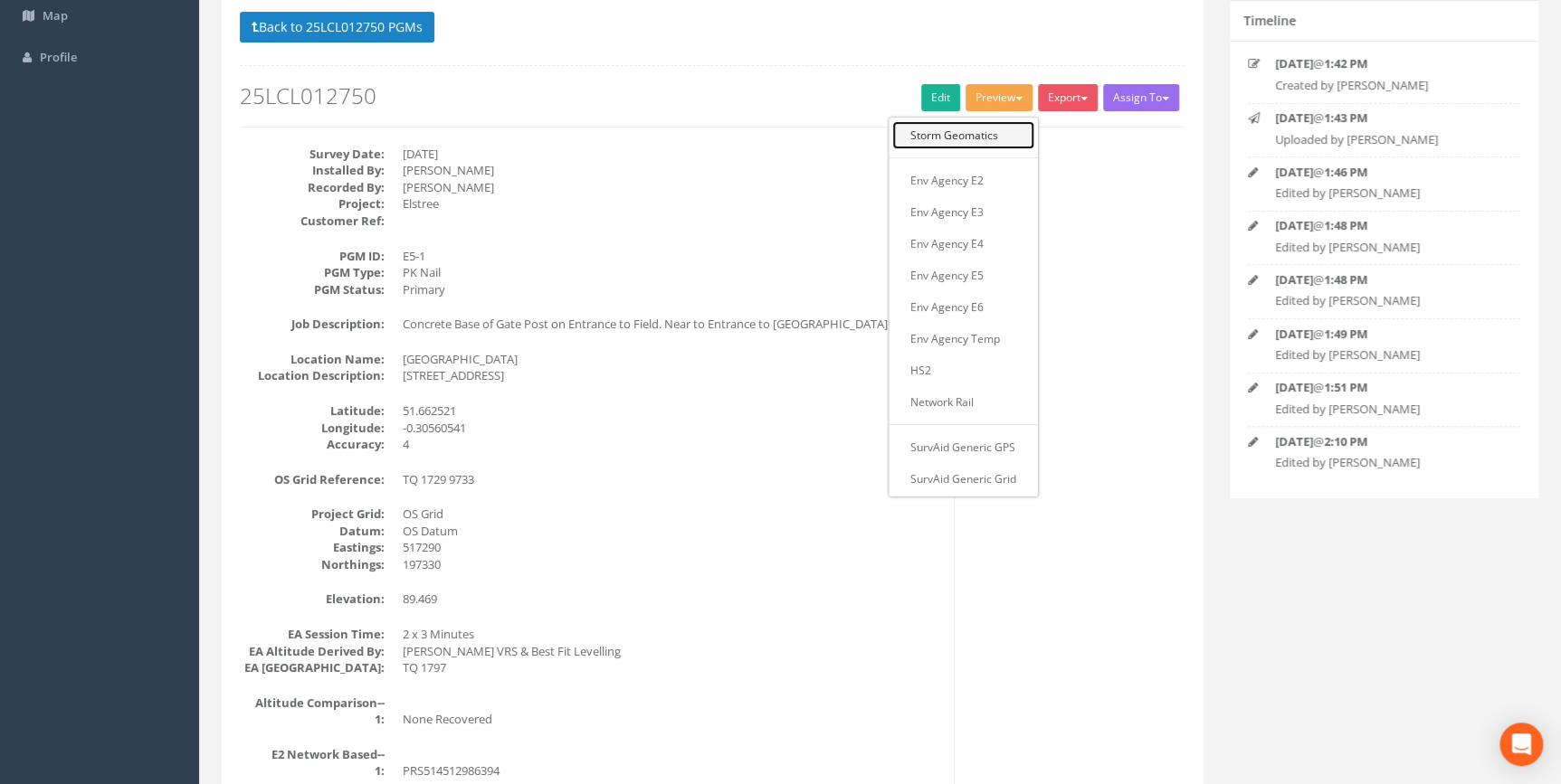
click at [971, 136] on link "Storm Geomatics" at bounding box center [963, 135] width 142 height 28
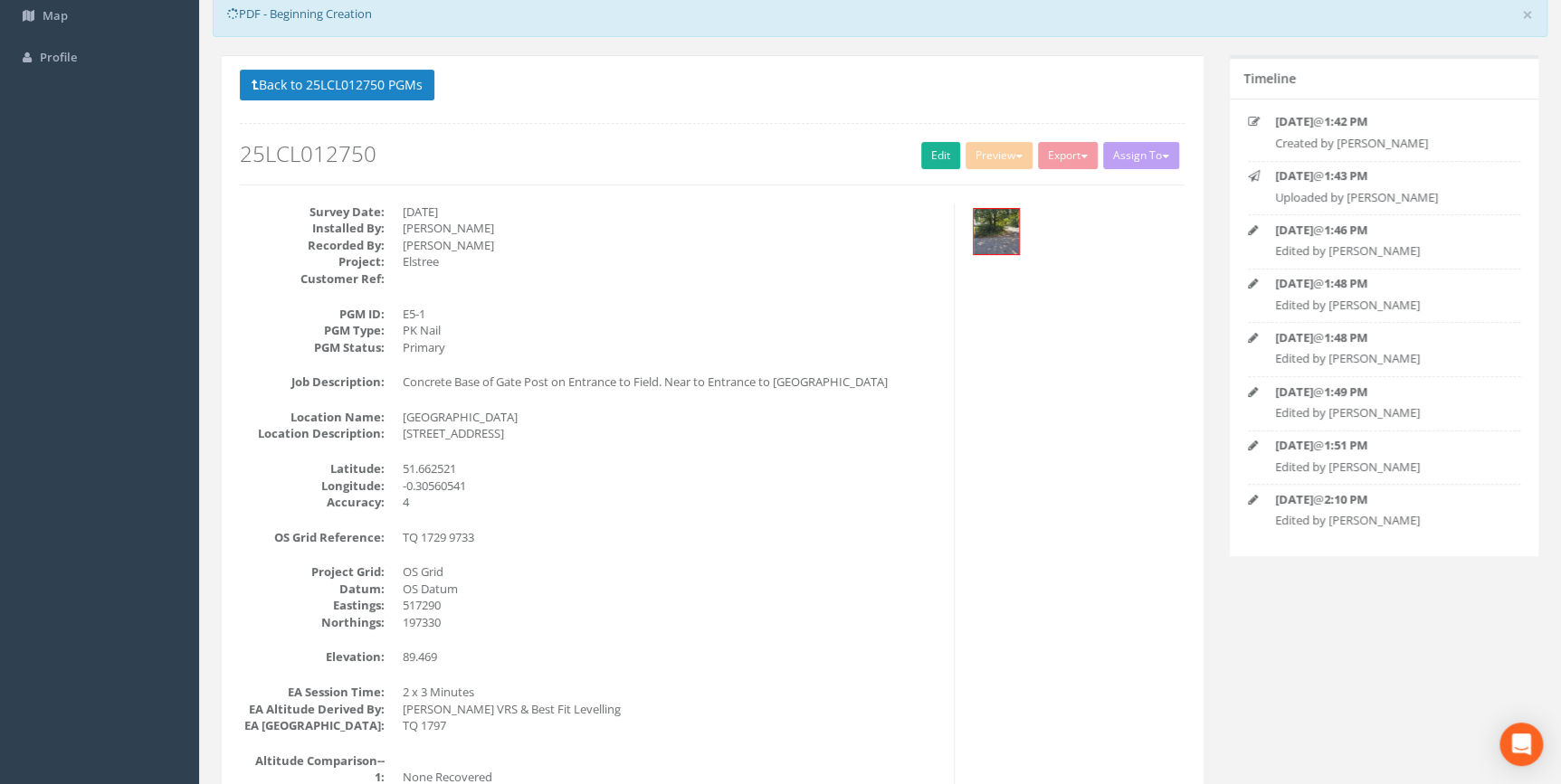
scroll to position [203, 0]
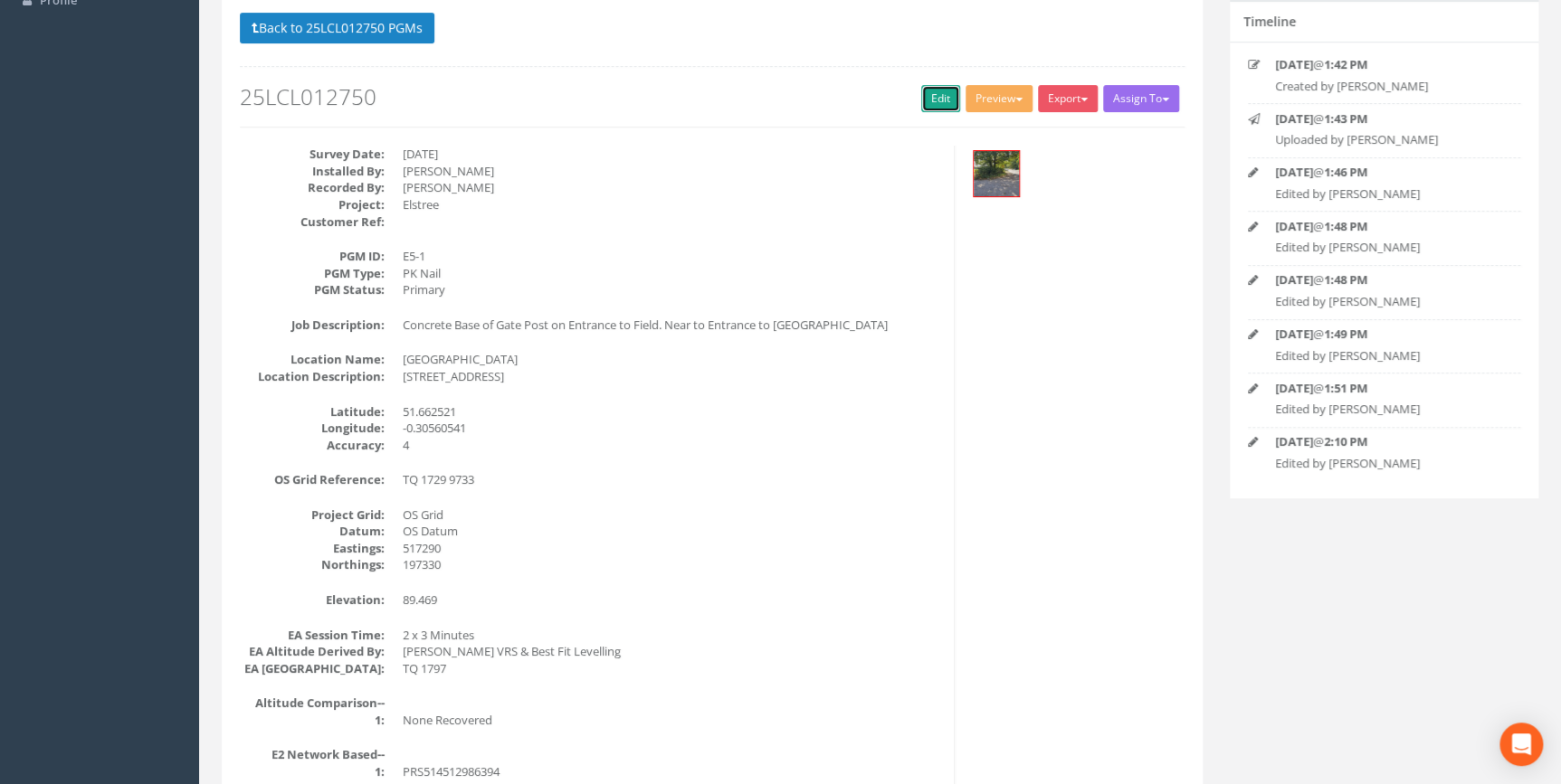
click at [934, 97] on link "Edit" at bounding box center [940, 98] width 38 height 27
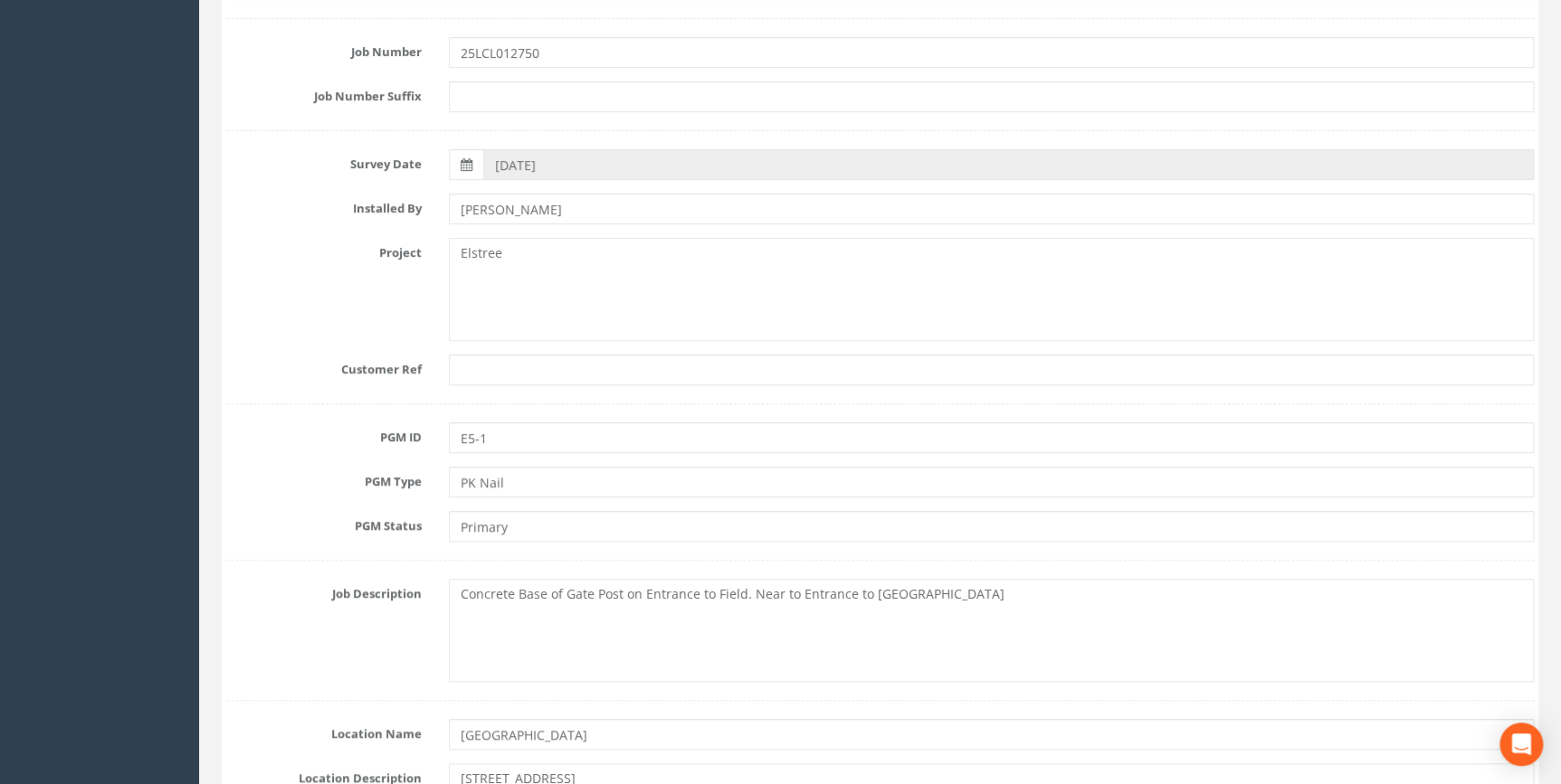
scroll to position [367, 0]
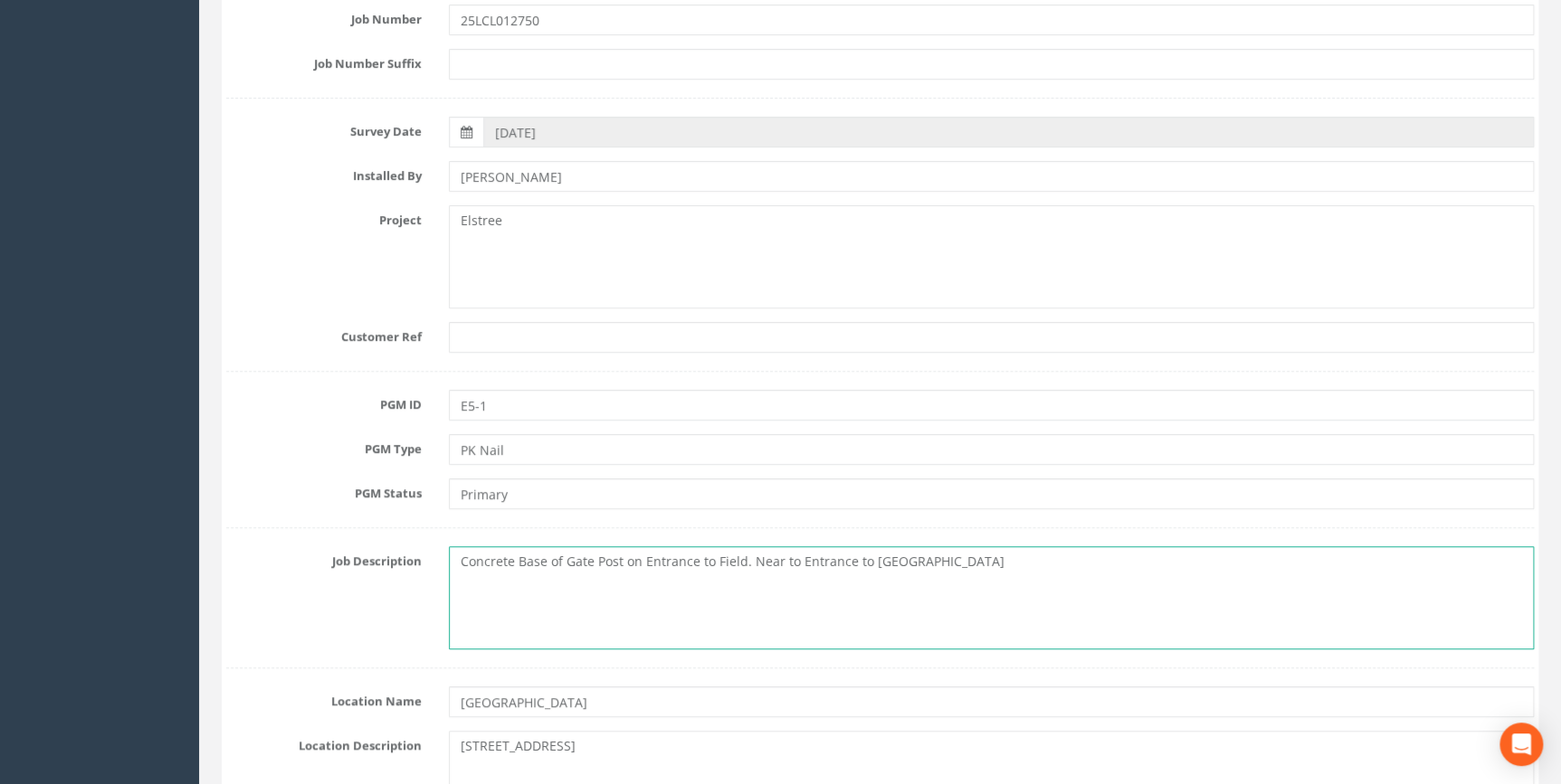
drag, startPoint x: 982, startPoint y: 564, endPoint x: 749, endPoint y: 575, distance: 233.3
click at [749, 575] on textarea "Concrete Base of Gate Post on Entrance to Field. Near to Entrance to [GEOGRAPHI…" at bounding box center [991, 597] width 1086 height 103
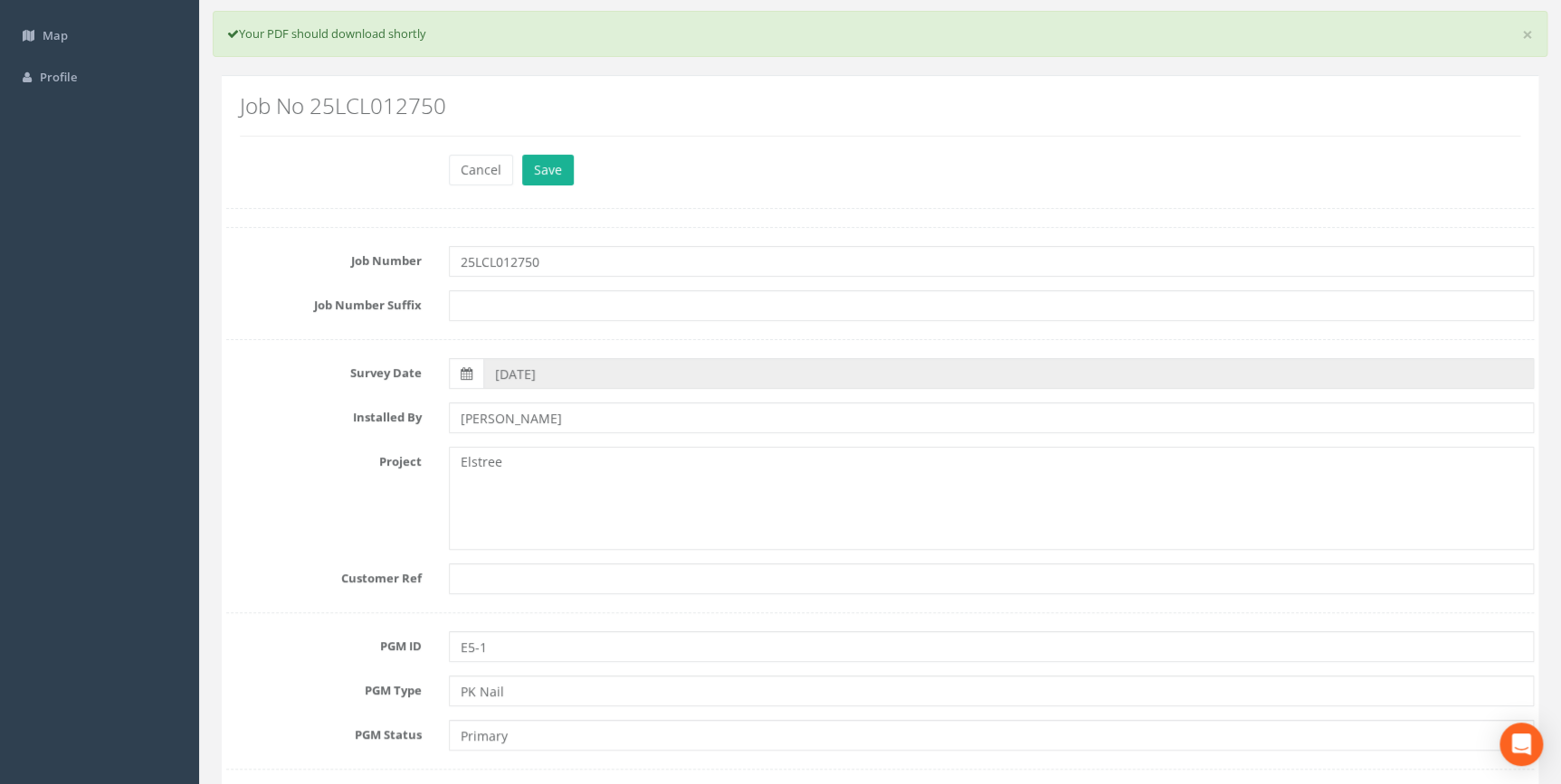
scroll to position [0, 0]
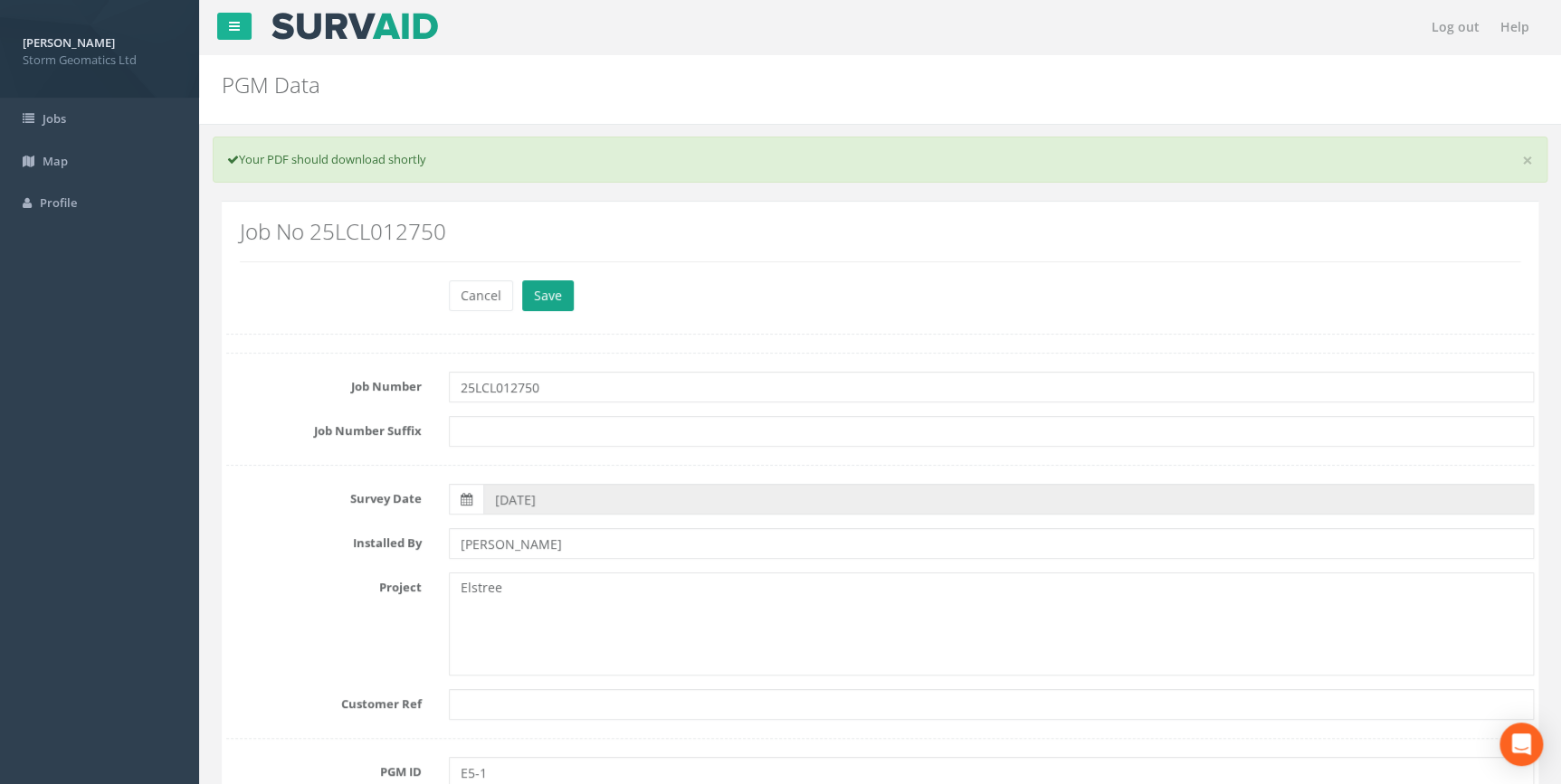
type textarea "Concrete Base of Gate Post on Entrance to Field."
click at [563, 298] on button "Save" at bounding box center [549, 296] width 52 height 31
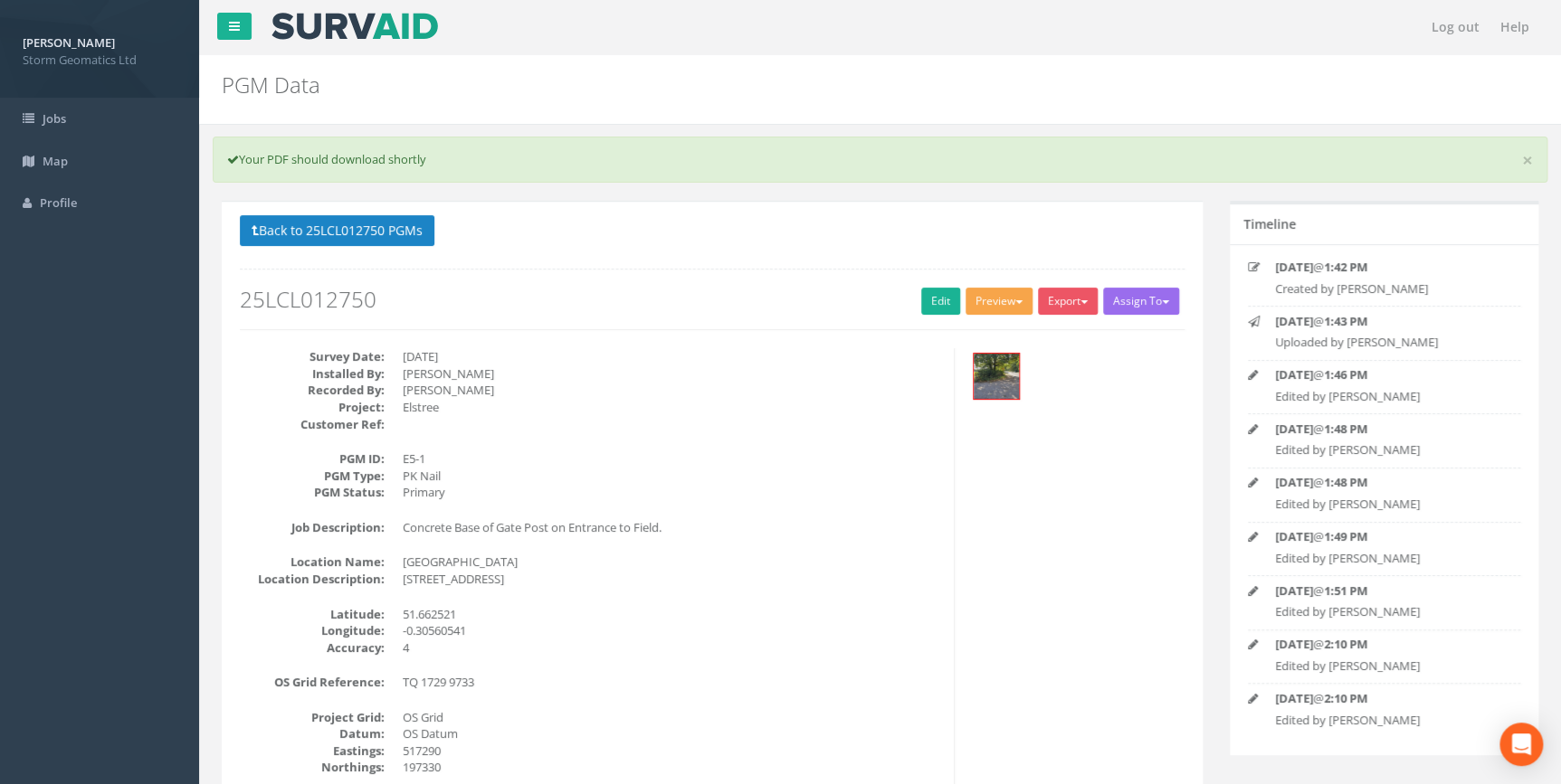
click at [991, 301] on button "Preview" at bounding box center [1000, 301] width 67 height 27
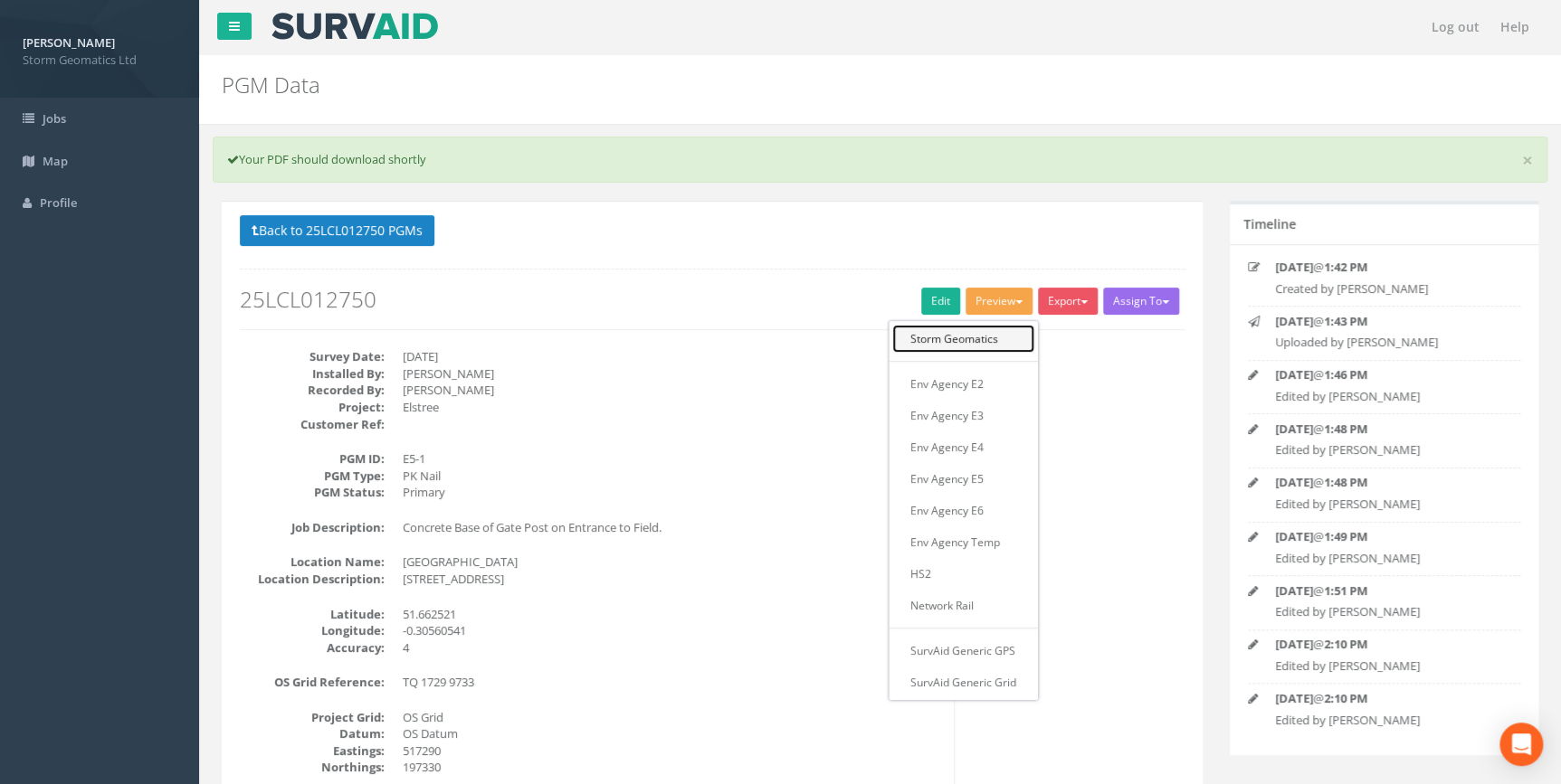
click at [996, 336] on link "Storm Geomatics" at bounding box center [963, 339] width 142 height 28
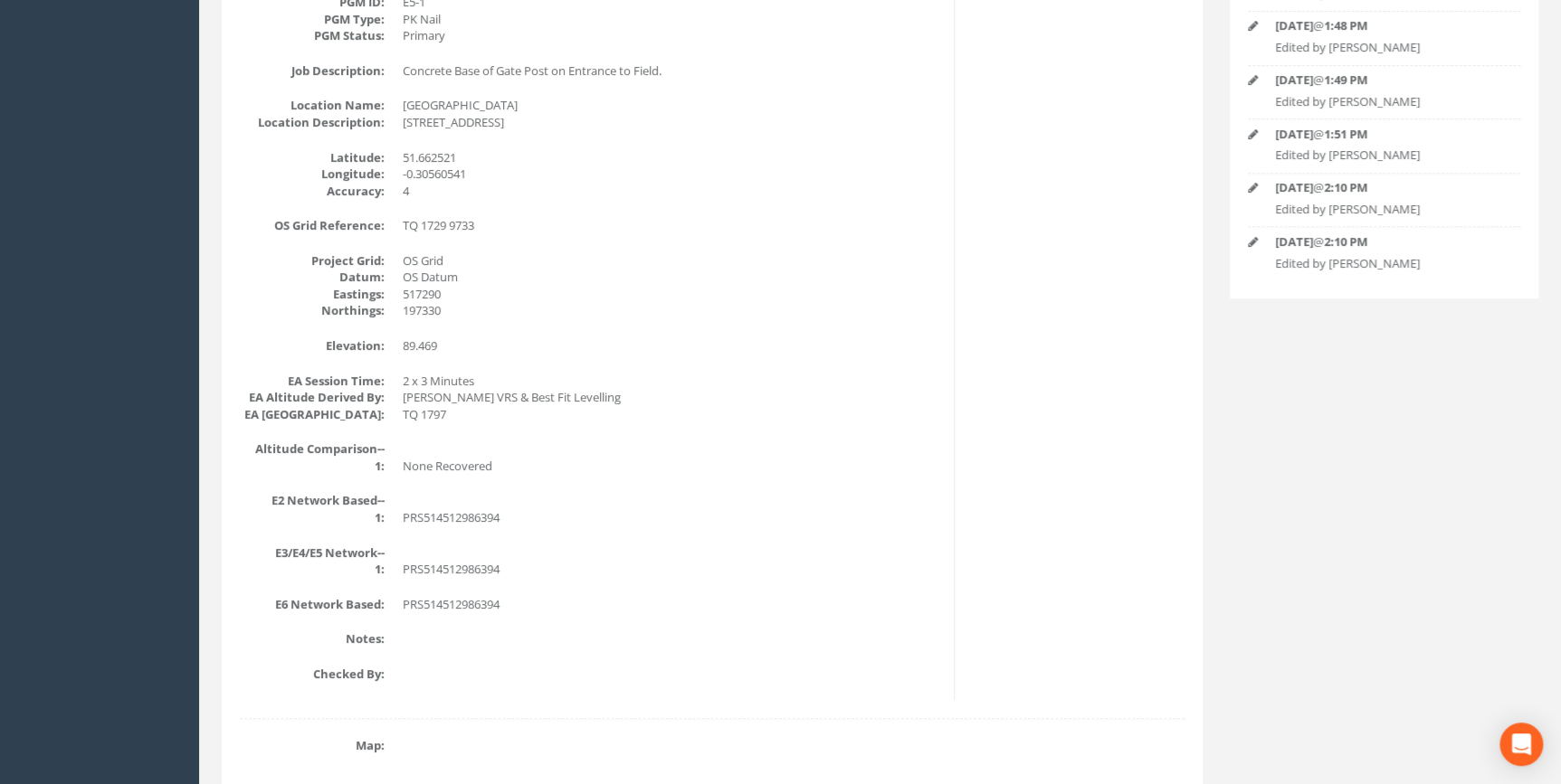
scroll to position [445, 0]
